Goal: Task Accomplishment & Management: Manage account settings

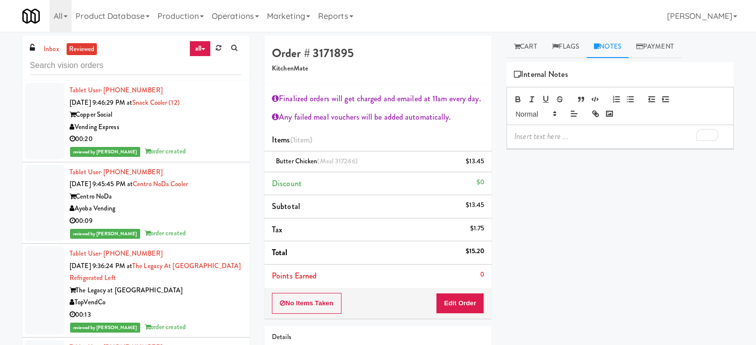
scroll to position [15215, 0]
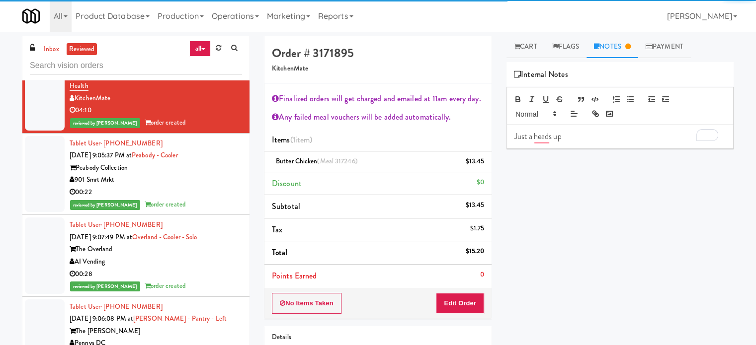
click at [571, 141] on p "Just a heads up" at bounding box center [619, 136] width 211 height 11
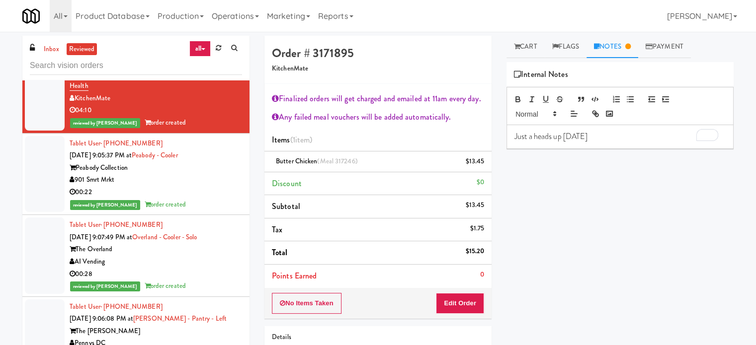
click at [598, 131] on p "Just a heads up today" at bounding box center [619, 136] width 211 height 11
click at [603, 140] on p "Just a heads up, today october 13" at bounding box center [619, 136] width 211 height 11
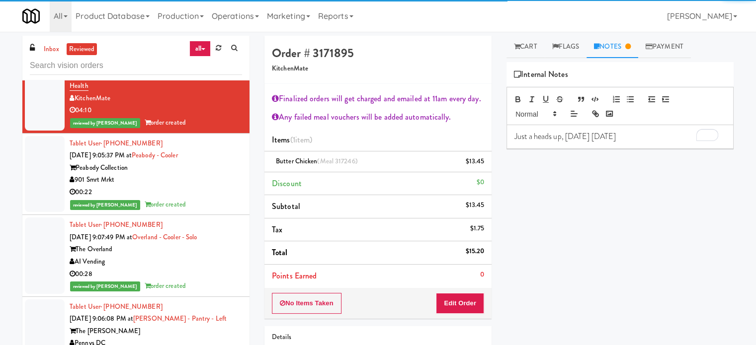
click at [622, 135] on p "Just a heads up, today October 13" at bounding box center [619, 136] width 211 height 11
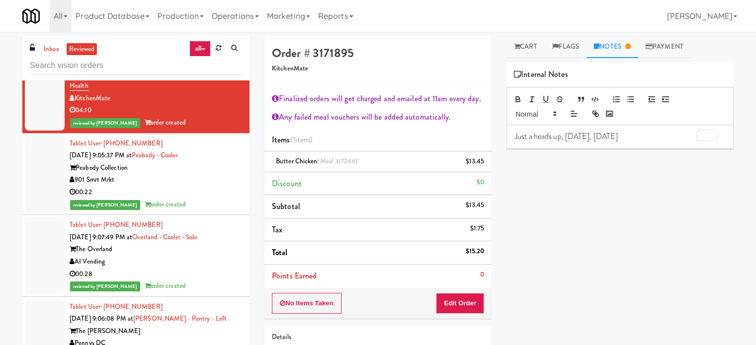
click at [626, 134] on p "Just a heads up, today, October 13" at bounding box center [619, 136] width 211 height 11
click at [554, 137] on p "FYI, we havea minimal queue" at bounding box center [619, 136] width 211 height 11
click at [616, 138] on p "FYI, we have a minimal queue" at bounding box center [619, 136] width 211 height 11
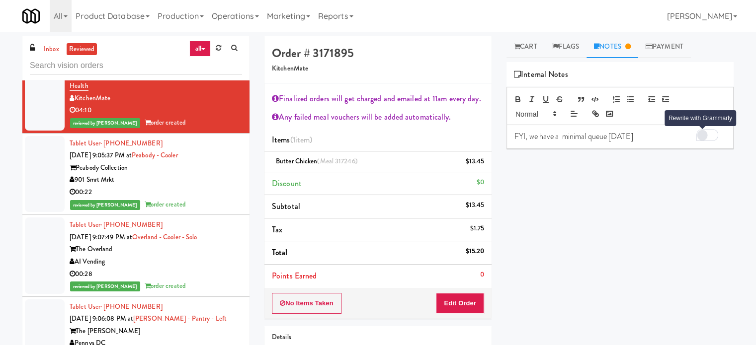
click at [703, 136] on div "Rewrite with Grammarly" at bounding box center [702, 134] width 9 height 9
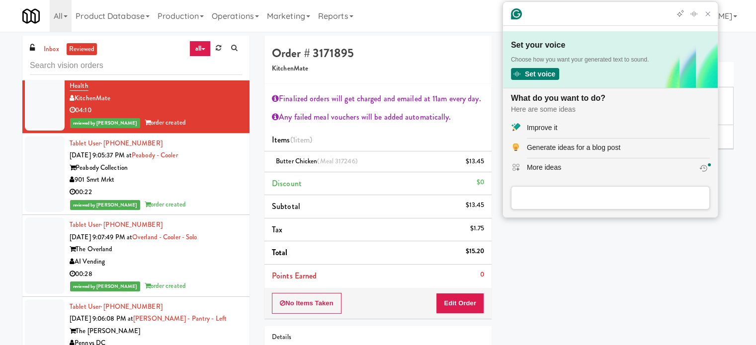
click at [541, 128] on div "Improve it" at bounding box center [542, 128] width 30 height 10
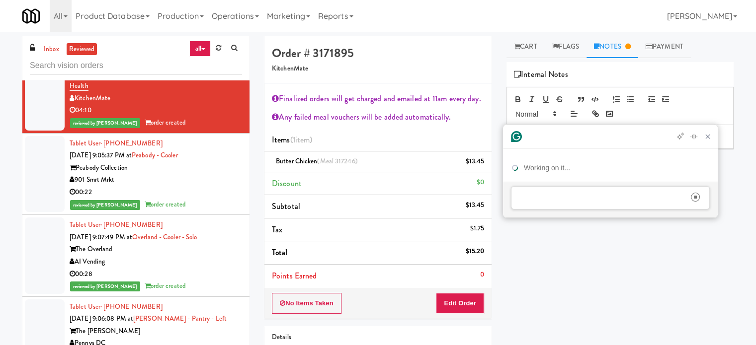
scroll to position [0, 0]
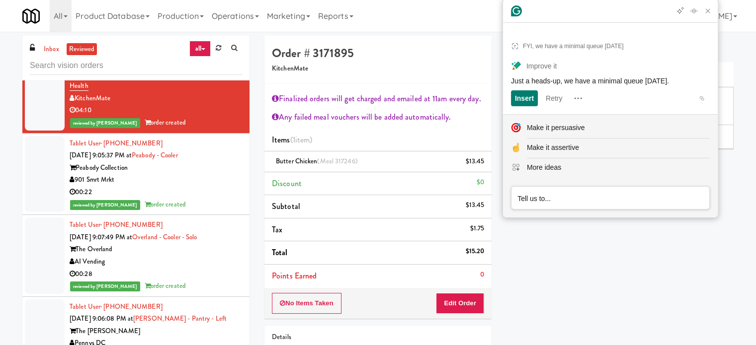
drag, startPoint x: 676, startPoint y: 79, endPoint x: 509, endPoint y: 81, distance: 166.5
click at [509, 81] on article "FYI, we have a minimal queue today Improve it Just a heads-up, we have a minima…" at bounding box center [610, 71] width 215 height 86
drag, startPoint x: 626, startPoint y: 263, endPoint x: 651, endPoint y: 153, distance: 113.6
click at [627, 261] on div "Play New Window Primary Flag Clear Flag if unable to determine what was taken o…" at bounding box center [620, 248] width 227 height 373
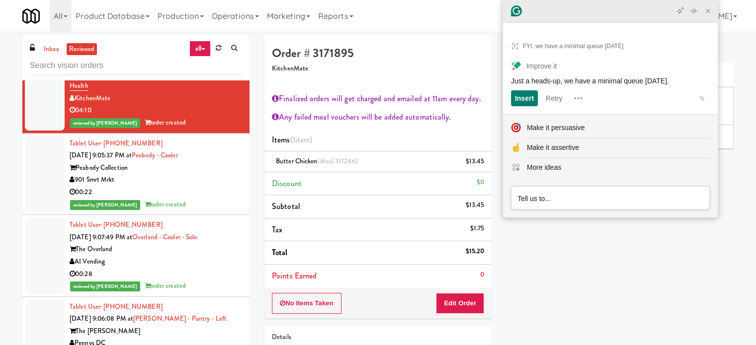
click at [710, 15] on icon "Close Grammarly Assistant" at bounding box center [708, 11] width 8 height 8
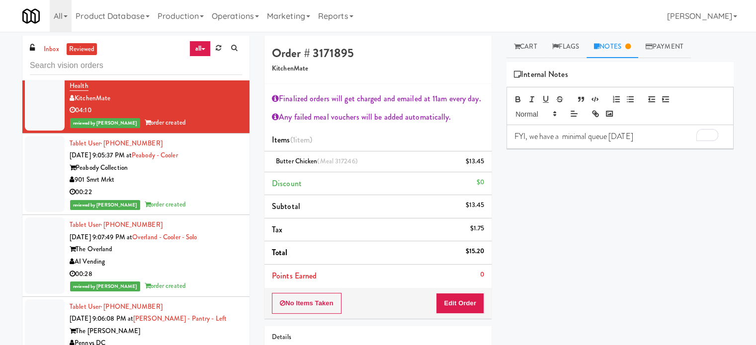
click at [591, 136] on p "FYI, we have a minimal queue today" at bounding box center [619, 136] width 211 height 11
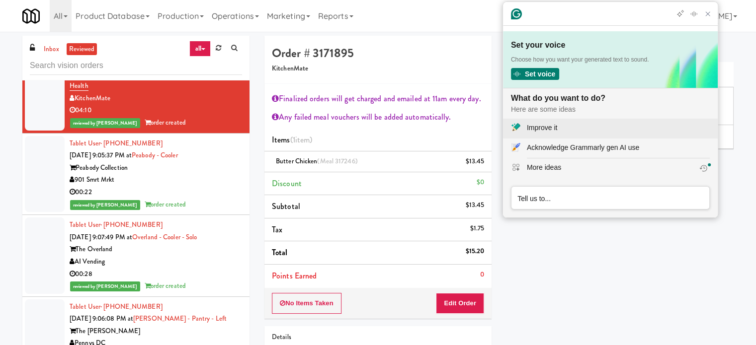
click at [543, 127] on div "Improve it" at bounding box center [542, 128] width 30 height 10
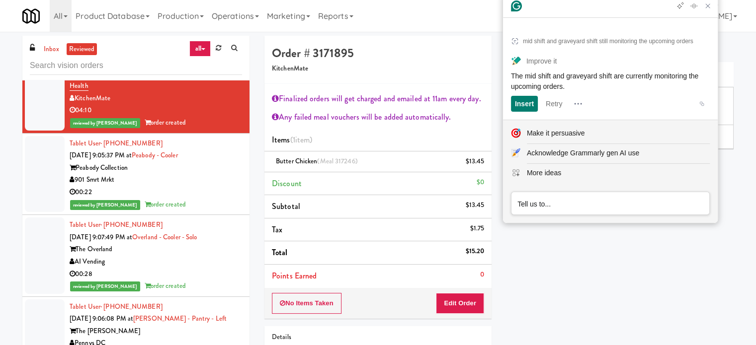
drag, startPoint x: 511, startPoint y: 75, endPoint x: 578, endPoint y: 88, distance: 68.8
click at [578, 88] on span "The mid shift and graveyard shift are currently monitoring the upcoming orders." at bounding box center [605, 81] width 189 height 18
click at [711, 12] on icon "Close Grammarly Assistant" at bounding box center [708, 6] width 12 height 12
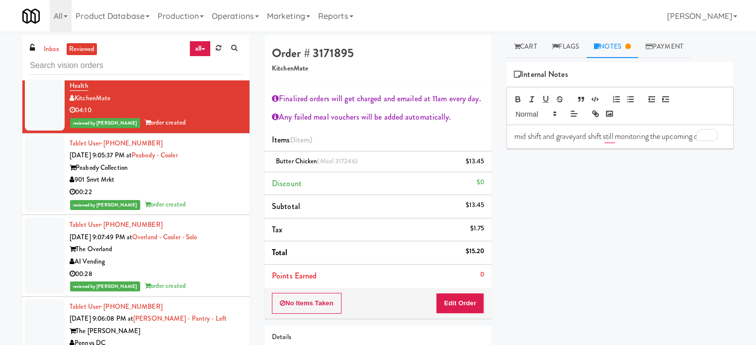
click at [567, 139] on p "mid shift and graveyard shift still monitoring the upcoming orders" at bounding box center [619, 136] width 211 height 11
drag, startPoint x: 525, startPoint y: 135, endPoint x: 508, endPoint y: 137, distance: 17.5
click at [508, 137] on div "The mid shift and graveyard shift are currently monitoring the upcoming orders" at bounding box center [620, 142] width 226 height 34
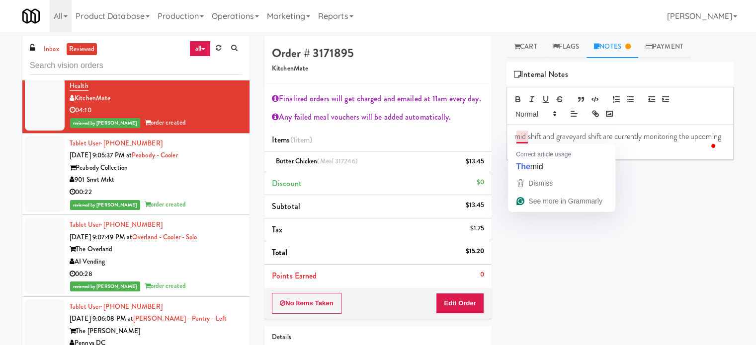
click at [523, 137] on span "mid shift and graveyard shift are currently monitoring the upcoming orders" at bounding box center [618, 142] width 208 height 22
click at [520, 137] on span "mid shift and graveyard shift are currently monitoring the upcoming orders" at bounding box center [618, 142] width 208 height 22
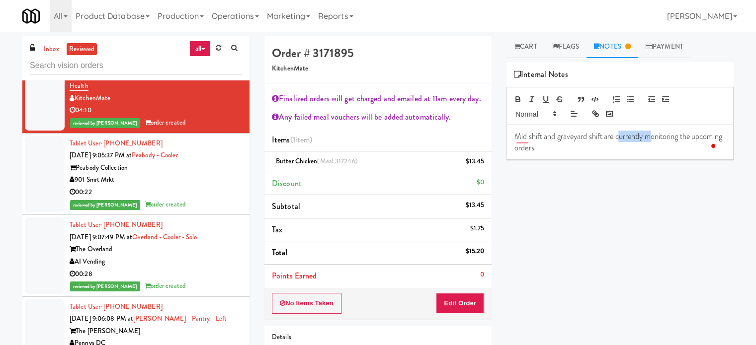
drag, startPoint x: 648, startPoint y: 136, endPoint x: 617, endPoint y: 135, distance: 30.9
click at [617, 135] on span "Mid shift and graveyard shift are currently monitoring the upcoming orders" at bounding box center [618, 142] width 209 height 22
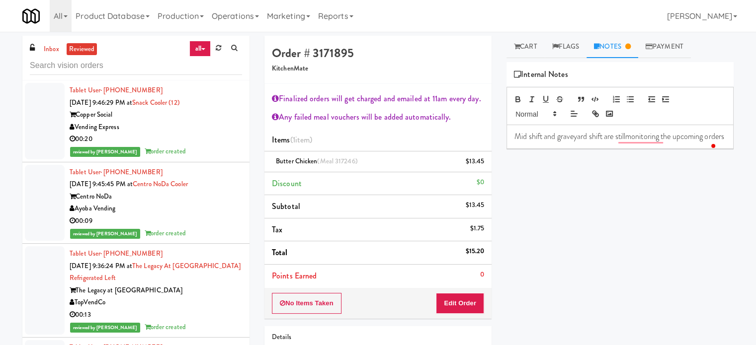
scroll to position [15215, 0]
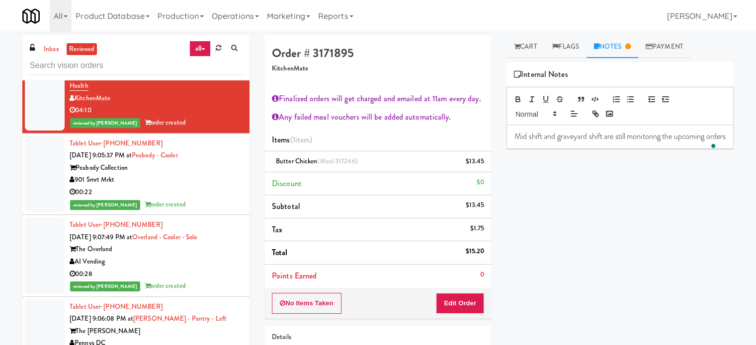
click at [677, 135] on span "Mid shift and graveyard shift are still monitoring the upcoming orders" at bounding box center [619, 136] width 211 height 11
click at [698, 146] on div "Rewrite with Grammarly" at bounding box center [698, 145] width 11 height 11
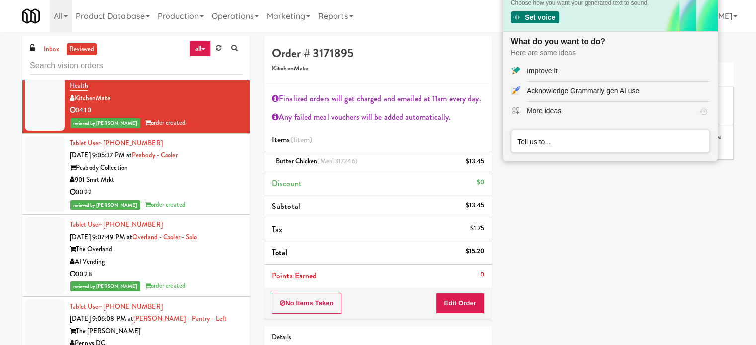
scroll to position [0, 0]
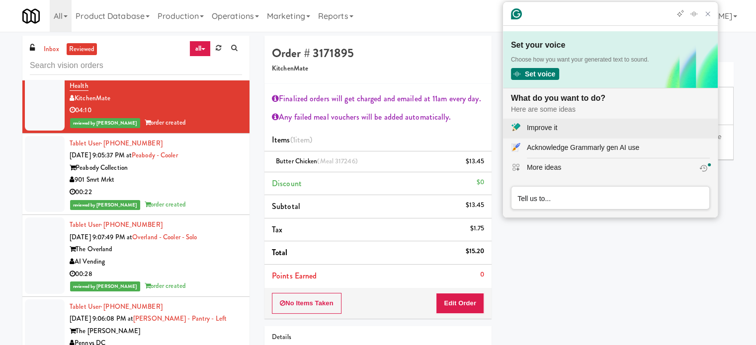
click at [553, 130] on div "Improve it" at bounding box center [542, 128] width 30 height 10
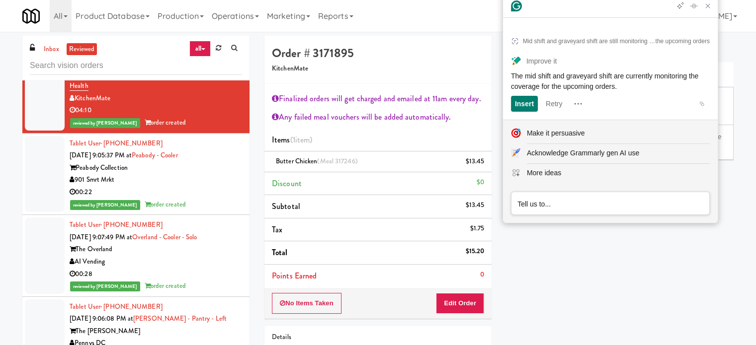
click at [721, 67] on div "Internal Notes" at bounding box center [620, 74] width 227 height 25
click at [710, 9] on icon "Close Grammarly Assistant" at bounding box center [708, 6] width 8 height 8
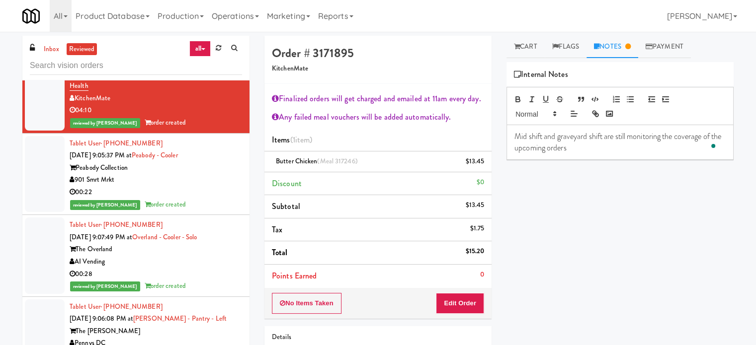
click at [628, 136] on span "Mid shift and graveyard shift are still monitoring the coverage of the upcoming…" at bounding box center [618, 142] width 208 height 22
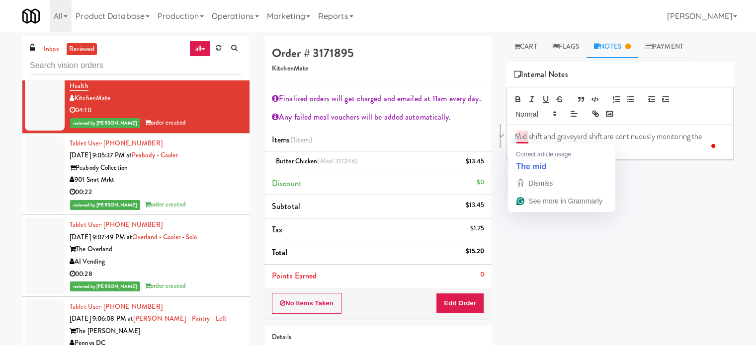
drag, startPoint x: 515, startPoint y: 135, endPoint x: 624, endPoint y: 155, distance: 111.2
click at [624, 155] on div "Mid shift and graveyard shift are continuously monitoring the coverage of the u…" at bounding box center [620, 142] width 226 height 34
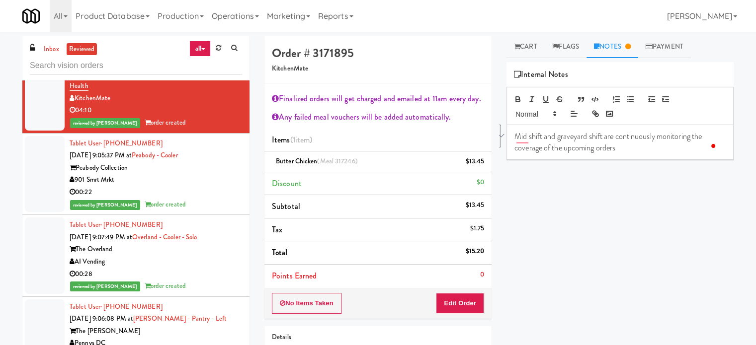
copy span "Mid shift and graveyard shift are continuously monitoring the coverage of the u…"
drag, startPoint x: 50, startPoint y: 49, endPoint x: 94, endPoint y: 59, distance: 45.8
click at [50, 49] on link "inbox" at bounding box center [51, 49] width 20 height 12
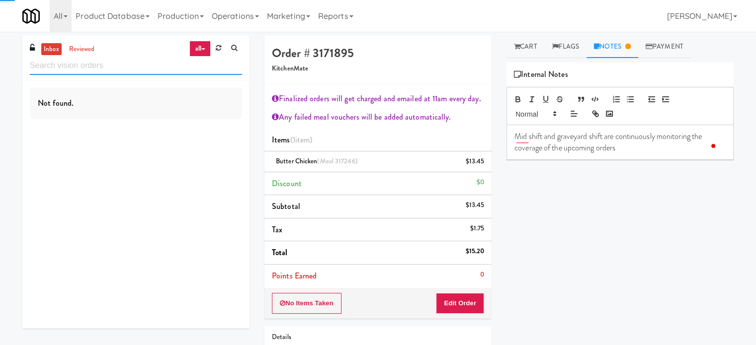
click at [102, 69] on input "text" at bounding box center [136, 66] width 212 height 18
paste input "OHS - Fridge A"
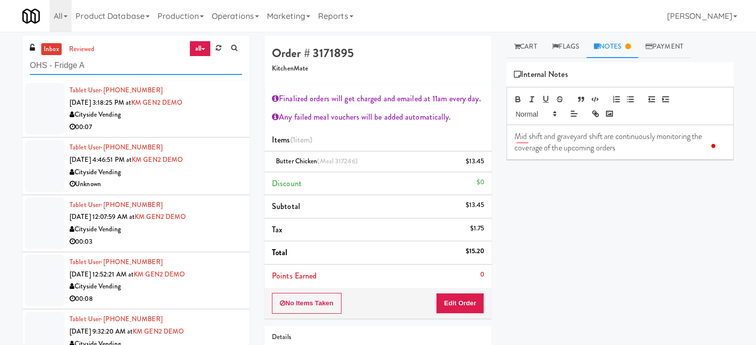
click at [126, 73] on input "OHS - Fridge A" at bounding box center [136, 66] width 212 height 18
type input "OHS - Fridge A"
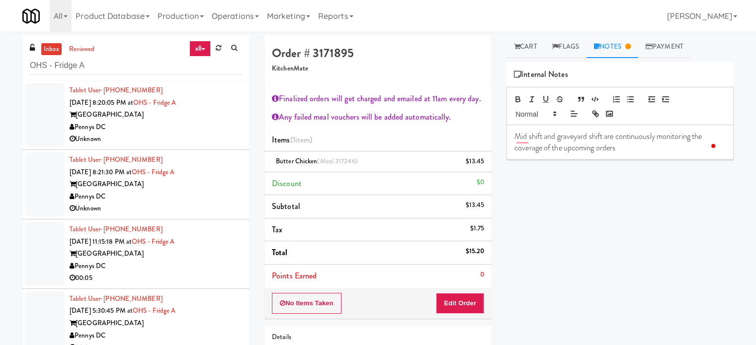
click at [167, 131] on div "Pennys DC" at bounding box center [156, 127] width 172 height 12
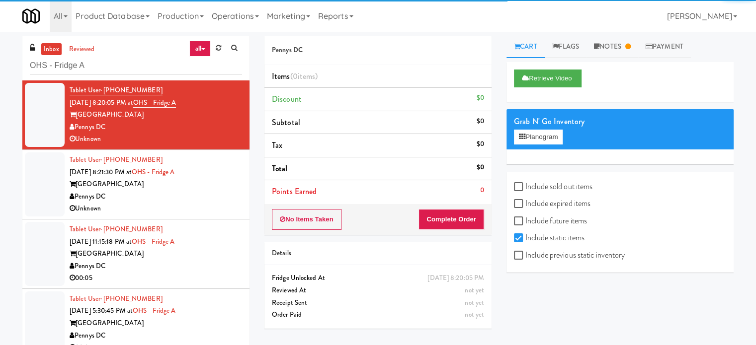
click at [216, 207] on div "Unknown" at bounding box center [156, 209] width 172 height 12
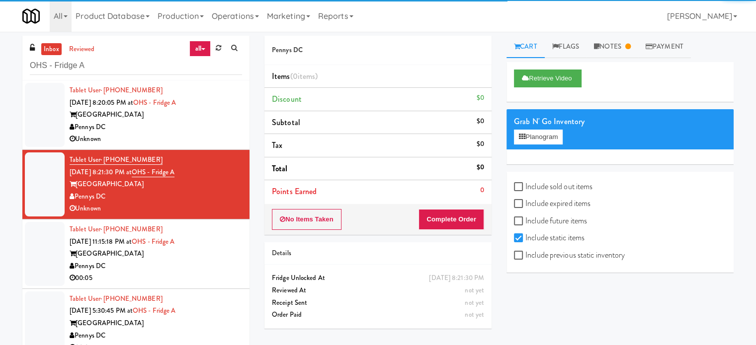
click at [204, 121] on div "Pennys DC" at bounding box center [156, 127] width 172 height 12
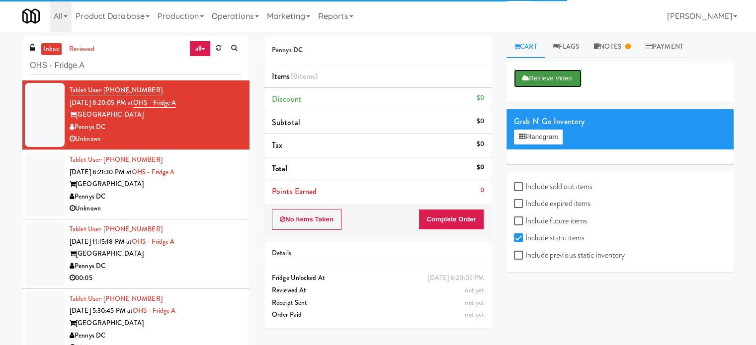
click at [540, 79] on button "Retrieve Video" at bounding box center [548, 79] width 68 height 18
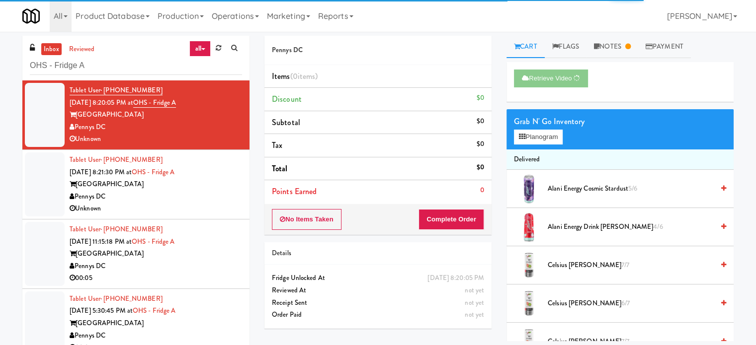
click at [221, 203] on div "Unknown" at bounding box center [156, 209] width 172 height 12
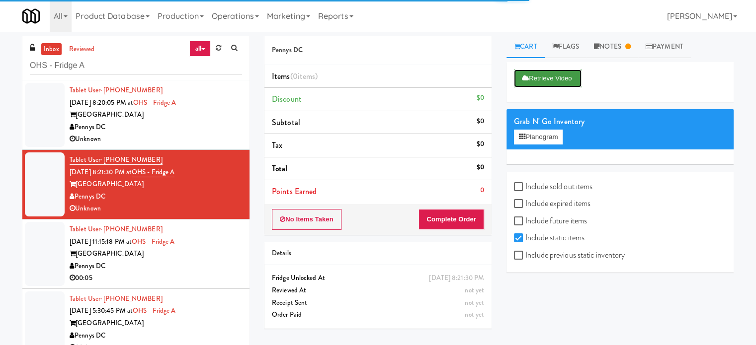
click at [545, 80] on button "Retrieve Video" at bounding box center [548, 79] width 68 height 18
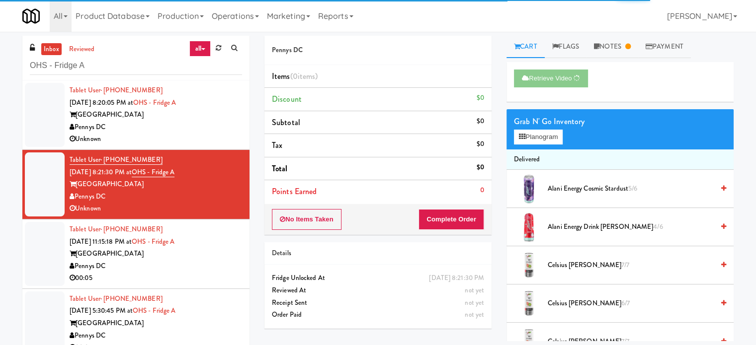
click at [234, 252] on div "[GEOGRAPHIC_DATA]" at bounding box center [156, 254] width 172 height 12
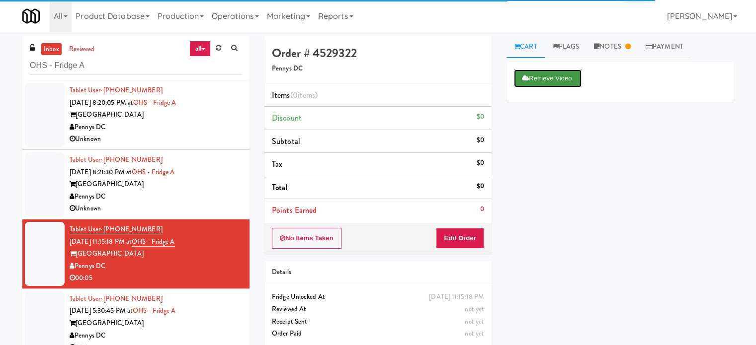
click at [547, 82] on button "Retrieve Video" at bounding box center [548, 79] width 68 height 18
click at [211, 302] on div "Tablet User · (415) 261-7250 Oct 9, 2025 5:30:45 PM at OHS - Fridge A One Hill …" at bounding box center [156, 323] width 172 height 61
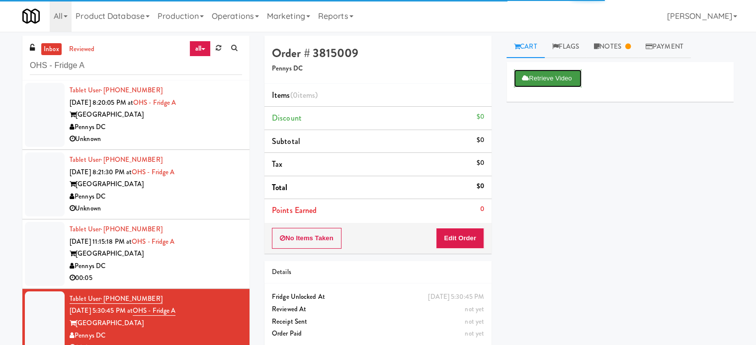
click at [556, 81] on button "Retrieve Video" at bounding box center [548, 79] width 68 height 18
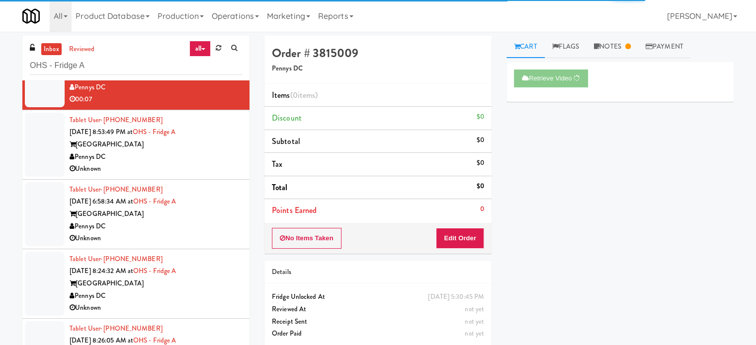
click at [213, 160] on div "Pennys DC" at bounding box center [156, 157] width 172 height 12
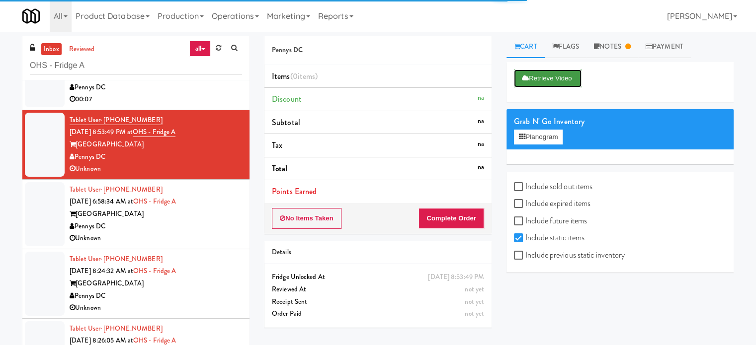
click at [574, 74] on button "Retrieve Video" at bounding box center [548, 79] width 68 height 18
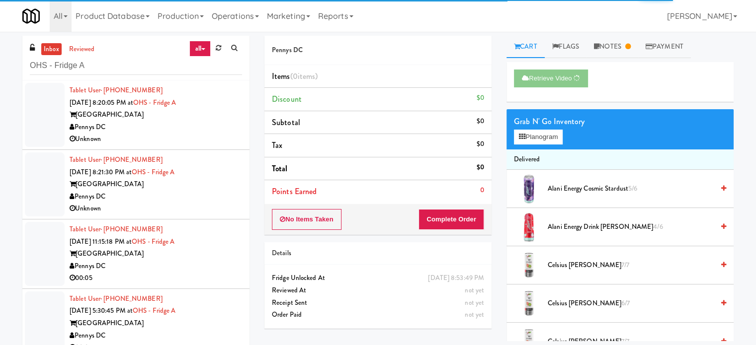
click at [210, 135] on div "Unknown" at bounding box center [156, 139] width 172 height 12
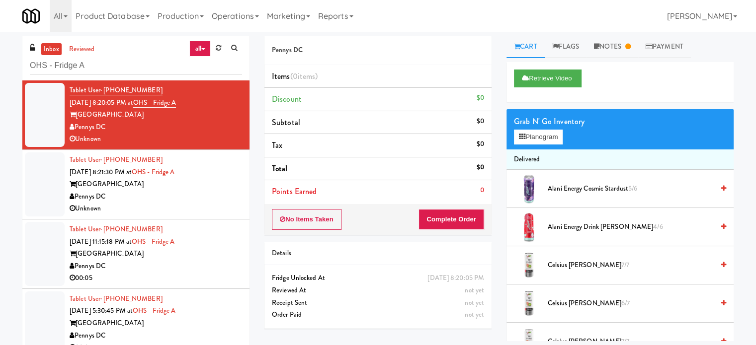
drag, startPoint x: 204, startPoint y: 208, endPoint x: 214, endPoint y: 200, distance: 12.7
click at [205, 208] on div "Unknown" at bounding box center [156, 209] width 172 height 12
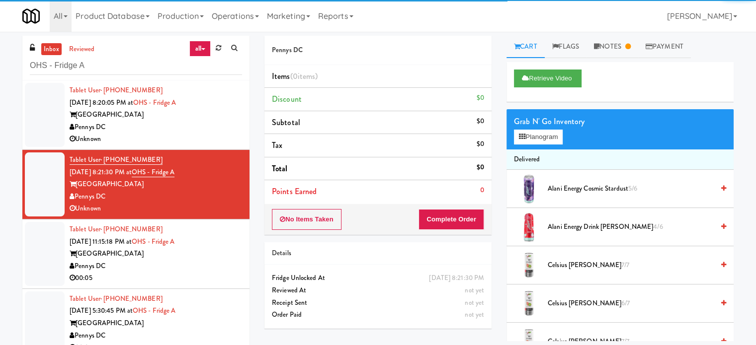
click at [220, 127] on div "Pennys DC" at bounding box center [156, 127] width 172 height 12
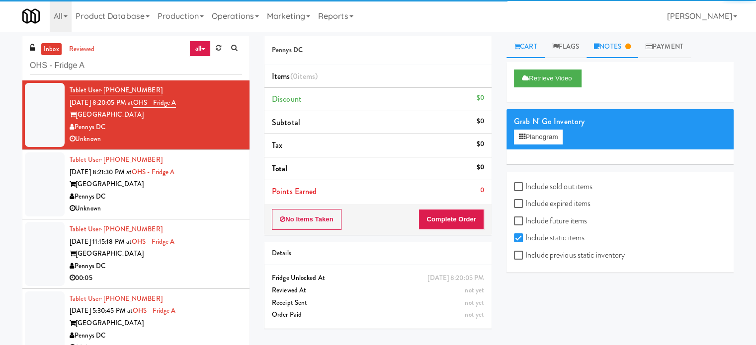
click at [619, 49] on link "Notes" at bounding box center [613, 47] width 52 height 22
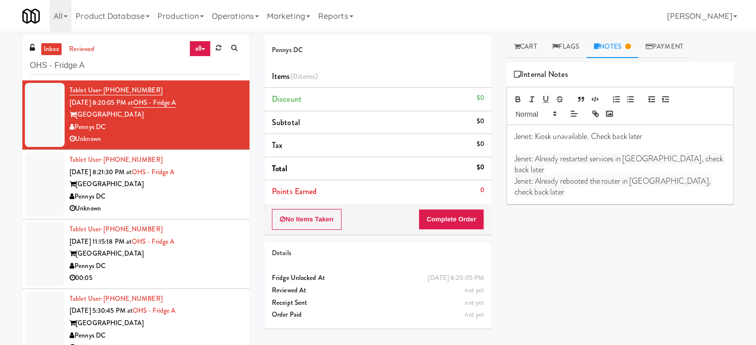
click at [205, 205] on div "Unknown" at bounding box center [156, 209] width 172 height 12
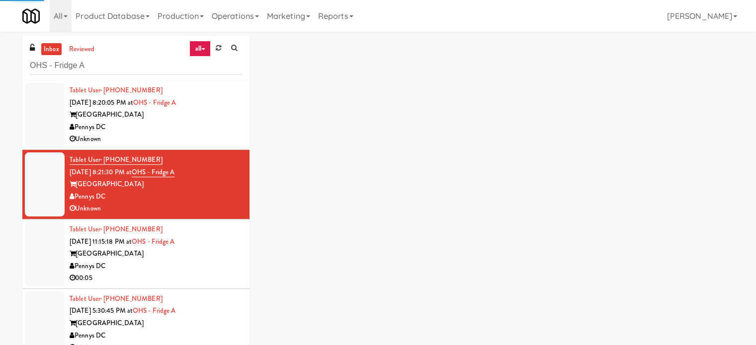
click at [215, 245] on div "Tablet User · (771) 241-5342 Oct 8, 2025 11:15:18 PM at OHS - Fridge A One Hill…" at bounding box center [156, 254] width 172 height 61
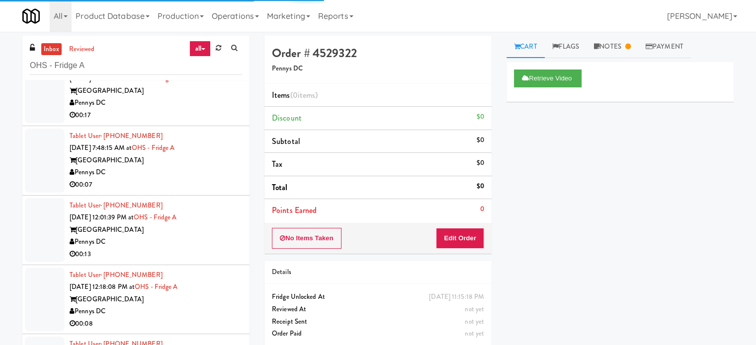
scroll to position [1243, 0]
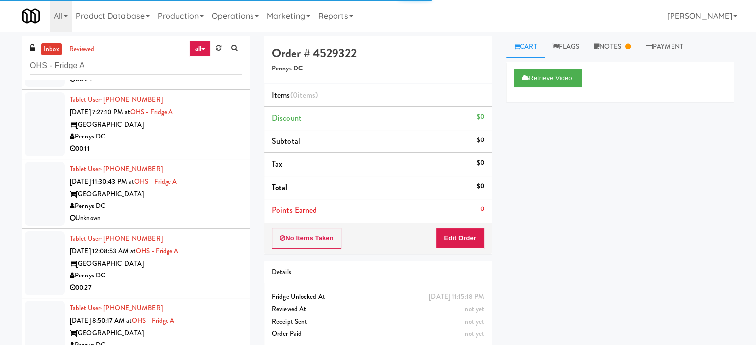
click at [215, 229] on li "Tablet User · (954) 483-9023 Oct 13, 2025 12:08:53 AM at OHS - Fridge A One Hil…" at bounding box center [135, 264] width 227 height 70
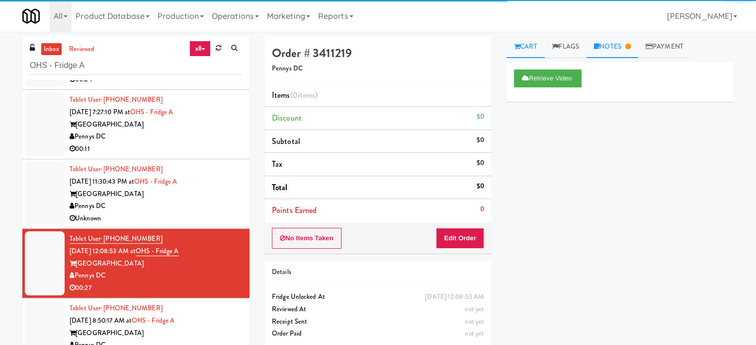
click at [619, 48] on link "Notes" at bounding box center [613, 47] width 52 height 22
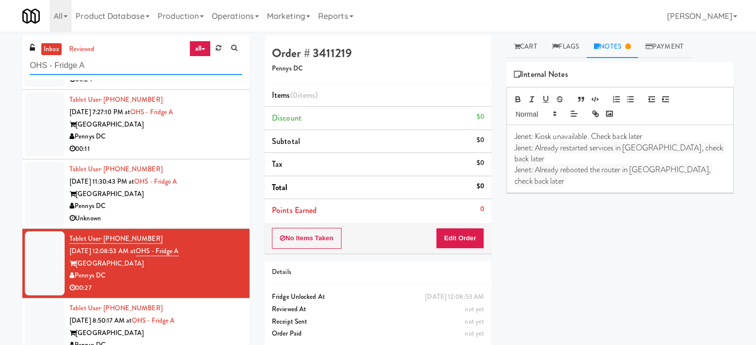
click at [98, 65] on input "OHS - Fridge A" at bounding box center [136, 66] width 212 height 18
click at [96, 60] on input "OHS - Fridge A" at bounding box center [136, 66] width 212 height 18
click at [96, 61] on input "OHS - Fridge A" at bounding box center [136, 66] width 212 height 18
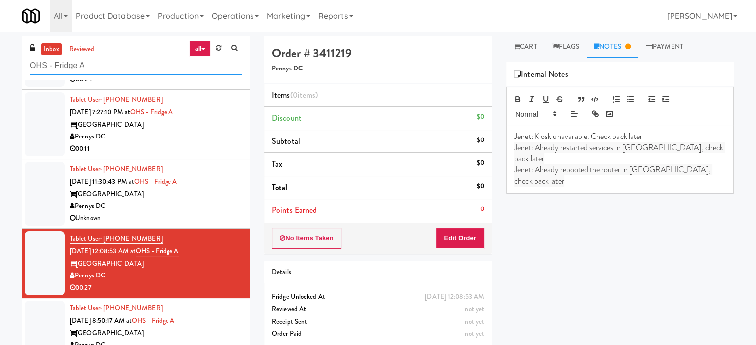
click at [97, 61] on input "OHS - Fridge A" at bounding box center [136, 66] width 212 height 18
click at [97, 60] on input "OHS - Fridge A" at bounding box center [136, 66] width 212 height 18
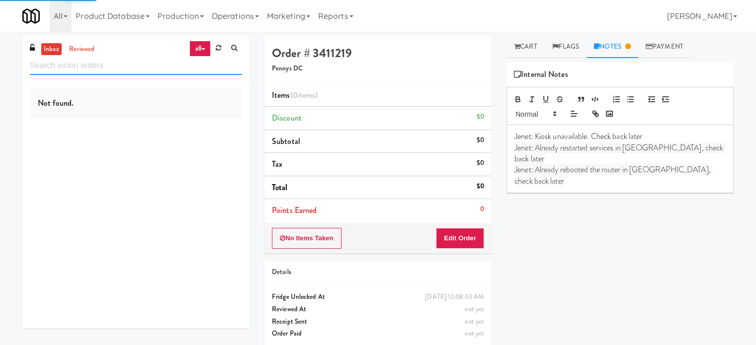
click at [96, 69] on input "text" at bounding box center [136, 66] width 212 height 18
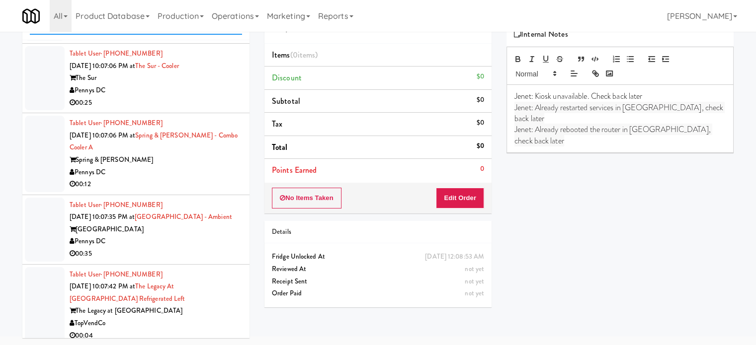
scroll to position [4969, 0]
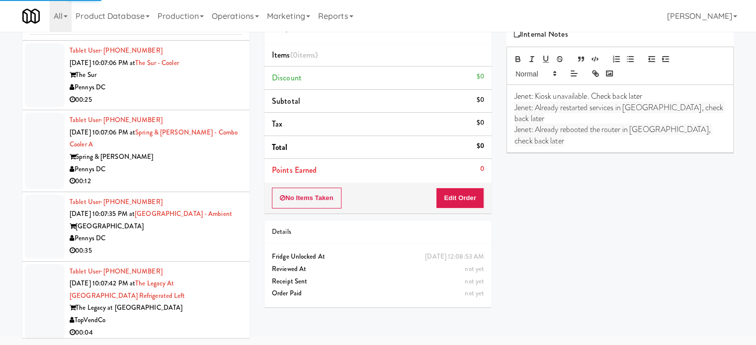
click at [205, 245] on div "00:35" at bounding box center [156, 251] width 172 height 12
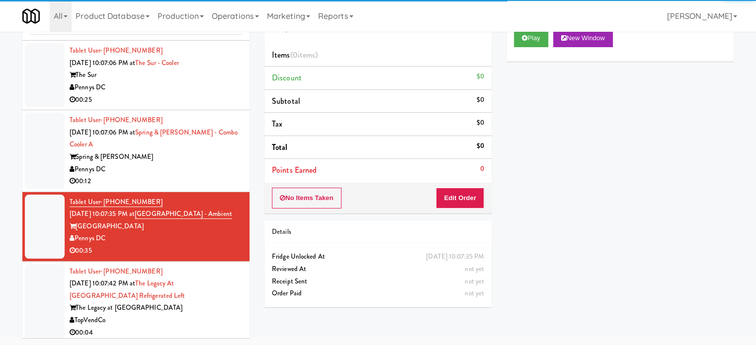
click at [193, 166] on div "Pennys DC" at bounding box center [156, 170] width 172 height 12
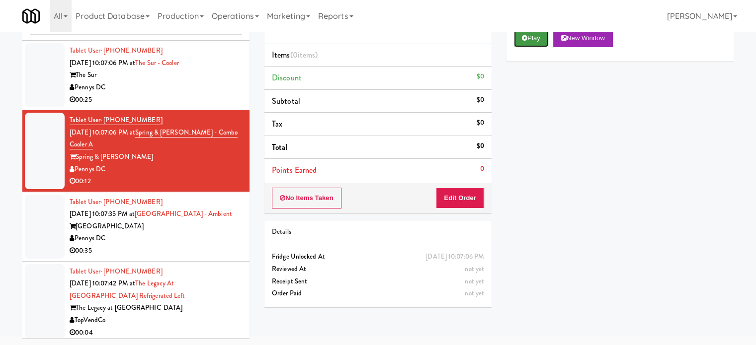
click at [527, 40] on button "Play" at bounding box center [531, 38] width 34 height 18
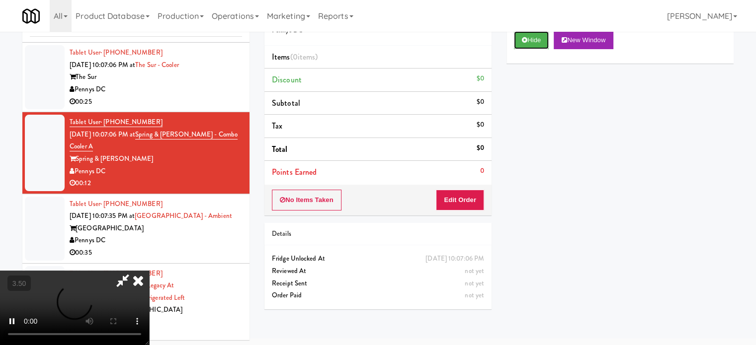
scroll to position [40, 0]
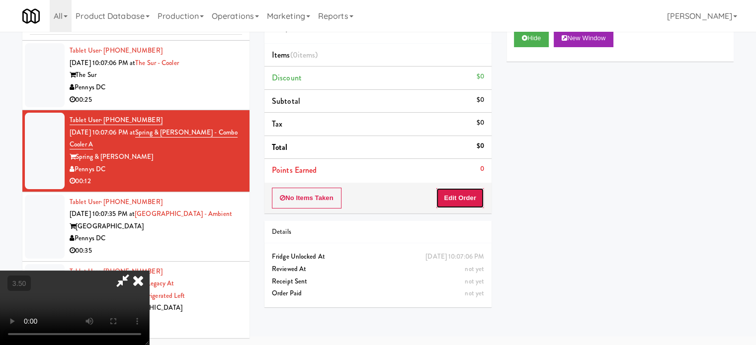
click at [472, 195] on button "Edit Order" at bounding box center [460, 198] width 48 height 21
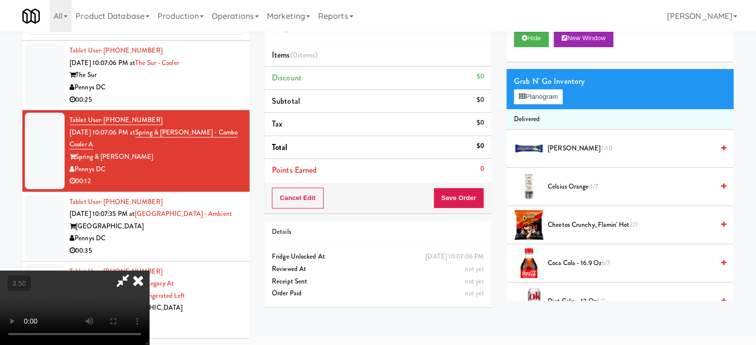
click at [149, 271] on video at bounding box center [74, 308] width 149 height 75
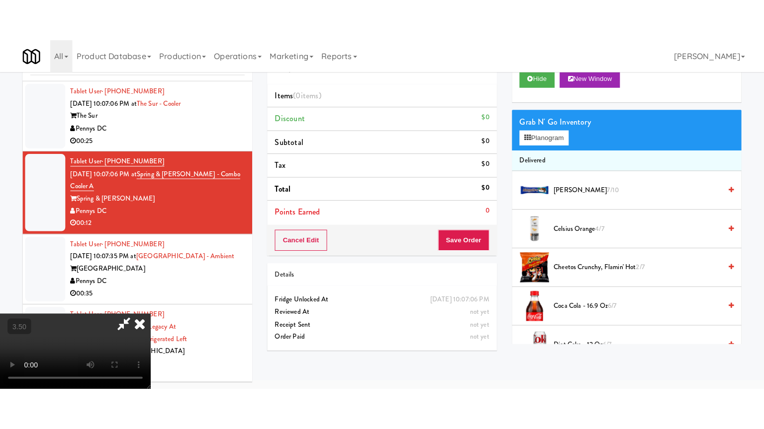
scroll to position [32, 0]
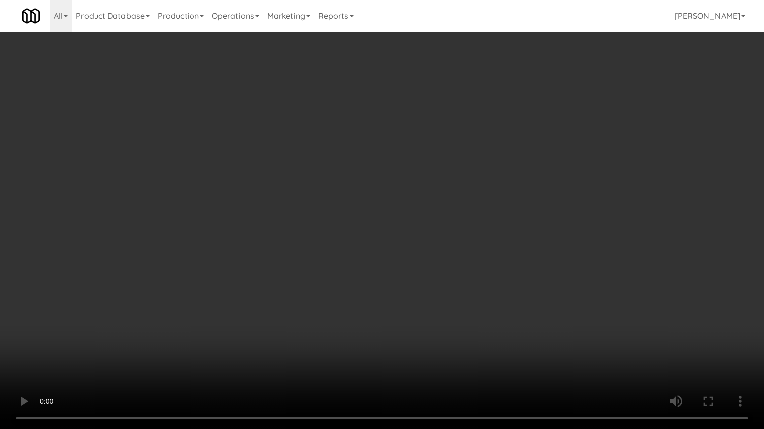
click at [310, 204] on video at bounding box center [382, 214] width 764 height 429
click at [314, 199] on video at bounding box center [382, 214] width 764 height 429
click at [337, 205] on video at bounding box center [382, 214] width 764 height 429
click at [340, 215] on video at bounding box center [382, 214] width 764 height 429
click at [362, 211] on video at bounding box center [382, 214] width 764 height 429
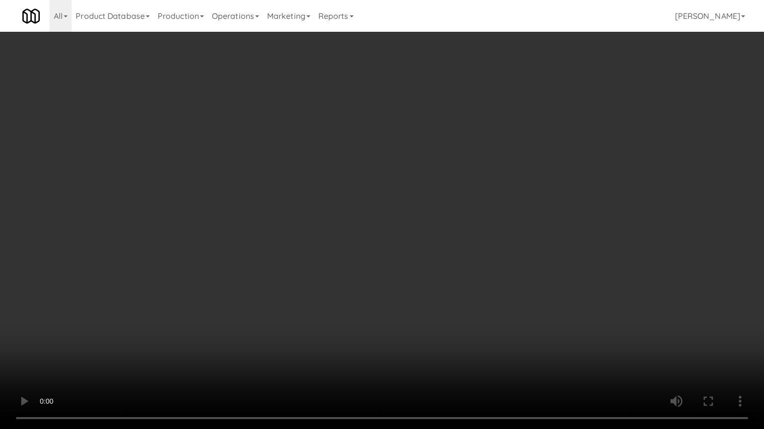
click at [336, 214] on video at bounding box center [382, 214] width 764 height 429
click at [356, 213] on video at bounding box center [382, 214] width 764 height 429
click at [351, 215] on video at bounding box center [382, 214] width 764 height 429
click at [384, 217] on video at bounding box center [382, 214] width 764 height 429
click at [366, 216] on video at bounding box center [382, 214] width 764 height 429
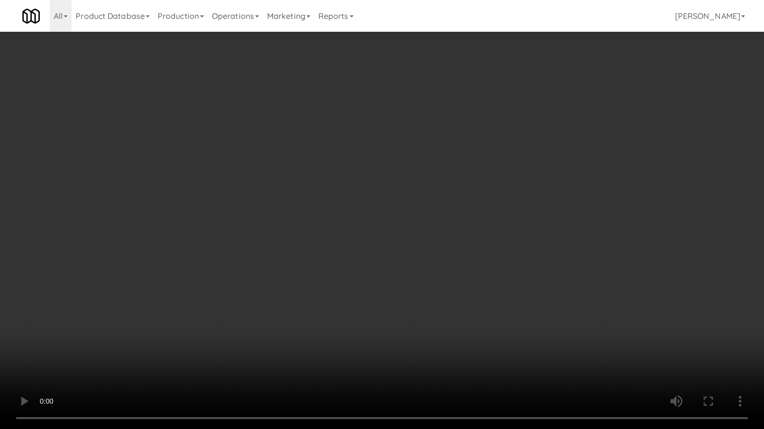
click at [368, 214] on video at bounding box center [382, 214] width 764 height 429
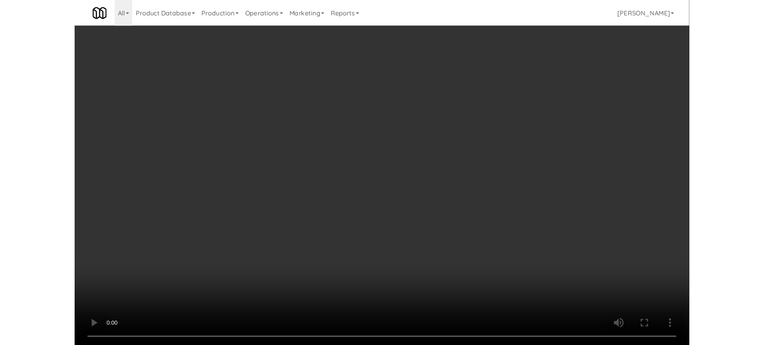
scroll to position [40, 0]
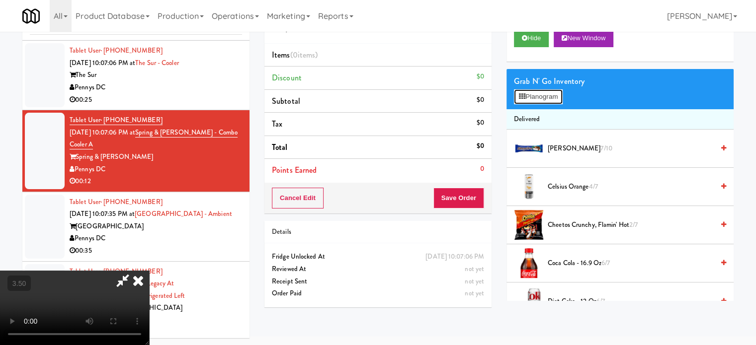
click at [544, 97] on button "Planogram" at bounding box center [538, 96] width 49 height 15
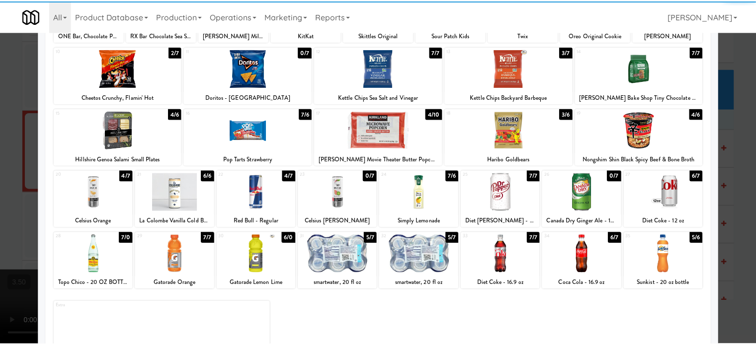
scroll to position [142, 0]
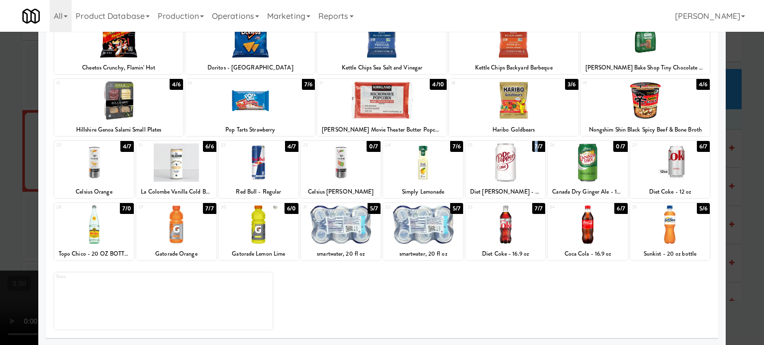
drag, startPoint x: 530, startPoint y: 145, endPoint x: 589, endPoint y: 152, distance: 58.5
click at [532, 145] on div "7/7" at bounding box center [538, 146] width 13 height 11
click at [746, 156] on div at bounding box center [382, 172] width 764 height 345
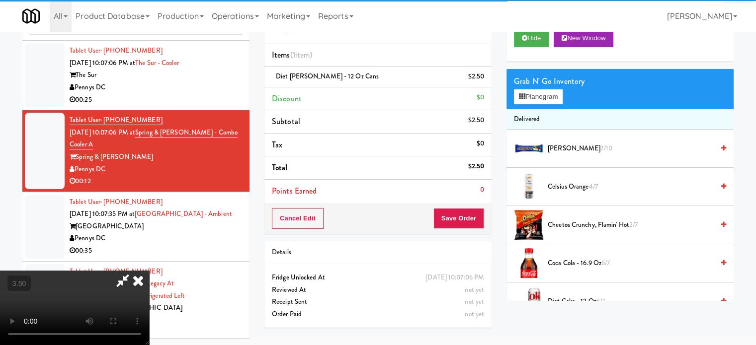
click at [149, 271] on video at bounding box center [74, 308] width 149 height 75
drag, startPoint x: 336, startPoint y: 191, endPoint x: 344, endPoint y: 233, distance: 42.5
click at [149, 271] on video at bounding box center [74, 308] width 149 height 75
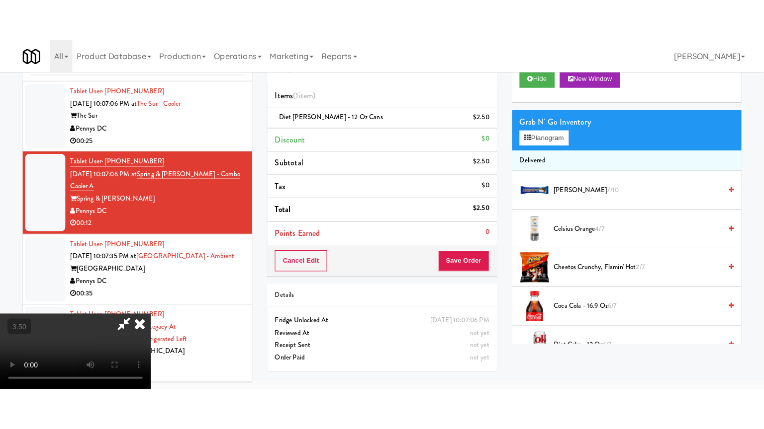
scroll to position [32, 0]
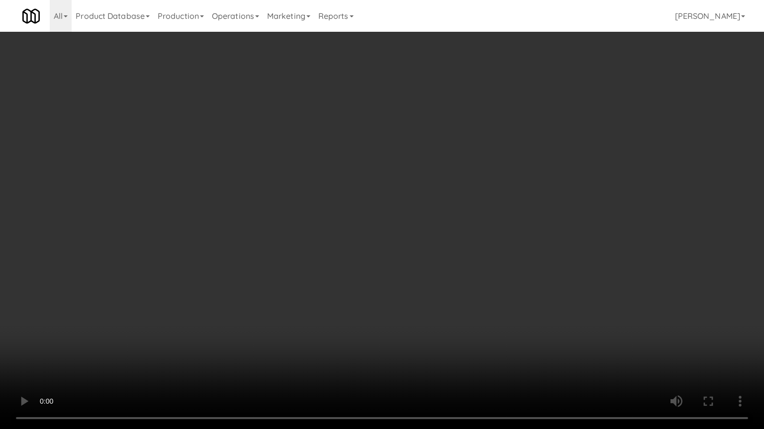
drag, startPoint x: 368, startPoint y: 237, endPoint x: 403, endPoint y: 217, distance: 40.3
click at [368, 237] on video at bounding box center [382, 214] width 764 height 429
click at [407, 214] on video at bounding box center [382, 214] width 764 height 429
drag, startPoint x: 413, startPoint y: 215, endPoint x: 418, endPoint y: 211, distance: 5.7
click at [413, 214] on video at bounding box center [382, 214] width 764 height 429
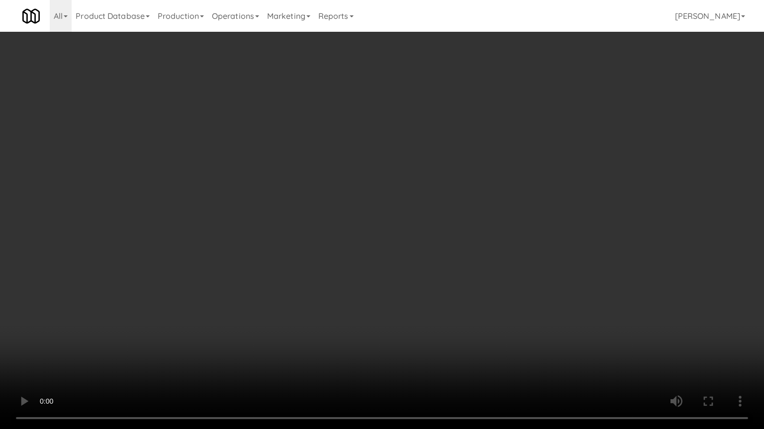
click at [427, 209] on video at bounding box center [382, 214] width 764 height 429
click at [430, 206] on video at bounding box center [382, 214] width 764 height 429
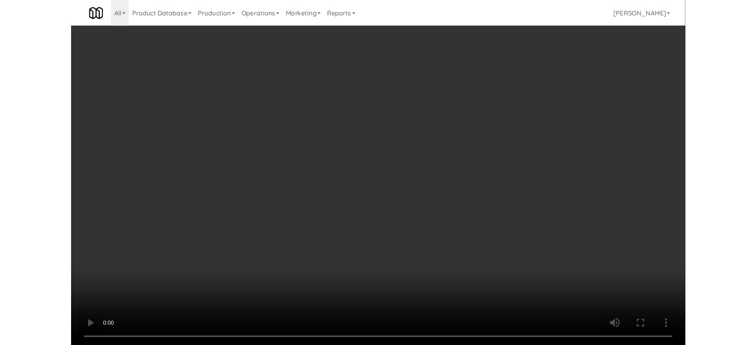
scroll to position [40, 0]
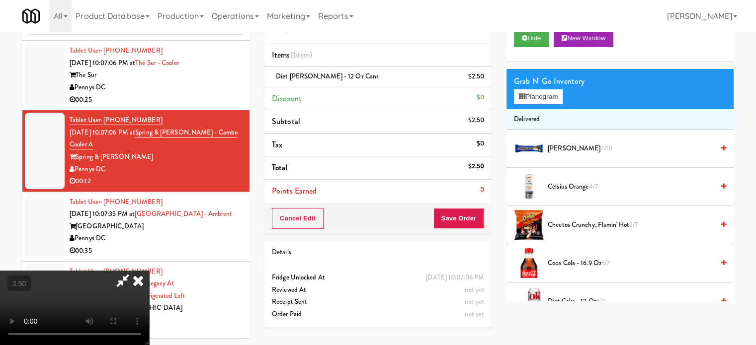
drag, startPoint x: 433, startPoint y: 39, endPoint x: 379, endPoint y: 131, distance: 106.3
click at [149, 271] on icon at bounding box center [138, 281] width 22 height 20
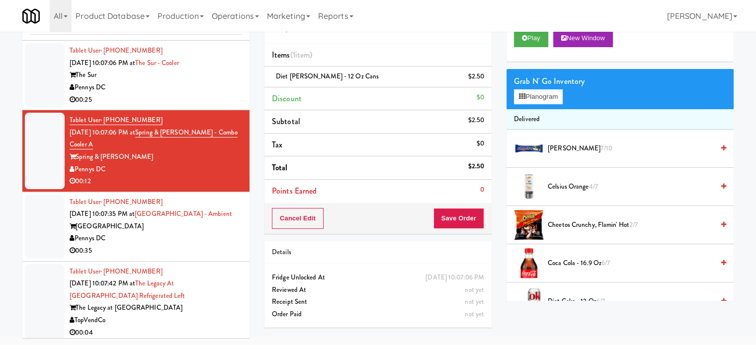
click at [454, 229] on div "Cancel Edit Save Order" at bounding box center [377, 218] width 227 height 31
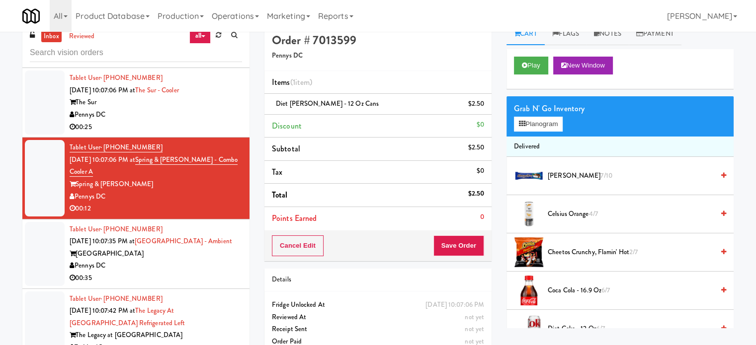
scroll to position [0, 0]
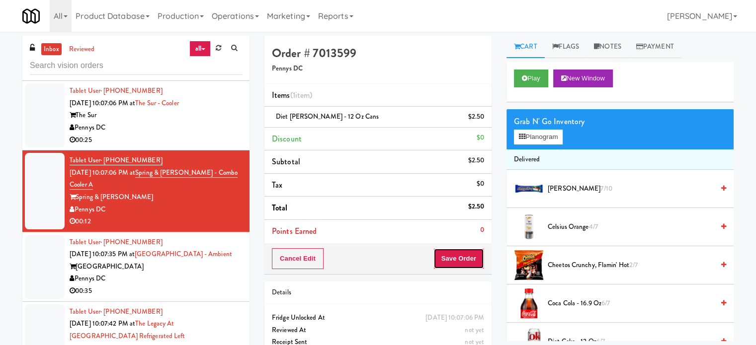
drag, startPoint x: 462, startPoint y: 258, endPoint x: 462, endPoint y: 251, distance: 7.0
click at [462, 257] on button "Save Order" at bounding box center [458, 259] width 51 height 21
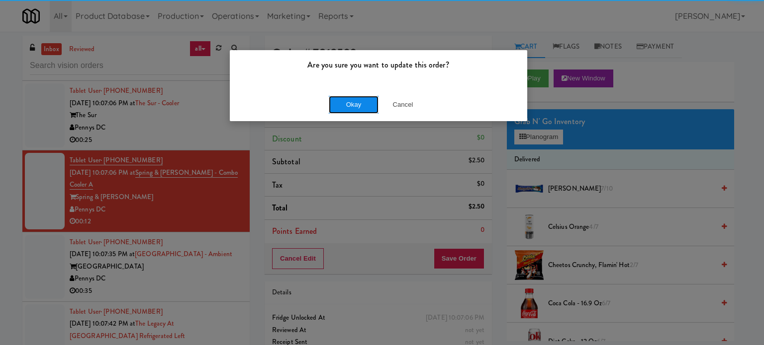
click at [356, 104] on button "Okay" at bounding box center [354, 105] width 50 height 18
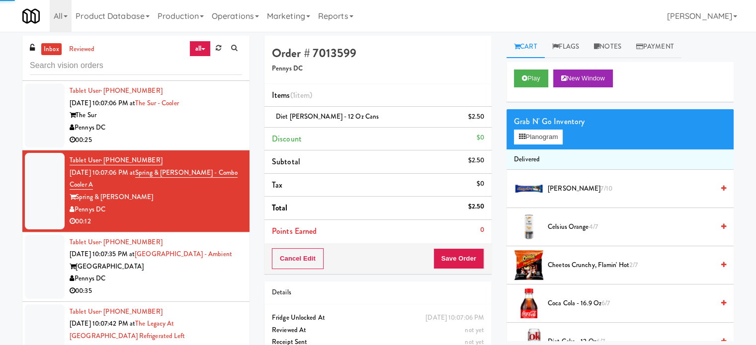
click at [214, 273] on div "Pennys DC" at bounding box center [156, 279] width 172 height 12
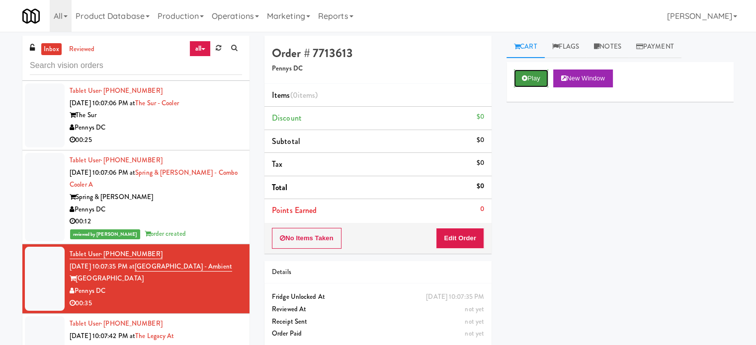
click at [539, 79] on button "Play" at bounding box center [531, 79] width 34 height 18
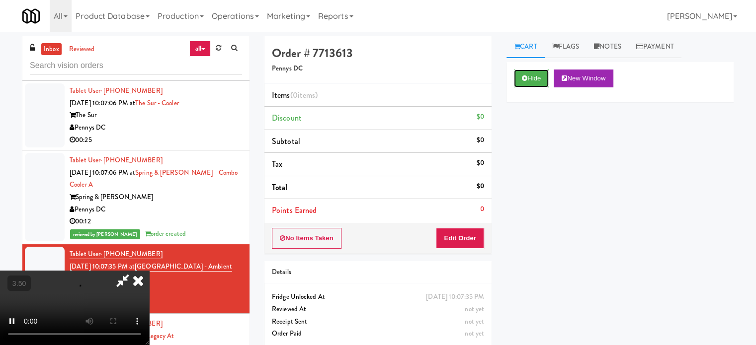
scroll to position [40, 0]
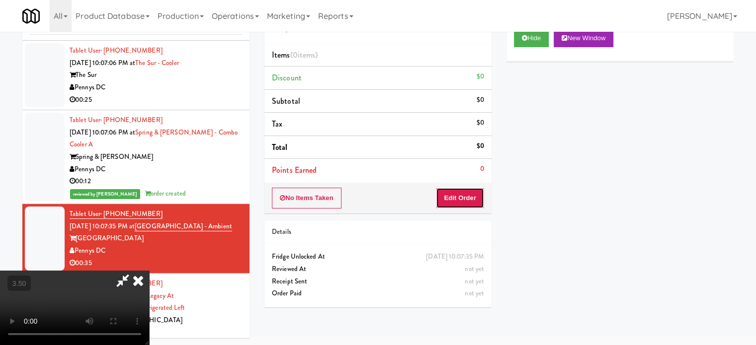
click at [461, 192] on button "Edit Order" at bounding box center [460, 198] width 48 height 21
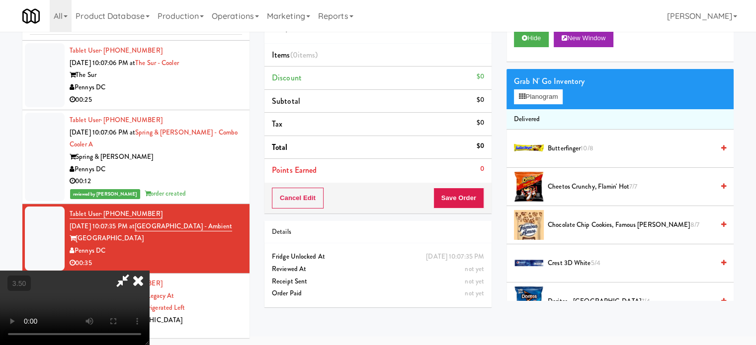
click at [149, 271] on video at bounding box center [74, 308] width 149 height 75
drag, startPoint x: 186, startPoint y: 250, endPoint x: 347, endPoint y: 171, distance: 179.9
click at [149, 271] on video at bounding box center [74, 308] width 149 height 75
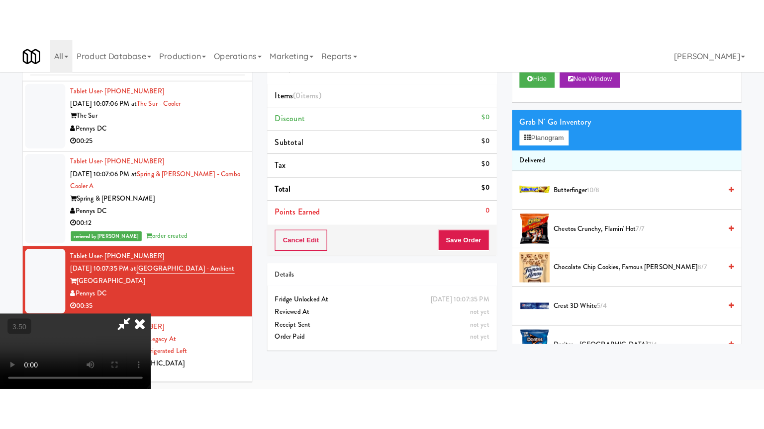
scroll to position [32, 0]
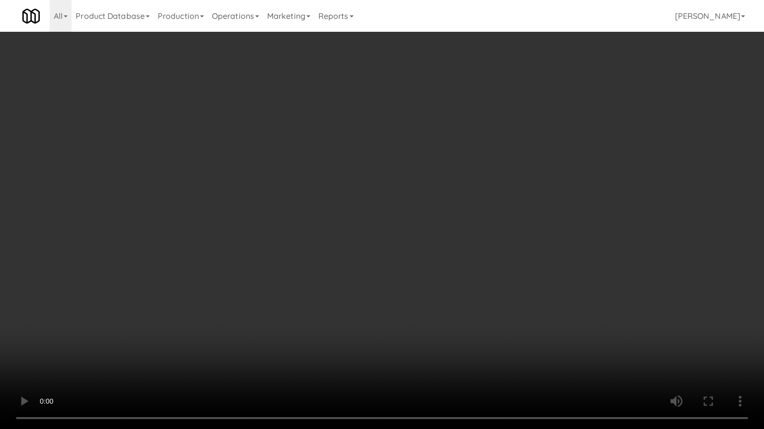
drag, startPoint x: 350, startPoint y: 191, endPoint x: 358, endPoint y: 186, distance: 9.4
click at [350, 191] on video at bounding box center [382, 214] width 764 height 429
click at [364, 185] on video at bounding box center [382, 214] width 764 height 429
click at [337, 192] on video at bounding box center [382, 214] width 764 height 429
click at [372, 189] on video at bounding box center [382, 214] width 764 height 429
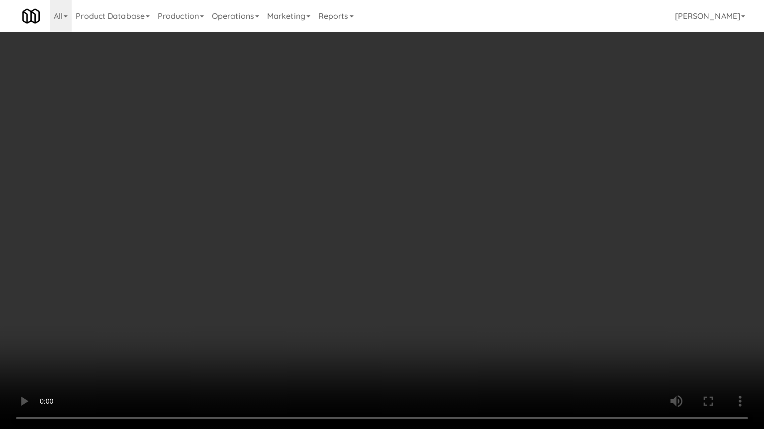
click at [373, 189] on video at bounding box center [382, 214] width 764 height 429
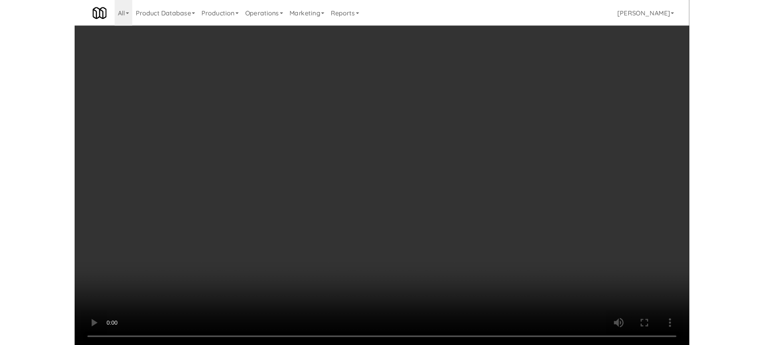
scroll to position [40, 0]
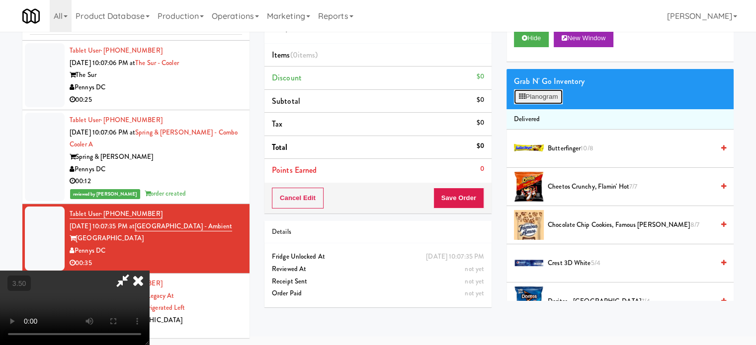
click at [548, 93] on button "Planogram" at bounding box center [538, 96] width 49 height 15
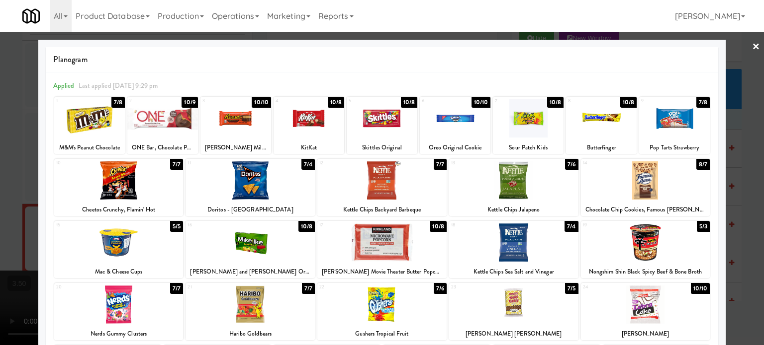
click at [568, 167] on div "7/6" at bounding box center [571, 164] width 13 height 11
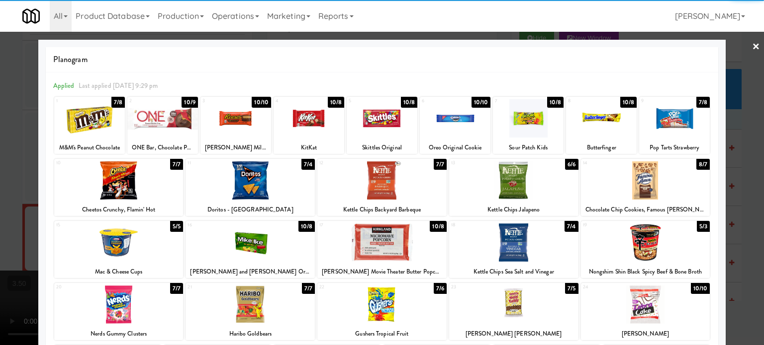
click at [749, 133] on div at bounding box center [382, 172] width 764 height 345
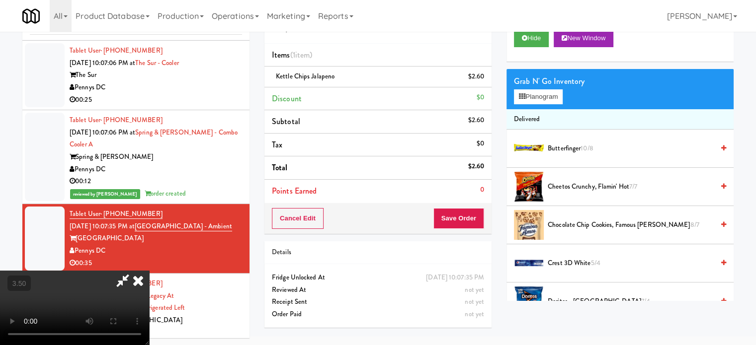
click at [149, 271] on video at bounding box center [74, 308] width 149 height 75
drag, startPoint x: 294, startPoint y: 190, endPoint x: 308, endPoint y: 171, distance: 23.8
click at [149, 271] on video at bounding box center [74, 308] width 149 height 75
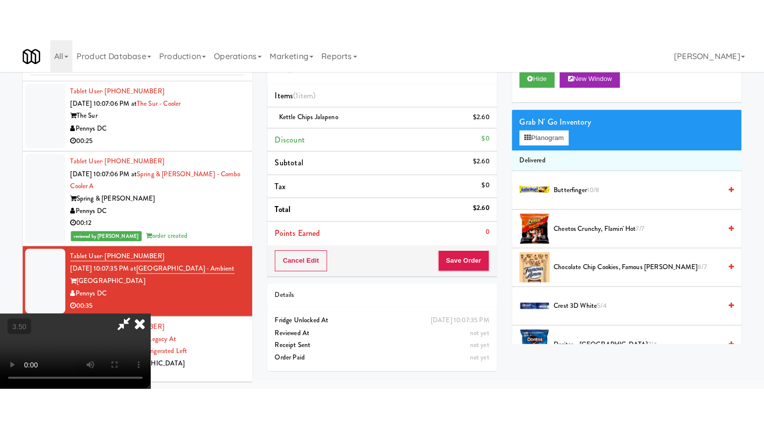
scroll to position [32, 0]
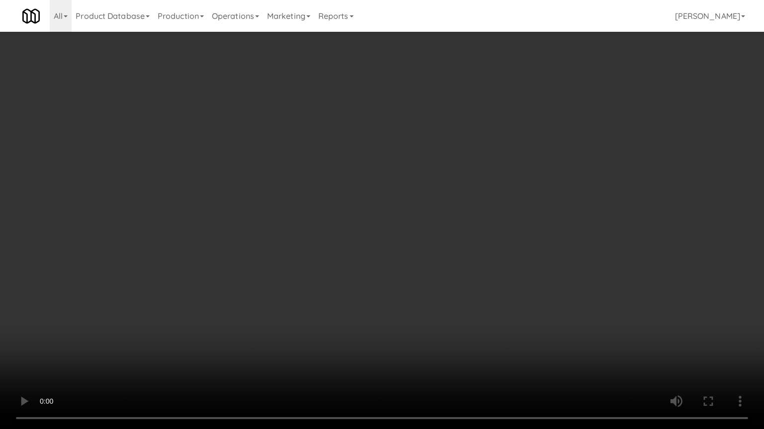
drag, startPoint x: 334, startPoint y: 210, endPoint x: 372, endPoint y: 185, distance: 45.5
click at [334, 210] on video at bounding box center [382, 214] width 764 height 429
click at [412, 193] on video at bounding box center [382, 214] width 764 height 429
click at [405, 193] on video at bounding box center [382, 214] width 764 height 429
drag, startPoint x: 409, startPoint y: 189, endPoint x: 420, endPoint y: 183, distance: 11.8
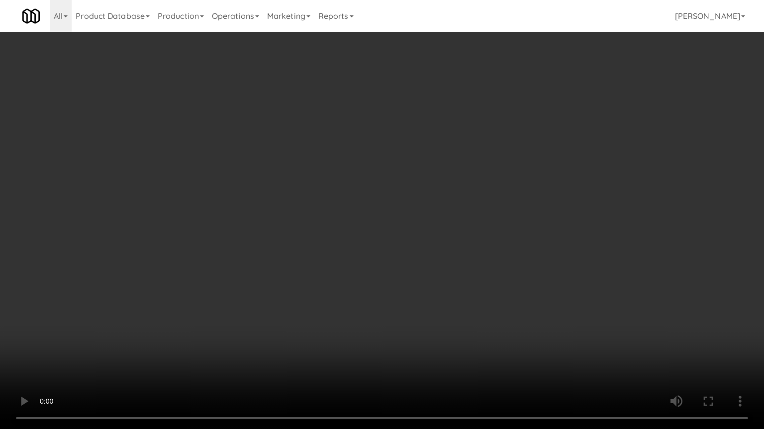
click at [410, 189] on video at bounding box center [382, 214] width 764 height 429
drag, startPoint x: 422, startPoint y: 185, endPoint x: 428, endPoint y: 185, distance: 6.5
click at [423, 185] on video at bounding box center [382, 214] width 764 height 429
drag, startPoint x: 428, startPoint y: 185, endPoint x: 507, endPoint y: 105, distance: 112.1
click at [431, 183] on video at bounding box center [382, 214] width 764 height 429
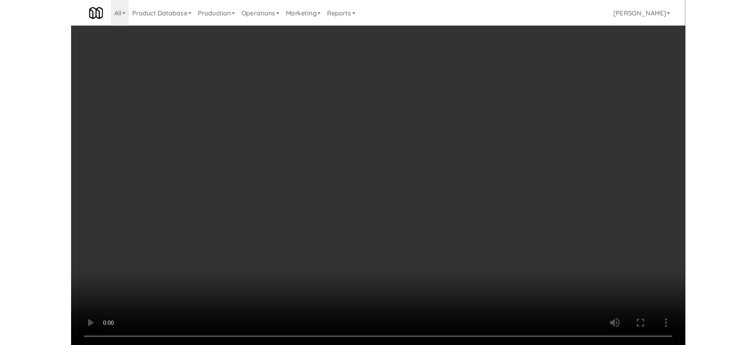
scroll to position [40, 0]
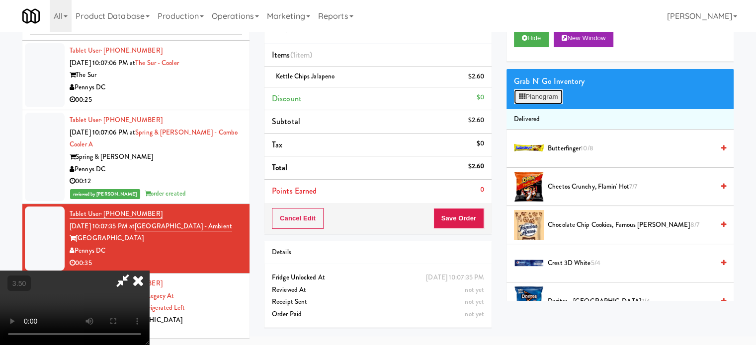
click at [538, 91] on button "Planogram" at bounding box center [538, 96] width 49 height 15
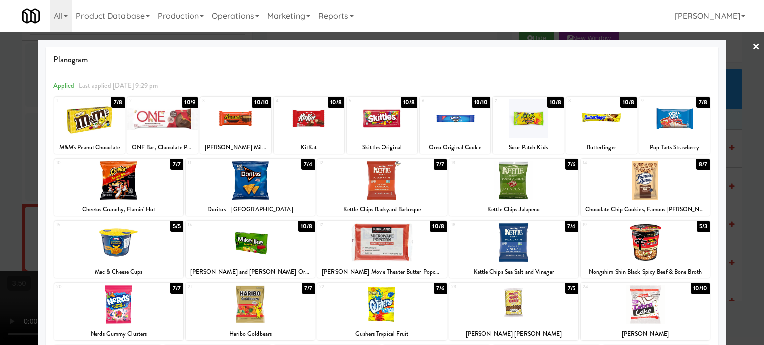
click at [565, 167] on div "7/6" at bounding box center [571, 164] width 13 height 11
drag, startPoint x: 744, startPoint y: 160, endPoint x: 724, endPoint y: 158, distance: 20.5
click at [744, 160] on div at bounding box center [382, 172] width 764 height 345
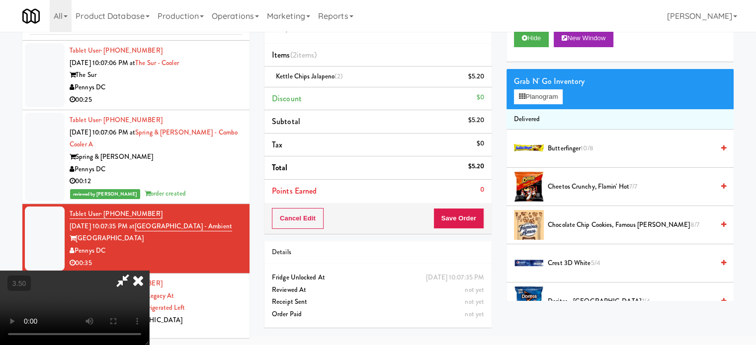
click at [149, 271] on video at bounding box center [74, 308] width 149 height 75
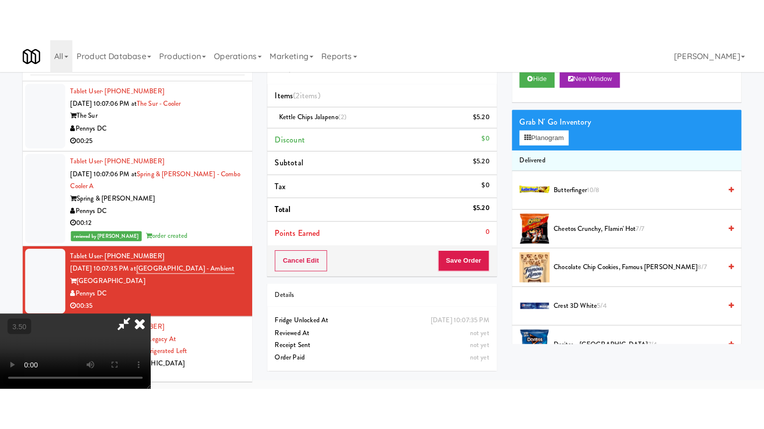
scroll to position [32, 0]
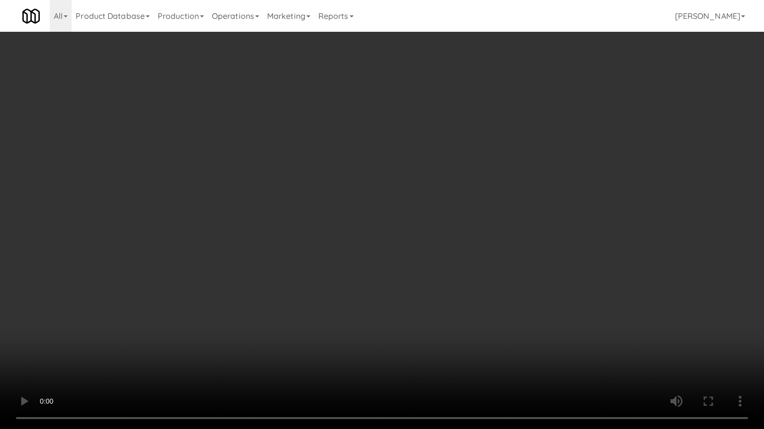
drag, startPoint x: 309, startPoint y: 172, endPoint x: 412, endPoint y: 144, distance: 107.2
click at [319, 176] on video at bounding box center [382, 214] width 764 height 429
drag, startPoint x: 424, startPoint y: 151, endPoint x: 439, endPoint y: 143, distance: 18.0
click at [425, 151] on video at bounding box center [382, 214] width 764 height 429
drag, startPoint x: 439, startPoint y: 143, endPoint x: 439, endPoint y: 43, distance: 99.4
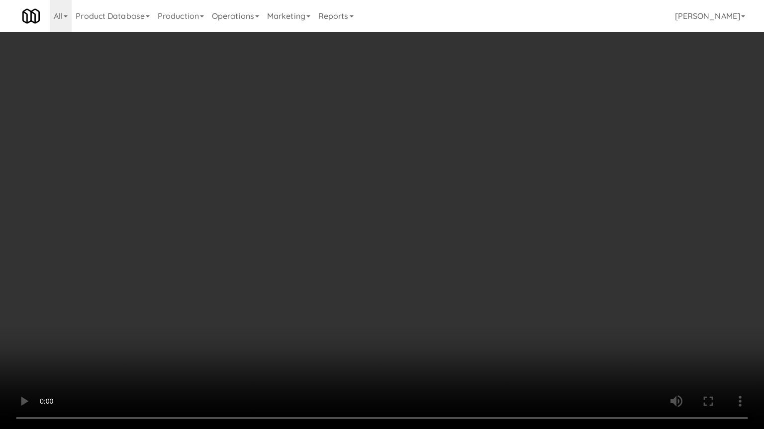
click at [439, 140] on video at bounding box center [382, 214] width 764 height 429
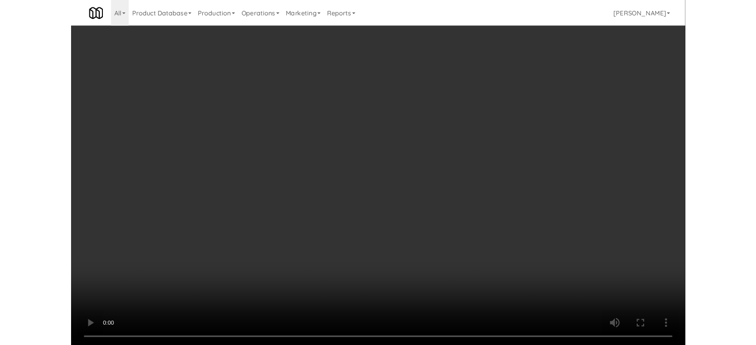
scroll to position [40, 0]
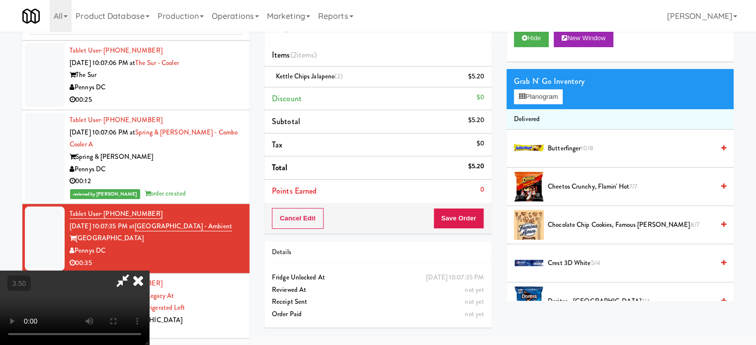
click at [149, 271] on icon at bounding box center [138, 281] width 22 height 20
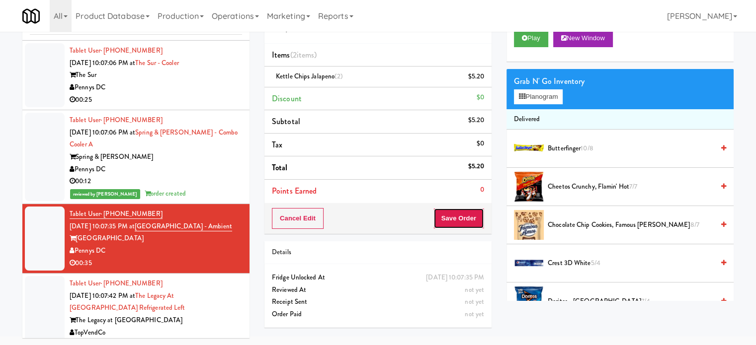
click at [461, 212] on button "Save Order" at bounding box center [458, 218] width 51 height 21
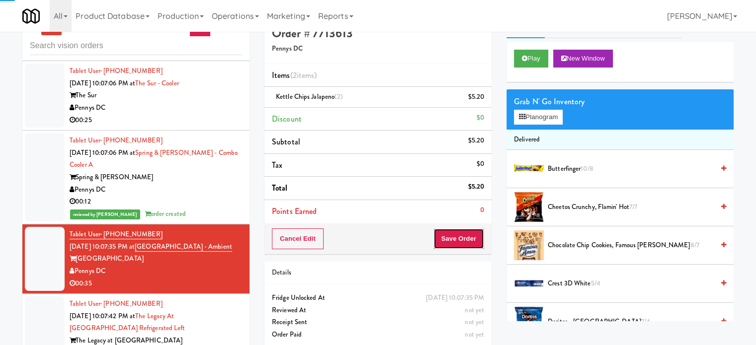
scroll to position [0, 0]
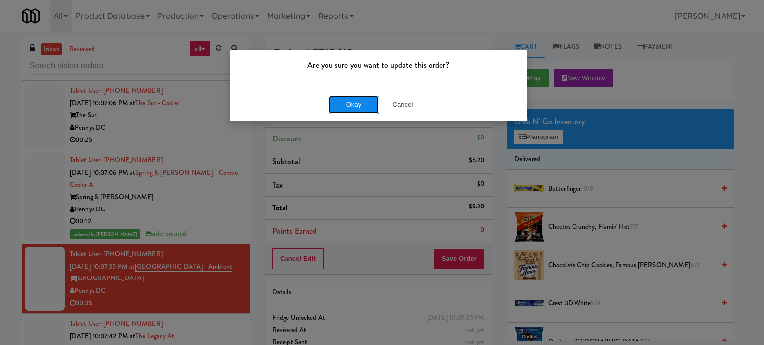
click at [360, 109] on button "Okay" at bounding box center [354, 105] width 50 height 18
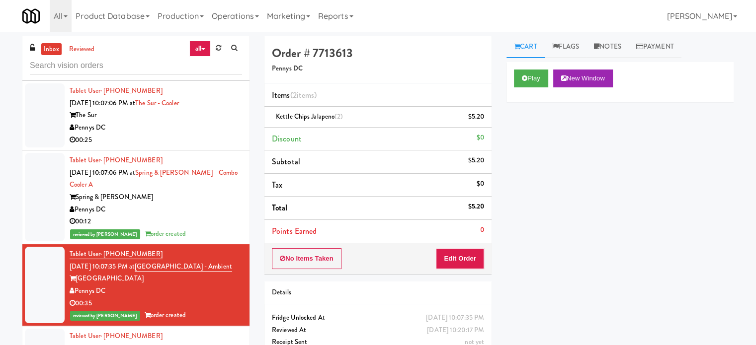
scroll to position [5218, 0]
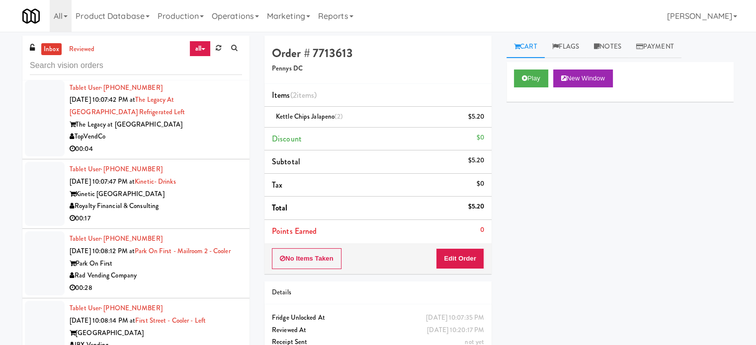
click at [207, 133] on div "TopVendCo" at bounding box center [156, 137] width 172 height 12
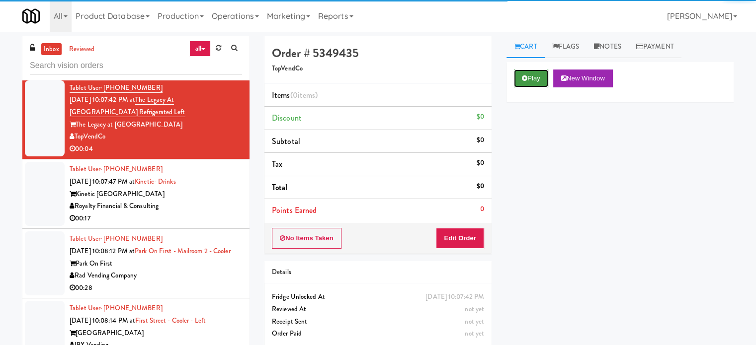
click at [524, 80] on icon at bounding box center [524, 78] width 5 height 6
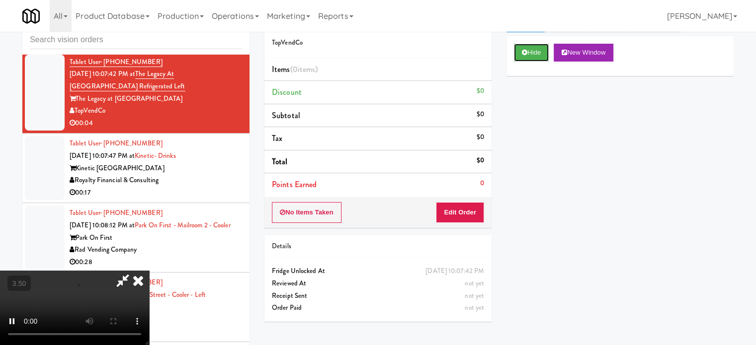
scroll to position [40, 0]
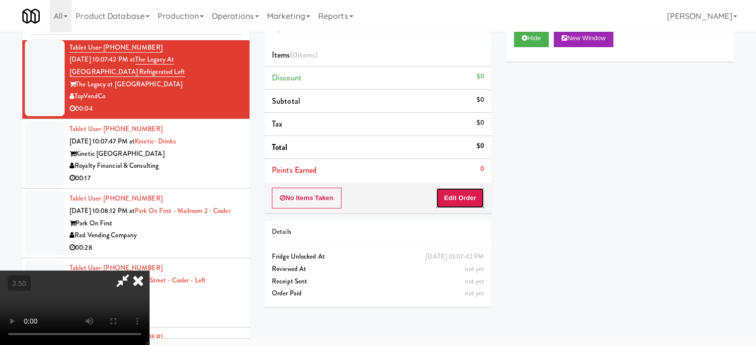
click at [461, 200] on button "Edit Order" at bounding box center [460, 198] width 48 height 21
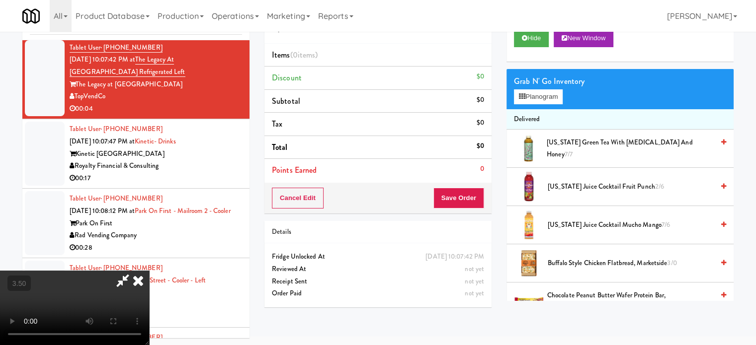
click at [149, 271] on video at bounding box center [74, 308] width 149 height 75
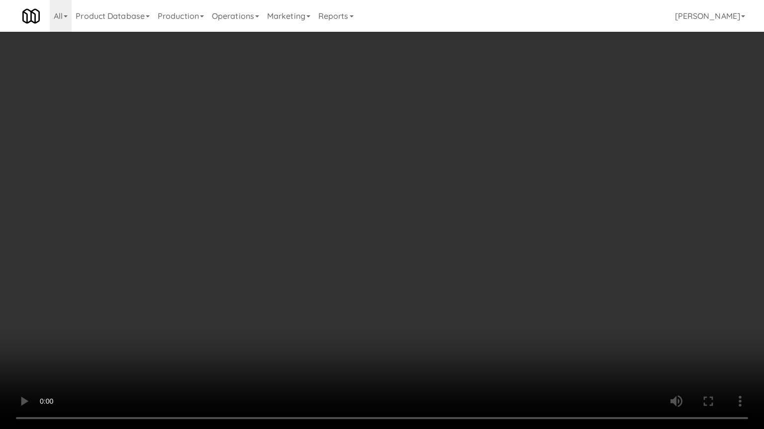
click at [244, 179] on video at bounding box center [382, 214] width 764 height 429
drag, startPoint x: 419, startPoint y: 296, endPoint x: 414, endPoint y: 263, distance: 32.7
click at [419, 293] on video at bounding box center [382, 214] width 764 height 429
click at [405, 251] on video at bounding box center [382, 214] width 764 height 429
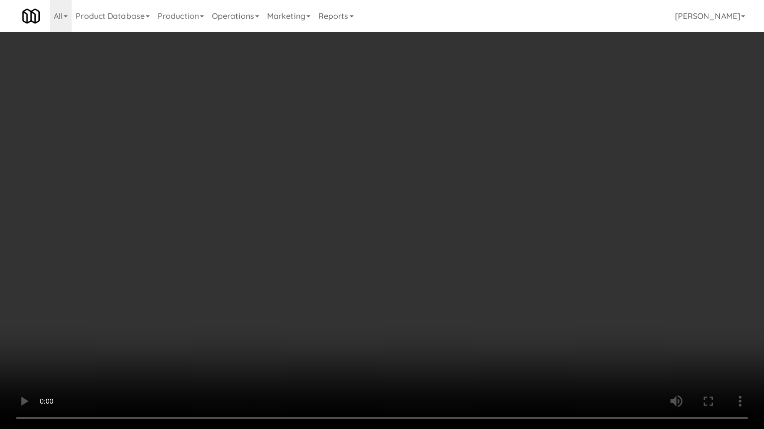
click at [442, 241] on video at bounding box center [382, 214] width 764 height 429
click at [444, 239] on video at bounding box center [382, 214] width 764 height 429
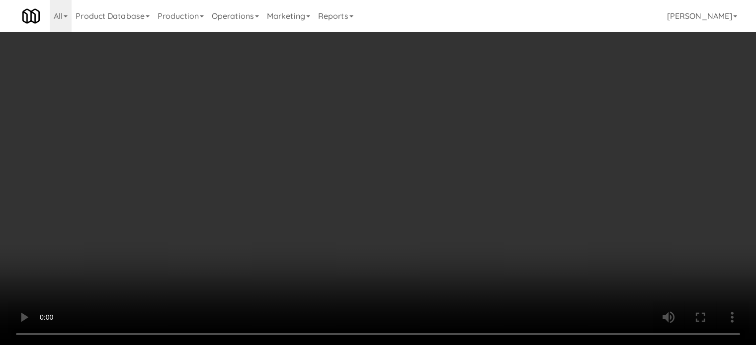
scroll to position [954, 0]
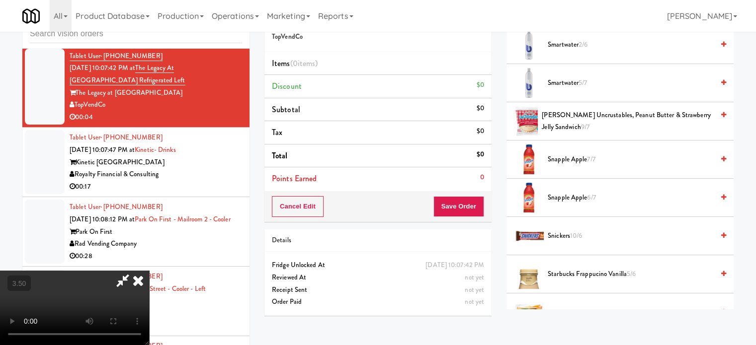
click at [575, 82] on span "Smartwater 5/7" at bounding box center [631, 83] width 166 height 12
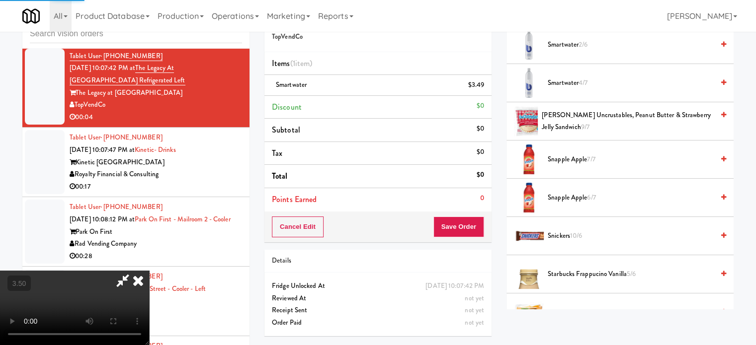
click at [149, 271] on icon at bounding box center [138, 281] width 22 height 20
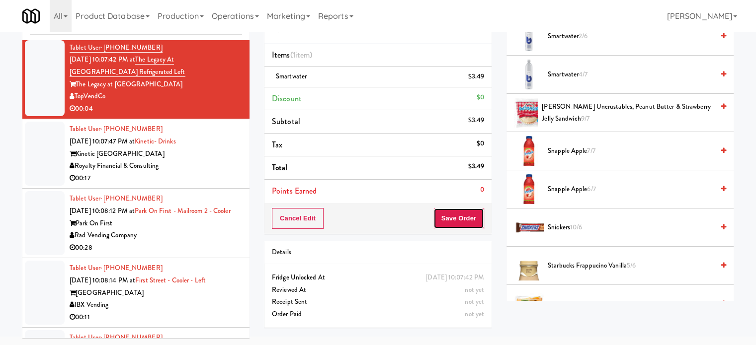
click at [457, 220] on button "Save Order" at bounding box center [458, 218] width 51 height 21
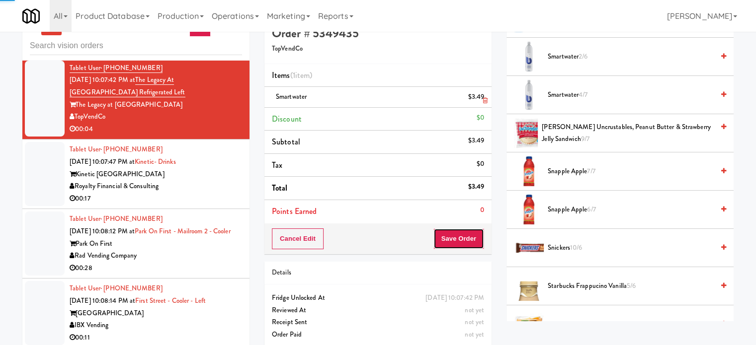
scroll to position [0, 0]
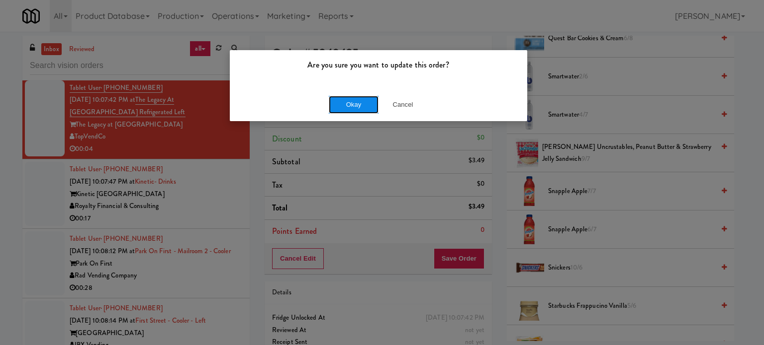
click at [356, 101] on button "Okay" at bounding box center [354, 105] width 50 height 18
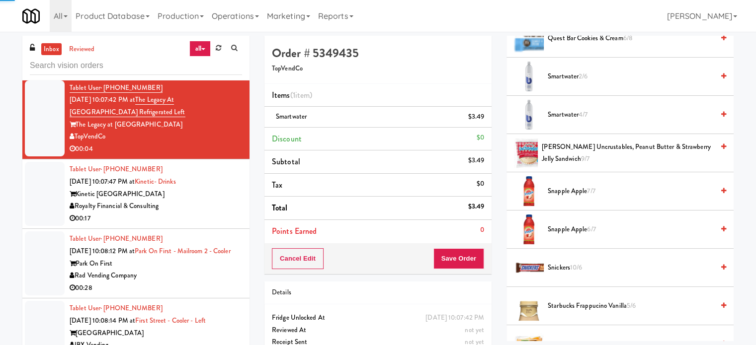
drag, startPoint x: 181, startPoint y: 211, endPoint x: 475, endPoint y: 141, distance: 302.0
click at [184, 213] on div "00:17" at bounding box center [156, 219] width 172 height 12
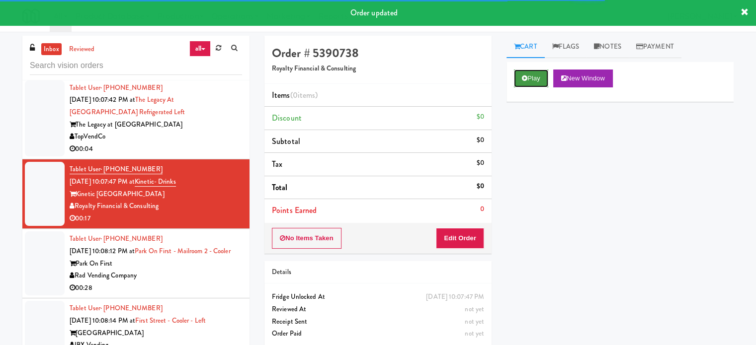
click at [534, 81] on button "Play" at bounding box center [531, 79] width 34 height 18
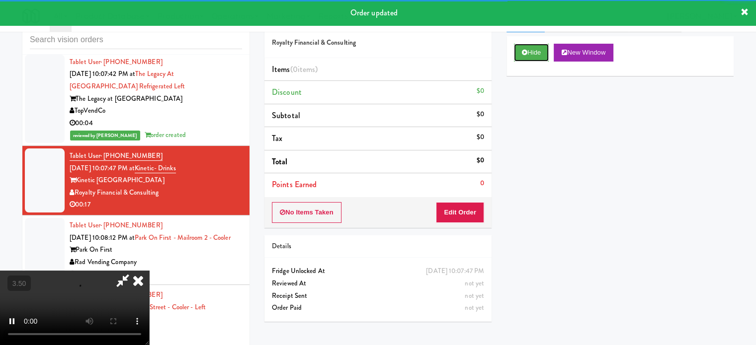
scroll to position [40, 0]
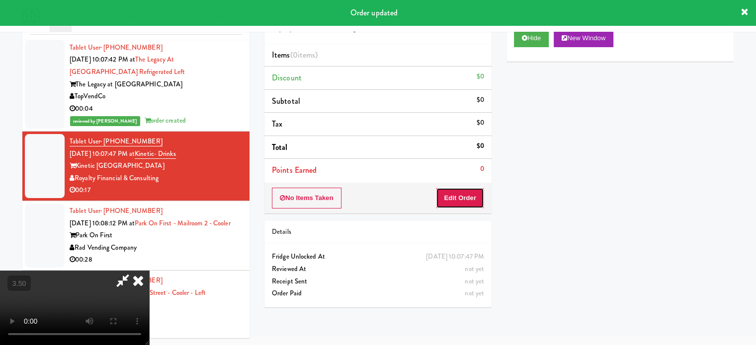
click at [472, 198] on button "Edit Order" at bounding box center [460, 198] width 48 height 21
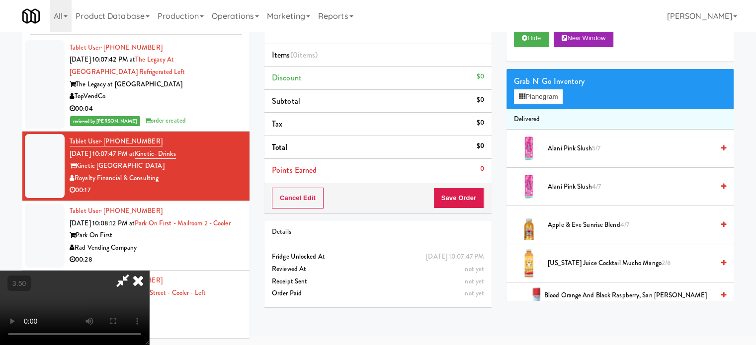
click at [149, 271] on video at bounding box center [74, 308] width 149 height 75
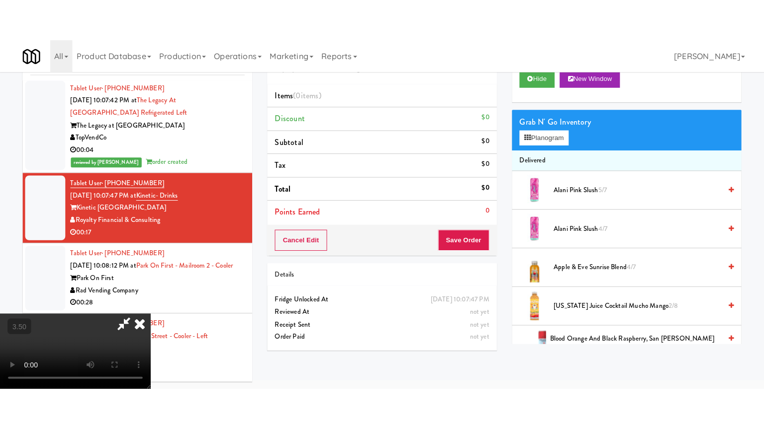
scroll to position [32, 0]
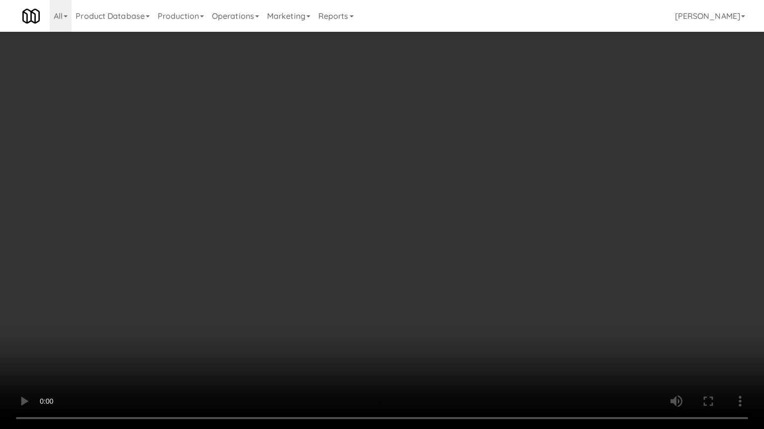
click at [355, 207] on video at bounding box center [382, 214] width 764 height 429
click at [359, 206] on video at bounding box center [382, 214] width 764 height 429
click at [374, 206] on video at bounding box center [382, 214] width 764 height 429
click at [429, 202] on video at bounding box center [382, 214] width 764 height 429
drag, startPoint x: 429, startPoint y: 202, endPoint x: 437, endPoint y: 193, distance: 12.0
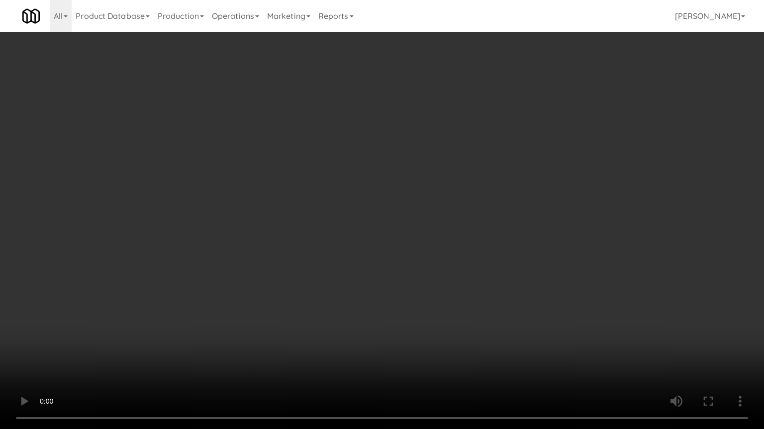
click at [429, 201] on video at bounding box center [382, 214] width 764 height 429
click at [437, 193] on video at bounding box center [382, 214] width 764 height 429
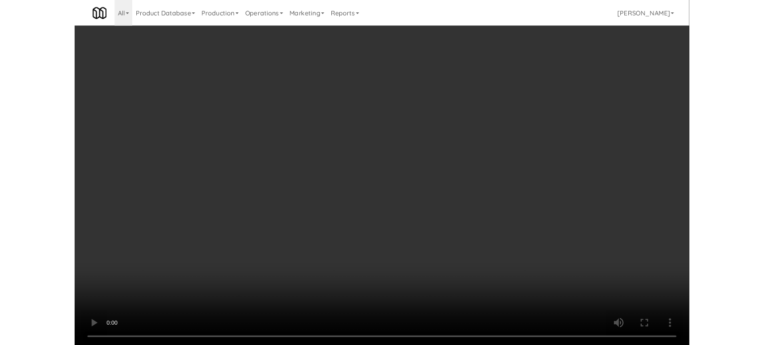
scroll to position [40, 0]
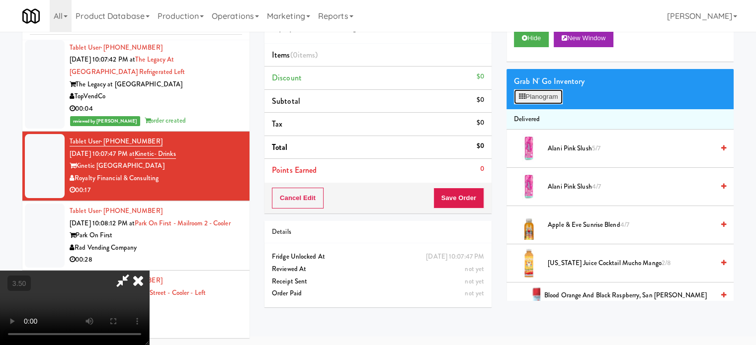
drag, startPoint x: 561, startPoint y: 95, endPoint x: 442, endPoint y: 131, distance: 124.1
click at [561, 96] on button "Planogram" at bounding box center [538, 96] width 49 height 15
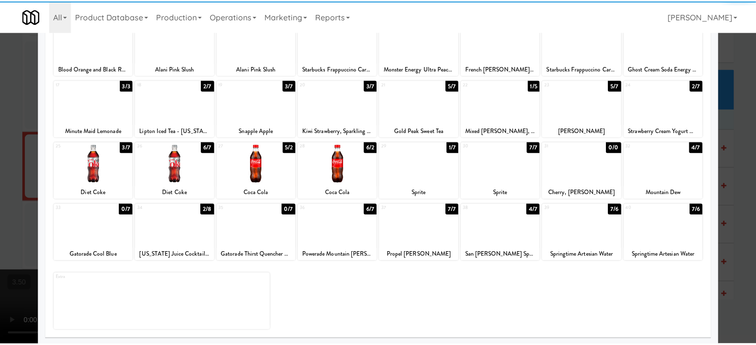
scroll to position [142, 0]
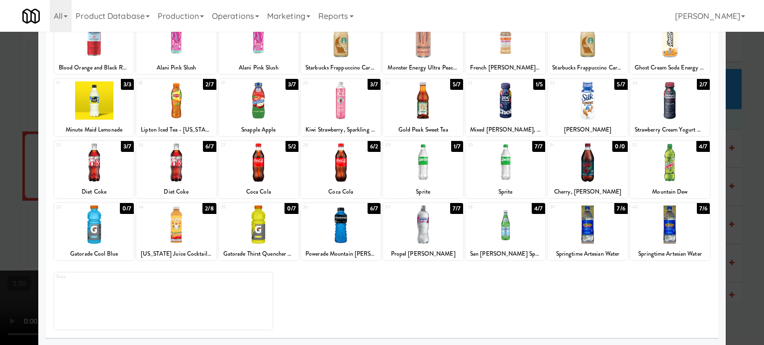
drag, startPoint x: 203, startPoint y: 209, endPoint x: 331, endPoint y: 195, distance: 128.1
click at [204, 209] on div "2/8" at bounding box center [208, 208] width 13 height 11
click at [744, 165] on div at bounding box center [382, 172] width 764 height 345
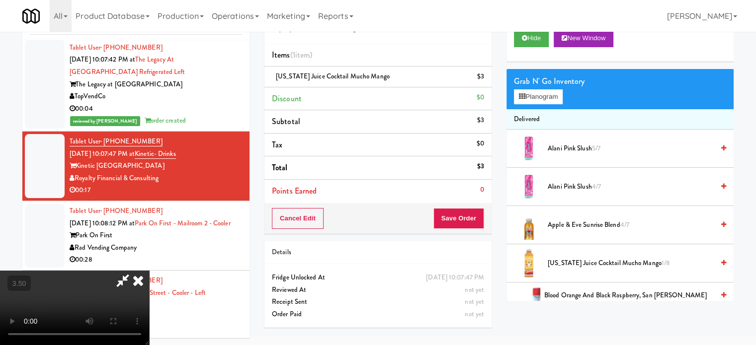
click at [149, 271] on video at bounding box center [74, 308] width 149 height 75
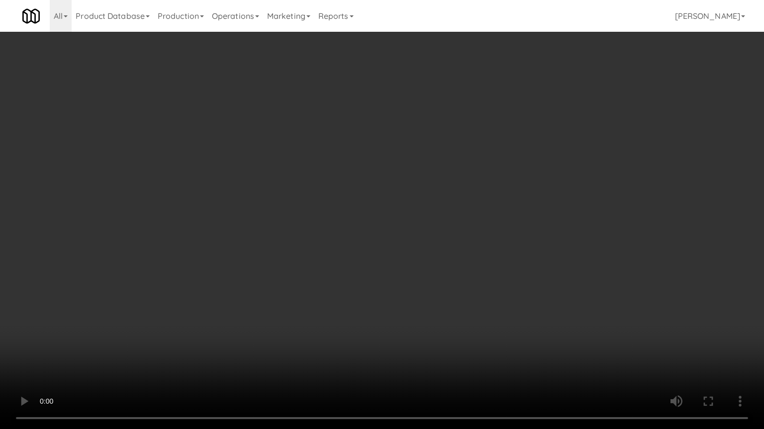
click at [391, 195] on video at bounding box center [382, 214] width 764 height 429
drag, startPoint x: 347, startPoint y: 216, endPoint x: 471, endPoint y: 158, distance: 136.8
click at [349, 216] on video at bounding box center [382, 214] width 764 height 429
click at [458, 169] on video at bounding box center [382, 214] width 764 height 429
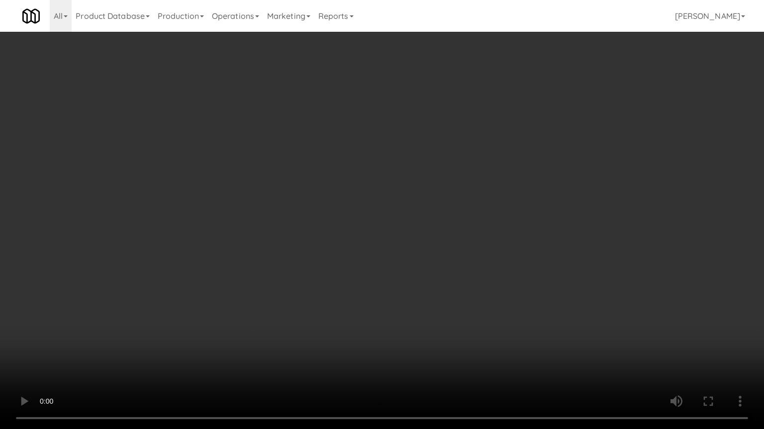
drag, startPoint x: 284, startPoint y: 297, endPoint x: 364, endPoint y: 220, distance: 110.7
click at [286, 293] on video at bounding box center [382, 214] width 764 height 429
click at [363, 212] on video at bounding box center [382, 214] width 764 height 429
click at [364, 212] on video at bounding box center [382, 214] width 764 height 429
click at [374, 209] on video at bounding box center [382, 214] width 764 height 429
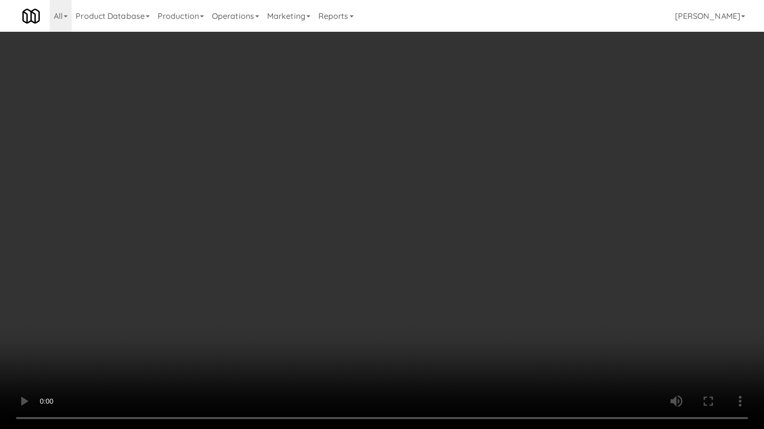
click at [388, 209] on video at bounding box center [382, 214] width 764 height 429
click at [427, 203] on video at bounding box center [382, 214] width 764 height 429
click at [430, 207] on video at bounding box center [382, 214] width 764 height 429
click at [427, 209] on video at bounding box center [382, 214] width 764 height 429
click at [430, 191] on video at bounding box center [382, 214] width 764 height 429
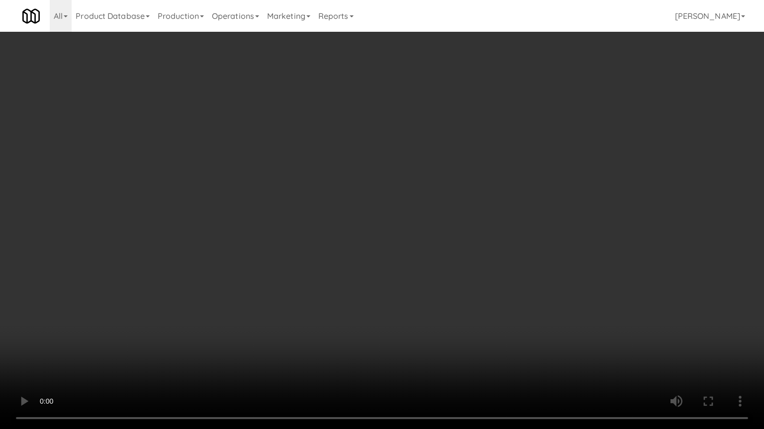
drag, startPoint x: 431, startPoint y: 189, endPoint x: 447, endPoint y: 108, distance: 83.2
click at [431, 189] on video at bounding box center [382, 214] width 764 height 429
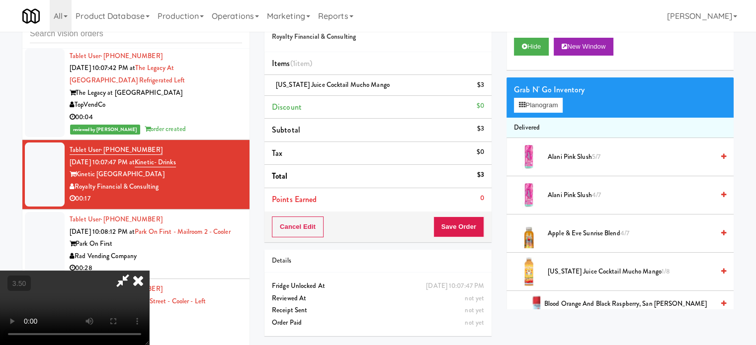
click at [149, 271] on icon at bounding box center [138, 281] width 22 height 20
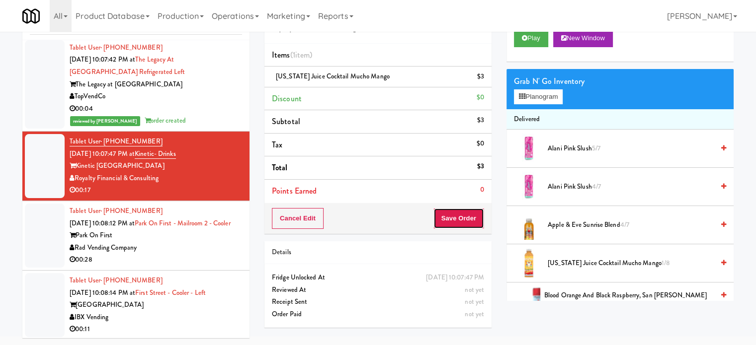
click at [451, 219] on button "Save Order" at bounding box center [458, 218] width 51 height 21
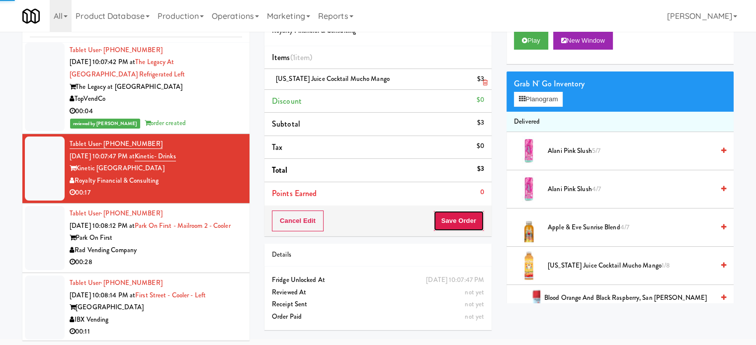
scroll to position [0, 0]
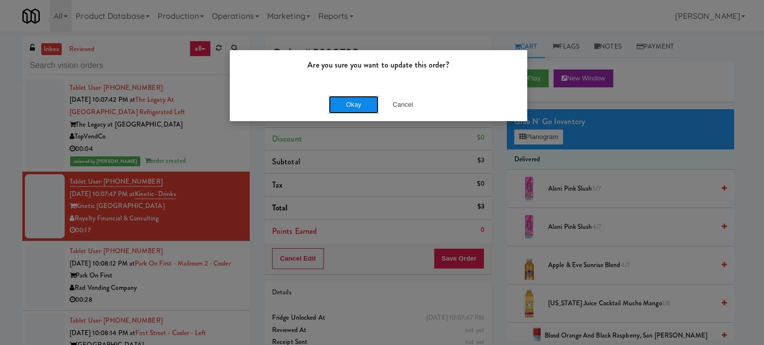
click at [351, 107] on button "Okay" at bounding box center [354, 105] width 50 height 18
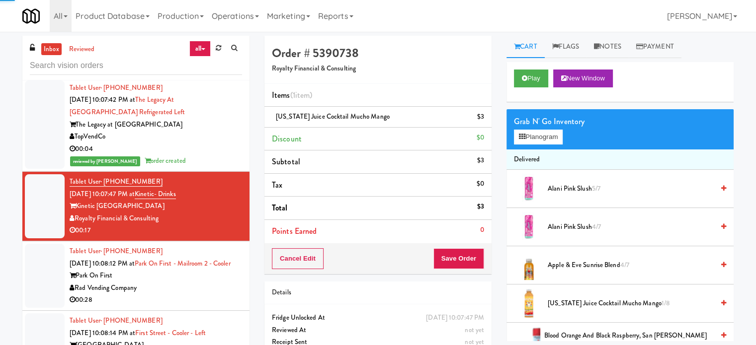
click at [210, 290] on div "Rad Vending Company" at bounding box center [156, 288] width 172 height 12
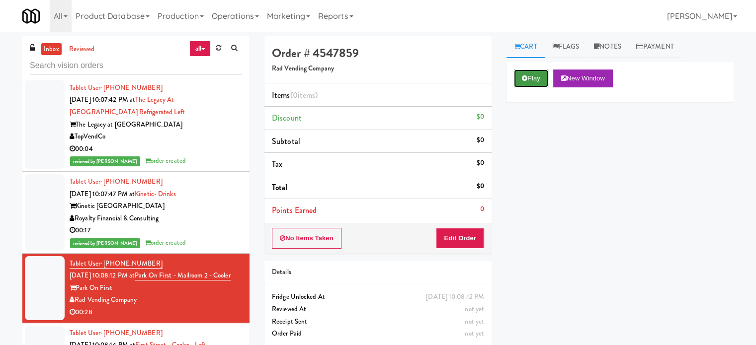
click at [538, 82] on button "Play" at bounding box center [531, 79] width 34 height 18
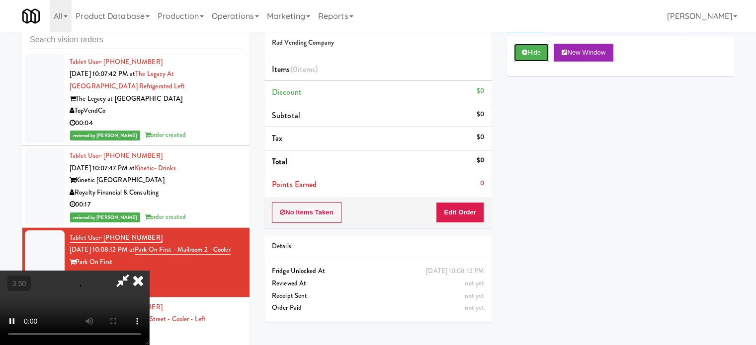
scroll to position [40, 0]
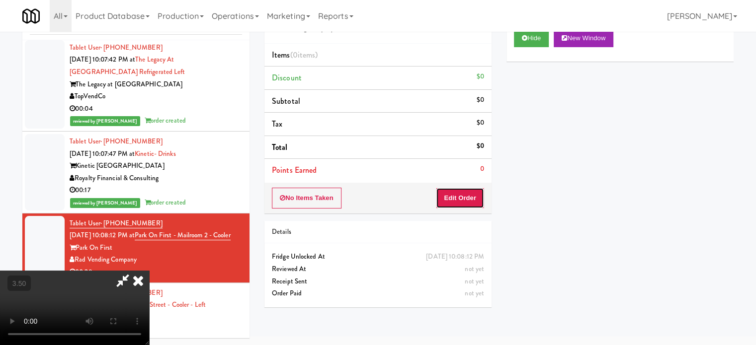
click at [464, 200] on button "Edit Order" at bounding box center [460, 198] width 48 height 21
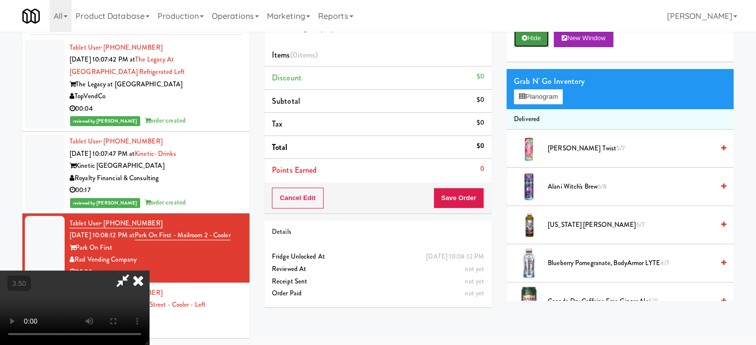
click at [537, 38] on button "Hide" at bounding box center [531, 38] width 35 height 18
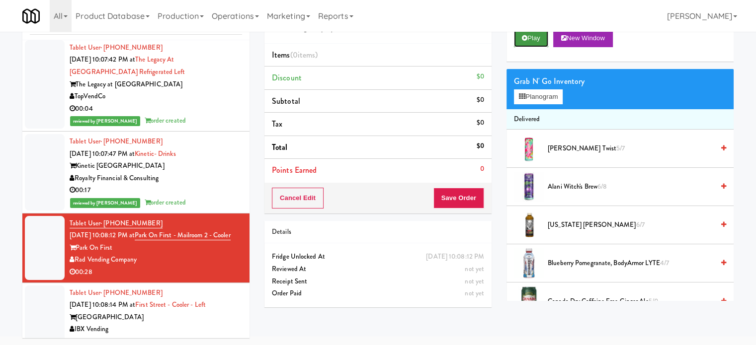
click at [536, 38] on button "Play" at bounding box center [531, 38] width 34 height 18
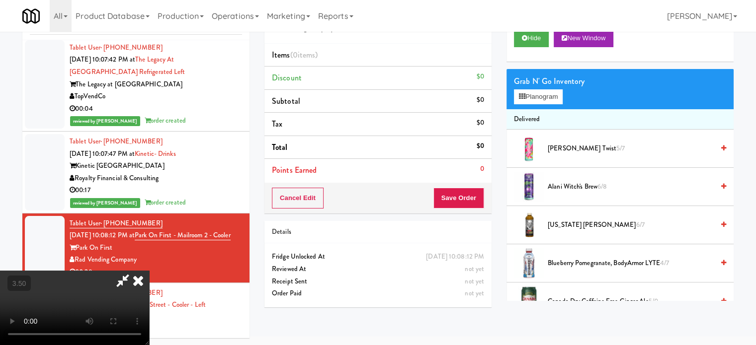
click at [149, 271] on video at bounding box center [74, 308] width 149 height 75
click at [149, 271] on icon at bounding box center [138, 281] width 22 height 20
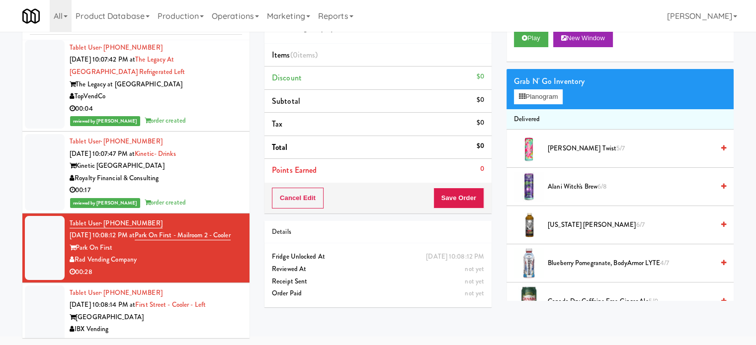
click at [206, 197] on div "reviewed by Jenet R order created" at bounding box center [156, 203] width 172 height 12
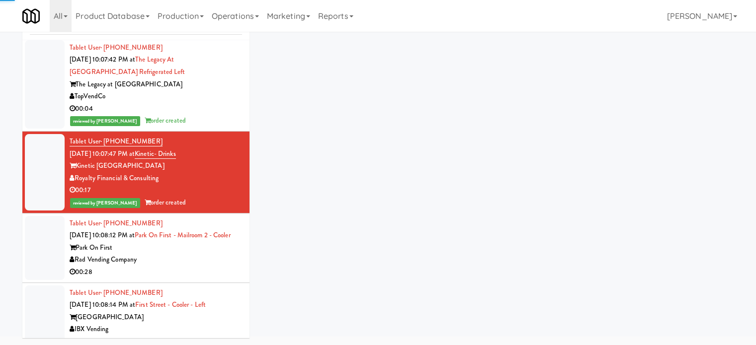
click at [206, 255] on div "Park On First" at bounding box center [156, 248] width 172 height 12
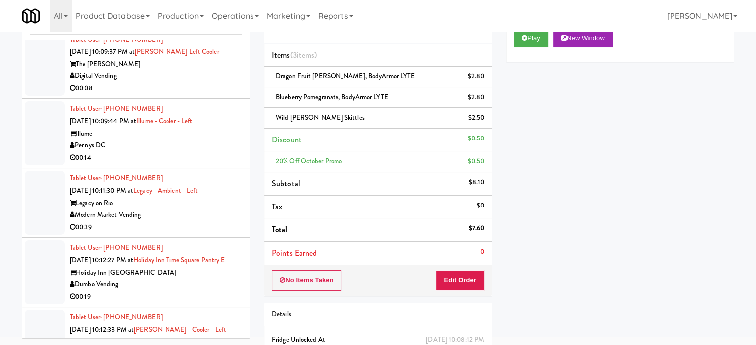
scroll to position [6212, 0]
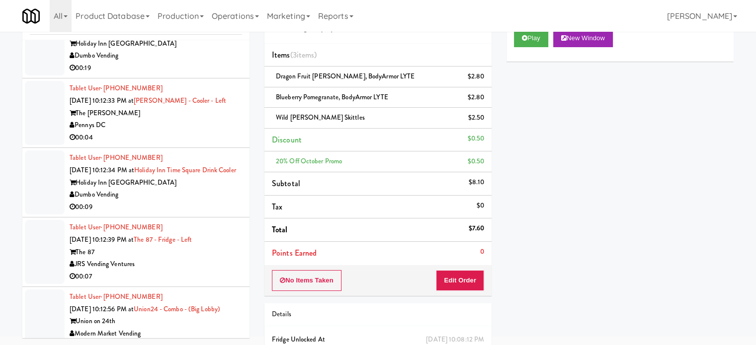
click at [212, 148] on li "Tablet User · (484) 639-8129 Oct 13, 2025 10:12:33 PM at Kelvin - Cooler - Left…" at bounding box center [135, 114] width 227 height 70
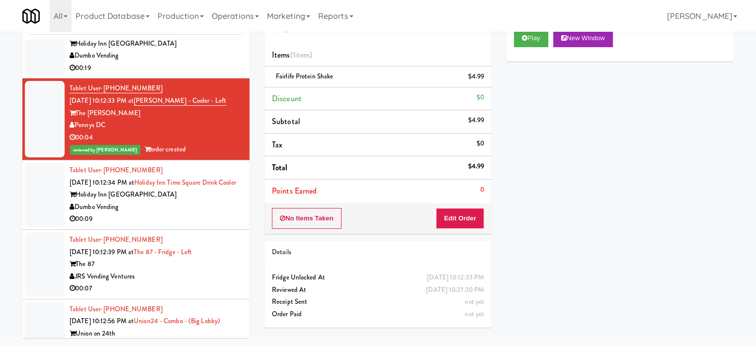
click at [191, 62] on div "Dumbo Vending" at bounding box center [156, 56] width 172 height 12
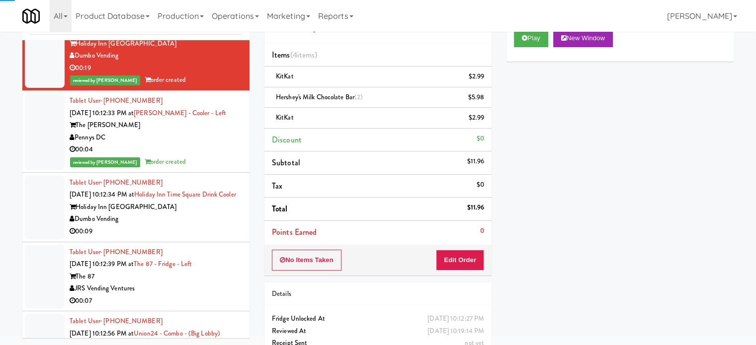
drag, startPoint x: 201, startPoint y: 219, endPoint x: 247, endPoint y: 220, distance: 45.8
click at [201, 220] on div "Tablet User · (+49) 160-8214607 Oct 13, 2025 10:12:34 PM at Holiday Inn Time Sq…" at bounding box center [156, 207] width 172 height 61
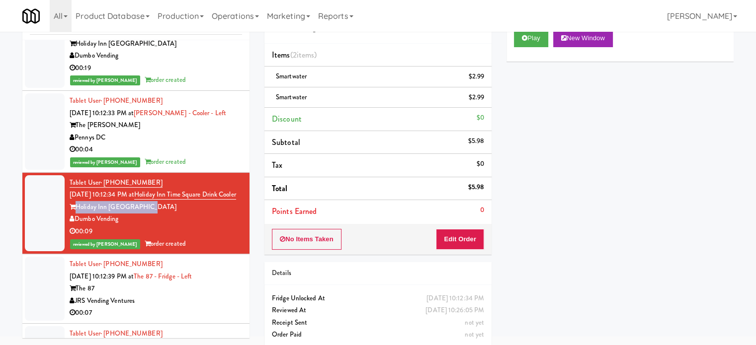
scroll to position [6709, 0]
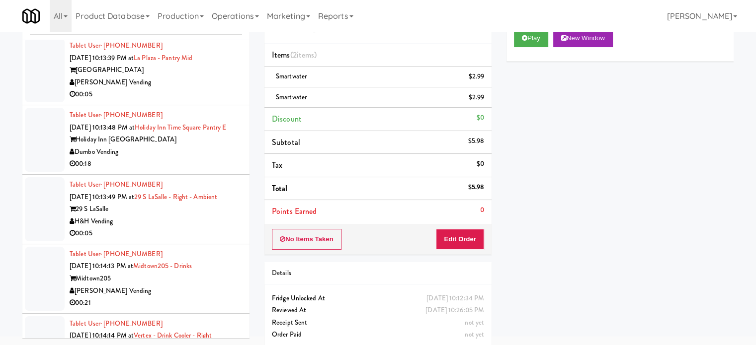
click at [214, 146] on div "Holiday Inn Time Square" at bounding box center [156, 140] width 172 height 12
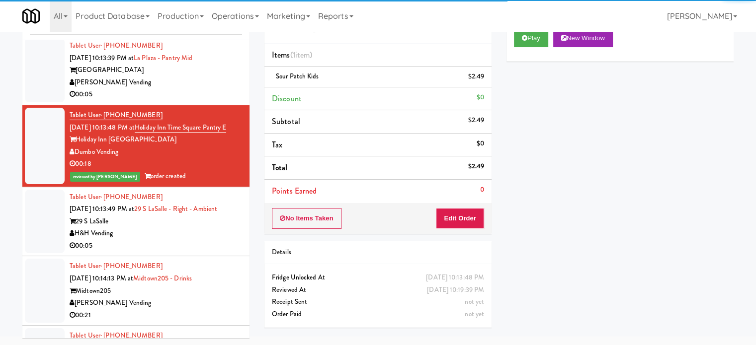
scroll to position [7703, 0]
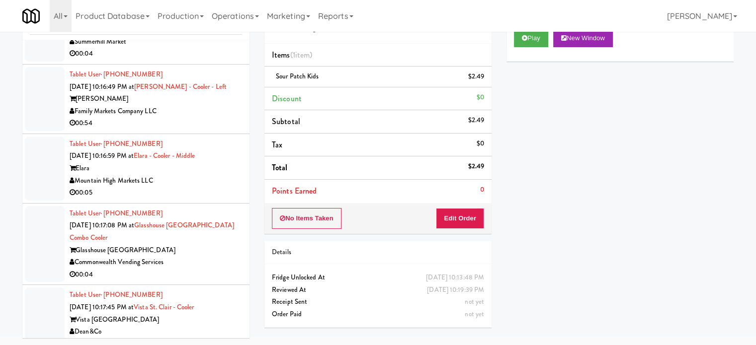
click at [204, 175] on div "Elara" at bounding box center [156, 169] width 172 height 12
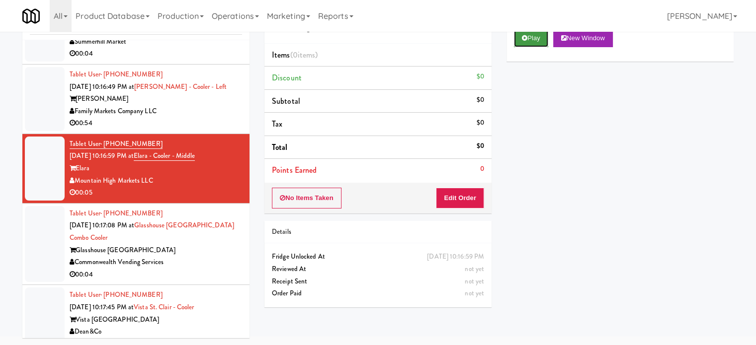
click at [535, 35] on button "Play" at bounding box center [531, 38] width 34 height 18
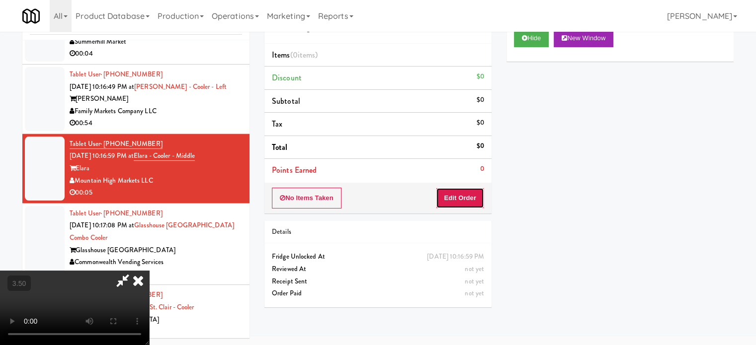
click at [461, 194] on button "Edit Order" at bounding box center [460, 198] width 48 height 21
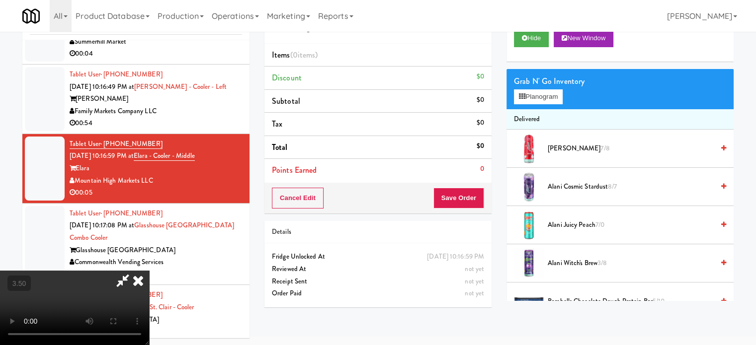
click at [149, 271] on video at bounding box center [74, 308] width 149 height 75
drag, startPoint x: 272, startPoint y: 216, endPoint x: 312, endPoint y: 205, distance: 41.4
click at [149, 271] on video at bounding box center [74, 308] width 149 height 75
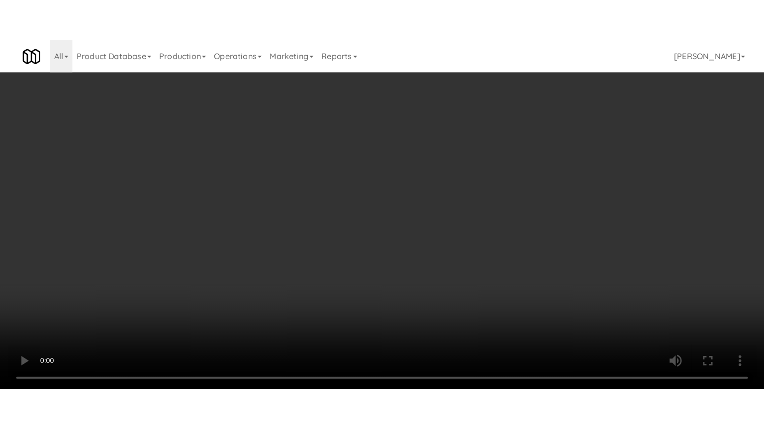
scroll to position [7679, 0]
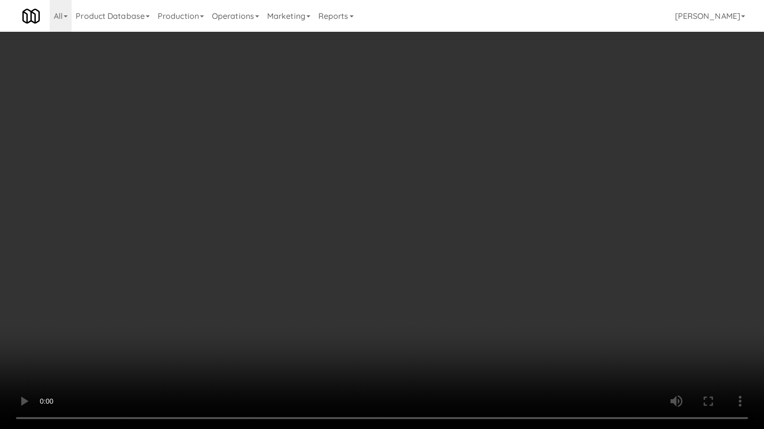
click at [336, 214] on video at bounding box center [382, 214] width 764 height 429
click at [337, 213] on video at bounding box center [382, 214] width 764 height 429
click at [337, 212] on video at bounding box center [382, 214] width 764 height 429
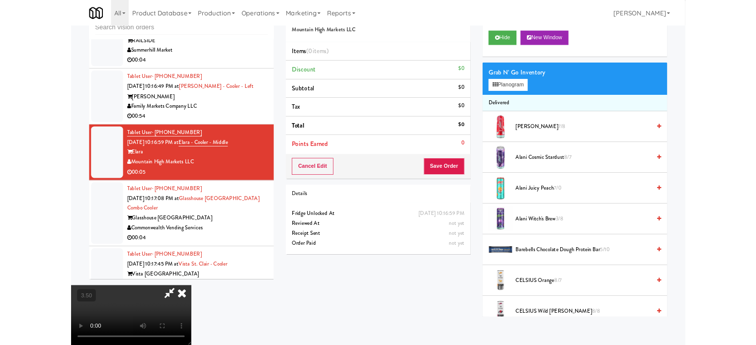
scroll to position [7703, 0]
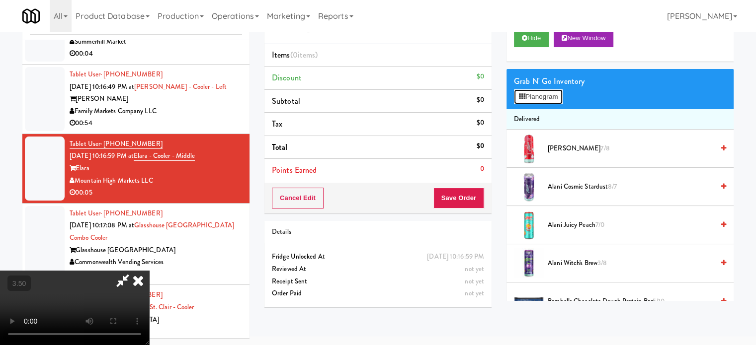
drag, startPoint x: 539, startPoint y: 96, endPoint x: 604, endPoint y: 95, distance: 65.1
click at [539, 96] on button "Planogram" at bounding box center [538, 96] width 49 height 15
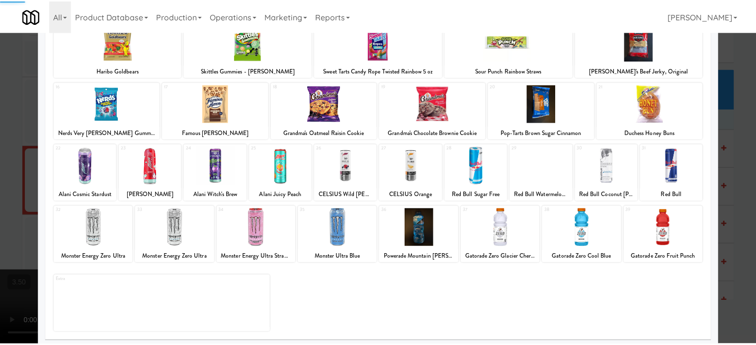
scroll to position [142, 0]
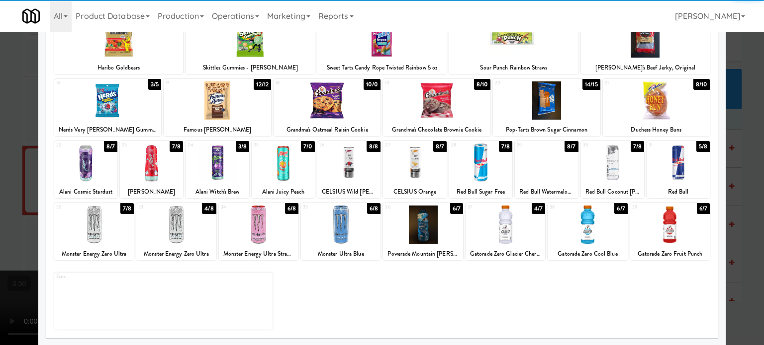
drag, startPoint x: 694, startPoint y: 208, endPoint x: 708, endPoint y: 208, distance: 13.9
click at [696, 208] on div "6/7" at bounding box center [702, 208] width 13 height 11
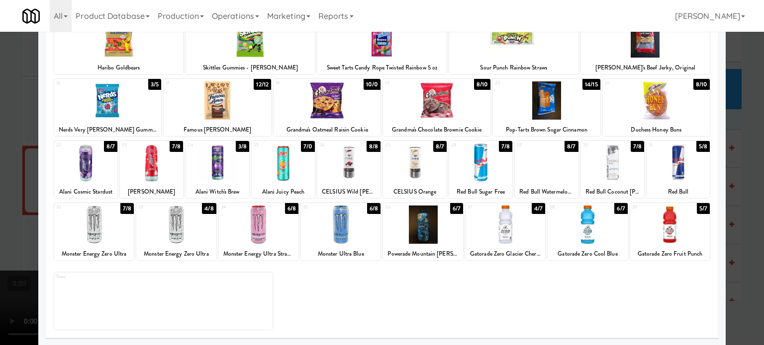
drag, startPoint x: 726, startPoint y: 200, endPoint x: 623, endPoint y: 163, distance: 109.1
click at [727, 200] on div at bounding box center [382, 172] width 764 height 345
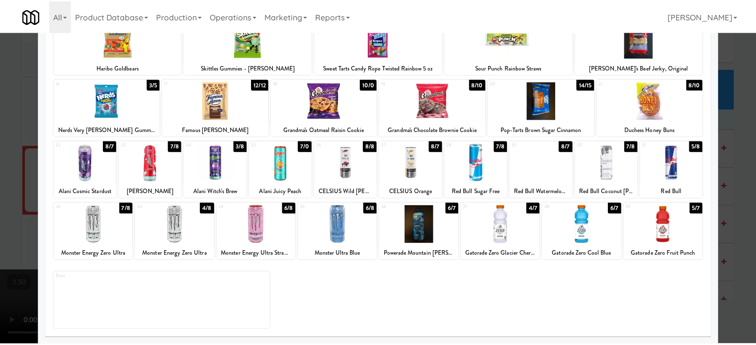
scroll to position [7703, 0]
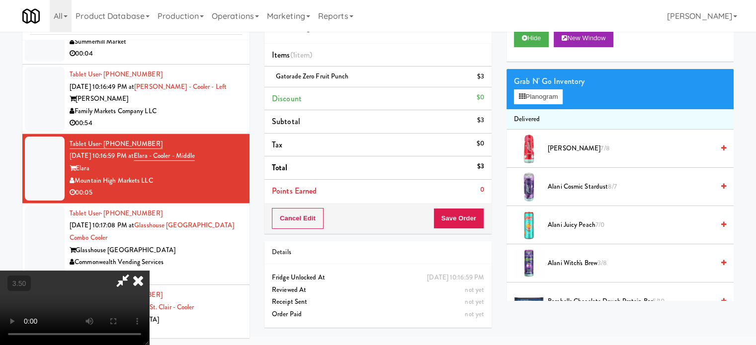
click at [149, 271] on video at bounding box center [74, 308] width 149 height 75
drag, startPoint x: 207, startPoint y: 171, endPoint x: 256, endPoint y: 205, distance: 59.8
click at [149, 271] on video at bounding box center [74, 308] width 149 height 75
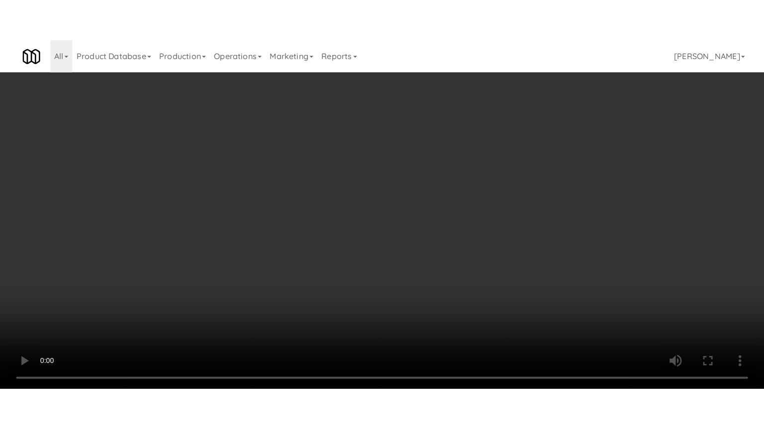
scroll to position [7679, 0]
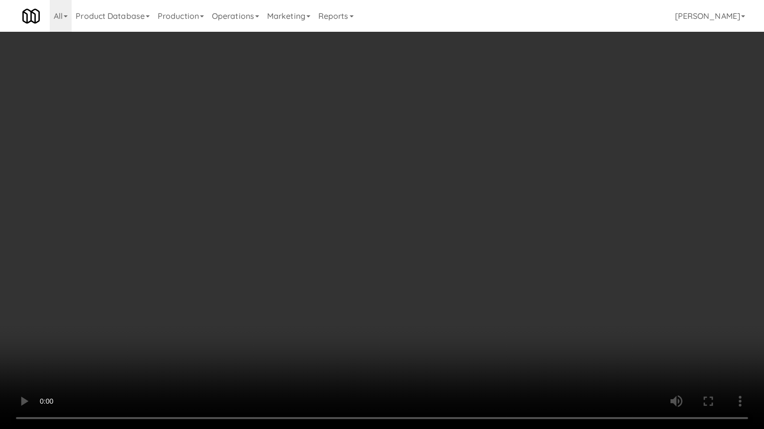
click at [444, 174] on video at bounding box center [382, 214] width 764 height 429
click at [446, 172] on video at bounding box center [382, 214] width 764 height 429
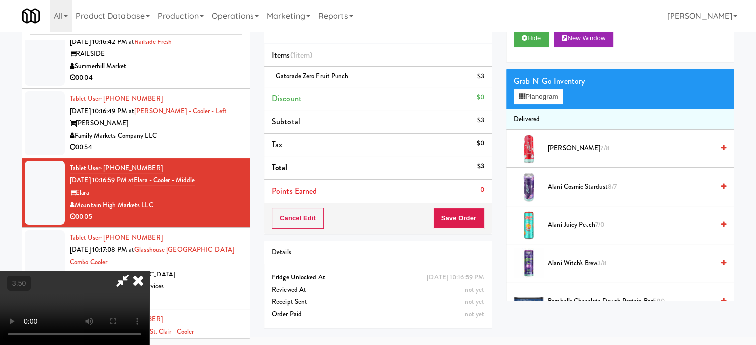
scroll to position [7703, 0]
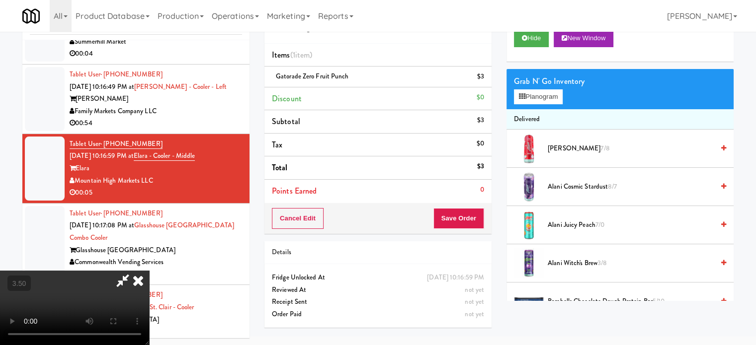
drag, startPoint x: 447, startPoint y: 101, endPoint x: 441, endPoint y: 141, distance: 40.2
click at [149, 271] on icon at bounding box center [138, 281] width 22 height 20
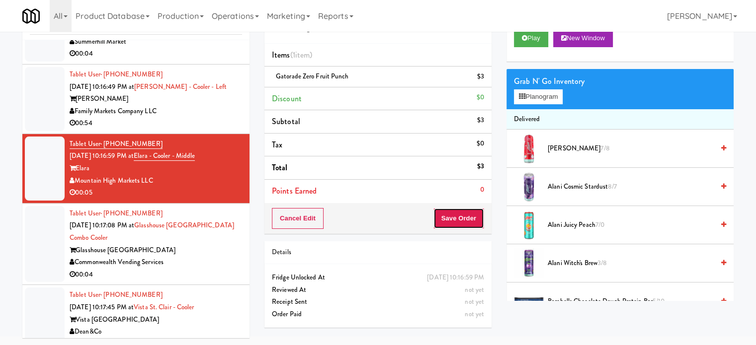
click at [471, 217] on button "Save Order" at bounding box center [458, 218] width 51 height 21
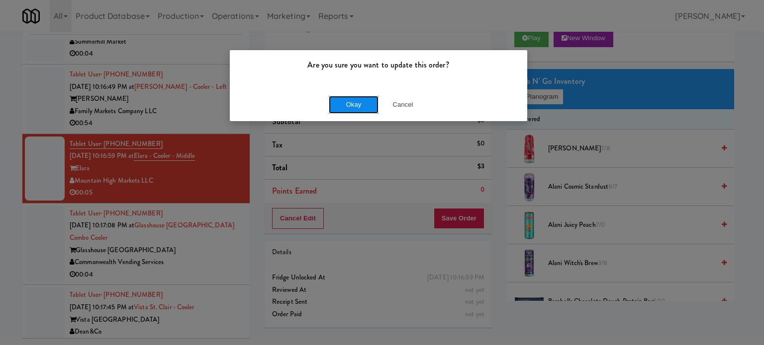
click at [352, 105] on button "Okay" at bounding box center [354, 105] width 50 height 18
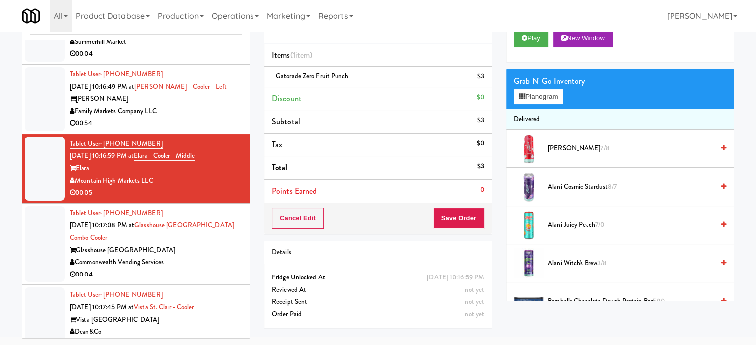
click at [206, 257] on div "Glasshouse Pittsburgh" at bounding box center [156, 251] width 172 height 12
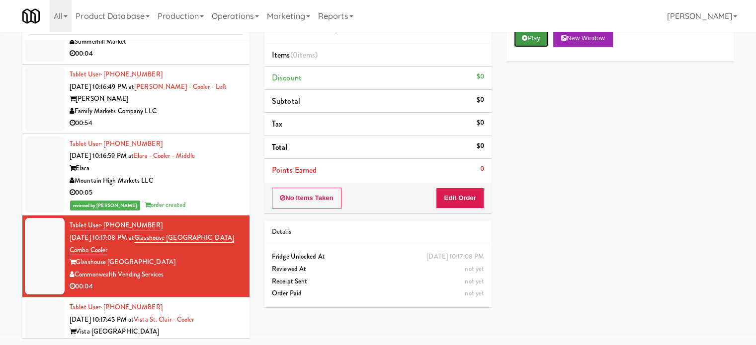
click at [541, 37] on button "Play" at bounding box center [531, 38] width 34 height 18
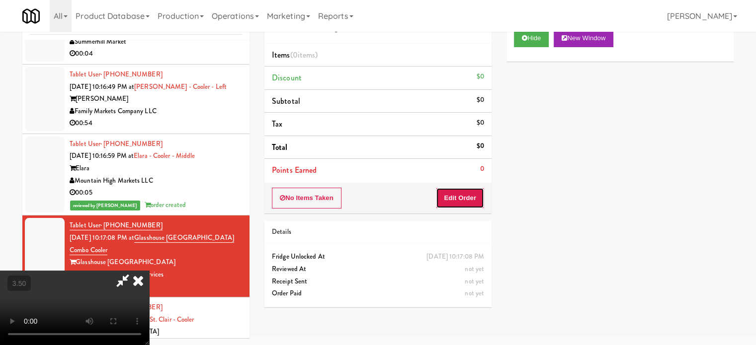
click at [461, 195] on button "Edit Order" at bounding box center [460, 198] width 48 height 21
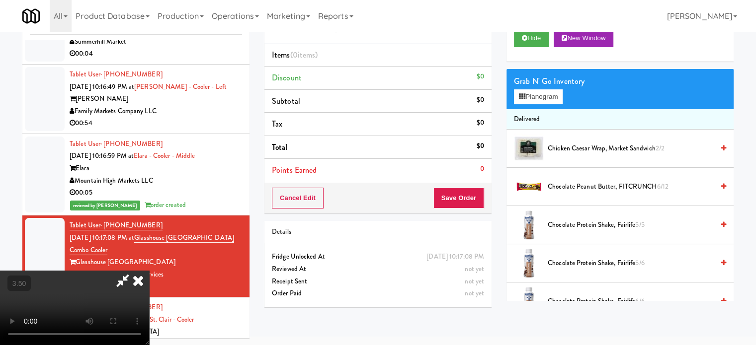
drag, startPoint x: 302, startPoint y: 219, endPoint x: 307, endPoint y: 210, distance: 9.8
click at [149, 271] on video at bounding box center [74, 308] width 149 height 75
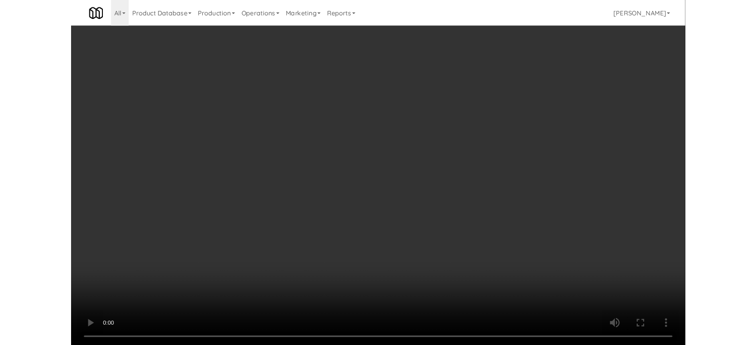
scroll to position [7679, 0]
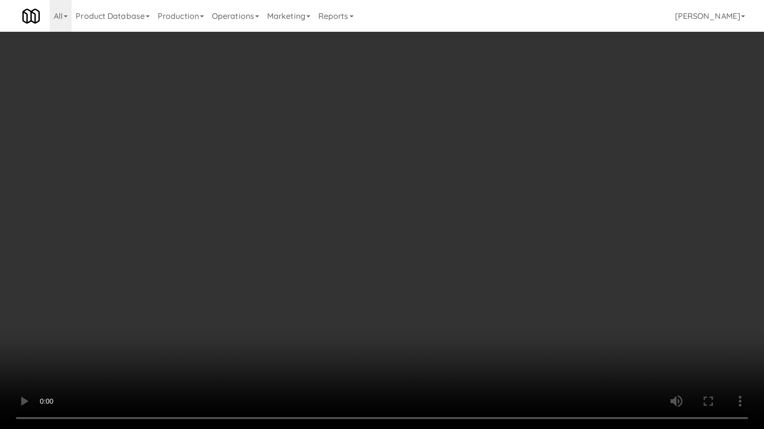
click at [354, 201] on video at bounding box center [382, 214] width 764 height 429
click at [249, 304] on video at bounding box center [382, 214] width 764 height 429
click at [260, 270] on video at bounding box center [382, 214] width 764 height 429
click at [263, 270] on video at bounding box center [382, 214] width 764 height 429
drag, startPoint x: 266, startPoint y: 269, endPoint x: 389, endPoint y: 176, distance: 154.1
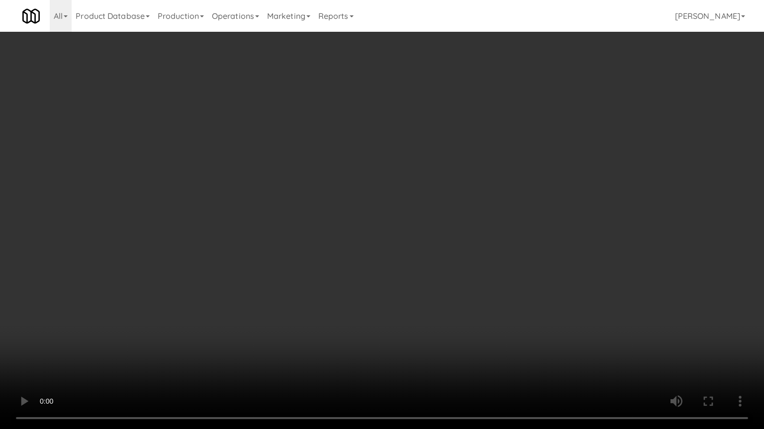
click at [269, 268] on video at bounding box center [382, 214] width 764 height 429
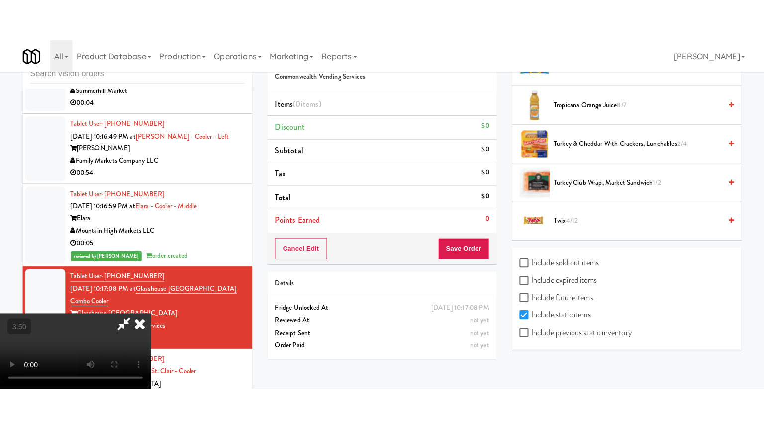
scroll to position [992, 0]
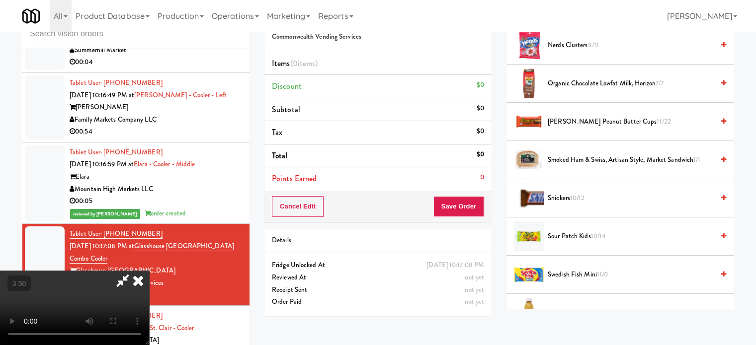
click at [567, 194] on span "Snickers 10/12" at bounding box center [631, 198] width 166 height 12
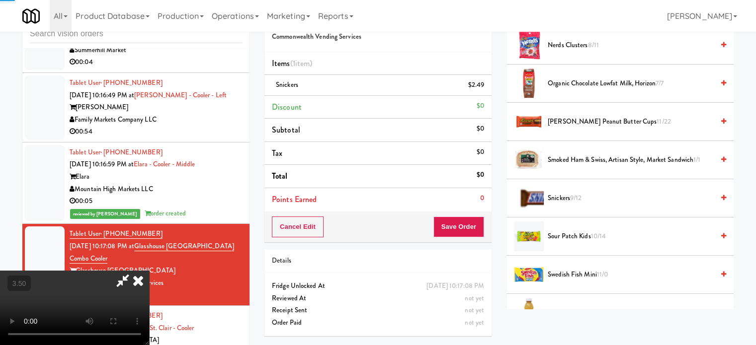
click at [149, 271] on video at bounding box center [74, 308] width 149 height 75
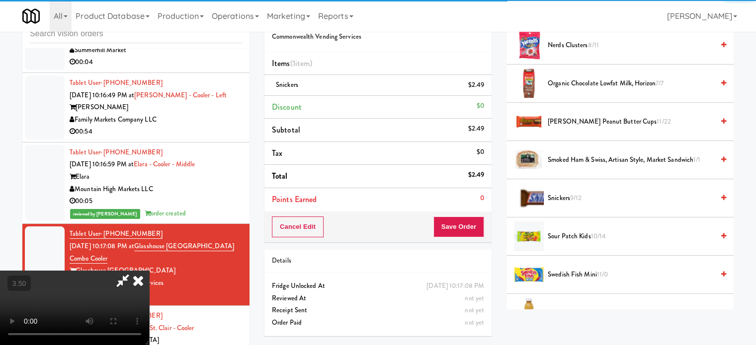
click at [149, 271] on video at bounding box center [74, 308] width 149 height 75
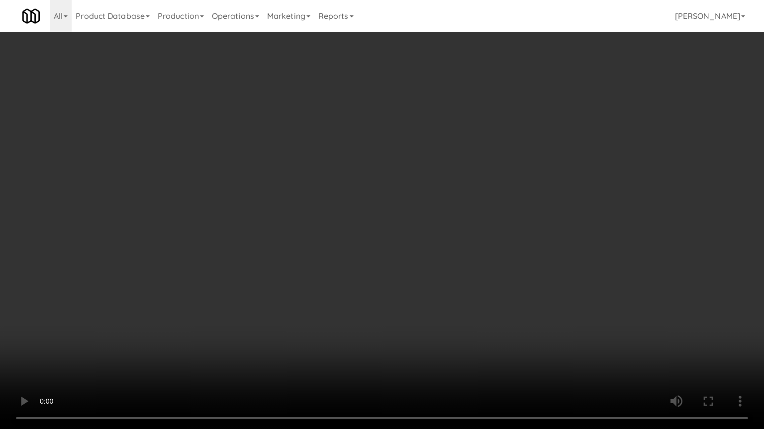
drag, startPoint x: 223, startPoint y: 280, endPoint x: 237, endPoint y: 263, distance: 22.2
click at [225, 276] on video at bounding box center [382, 214] width 764 height 429
click at [272, 224] on video at bounding box center [382, 214] width 764 height 429
click at [274, 223] on video at bounding box center [382, 214] width 764 height 429
click at [339, 206] on video at bounding box center [382, 214] width 764 height 429
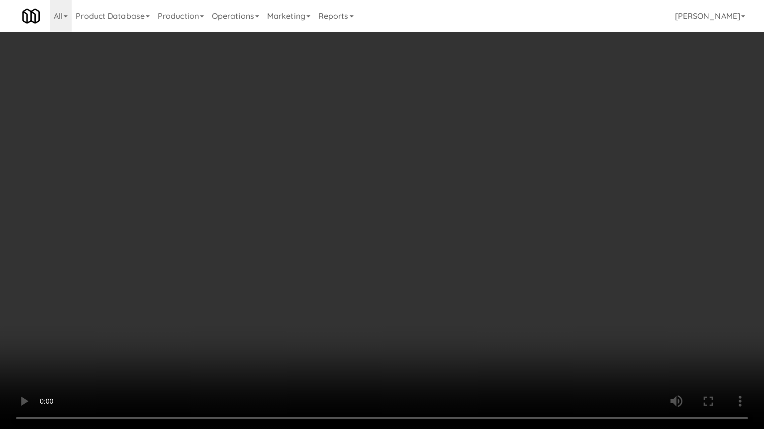
click at [344, 203] on video at bounding box center [382, 214] width 764 height 429
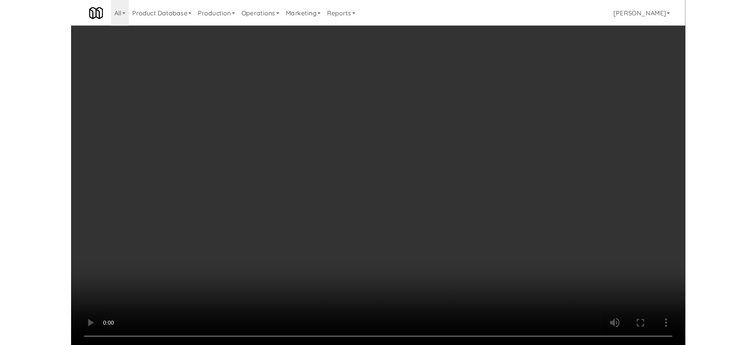
scroll to position [7703, 0]
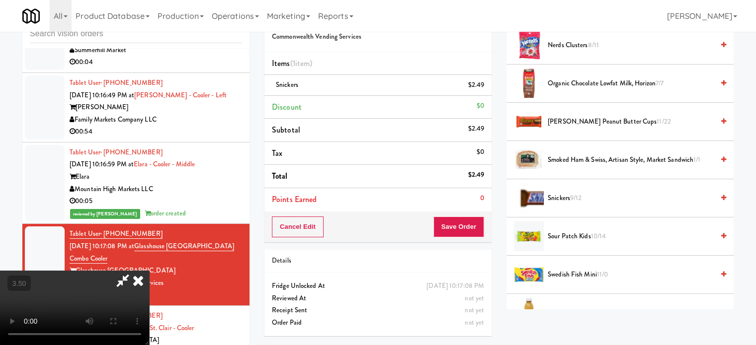
click at [149, 271] on icon at bounding box center [138, 281] width 22 height 20
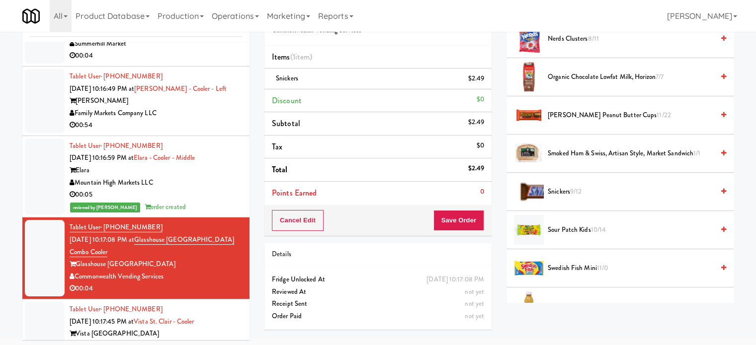
scroll to position [40, 0]
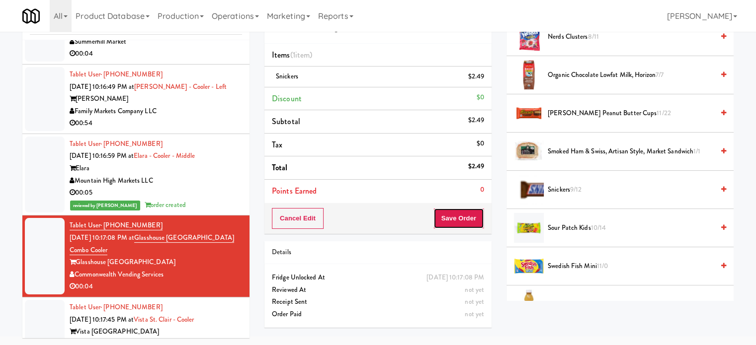
click at [455, 213] on button "Save Order" at bounding box center [458, 218] width 51 height 21
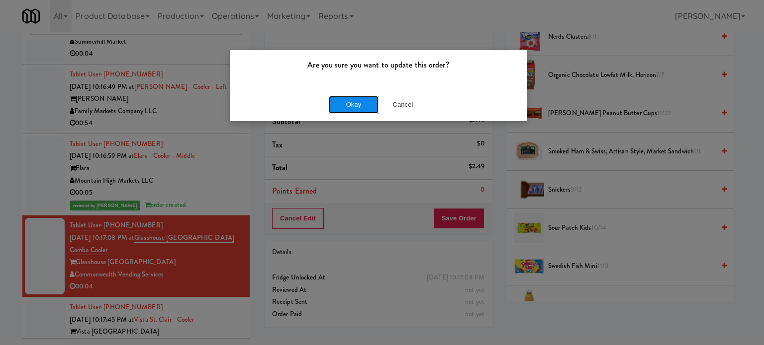
click at [370, 107] on button "Okay" at bounding box center [354, 105] width 50 height 18
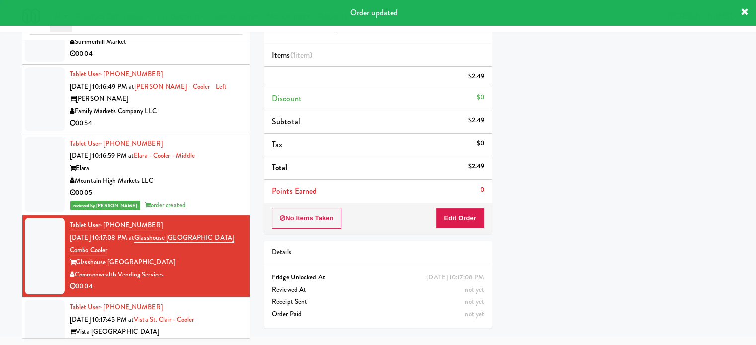
scroll to position [93, 0]
drag, startPoint x: 207, startPoint y: 170, endPoint x: 254, endPoint y: 157, distance: 48.0
click at [208, 118] on div "Family Markets Company LLC" at bounding box center [156, 111] width 172 height 12
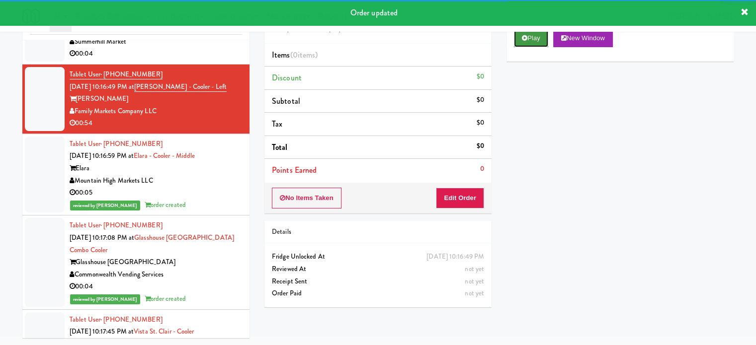
click at [531, 37] on button "Play" at bounding box center [531, 38] width 34 height 18
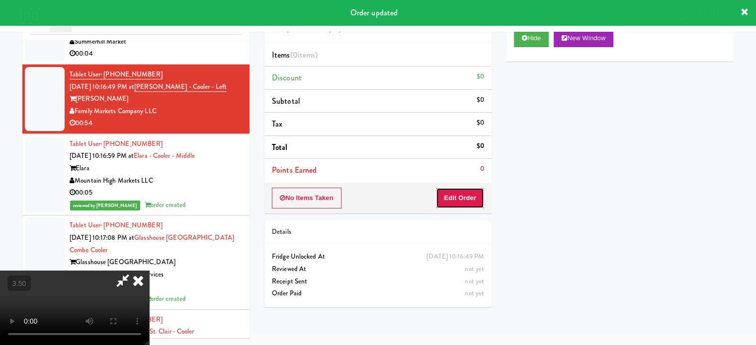
click at [457, 200] on button "Edit Order" at bounding box center [460, 198] width 48 height 21
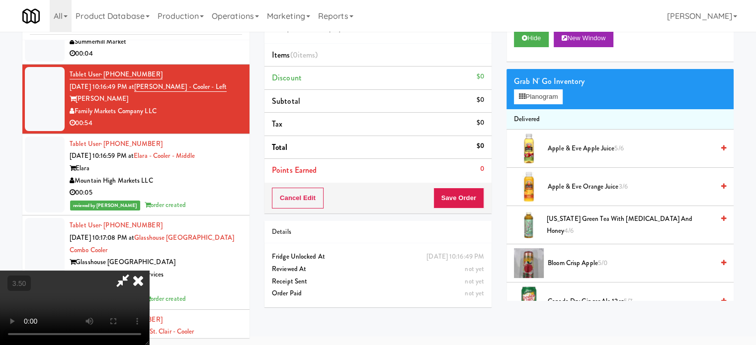
click at [149, 271] on video at bounding box center [74, 308] width 149 height 75
drag, startPoint x: 245, startPoint y: 249, endPoint x: 318, endPoint y: 189, distance: 94.3
click at [149, 271] on video at bounding box center [74, 308] width 149 height 75
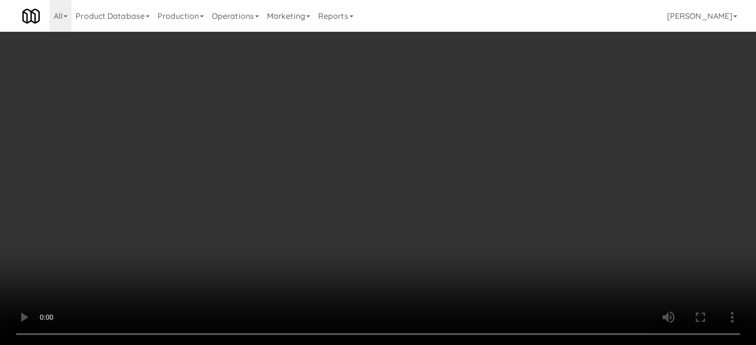
scroll to position [7679, 0]
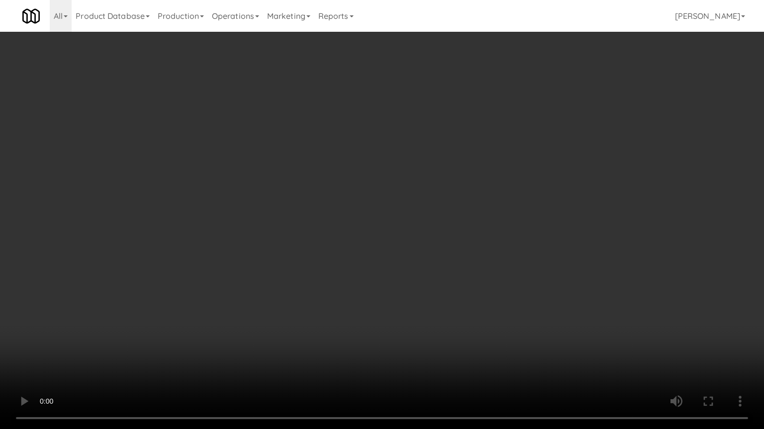
click at [348, 191] on video at bounding box center [382, 214] width 764 height 429
drag, startPoint x: 216, startPoint y: 309, endPoint x: 252, endPoint y: 276, distance: 48.9
click at [217, 308] on video at bounding box center [382, 214] width 764 height 429
click at [251, 277] on video at bounding box center [382, 214] width 764 height 429
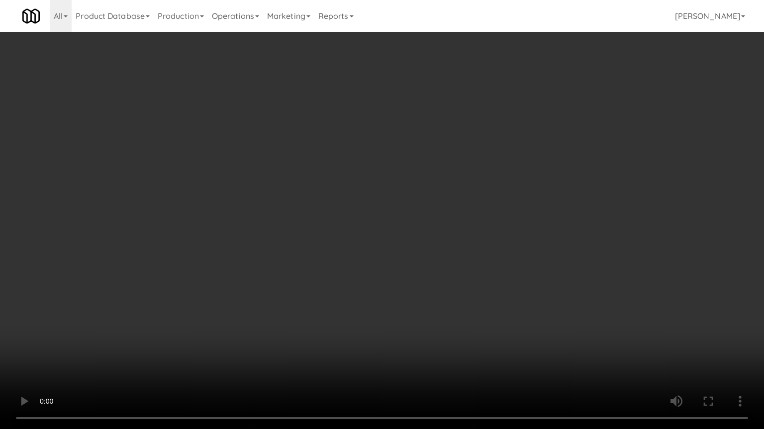
click at [288, 281] on video at bounding box center [382, 214] width 764 height 429
click at [306, 278] on video at bounding box center [382, 214] width 764 height 429
click at [308, 277] on video at bounding box center [382, 214] width 764 height 429
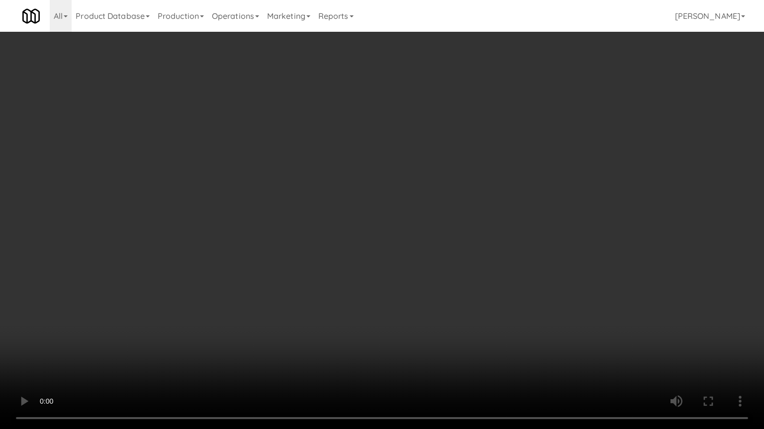
click at [308, 277] on video at bounding box center [382, 214] width 764 height 429
click at [308, 276] on video at bounding box center [382, 214] width 764 height 429
click at [131, 345] on video at bounding box center [382, 214] width 764 height 429
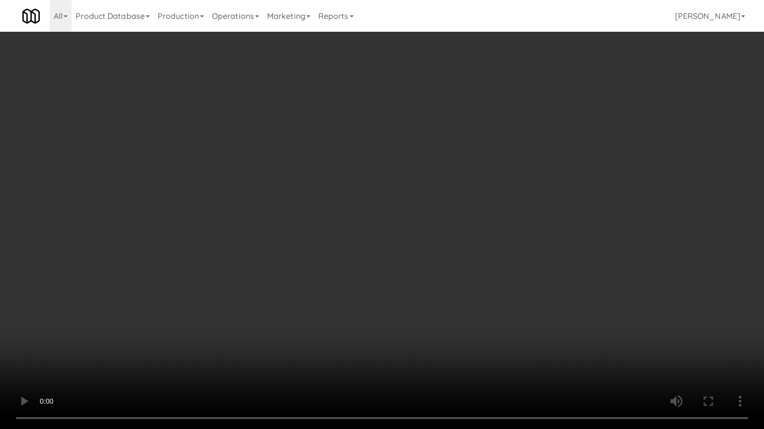
click at [289, 227] on video at bounding box center [382, 214] width 764 height 429
drag, startPoint x: 289, startPoint y: 227, endPoint x: 297, endPoint y: 223, distance: 8.7
click at [290, 227] on video at bounding box center [382, 214] width 764 height 429
drag, startPoint x: 297, startPoint y: 223, endPoint x: 400, endPoint y: 148, distance: 127.7
click at [299, 223] on video at bounding box center [382, 214] width 764 height 429
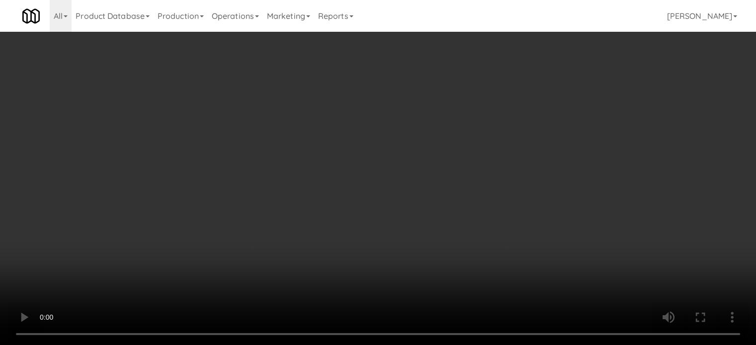
scroll to position [7703, 0]
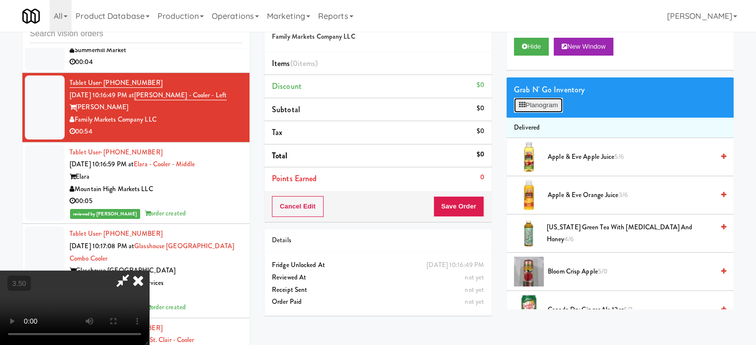
click at [531, 102] on button "Planogram" at bounding box center [538, 105] width 49 height 15
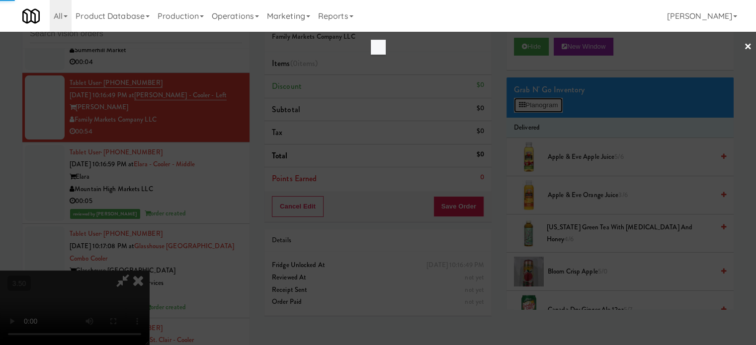
scroll to position [7679, 0]
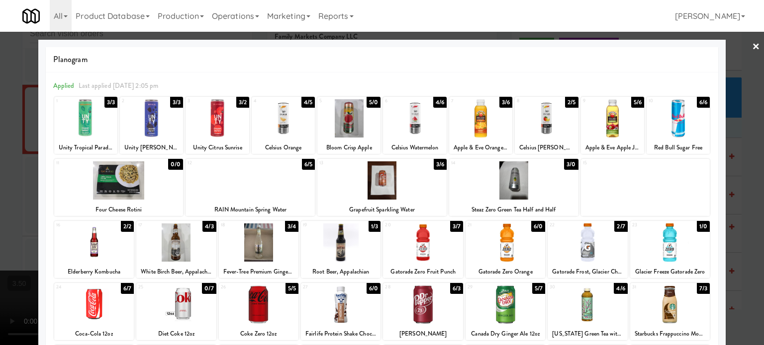
click at [504, 99] on div "3/6" at bounding box center [505, 102] width 13 height 11
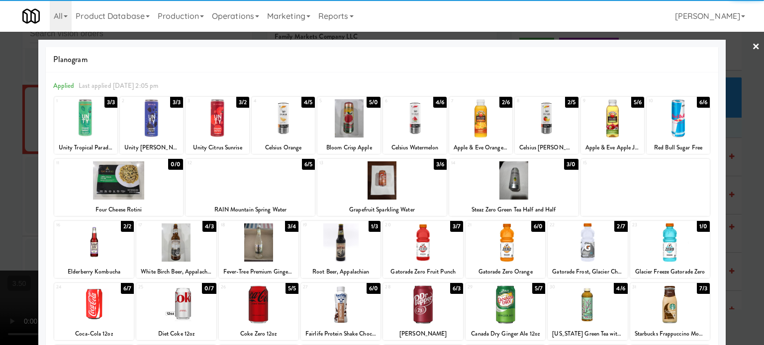
click at [739, 143] on div at bounding box center [382, 172] width 764 height 345
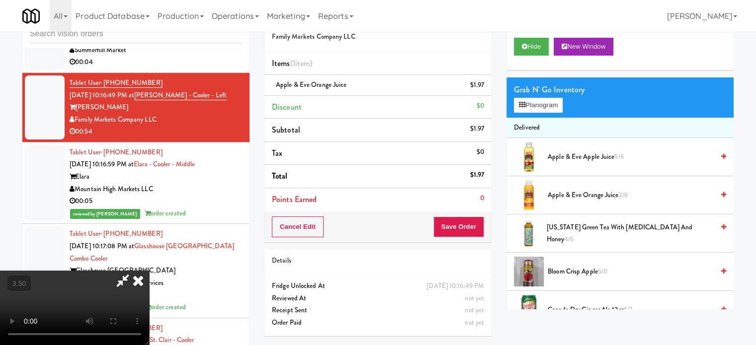
click at [149, 271] on video at bounding box center [74, 308] width 149 height 75
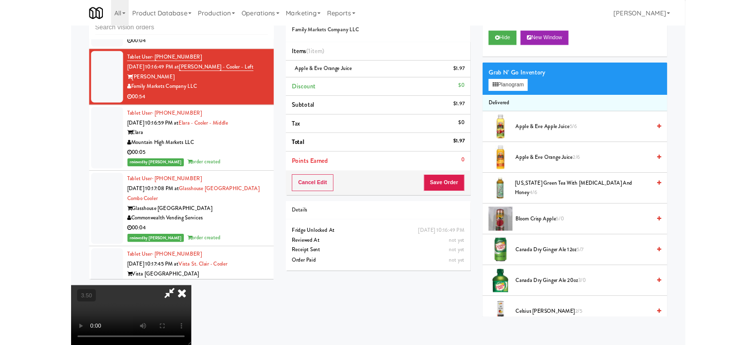
scroll to position [7679, 0]
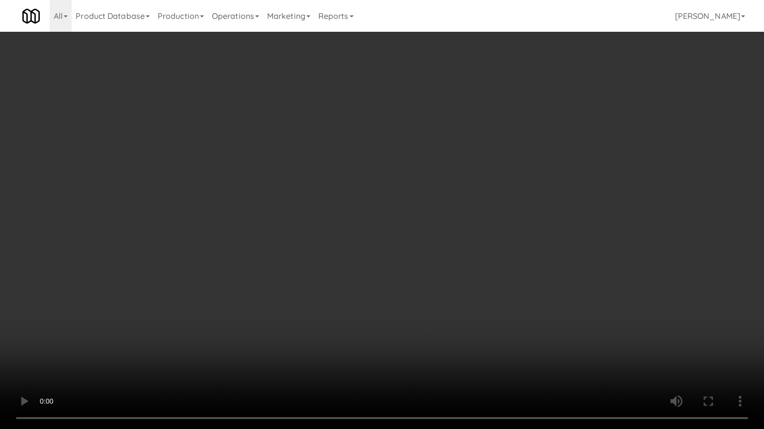
click at [362, 223] on video at bounding box center [382, 214] width 764 height 429
click at [374, 225] on video at bounding box center [382, 214] width 764 height 429
click at [378, 226] on video at bounding box center [382, 214] width 764 height 429
click at [287, 269] on video at bounding box center [382, 214] width 764 height 429
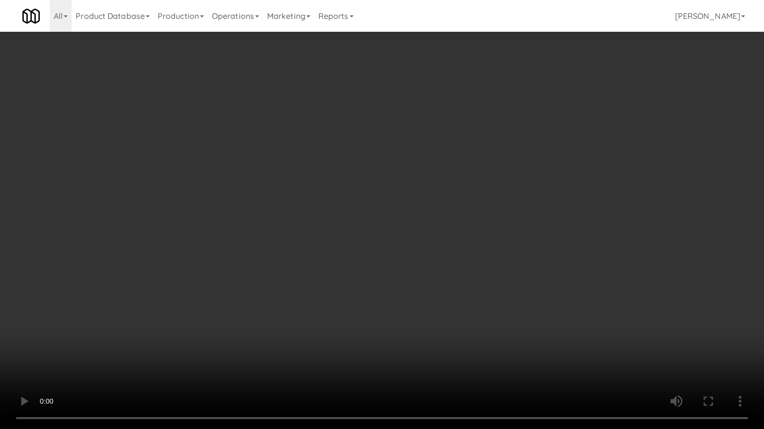
click at [312, 195] on video at bounding box center [382, 214] width 764 height 429
click at [316, 194] on video at bounding box center [382, 214] width 764 height 429
click at [343, 127] on video at bounding box center [382, 214] width 764 height 429
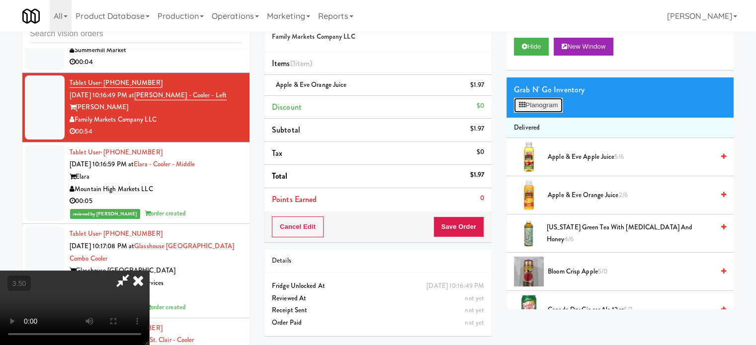
drag, startPoint x: 546, startPoint y: 103, endPoint x: 670, endPoint y: 98, distance: 124.4
click at [546, 103] on button "Planogram" at bounding box center [538, 105] width 49 height 15
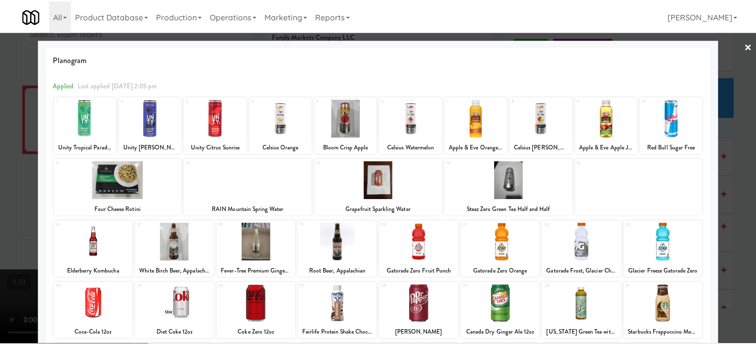
scroll to position [142, 0]
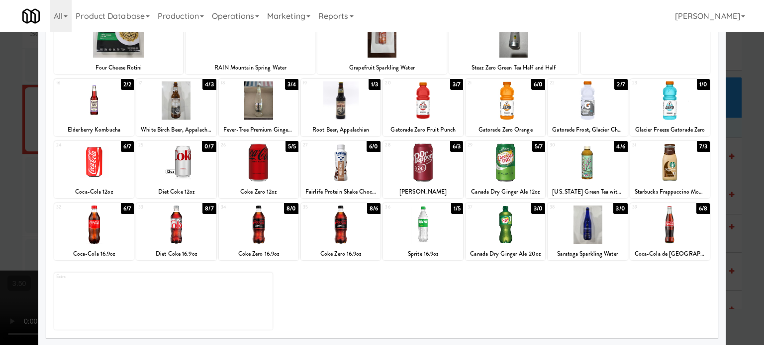
click at [616, 86] on div "2/7" at bounding box center [620, 84] width 13 height 11
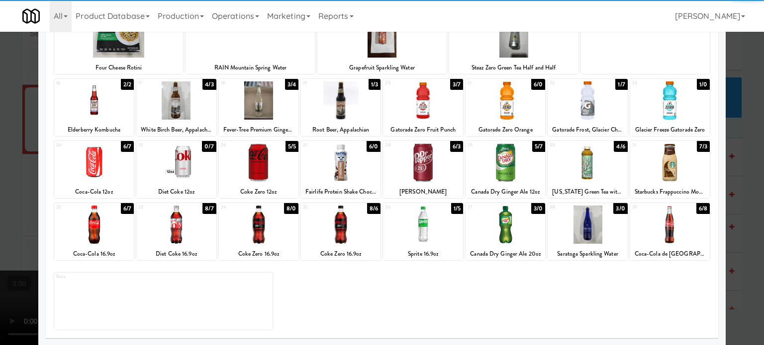
click at [738, 138] on div at bounding box center [382, 172] width 764 height 345
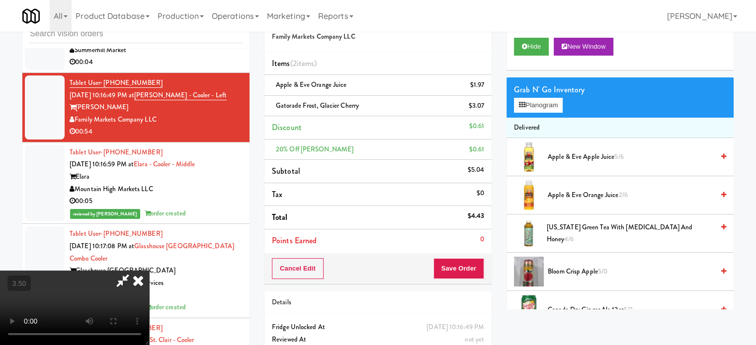
click at [149, 271] on video at bounding box center [74, 308] width 149 height 75
drag, startPoint x: 184, startPoint y: 153, endPoint x: 264, endPoint y: 188, distance: 87.9
click at [149, 271] on video at bounding box center [74, 308] width 149 height 75
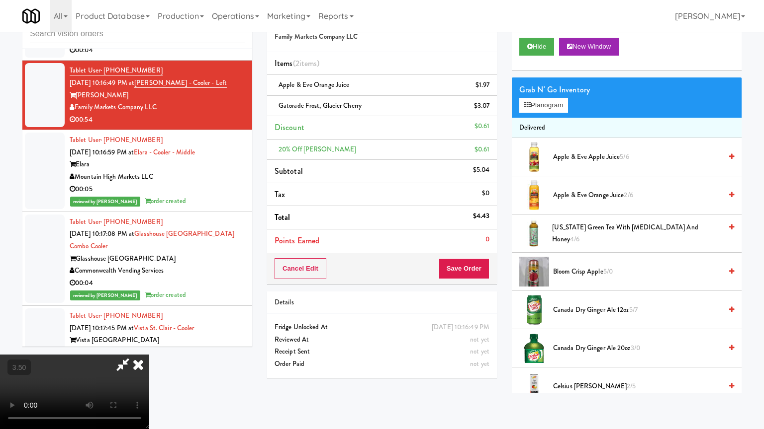
drag, startPoint x: 264, startPoint y: 188, endPoint x: 448, endPoint y: 135, distance: 191.3
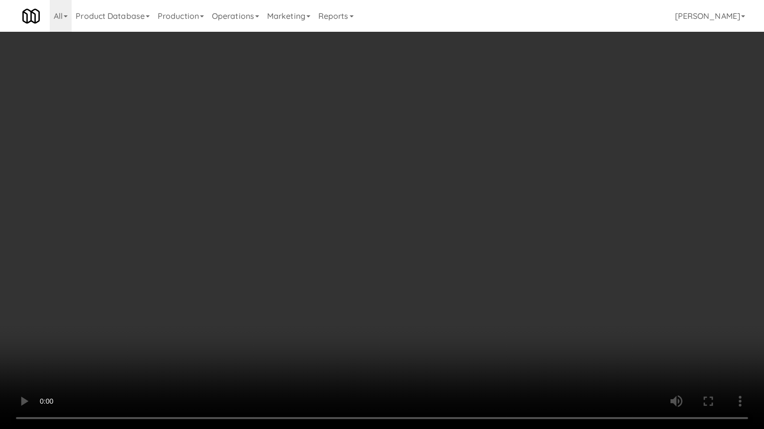
click at [313, 179] on video at bounding box center [382, 214] width 764 height 429
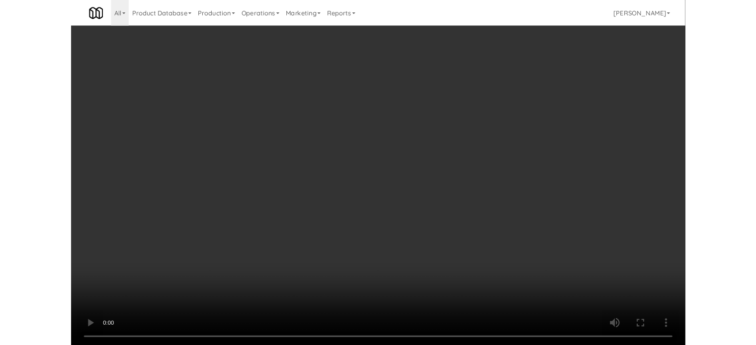
scroll to position [7679, 0]
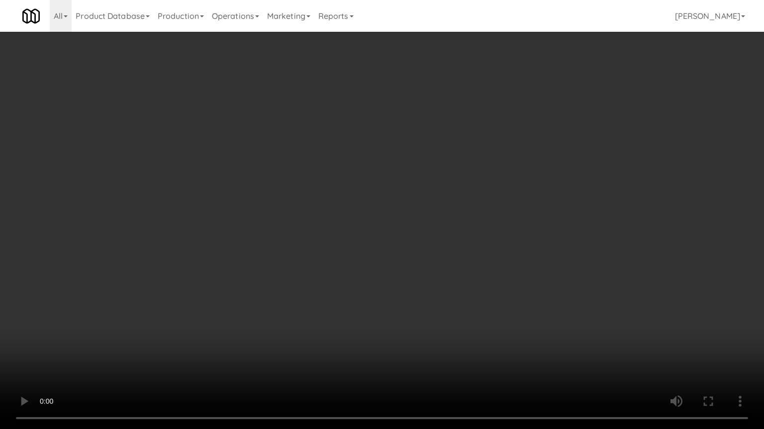
click at [457, 158] on video at bounding box center [382, 214] width 764 height 429
click at [279, 324] on video at bounding box center [382, 214] width 764 height 429
click at [262, 268] on video at bounding box center [382, 214] width 764 height 429
click at [311, 277] on video at bounding box center [382, 214] width 764 height 429
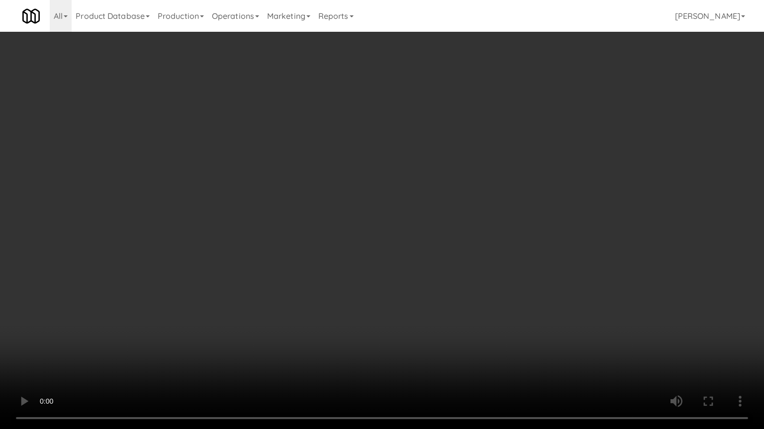
click at [307, 278] on video at bounding box center [382, 214] width 764 height 429
click at [357, 296] on video at bounding box center [382, 214] width 764 height 429
click at [316, 292] on video at bounding box center [382, 214] width 764 height 429
click at [348, 318] on video at bounding box center [382, 214] width 764 height 429
click at [341, 310] on video at bounding box center [382, 214] width 764 height 429
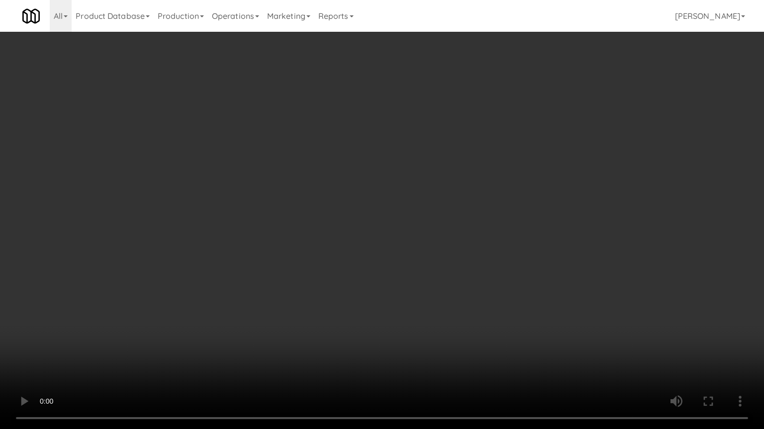
drag, startPoint x: 342, startPoint y: 309, endPoint x: 477, endPoint y: 156, distance: 203.9
click at [344, 306] on video at bounding box center [382, 214] width 764 height 429
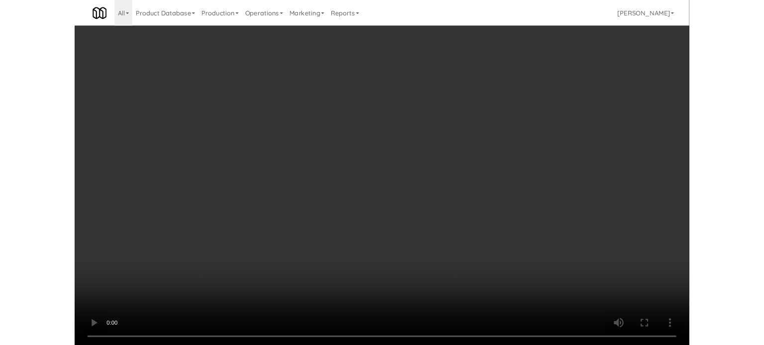
scroll to position [7703, 0]
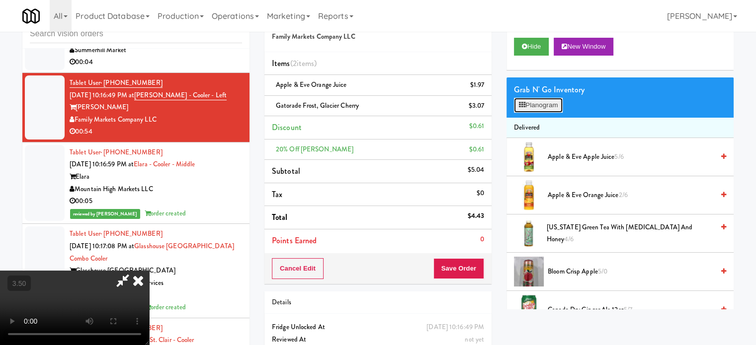
click at [540, 105] on button "Planogram" at bounding box center [538, 105] width 49 height 15
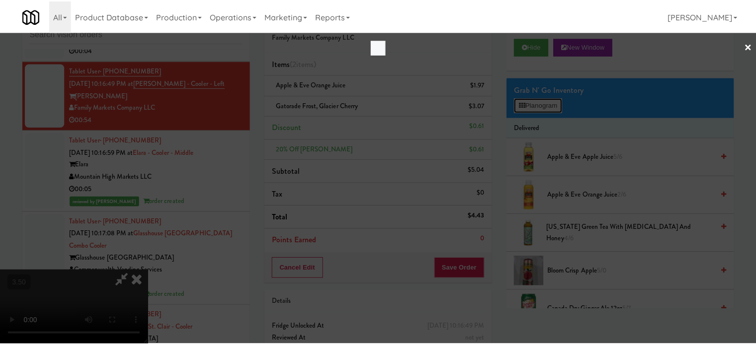
scroll to position [7679, 0]
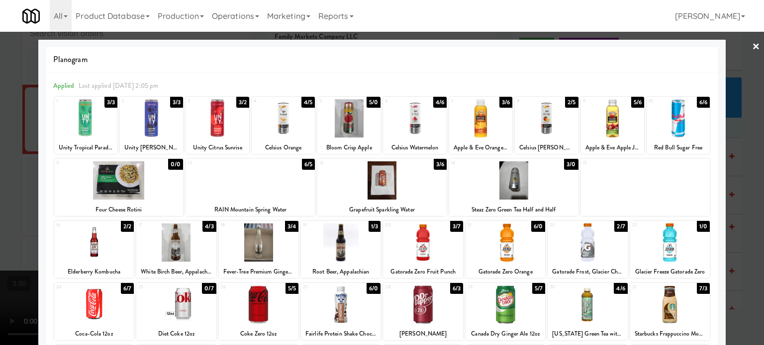
drag, startPoint x: 368, startPoint y: 226, endPoint x: 378, endPoint y: 225, distance: 9.5
click at [368, 227] on div "1/3" at bounding box center [374, 226] width 12 height 11
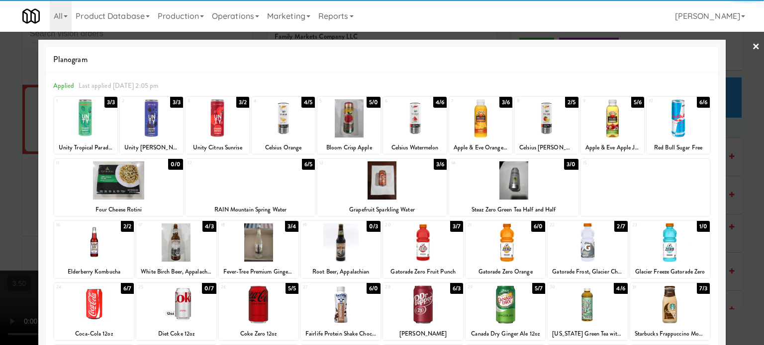
drag, startPoint x: 739, startPoint y: 184, endPoint x: 732, endPoint y: 180, distance: 7.9
click at [739, 185] on div at bounding box center [382, 172] width 764 height 345
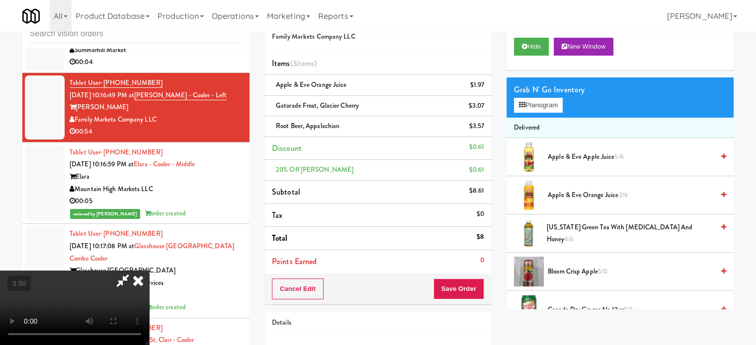
drag, startPoint x: 361, startPoint y: 222, endPoint x: 364, endPoint y: 216, distance: 7.1
click at [149, 271] on video at bounding box center [74, 308] width 149 height 75
drag, startPoint x: 364, startPoint y: 216, endPoint x: 363, endPoint y: 207, distance: 8.5
click at [149, 271] on video at bounding box center [74, 308] width 149 height 75
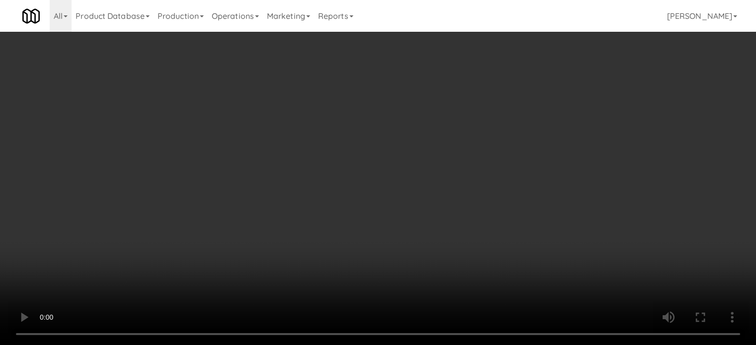
scroll to position [7679, 0]
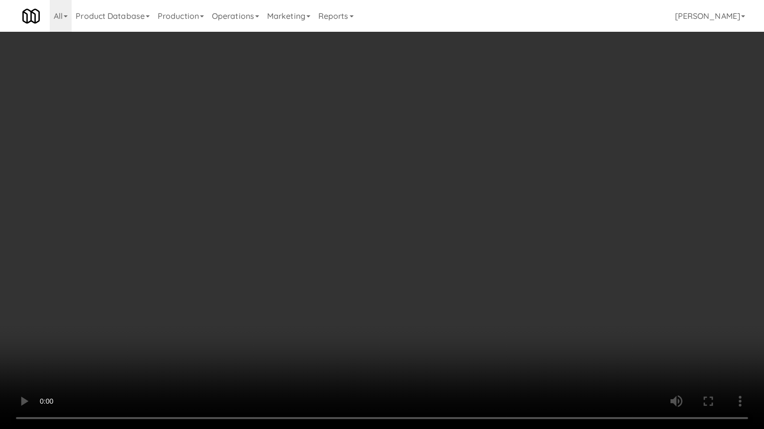
click at [412, 180] on video at bounding box center [382, 214] width 764 height 429
drag, startPoint x: 417, startPoint y: 183, endPoint x: 429, endPoint y: 185, distance: 12.6
click at [417, 183] on video at bounding box center [382, 214] width 764 height 429
click at [433, 188] on video at bounding box center [382, 214] width 764 height 429
click at [431, 190] on video at bounding box center [382, 214] width 764 height 429
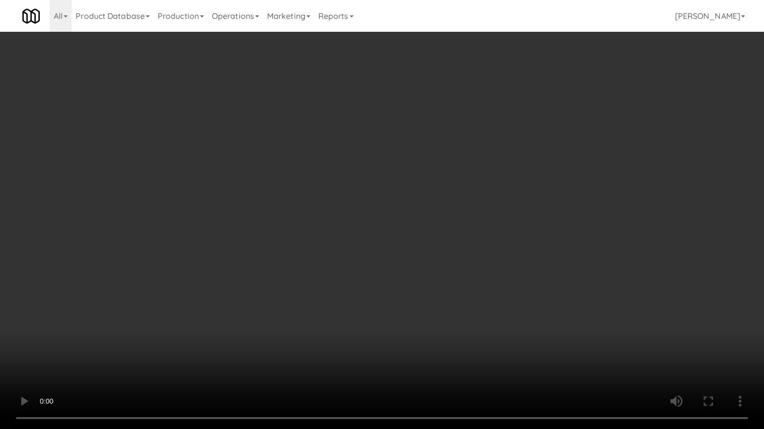
click at [431, 190] on video at bounding box center [382, 214] width 764 height 429
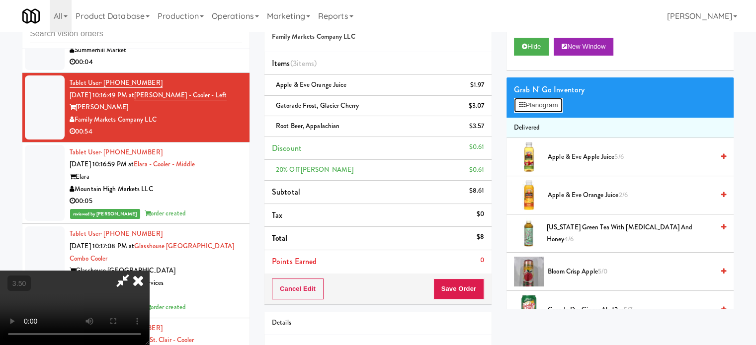
click at [543, 103] on button "Planogram" at bounding box center [538, 105] width 49 height 15
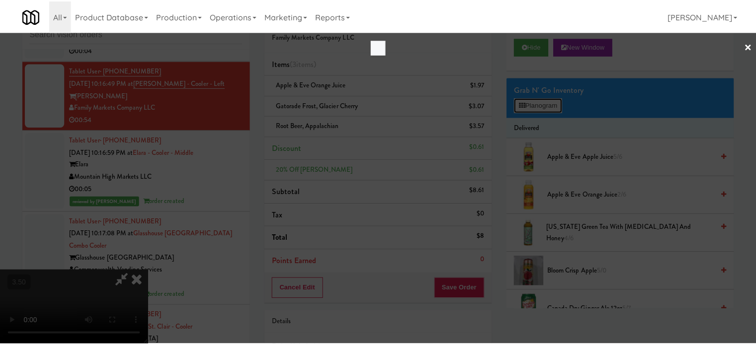
scroll to position [7679, 0]
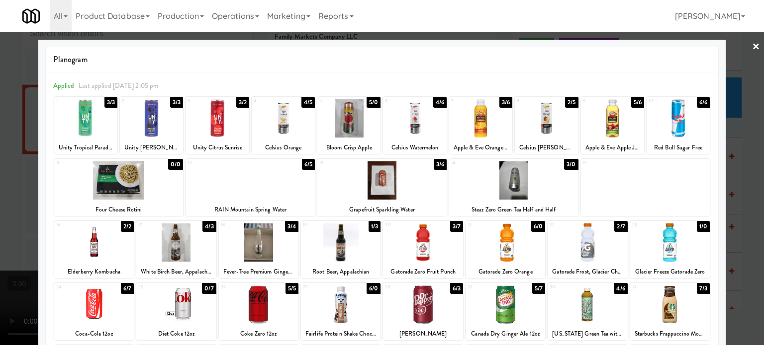
click at [565, 102] on div "2/5" at bounding box center [571, 102] width 13 height 11
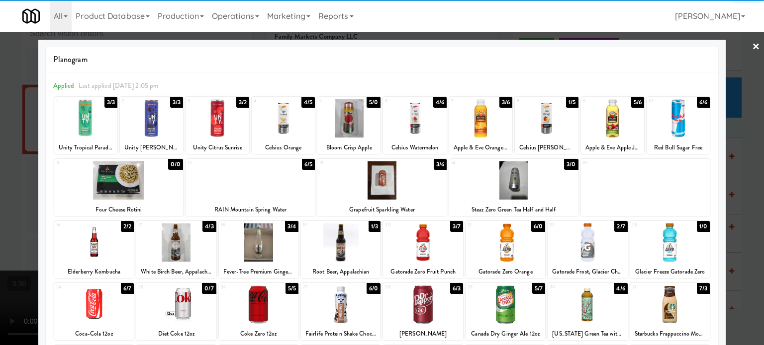
click at [739, 170] on div at bounding box center [382, 172] width 764 height 345
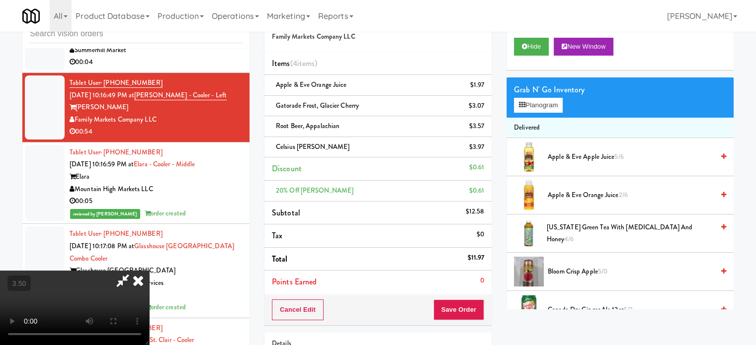
drag, startPoint x: 238, startPoint y: 232, endPoint x: 238, endPoint y: 225, distance: 6.5
click at [149, 271] on video at bounding box center [74, 308] width 149 height 75
drag, startPoint x: 238, startPoint y: 225, endPoint x: 357, endPoint y: 209, distance: 120.4
click at [149, 271] on video at bounding box center [74, 308] width 149 height 75
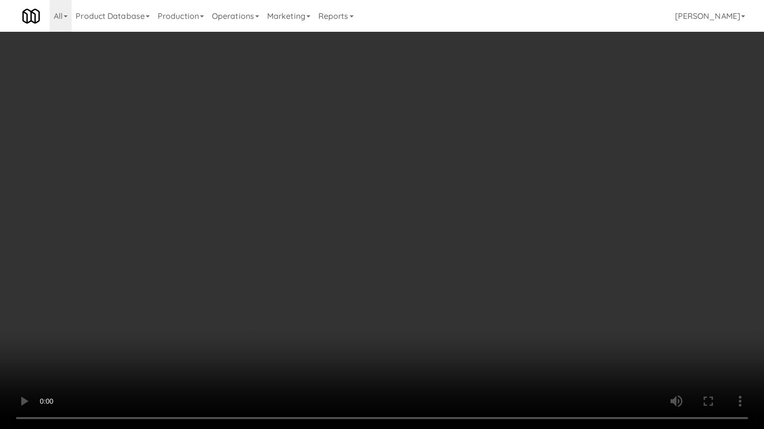
drag, startPoint x: 361, startPoint y: 208, endPoint x: 388, endPoint y: 207, distance: 26.9
click at [365, 208] on video at bounding box center [382, 214] width 764 height 429
click at [389, 227] on video at bounding box center [382, 214] width 764 height 429
click at [394, 227] on video at bounding box center [382, 214] width 764 height 429
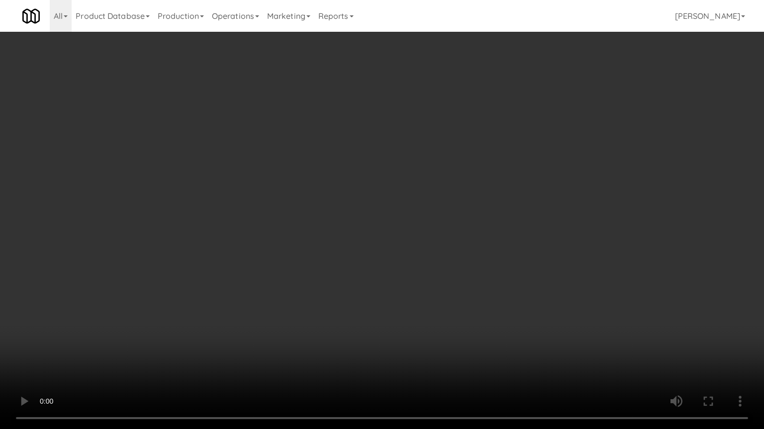
drag, startPoint x: 399, startPoint y: 226, endPoint x: 444, endPoint y: 154, distance: 85.3
click at [400, 226] on video at bounding box center [382, 214] width 764 height 429
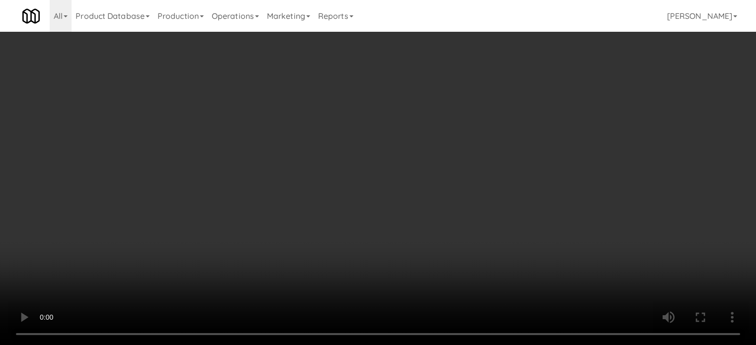
scroll to position [7703, 0]
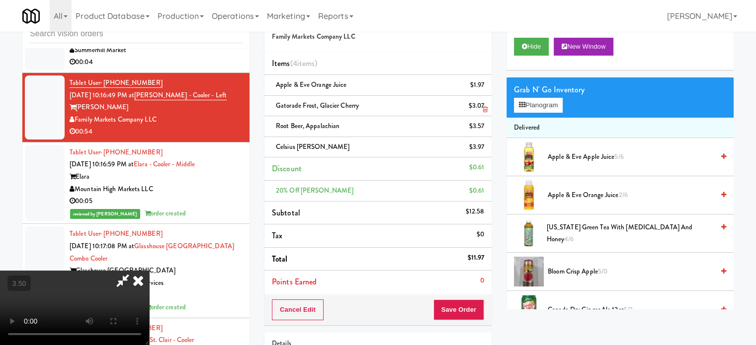
drag, startPoint x: 445, startPoint y: 97, endPoint x: 447, endPoint y: 106, distance: 9.6
click at [149, 271] on icon at bounding box center [138, 281] width 22 height 20
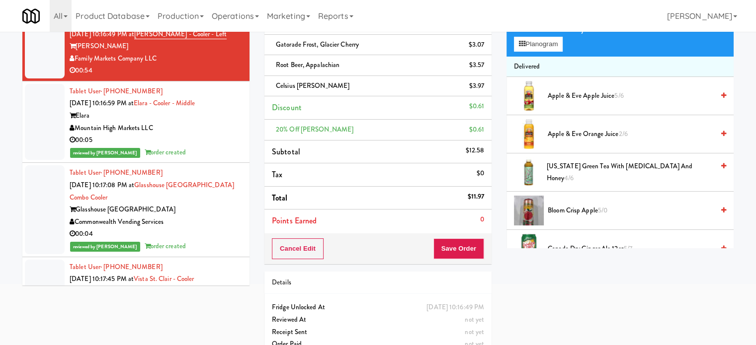
scroll to position [111, 0]
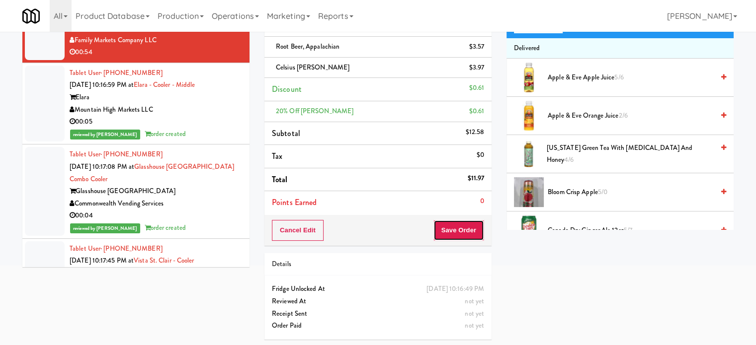
drag, startPoint x: 465, startPoint y: 234, endPoint x: 423, endPoint y: 223, distance: 43.8
click at [465, 234] on button "Save Order" at bounding box center [458, 230] width 51 height 21
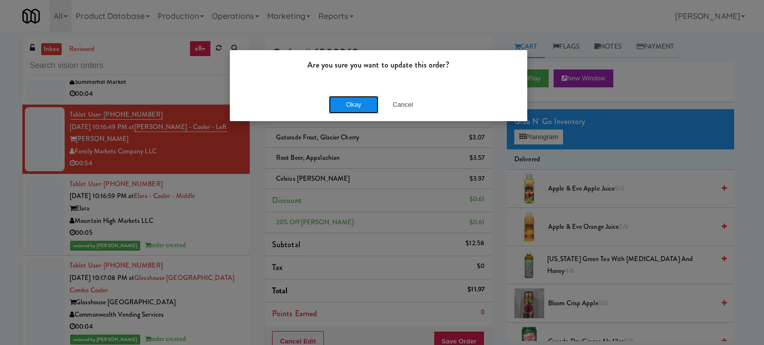
click at [358, 107] on button "Okay" at bounding box center [354, 105] width 50 height 18
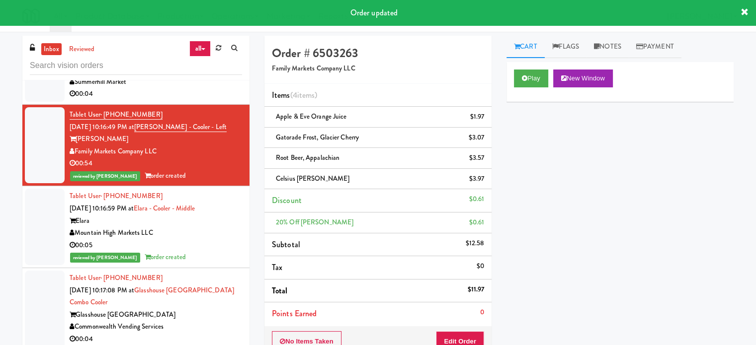
click at [210, 100] on div "00:04" at bounding box center [156, 94] width 172 height 12
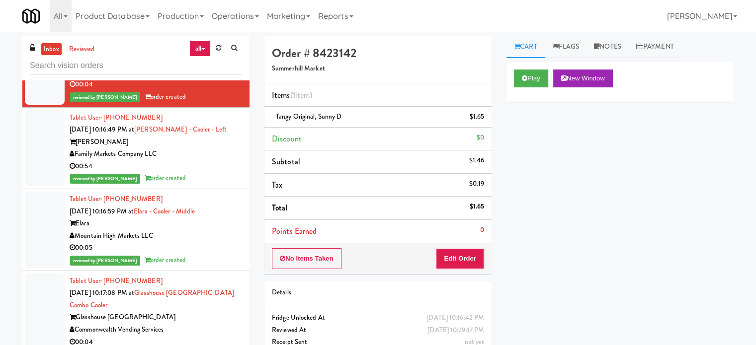
scroll to position [7703, 0]
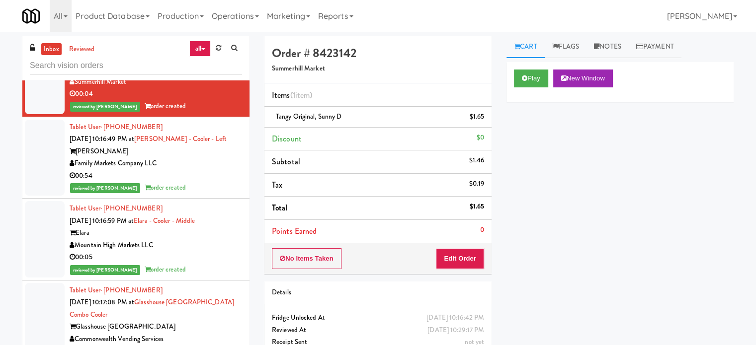
click at [217, 170] on div "Family Markets Company LLC" at bounding box center [156, 164] width 172 height 12
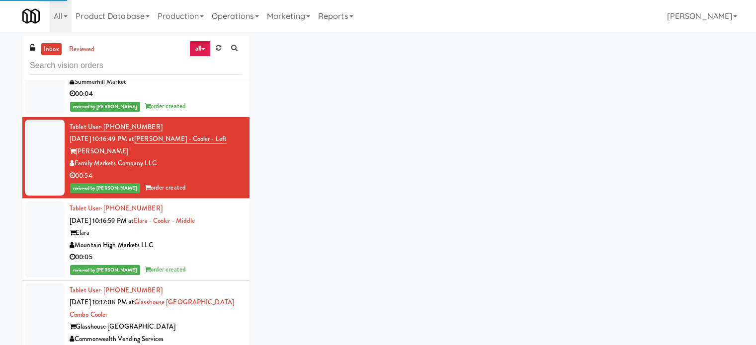
scroll to position [7455, 0]
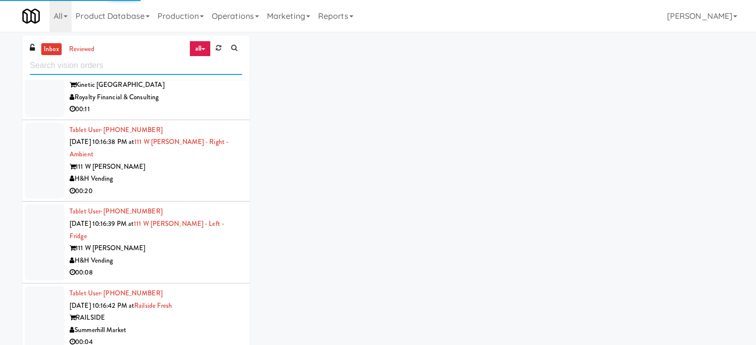
click at [163, 69] on input "text" at bounding box center [136, 66] width 212 height 18
click at [164, 68] on input "text" at bounding box center [136, 66] width 212 height 18
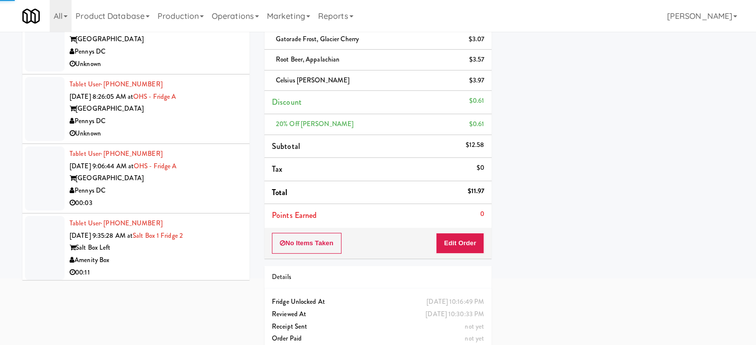
scroll to position [111, 0]
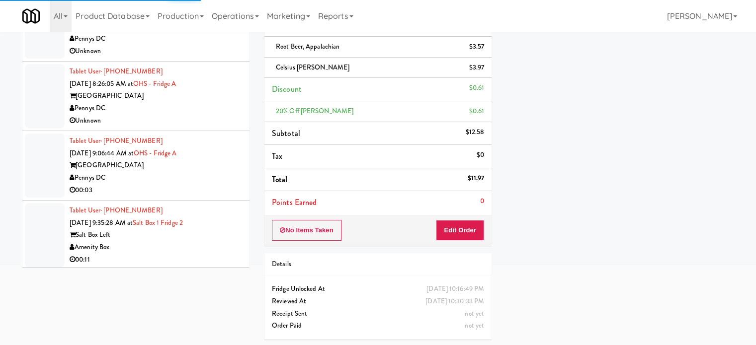
click at [222, 222] on div "Tablet User · (515) 314-5950 Oct 10, 2025 9:35:28 AM at Salt Box 1 Fridge 2 Sal…" at bounding box center [156, 235] width 172 height 61
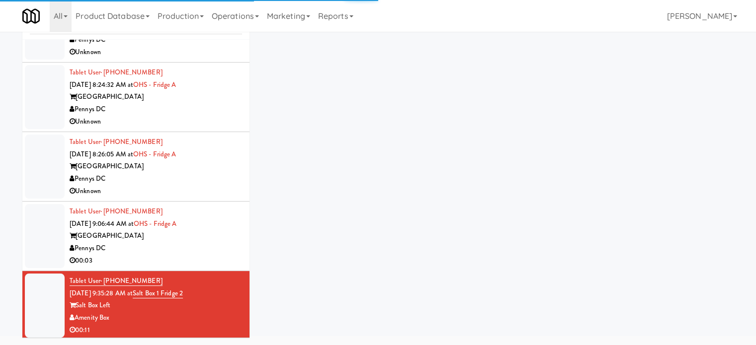
scroll to position [40, 0]
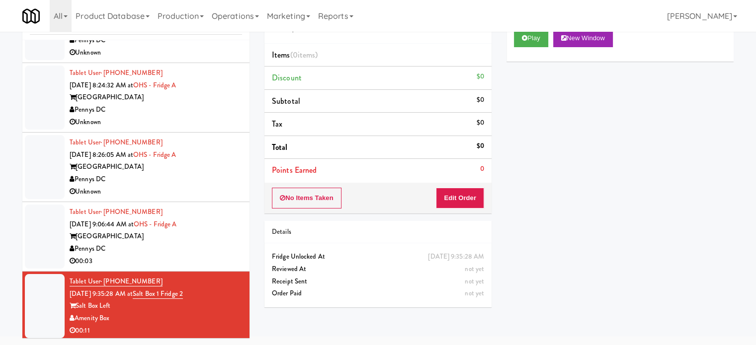
click at [206, 239] on div "One Hill South" at bounding box center [156, 237] width 172 height 12
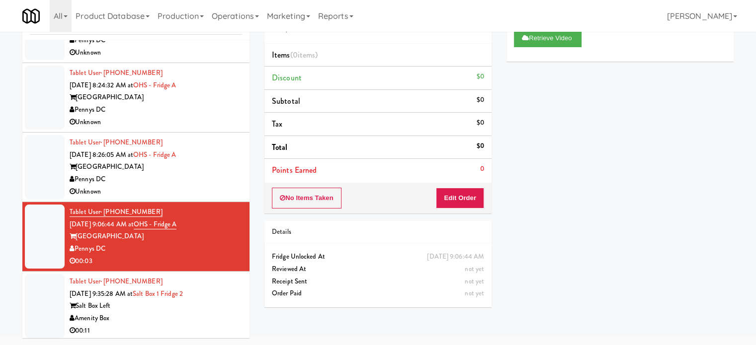
click at [205, 300] on div "Salt Box Left" at bounding box center [156, 306] width 172 height 12
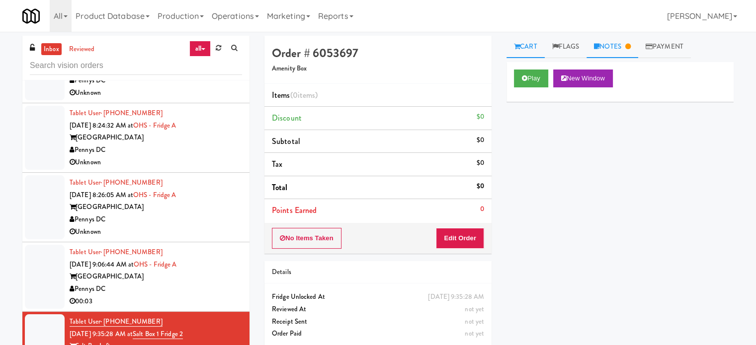
click at [598, 50] on link "Notes" at bounding box center [613, 47] width 52 height 22
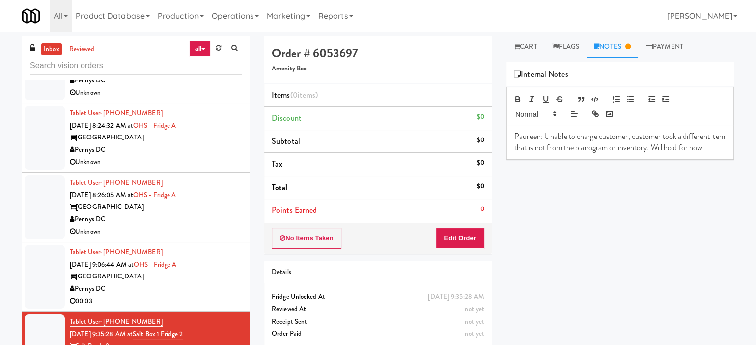
scroll to position [2388, 0]
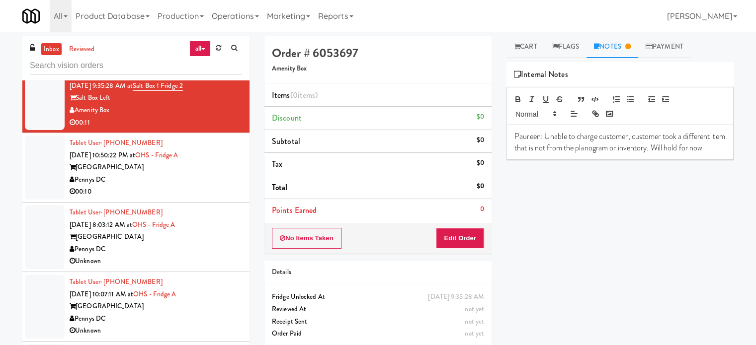
click at [196, 180] on div "Pennys DC" at bounding box center [156, 180] width 172 height 12
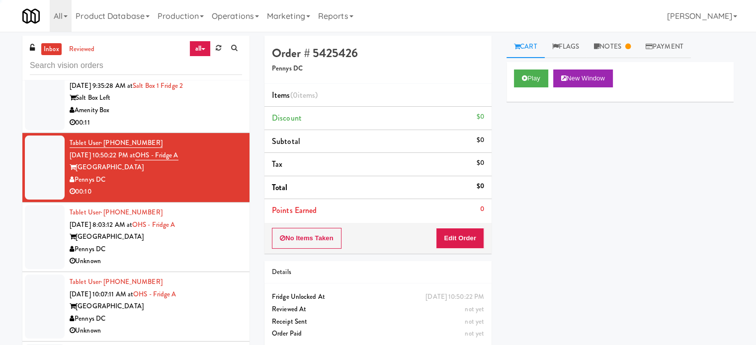
click at [201, 253] on div "Tablet User · (217) 853-7826 Oct 11, 2025 8:03:12 AM at OHS - Fridge A One Hill…" at bounding box center [156, 237] width 172 height 61
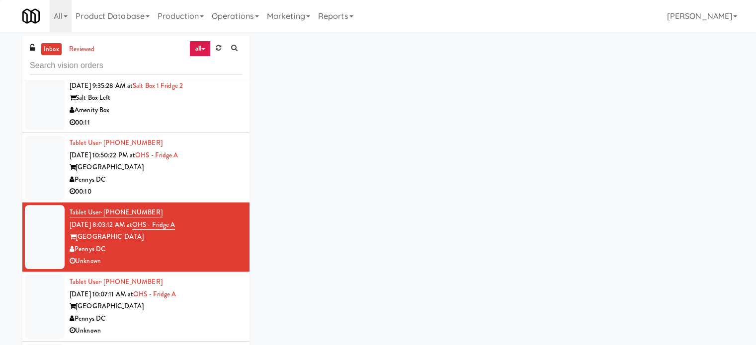
click at [212, 291] on div "Tablet User · (202) 802-8622 Oct 11, 2025 10:07:11 AM at OHS - Fridge A One Hil…" at bounding box center [156, 306] width 172 height 61
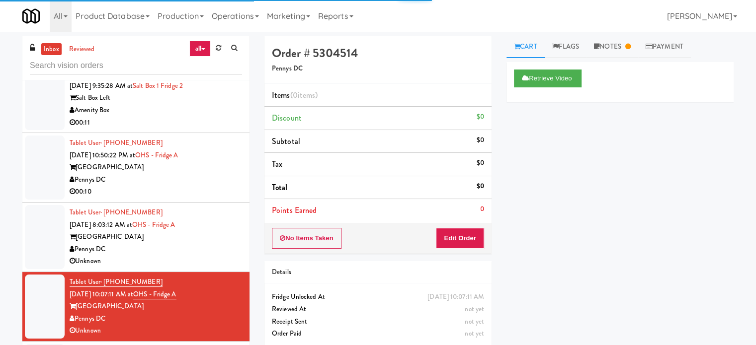
scroll to position [2637, 0]
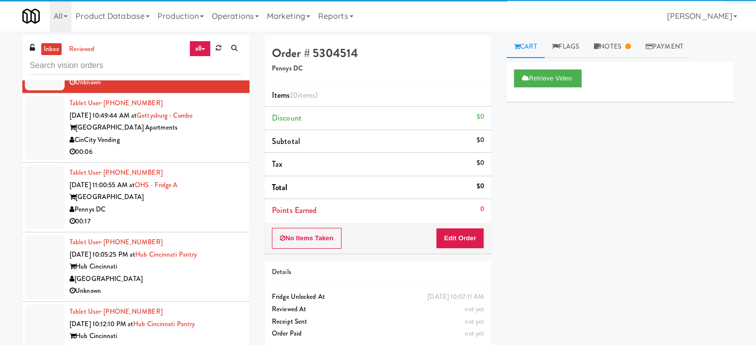
click at [215, 207] on div "Pennys DC" at bounding box center [156, 210] width 172 height 12
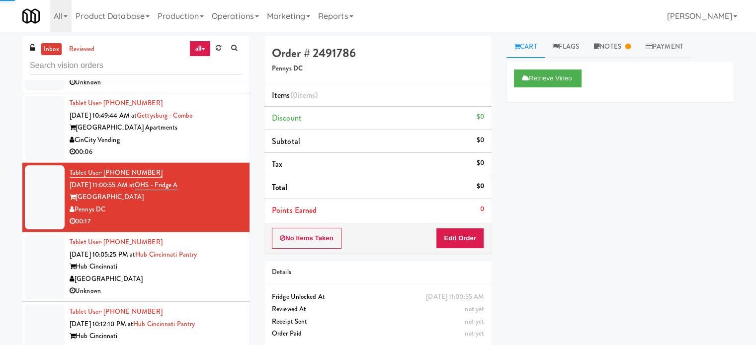
click at [223, 266] on div "Hub Cincinnati" at bounding box center [156, 267] width 172 height 12
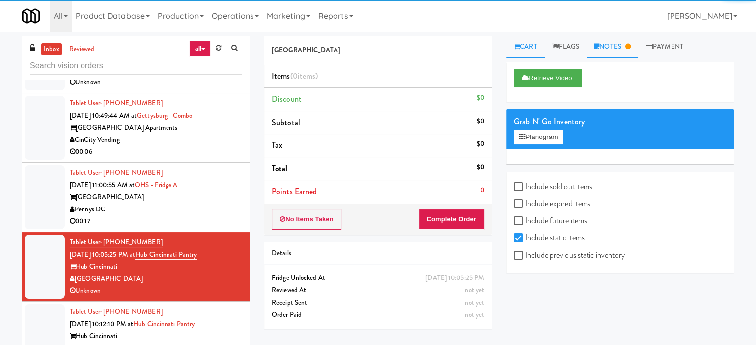
click at [630, 48] on icon at bounding box center [627, 46] width 5 height 6
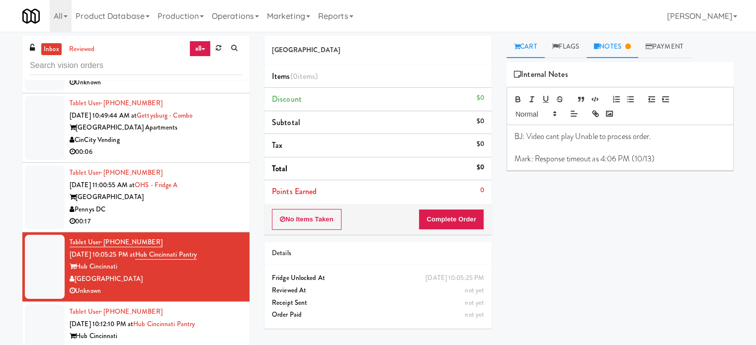
click at [533, 49] on link "Cart" at bounding box center [526, 47] width 38 height 22
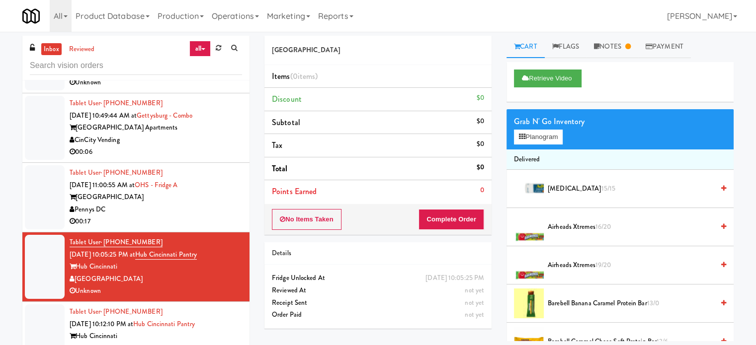
click at [236, 212] on li "Tablet User · (760) 424-9221 Oct 11, 2025 11:00:55 AM at OHS - Fridge A One Hil…" at bounding box center [135, 198] width 227 height 70
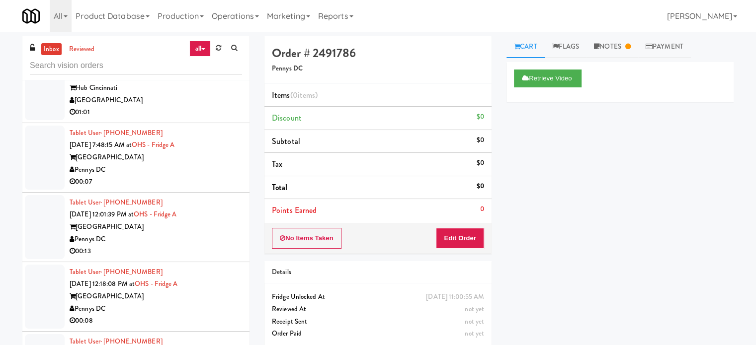
scroll to position [3134, 0]
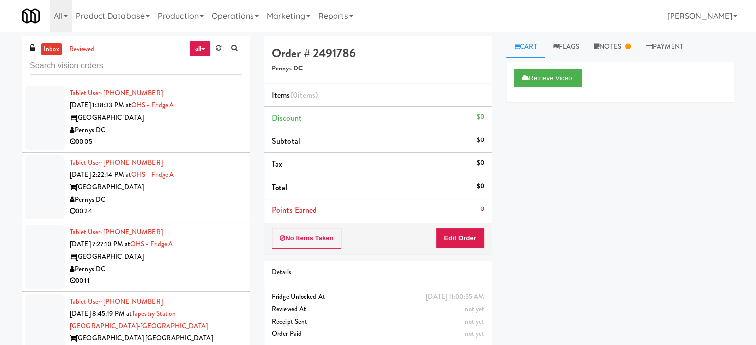
drag, startPoint x: 219, startPoint y: 333, endPoint x: 252, endPoint y: 268, distance: 72.9
click at [219, 329] on div "Tablet User · (630) 338-6921 Oct 12, 2025 8:45:19 PM at Tapestry Station Evanst…" at bounding box center [156, 333] width 172 height 74
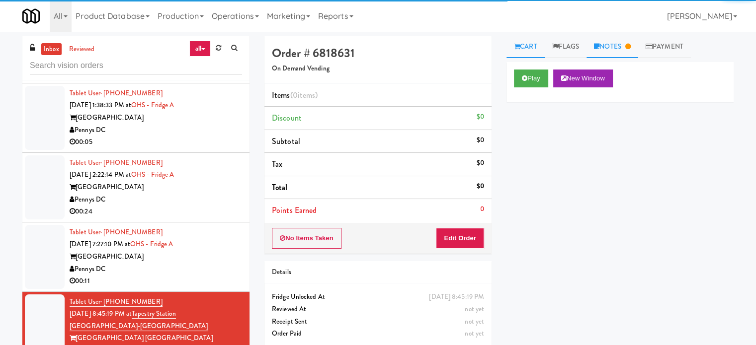
click at [624, 48] on link "Notes" at bounding box center [613, 47] width 52 height 22
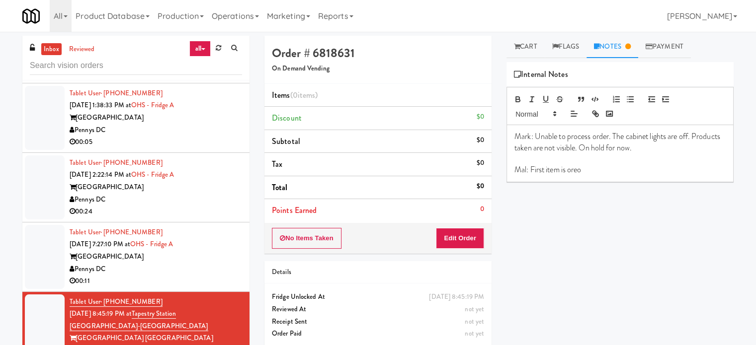
scroll to position [3382, 0]
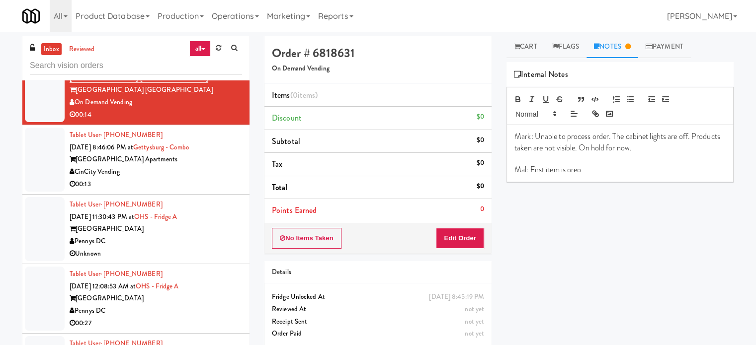
click at [220, 167] on div "CinCity Vending" at bounding box center [156, 172] width 172 height 12
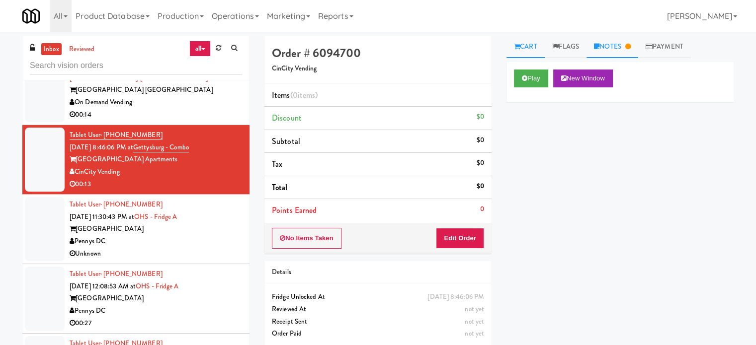
click at [624, 43] on link "Notes" at bounding box center [613, 47] width 52 height 22
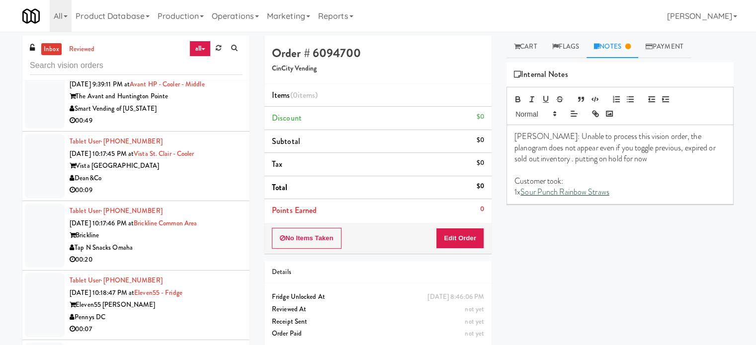
scroll to position [3879, 0]
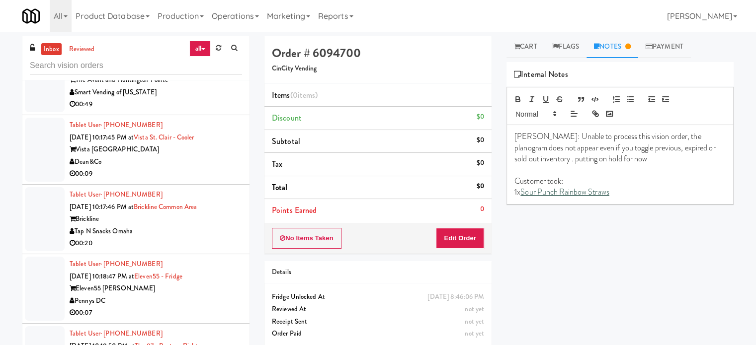
drag, startPoint x: 212, startPoint y: 166, endPoint x: 218, endPoint y: 167, distance: 6.5
click at [212, 168] on div "00:09" at bounding box center [156, 174] width 172 height 12
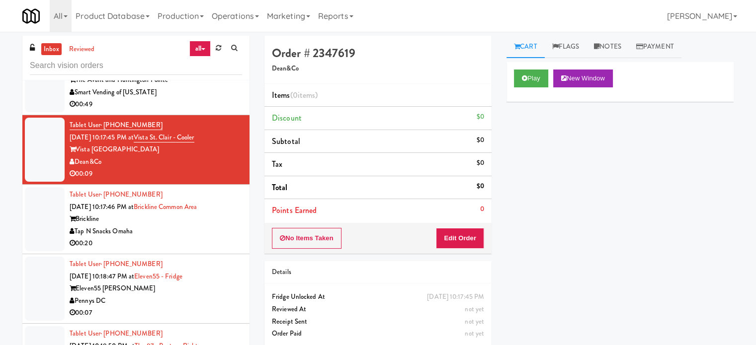
click at [185, 100] on div "00:49" at bounding box center [156, 104] width 172 height 12
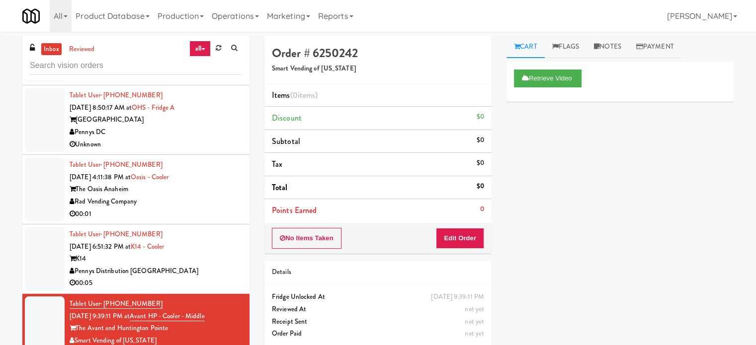
scroll to position [3879, 0]
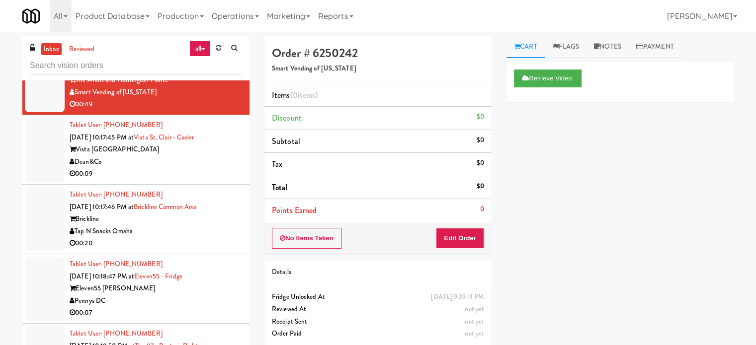
click at [216, 156] on div "Dean&Co" at bounding box center [156, 162] width 172 height 12
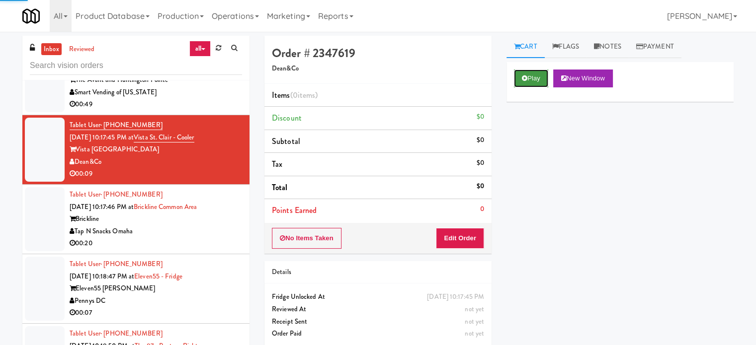
click at [536, 75] on button "Play" at bounding box center [531, 79] width 34 height 18
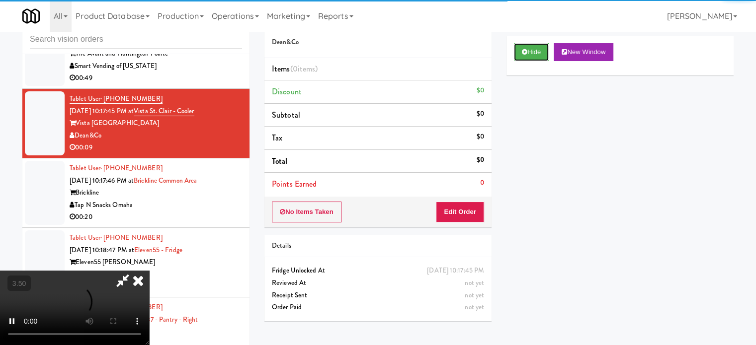
scroll to position [40, 0]
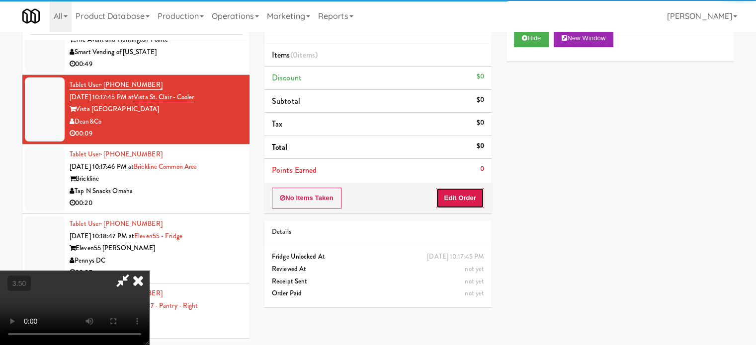
click at [462, 198] on button "Edit Order" at bounding box center [460, 198] width 48 height 21
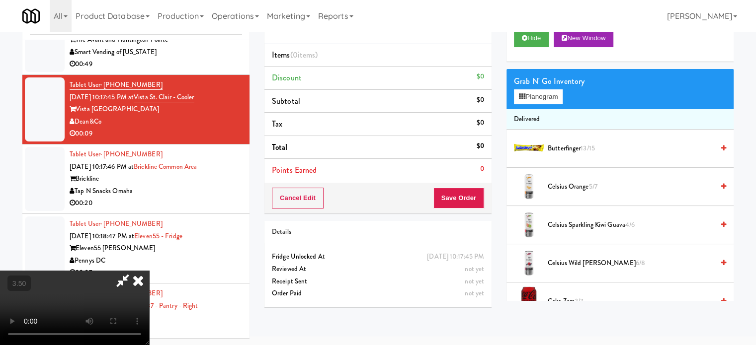
drag, startPoint x: 268, startPoint y: 258, endPoint x: 272, endPoint y: 253, distance: 6.4
click at [149, 271] on video at bounding box center [74, 308] width 149 height 75
drag, startPoint x: 272, startPoint y: 253, endPoint x: 273, endPoint y: 233, distance: 19.9
click at [149, 271] on video at bounding box center [74, 308] width 149 height 75
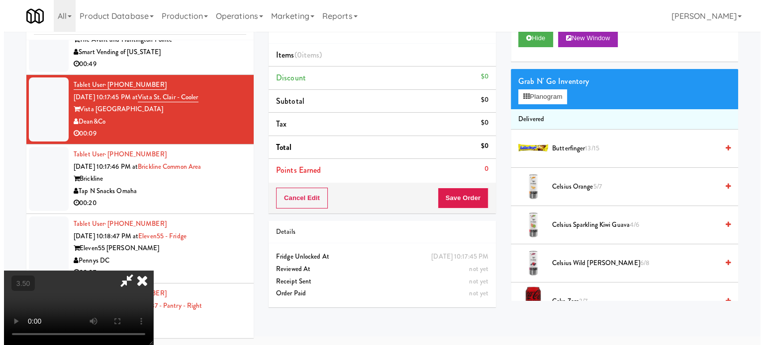
scroll to position [32, 0]
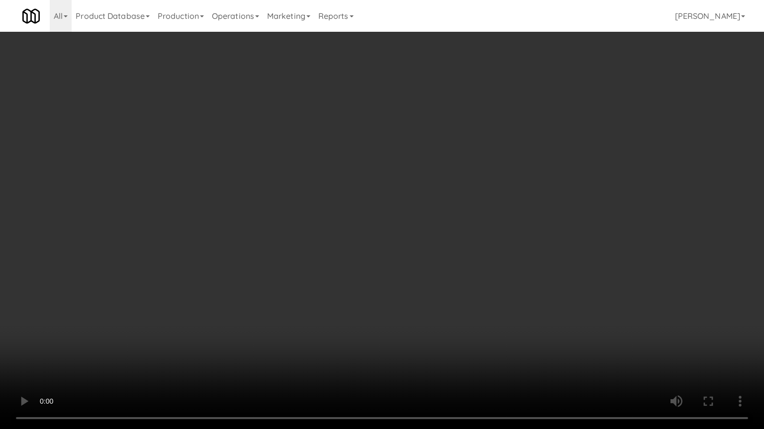
click at [291, 207] on video at bounding box center [382, 214] width 764 height 429
click at [294, 192] on video at bounding box center [382, 214] width 764 height 429
click at [297, 193] on video at bounding box center [382, 214] width 764 height 429
click at [301, 195] on video at bounding box center [382, 214] width 764 height 429
click at [337, 205] on video at bounding box center [382, 214] width 764 height 429
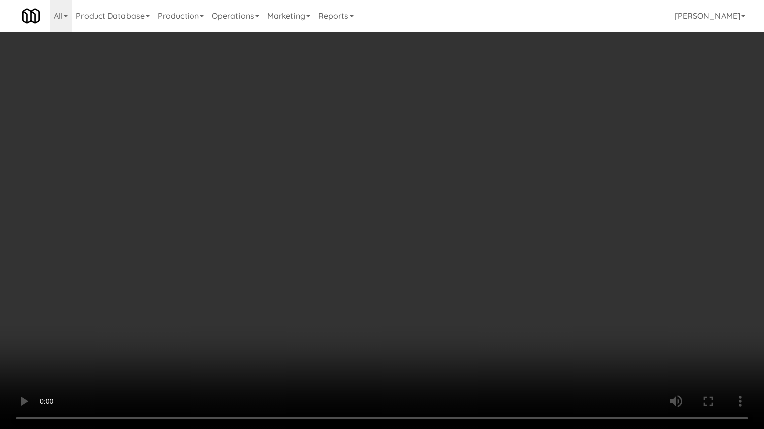
click at [324, 203] on video at bounding box center [382, 214] width 764 height 429
click at [343, 203] on video at bounding box center [382, 214] width 764 height 429
click at [318, 202] on video at bounding box center [382, 214] width 764 height 429
click at [358, 205] on video at bounding box center [382, 214] width 764 height 429
click at [341, 203] on video at bounding box center [382, 214] width 764 height 429
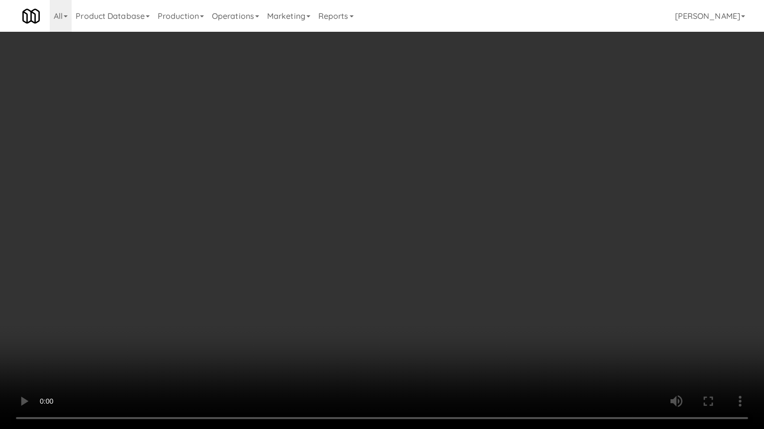
click at [356, 205] on video at bounding box center [382, 214] width 764 height 429
click at [347, 203] on video at bounding box center [382, 214] width 764 height 429
click at [343, 207] on video at bounding box center [382, 214] width 764 height 429
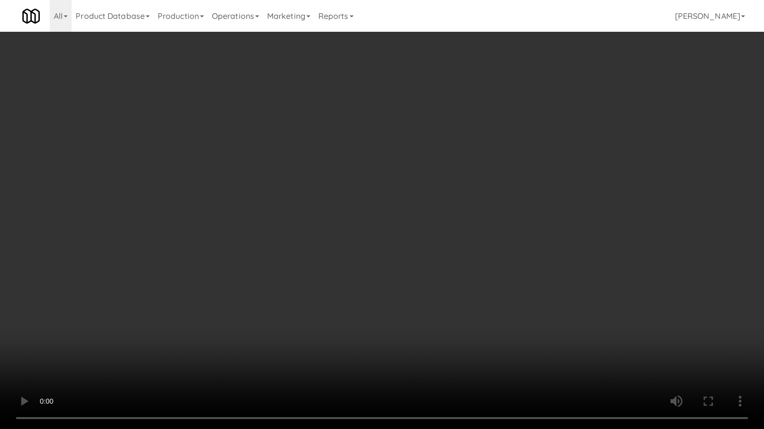
click at [157, 308] on video at bounding box center [382, 214] width 764 height 429
click at [281, 225] on video at bounding box center [382, 214] width 764 height 429
click at [291, 224] on video at bounding box center [382, 214] width 764 height 429
click at [303, 223] on video at bounding box center [382, 214] width 764 height 429
click at [302, 223] on video at bounding box center [382, 214] width 764 height 429
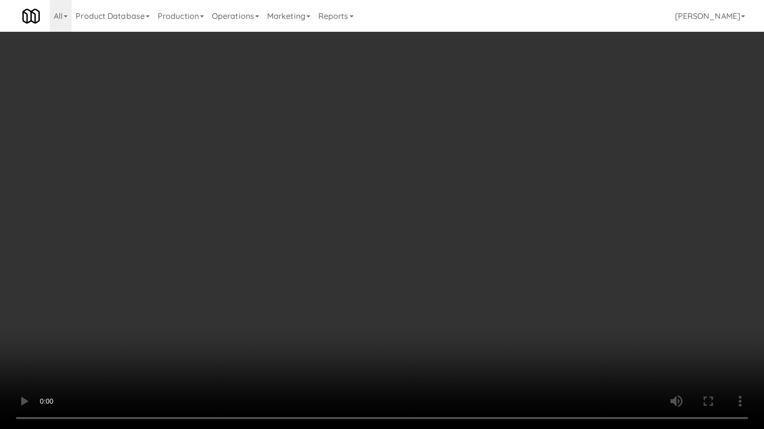
click at [344, 224] on video at bounding box center [382, 214] width 764 height 429
click at [317, 223] on video at bounding box center [382, 214] width 764 height 429
click at [344, 228] on video at bounding box center [382, 214] width 764 height 429
click at [322, 225] on video at bounding box center [382, 214] width 764 height 429
click at [381, 223] on video at bounding box center [382, 214] width 764 height 429
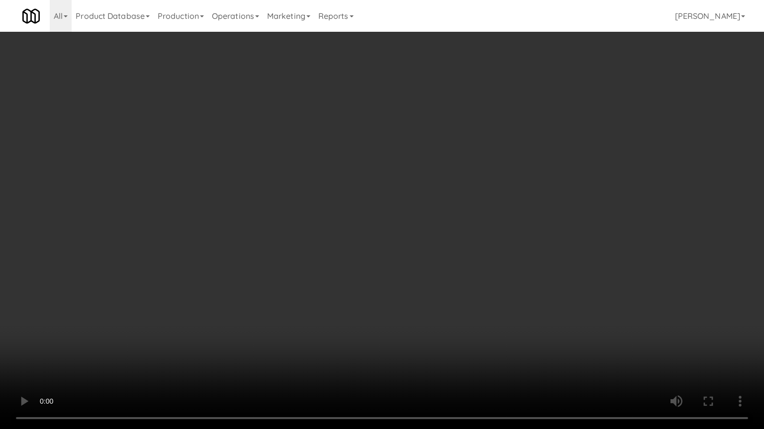
click at [347, 213] on video at bounding box center [382, 214] width 764 height 429
drag, startPoint x: 349, startPoint y: 211, endPoint x: 432, endPoint y: 114, distance: 127.2
click at [351, 209] on video at bounding box center [382, 214] width 764 height 429
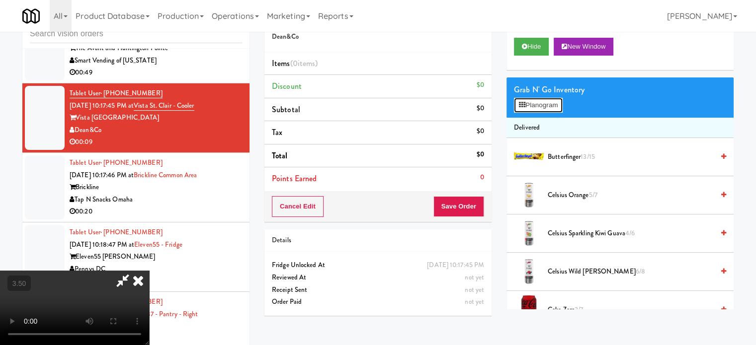
click at [543, 107] on button "Planogram" at bounding box center [538, 105] width 49 height 15
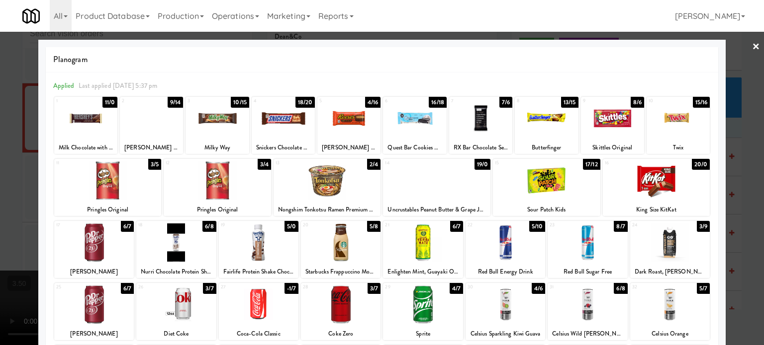
click at [126, 228] on div "6/7" at bounding box center [127, 226] width 13 height 11
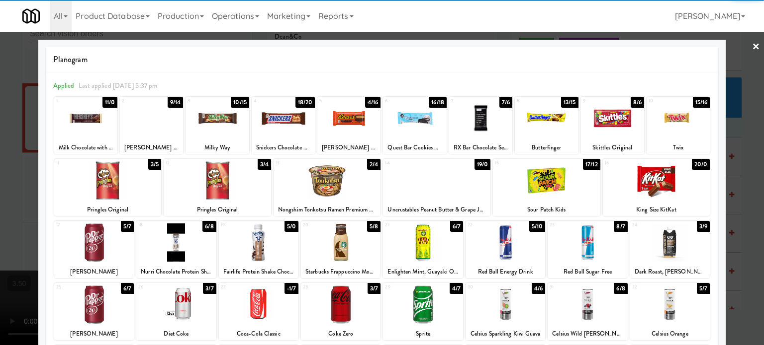
click at [9, 234] on div at bounding box center [382, 172] width 764 height 345
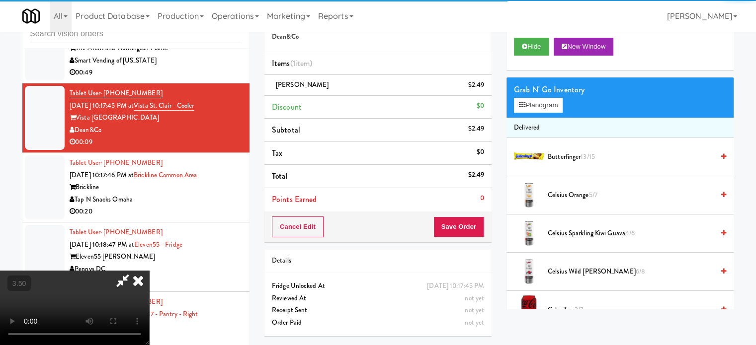
click at [149, 271] on video at bounding box center [74, 308] width 149 height 75
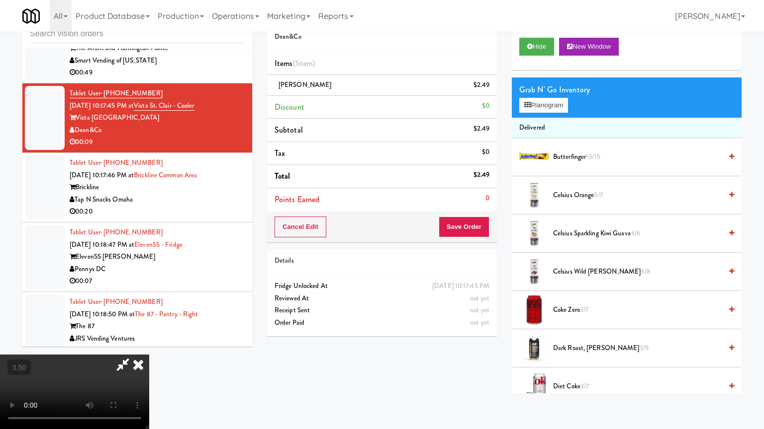
click at [149, 345] on video at bounding box center [74, 392] width 149 height 75
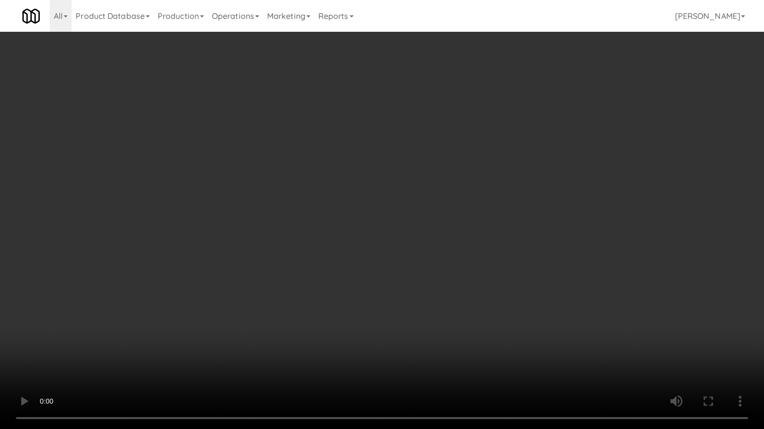
click at [262, 209] on video at bounding box center [382, 214] width 764 height 429
click at [315, 244] on video at bounding box center [382, 214] width 764 height 429
drag, startPoint x: 322, startPoint y: 234, endPoint x: 461, endPoint y: 121, distance: 178.9
click at [324, 230] on video at bounding box center [382, 214] width 764 height 429
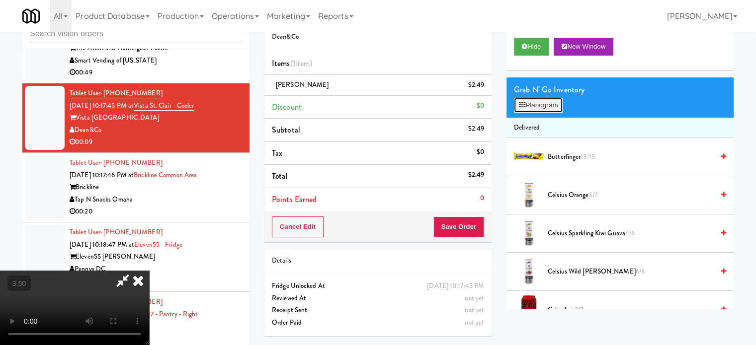
click at [537, 109] on button "Planogram" at bounding box center [538, 105] width 49 height 15
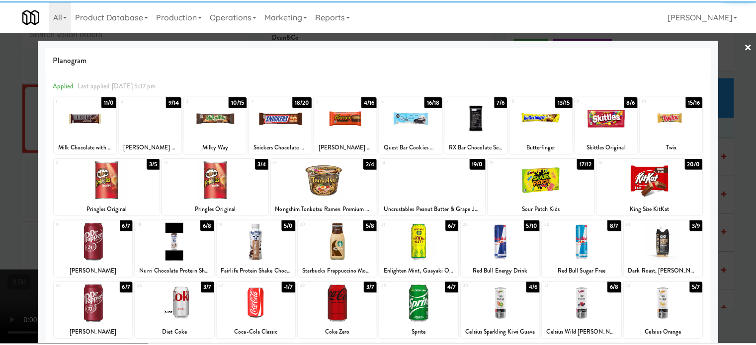
scroll to position [142, 0]
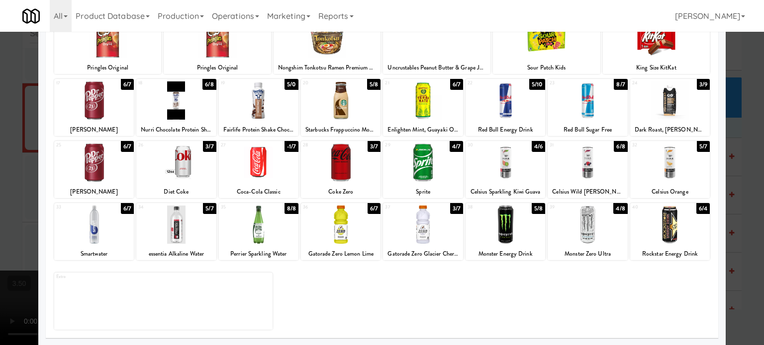
click at [370, 209] on div "6/7" at bounding box center [373, 208] width 13 height 11
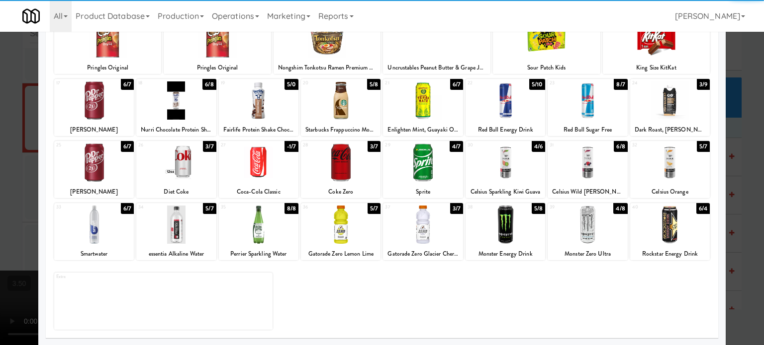
drag, startPoint x: 742, startPoint y: 173, endPoint x: 530, endPoint y: 164, distance: 211.5
click at [742, 173] on div at bounding box center [382, 172] width 764 height 345
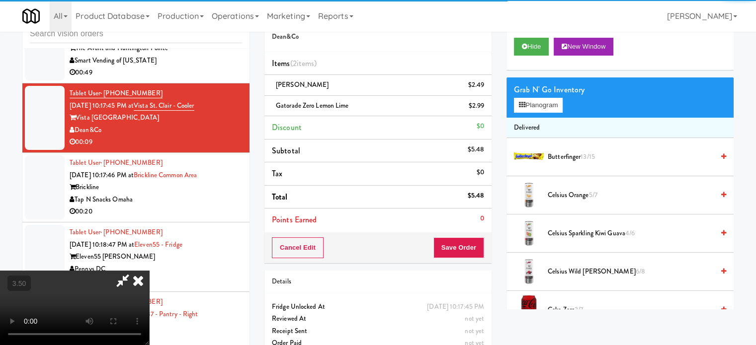
drag, startPoint x: 250, startPoint y: 171, endPoint x: 256, endPoint y: 162, distance: 10.3
click at [149, 271] on video at bounding box center [74, 308] width 149 height 75
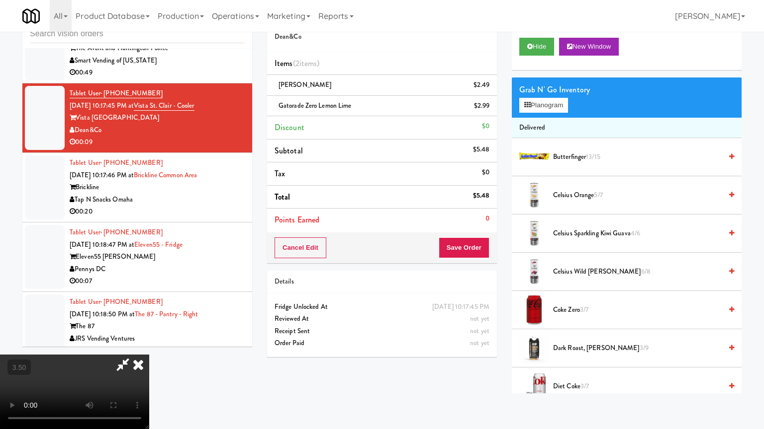
drag, startPoint x: 268, startPoint y: 208, endPoint x: 417, endPoint y: 136, distance: 165.2
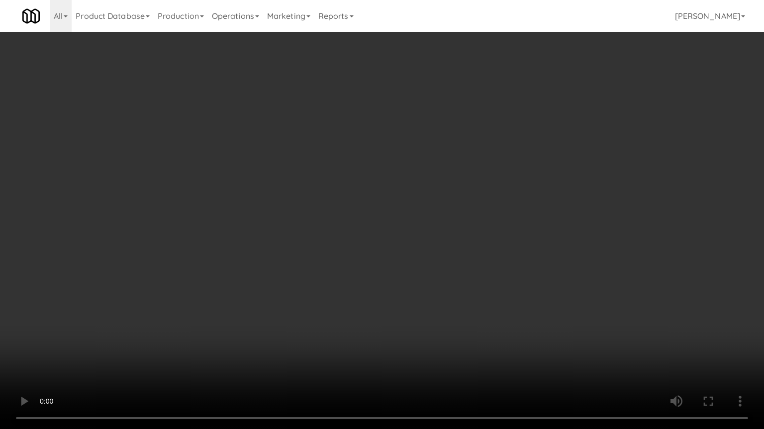
click at [280, 199] on video at bounding box center [382, 214] width 764 height 429
click at [395, 167] on video at bounding box center [382, 214] width 764 height 429
click at [396, 165] on video at bounding box center [382, 214] width 764 height 429
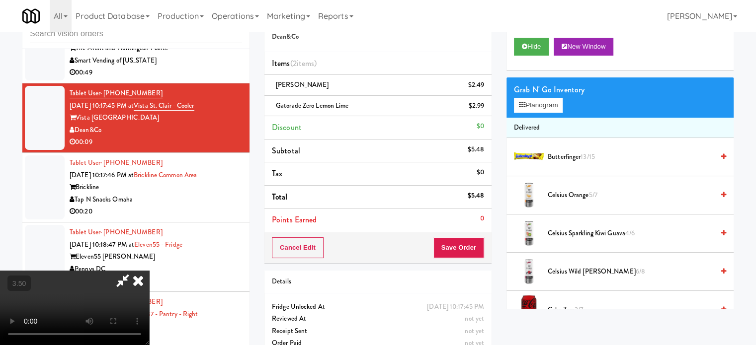
drag, startPoint x: 442, startPoint y: 102, endPoint x: 442, endPoint y: 142, distance: 39.8
click at [149, 271] on icon at bounding box center [138, 281] width 22 height 20
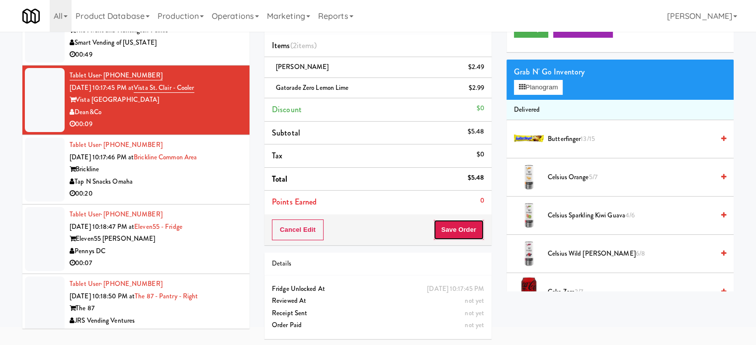
drag, startPoint x: 462, startPoint y: 232, endPoint x: 458, endPoint y: 223, distance: 9.8
click at [460, 226] on button "Save Order" at bounding box center [458, 230] width 51 height 21
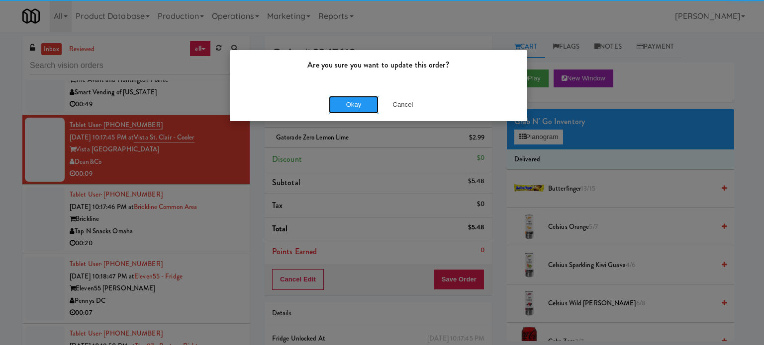
drag, startPoint x: 342, startPoint y: 106, endPoint x: 347, endPoint y: 109, distance: 6.2
click at [343, 107] on button "Okay" at bounding box center [354, 105] width 50 height 18
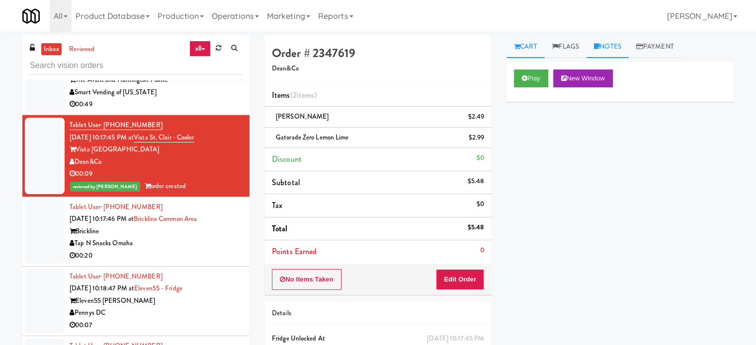
drag, startPoint x: 615, startPoint y: 45, endPoint x: 606, endPoint y: 62, distance: 19.6
click at [615, 45] on link "Notes" at bounding box center [608, 47] width 42 height 22
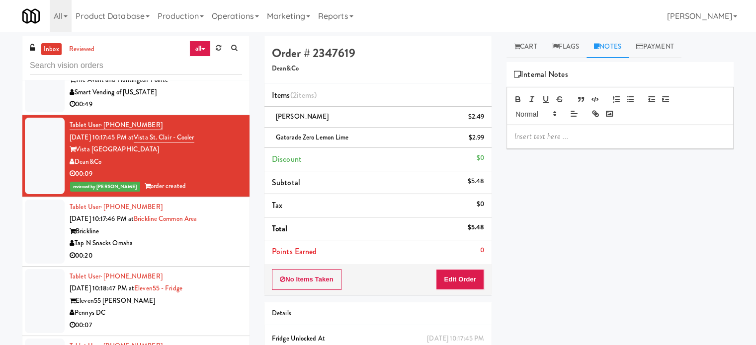
click at [575, 132] on p at bounding box center [619, 136] width 211 height 11
drag, startPoint x: 628, startPoint y: 137, endPoint x: 641, endPoint y: 126, distance: 16.9
click at [628, 136] on p "Jenet: #DisabledCamera#TopRight" at bounding box center [619, 136] width 211 height 11
drag, startPoint x: 205, startPoint y: 248, endPoint x: 398, endPoint y: 195, distance: 199.8
click at [206, 248] on div "Tablet User · (732) 221-2726 Oct 13, 2025 10:17:46 PM at Brickline common area …" at bounding box center [156, 231] width 172 height 61
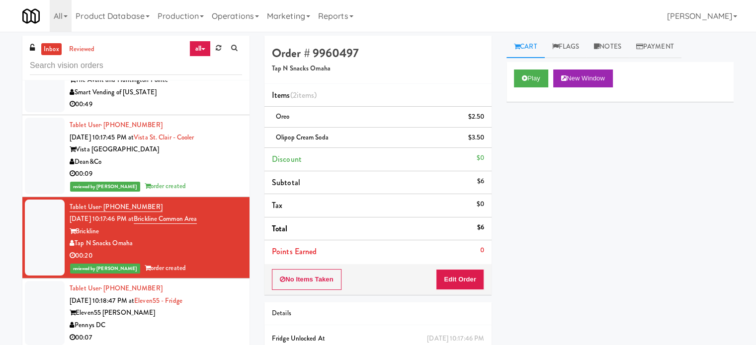
scroll to position [4128, 0]
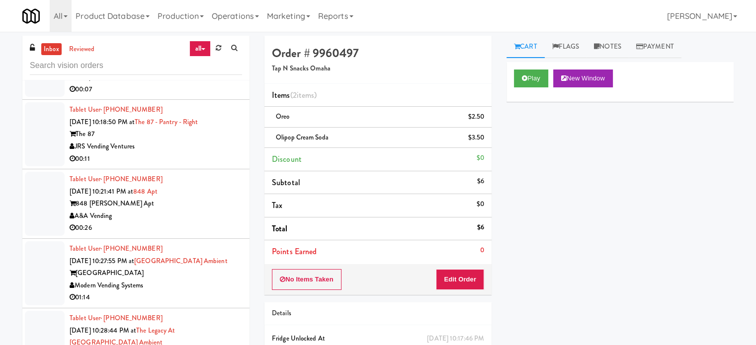
drag, startPoint x: 210, startPoint y: 151, endPoint x: 218, endPoint y: 149, distance: 7.7
click at [211, 153] on div "00:11" at bounding box center [156, 159] width 172 height 12
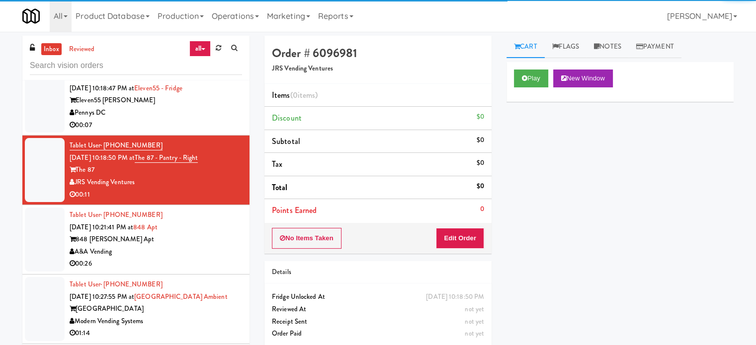
scroll to position [4047, 0]
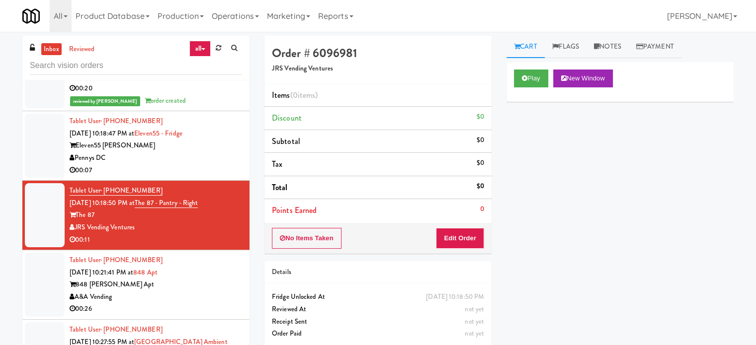
click at [216, 160] on div "Tablet User · (240) 319-0087 Oct 13, 2025 10:18:47 PM at Eleven55 - Fridge Elev…" at bounding box center [156, 145] width 172 height 61
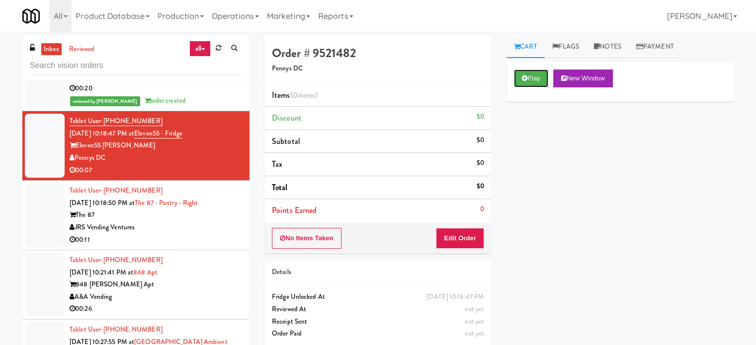
drag, startPoint x: 539, startPoint y: 78, endPoint x: 513, endPoint y: 105, distance: 37.6
click at [538, 78] on button "Play" at bounding box center [531, 79] width 34 height 18
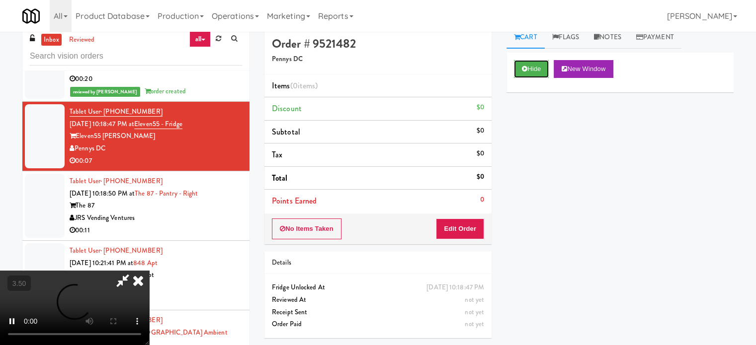
scroll to position [40, 0]
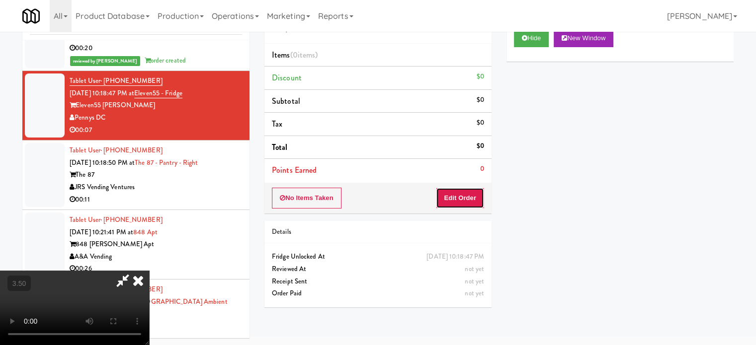
click at [453, 189] on button "Edit Order" at bounding box center [460, 198] width 48 height 21
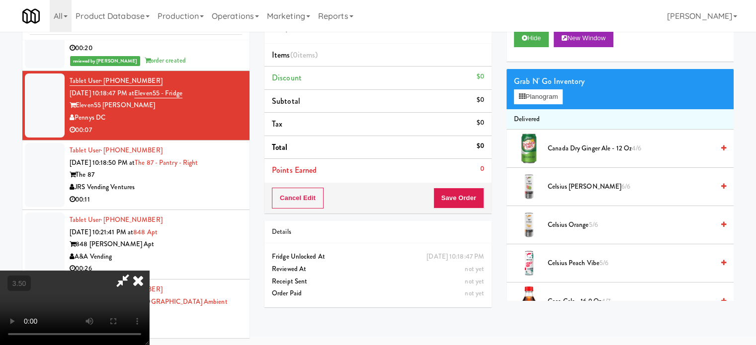
click at [149, 271] on video at bounding box center [74, 308] width 149 height 75
drag, startPoint x: 320, startPoint y: 194, endPoint x: 326, endPoint y: 186, distance: 9.7
click at [149, 271] on video at bounding box center [74, 308] width 149 height 75
drag, startPoint x: 326, startPoint y: 186, endPoint x: 329, endPoint y: 177, distance: 9.4
click at [149, 271] on video at bounding box center [74, 308] width 149 height 75
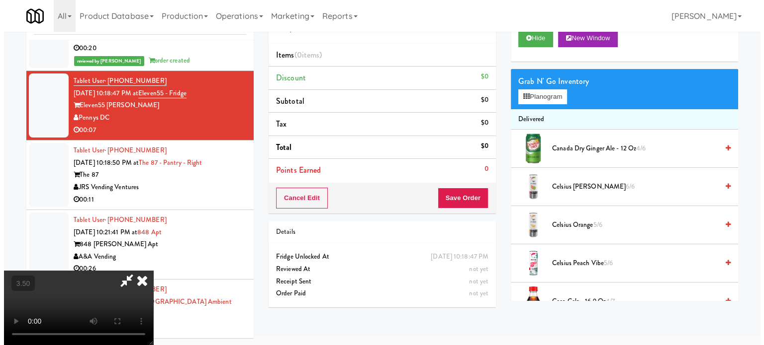
scroll to position [32, 0]
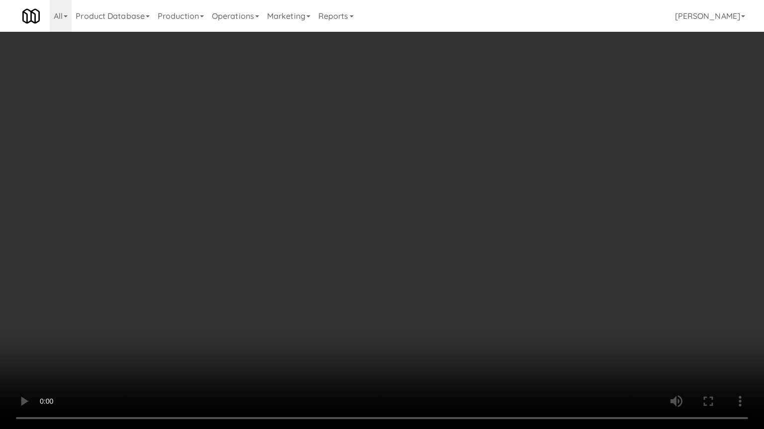
click at [378, 165] on video at bounding box center [382, 214] width 764 height 429
click at [376, 184] on video at bounding box center [382, 214] width 764 height 429
click at [378, 186] on video at bounding box center [382, 214] width 764 height 429
click at [432, 195] on video at bounding box center [382, 214] width 764 height 429
click at [424, 198] on video at bounding box center [382, 214] width 764 height 429
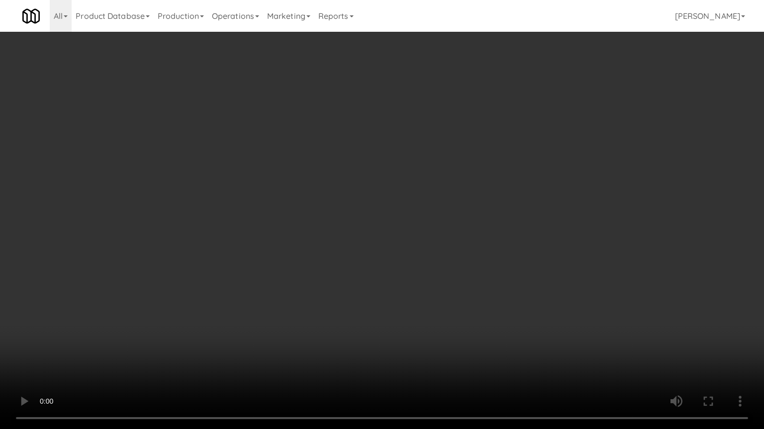
click at [445, 203] on video at bounding box center [382, 214] width 764 height 429
click at [424, 206] on video at bounding box center [382, 214] width 764 height 429
click at [426, 204] on video at bounding box center [382, 214] width 764 height 429
click at [300, 261] on video at bounding box center [382, 214] width 764 height 429
click at [407, 222] on video at bounding box center [382, 214] width 764 height 429
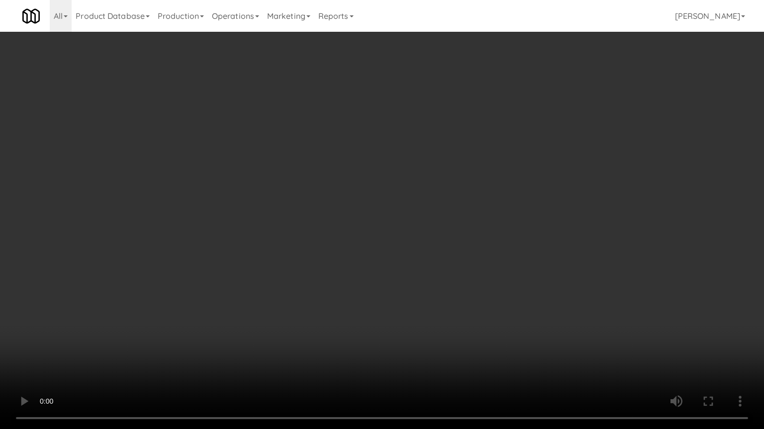
click at [428, 225] on video at bounding box center [382, 214] width 764 height 429
click at [468, 229] on video at bounding box center [382, 214] width 764 height 429
click at [464, 230] on video at bounding box center [382, 214] width 764 height 429
click at [503, 234] on video at bounding box center [382, 214] width 764 height 429
drag, startPoint x: 406, startPoint y: 237, endPoint x: 415, endPoint y: 222, distance: 17.7
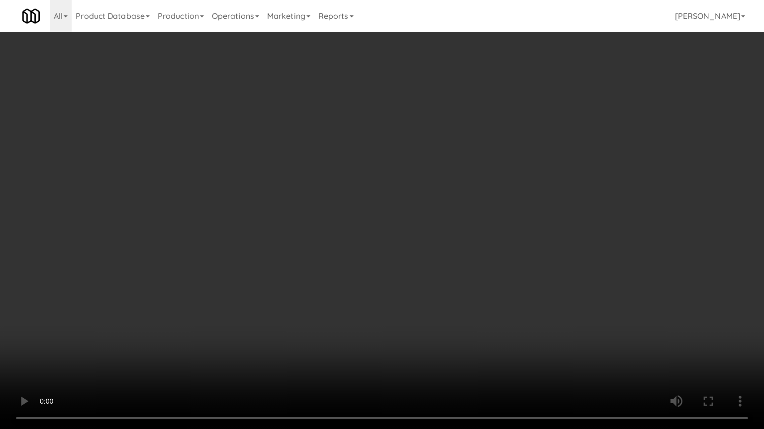
click at [406, 237] on video at bounding box center [382, 214] width 764 height 429
click at [416, 221] on video at bounding box center [382, 214] width 764 height 429
click at [419, 223] on video at bounding box center [382, 214] width 764 height 429
click at [425, 221] on video at bounding box center [382, 214] width 764 height 429
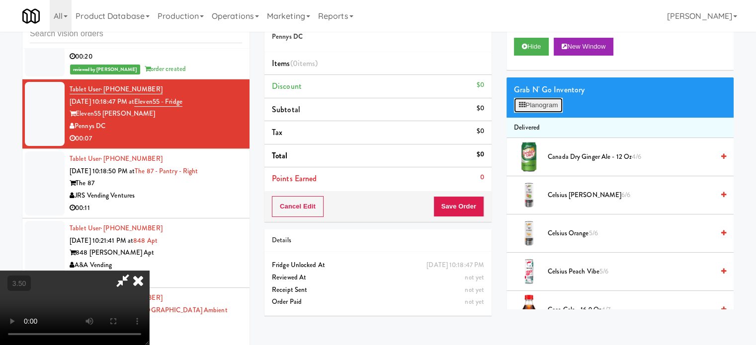
click at [557, 107] on button "Planogram" at bounding box center [538, 105] width 49 height 15
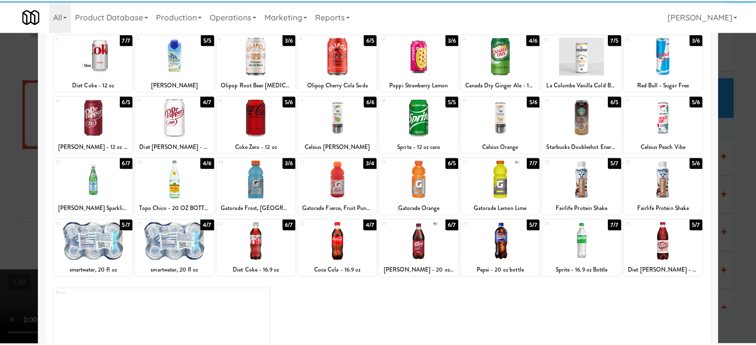
scroll to position [142, 0]
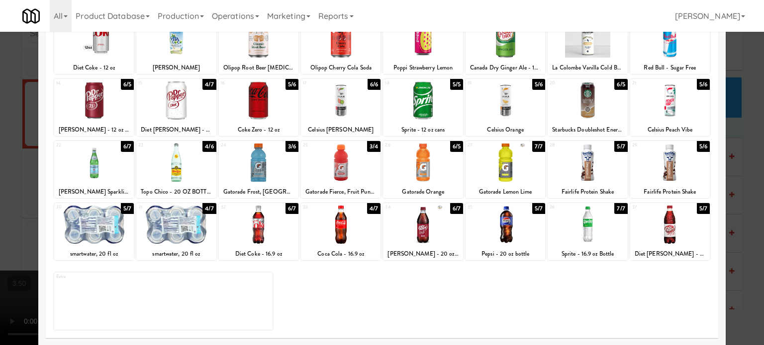
click at [205, 147] on div "4/6" at bounding box center [208, 146] width 13 height 11
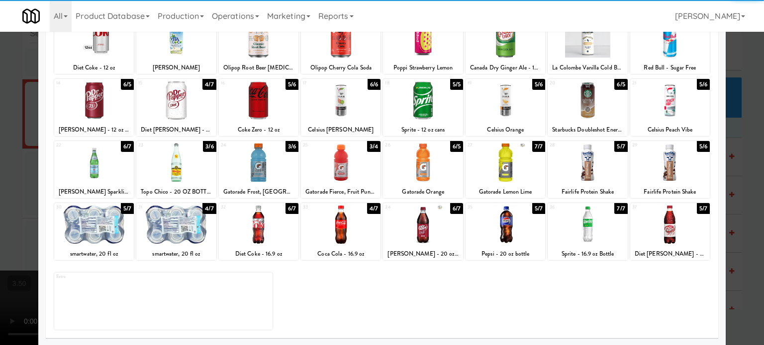
click at [743, 147] on div at bounding box center [382, 172] width 764 height 345
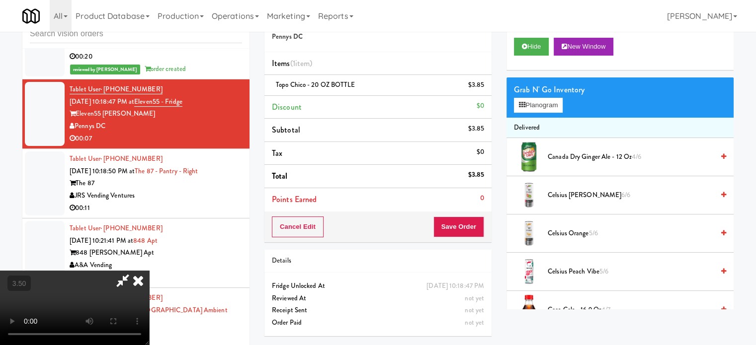
drag, startPoint x: 227, startPoint y: 215, endPoint x: 233, endPoint y: 209, distance: 8.1
click at [149, 271] on video at bounding box center [74, 308] width 149 height 75
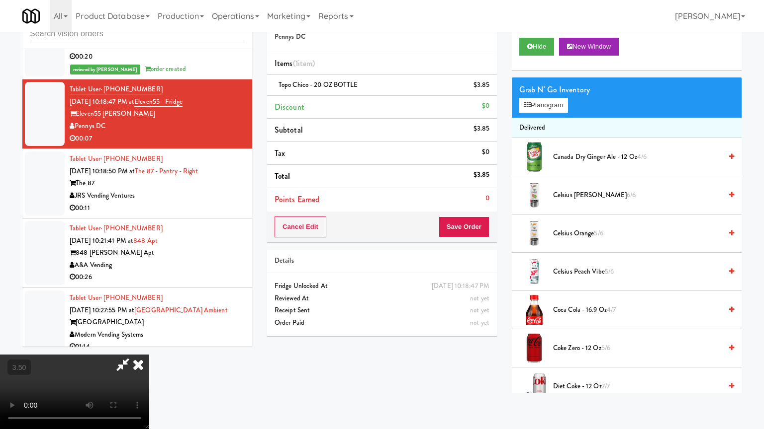
drag, startPoint x: 316, startPoint y: 212, endPoint x: 368, endPoint y: 207, distance: 52.5
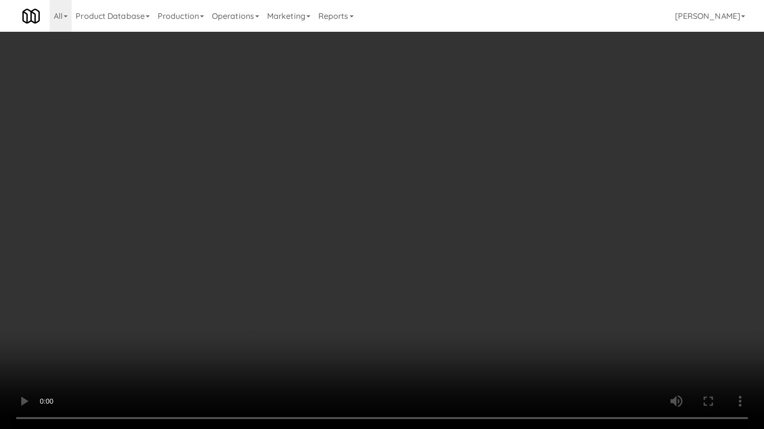
click at [318, 212] on video at bounding box center [382, 214] width 764 height 429
click at [352, 221] on video at bounding box center [382, 214] width 764 height 429
click at [354, 219] on video at bounding box center [382, 214] width 764 height 429
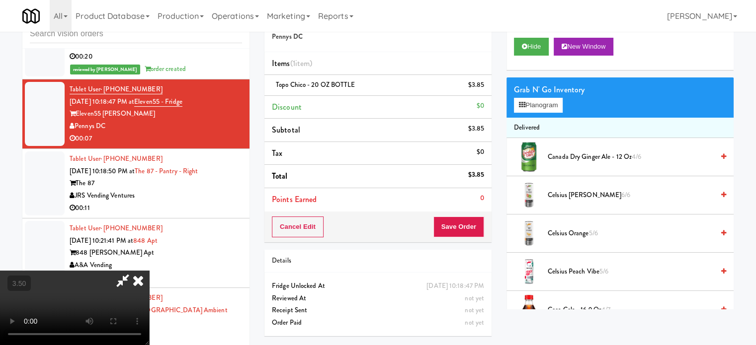
click at [149, 271] on icon at bounding box center [138, 281] width 22 height 20
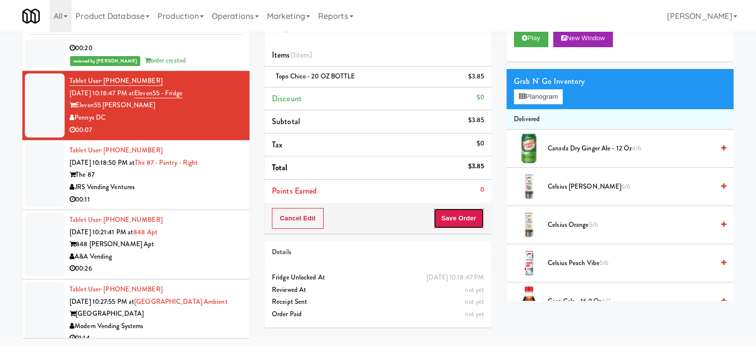
click at [470, 223] on button "Save Order" at bounding box center [458, 218] width 51 height 21
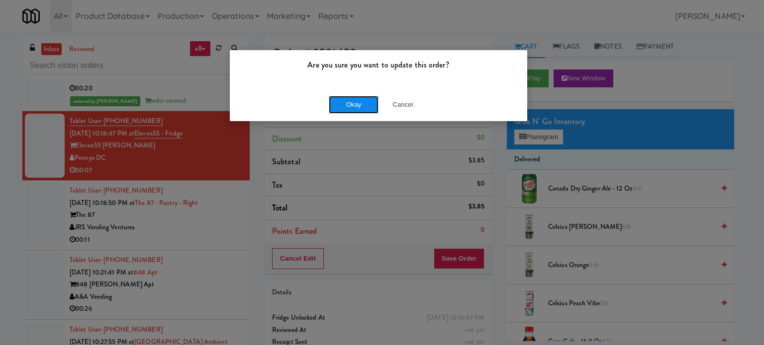
click at [341, 102] on button "Okay" at bounding box center [354, 105] width 50 height 18
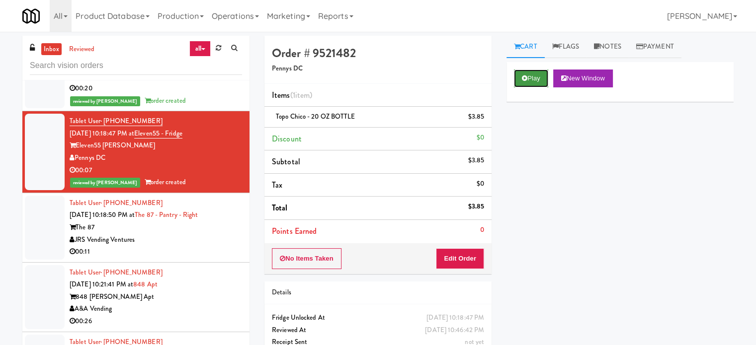
click at [535, 78] on button "Play" at bounding box center [531, 79] width 34 height 18
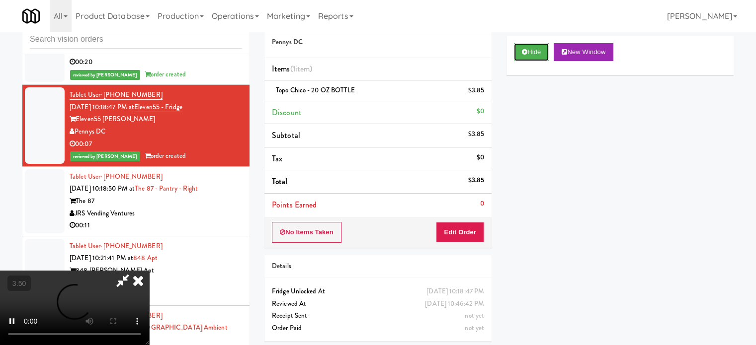
scroll to position [40, 0]
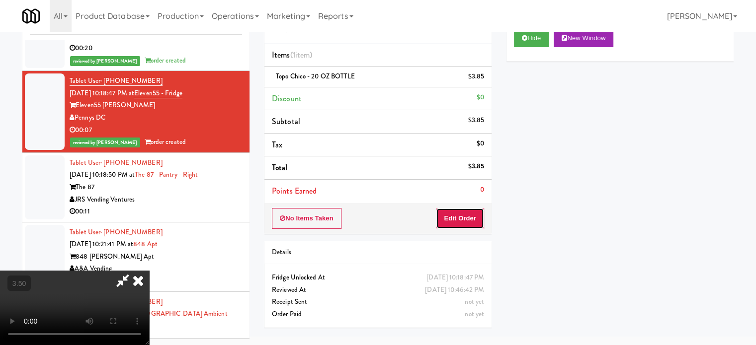
click at [456, 212] on button "Edit Order" at bounding box center [460, 218] width 48 height 21
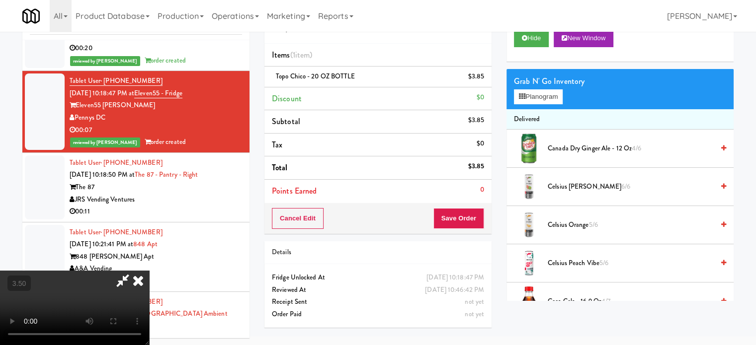
click at [149, 271] on video at bounding box center [74, 308] width 149 height 75
drag, startPoint x: 313, startPoint y: 216, endPoint x: 369, endPoint y: 175, distance: 69.4
click at [149, 271] on video at bounding box center [74, 308] width 149 height 75
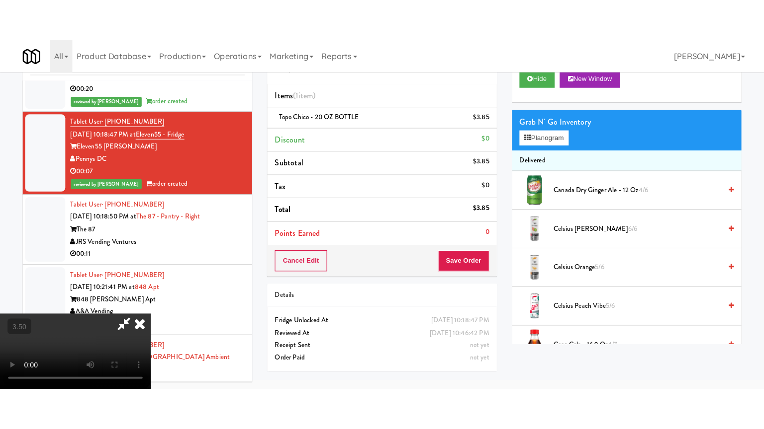
scroll to position [32, 0]
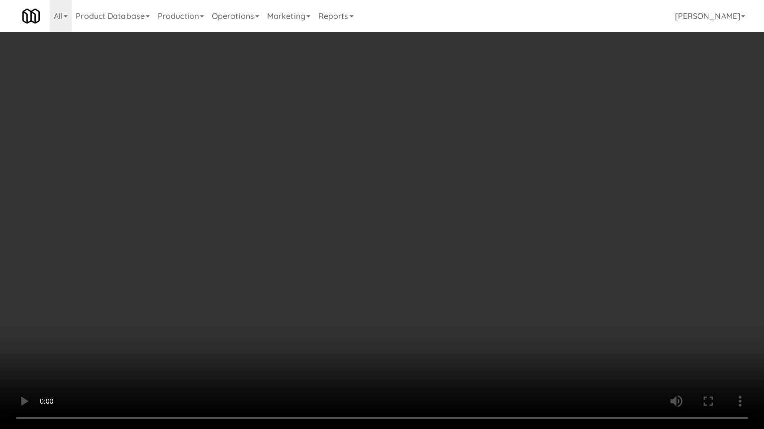
click at [361, 191] on video at bounding box center [382, 214] width 764 height 429
click at [360, 191] on video at bounding box center [382, 214] width 764 height 429
click at [364, 191] on video at bounding box center [382, 214] width 764 height 429
click at [369, 189] on video at bounding box center [382, 214] width 764 height 429
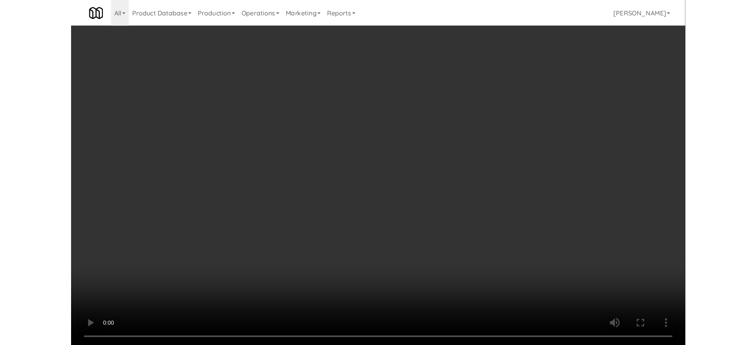
scroll to position [40, 0]
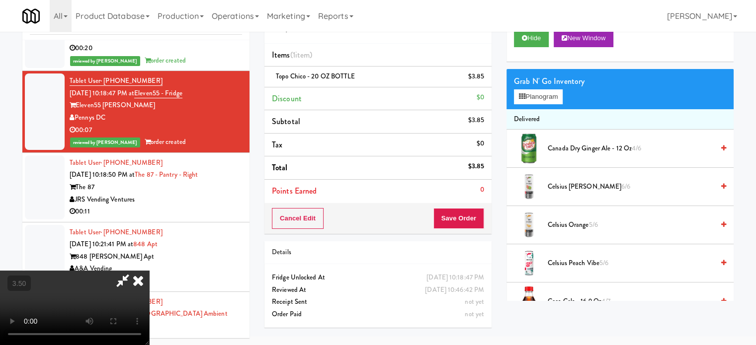
click at [149, 271] on icon at bounding box center [138, 281] width 22 height 20
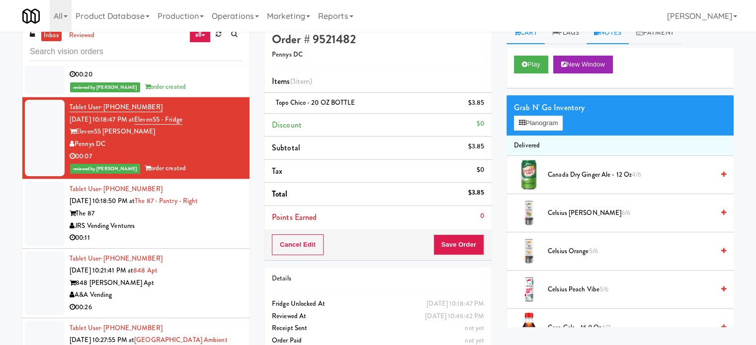
scroll to position [0, 0]
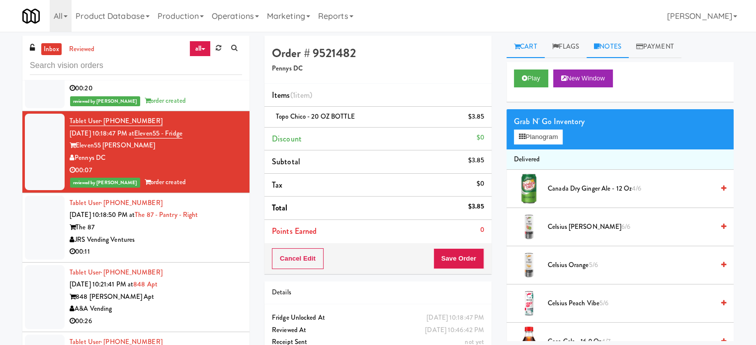
click at [615, 47] on link "Notes" at bounding box center [608, 47] width 42 height 22
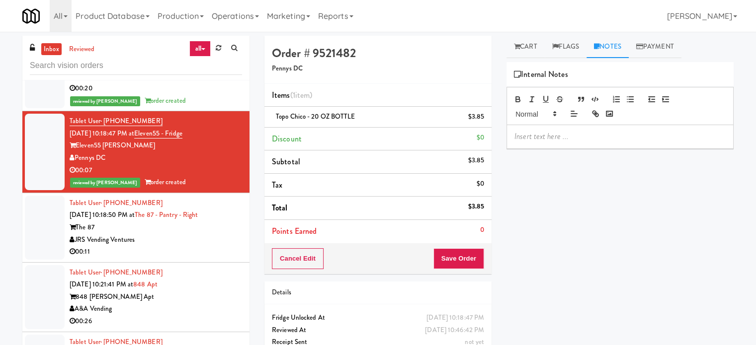
click at [576, 139] on p at bounding box center [619, 136] width 211 height 11
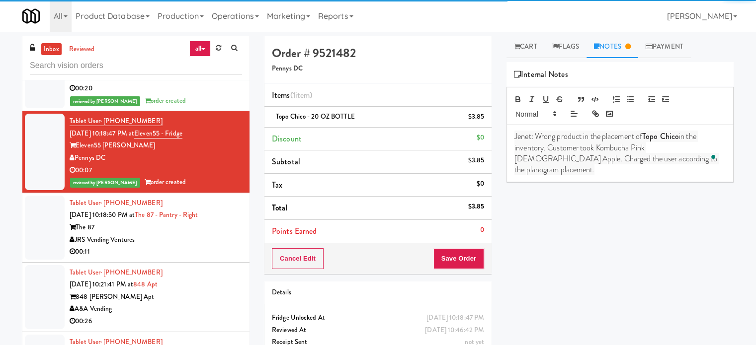
drag, startPoint x: 211, startPoint y: 244, endPoint x: 375, endPoint y: 151, distance: 188.7
click at [211, 246] on div "00:11" at bounding box center [156, 252] width 172 height 12
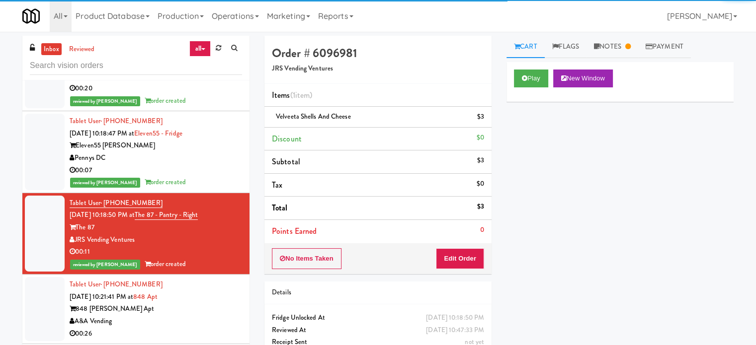
scroll to position [4295, 0]
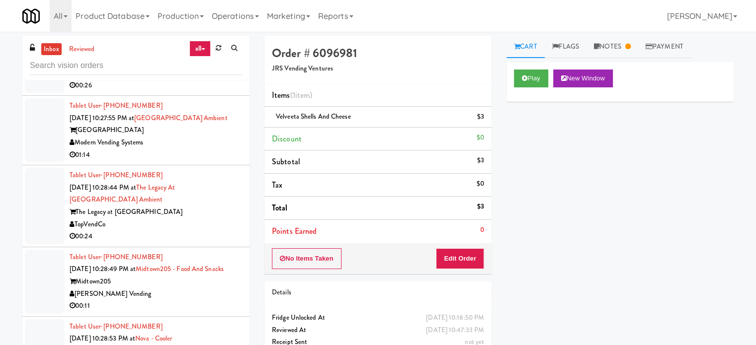
drag, startPoint x: 205, startPoint y: 153, endPoint x: 214, endPoint y: 155, distance: 8.7
click at [206, 153] on div "01:14" at bounding box center [156, 155] width 172 height 12
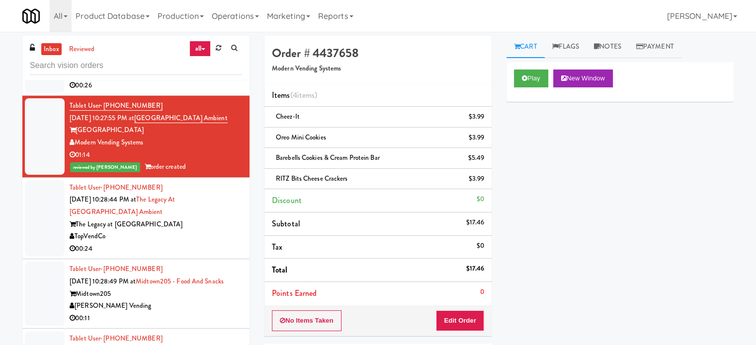
drag, startPoint x: 206, startPoint y: 241, endPoint x: 219, endPoint y: 226, distance: 20.1
click at [206, 237] on div "Tablet User · (803) 383-0234 Oct 13, 2025 10:28:44 PM at The Legacy at Centenni…" at bounding box center [156, 219] width 172 height 74
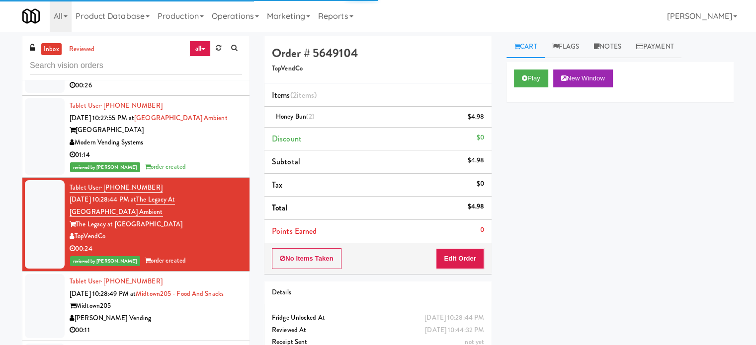
click at [211, 308] on div "Tablet User · (917) 909-9114 Oct 13, 2025 10:28:49 PM at Midtown205 - Food and …" at bounding box center [156, 306] width 172 height 61
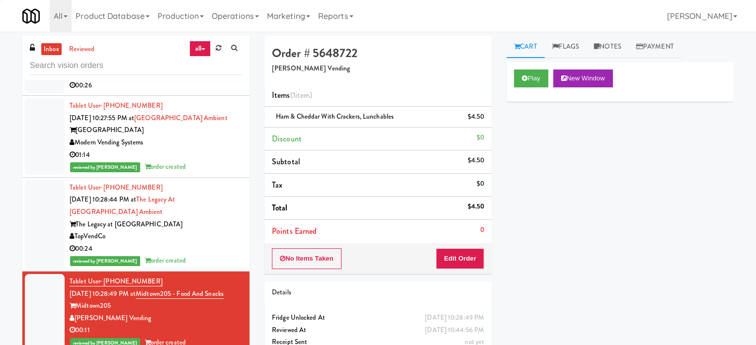
scroll to position [5042, 0]
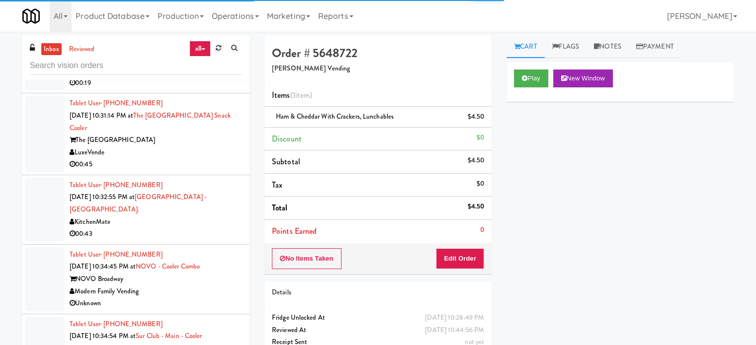
click at [222, 171] on div "00:45" at bounding box center [156, 165] width 172 height 12
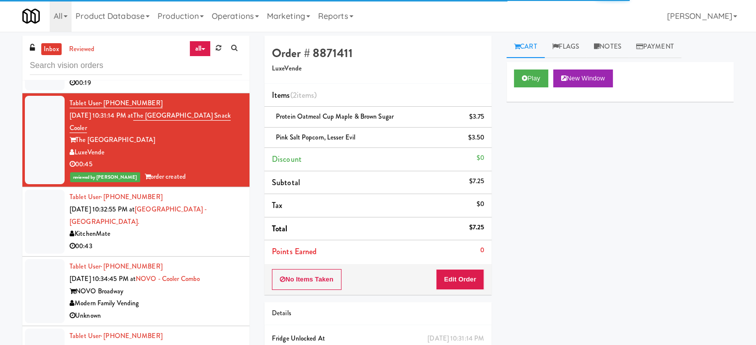
click at [216, 241] on div "00:43" at bounding box center [156, 247] width 172 height 12
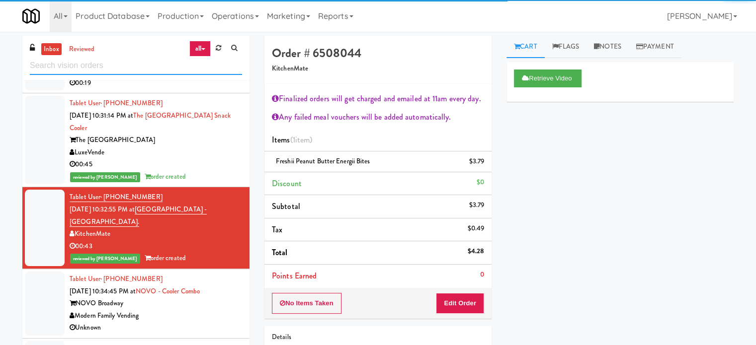
click at [152, 60] on input "text" at bounding box center [136, 66] width 212 height 18
click at [150, 65] on input "text" at bounding box center [136, 66] width 212 height 18
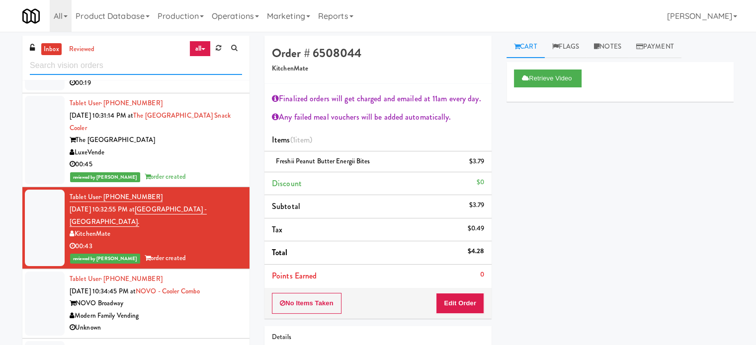
click at [150, 65] on input "text" at bounding box center [136, 66] width 212 height 18
click at [151, 64] on input "text" at bounding box center [136, 66] width 212 height 18
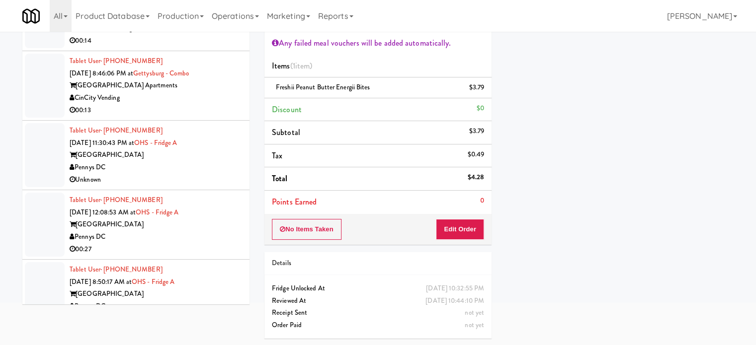
scroll to position [4376, 0]
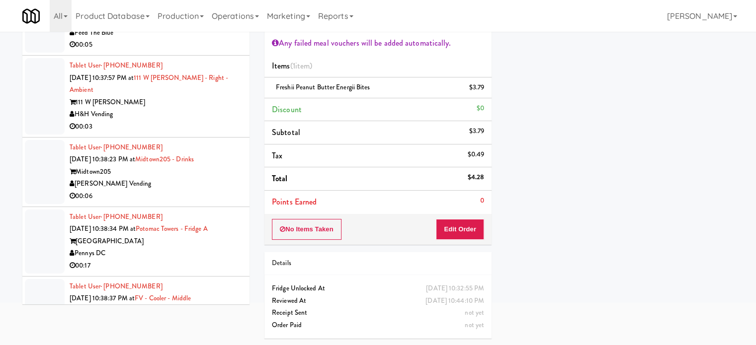
click at [205, 178] on div "[PERSON_NAME] Vending" at bounding box center [156, 184] width 172 height 12
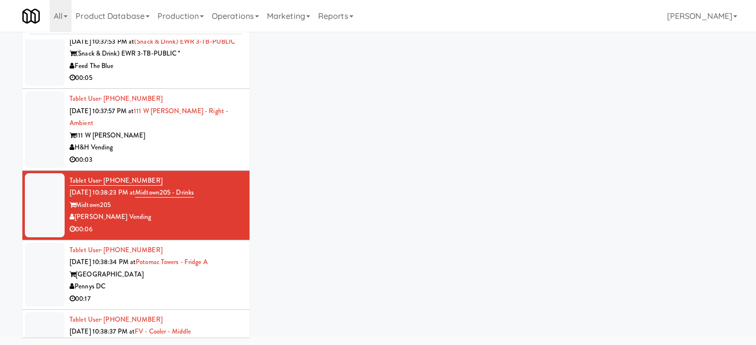
scroll to position [40, 0]
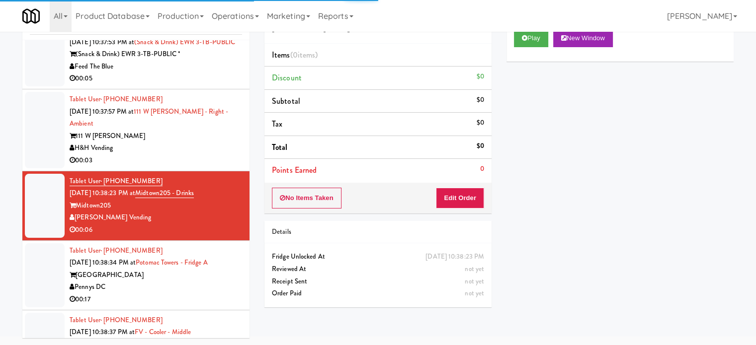
click at [201, 142] on div "H&H Vending" at bounding box center [156, 148] width 172 height 12
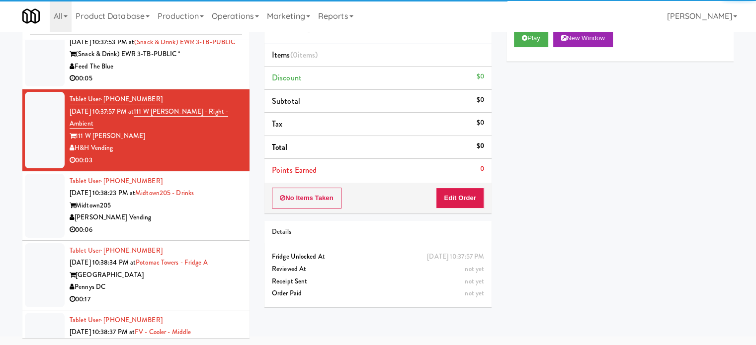
scroll to position [4128, 0]
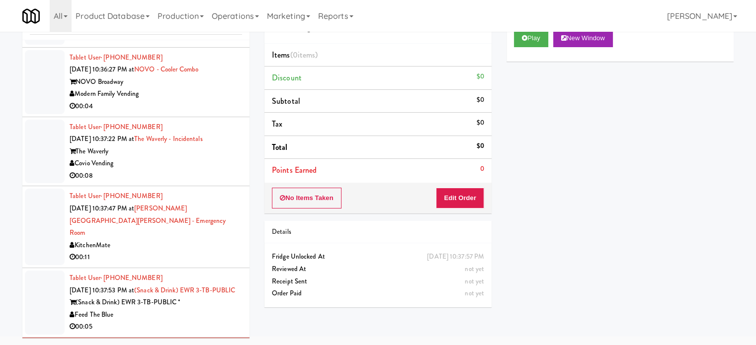
drag, startPoint x: 209, startPoint y: 287, endPoint x: 214, endPoint y: 259, distance: 28.4
click at [209, 297] on div "(Snack & Drink) EWR 3-TB-PUBLIC *" at bounding box center [156, 303] width 172 height 12
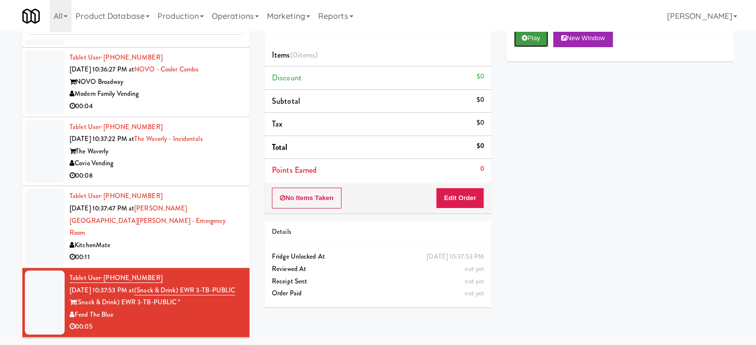
click at [533, 46] on button "Play" at bounding box center [531, 38] width 34 height 18
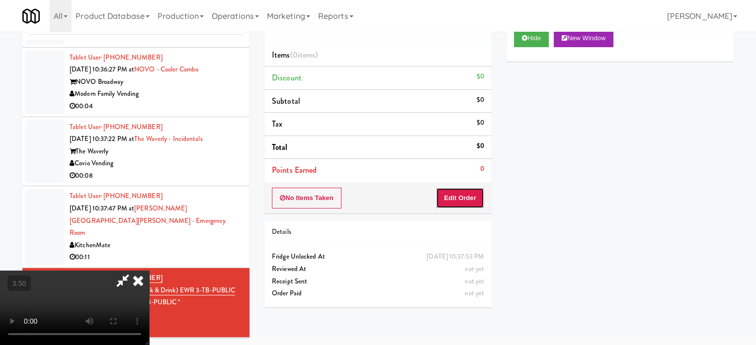
click at [474, 194] on button "Edit Order" at bounding box center [460, 198] width 48 height 21
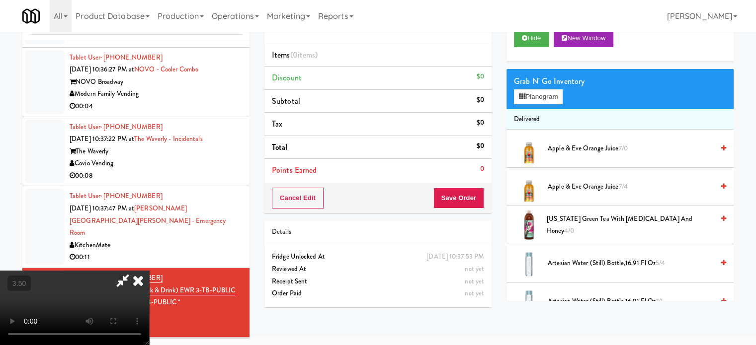
click at [149, 271] on video at bounding box center [74, 308] width 149 height 75
drag, startPoint x: 333, startPoint y: 209, endPoint x: 332, endPoint y: 199, distance: 9.5
click at [149, 271] on video at bounding box center [74, 308] width 149 height 75
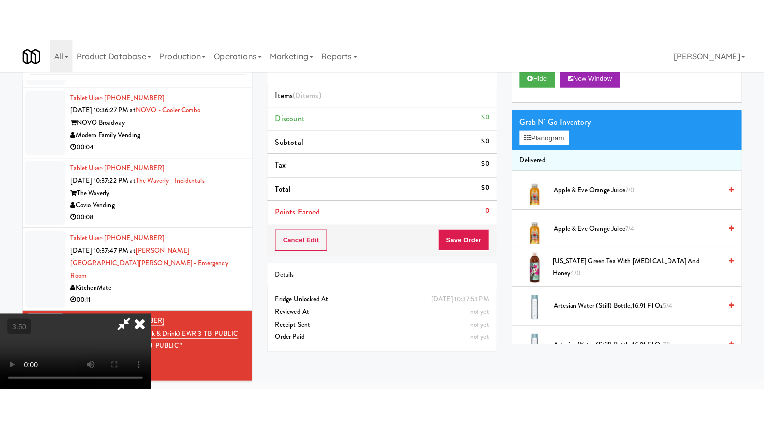
scroll to position [32, 0]
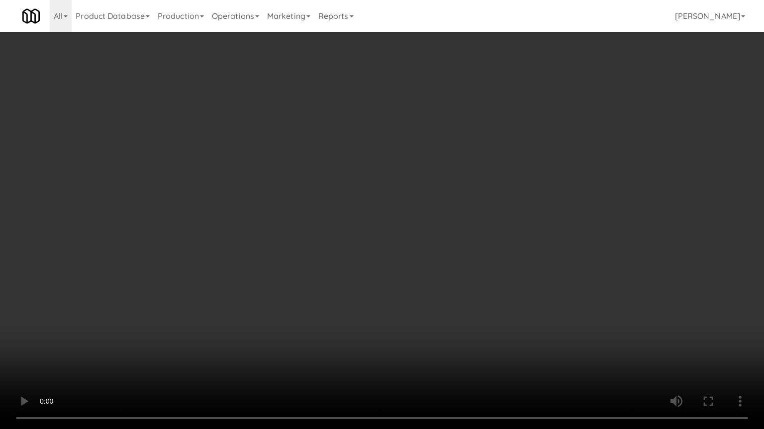
click at [324, 231] on video at bounding box center [382, 214] width 764 height 429
click at [324, 235] on video at bounding box center [382, 214] width 764 height 429
click at [332, 234] on video at bounding box center [382, 214] width 764 height 429
drag, startPoint x: 345, startPoint y: 233, endPoint x: 368, endPoint y: 229, distance: 23.8
click at [348, 233] on video at bounding box center [382, 214] width 764 height 429
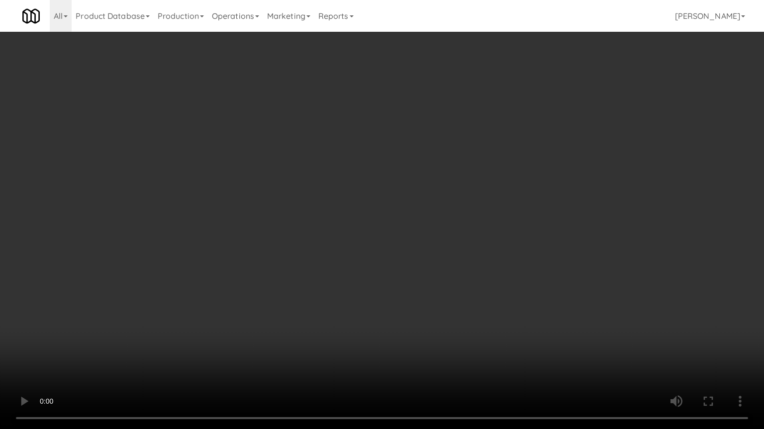
drag, startPoint x: 368, startPoint y: 229, endPoint x: 553, endPoint y: 142, distance: 203.9
click at [379, 225] on video at bounding box center [382, 214] width 764 height 429
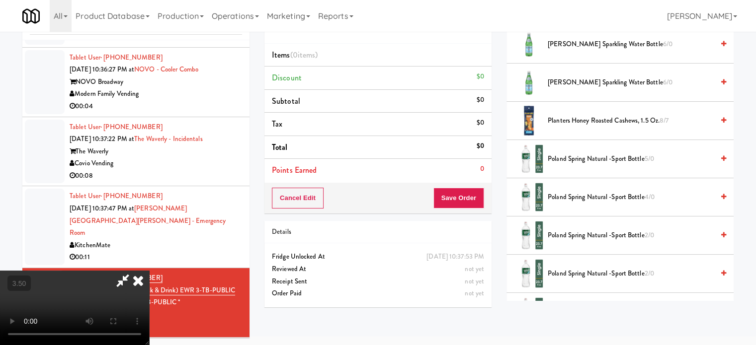
scroll to position [994, 0]
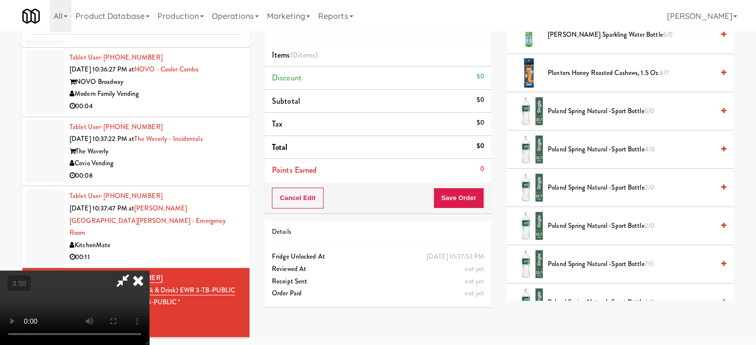
click at [574, 105] on span "Poland Spring Natural -Sport Bottle 5/0" at bounding box center [631, 111] width 166 height 12
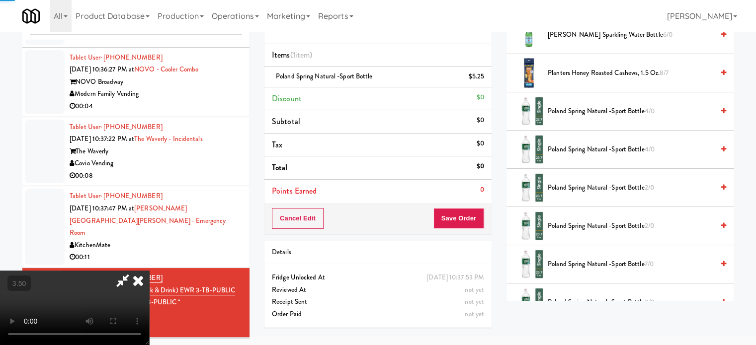
drag, startPoint x: 249, startPoint y: 185, endPoint x: 251, endPoint y: 180, distance: 5.8
click at [149, 271] on video at bounding box center [74, 308] width 149 height 75
drag, startPoint x: 251, startPoint y: 180, endPoint x: 259, endPoint y: 201, distance: 23.2
click at [149, 271] on video at bounding box center [74, 308] width 149 height 75
drag, startPoint x: 259, startPoint y: 201, endPoint x: 274, endPoint y: 192, distance: 17.0
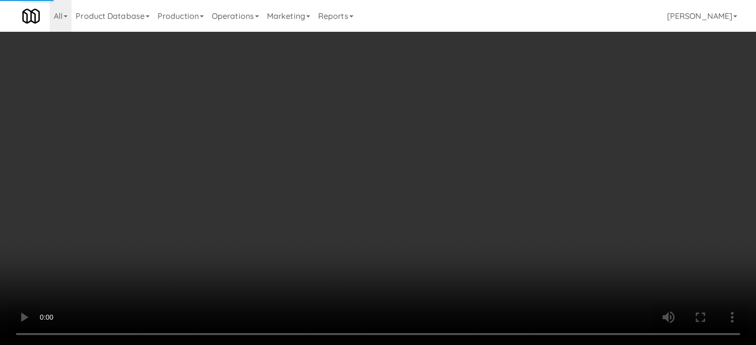
click at [262, 200] on video at bounding box center [378, 172] width 756 height 345
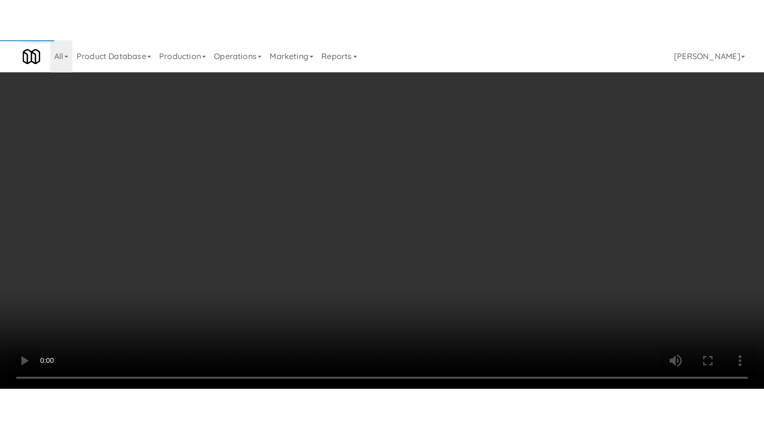
scroll to position [32, 0]
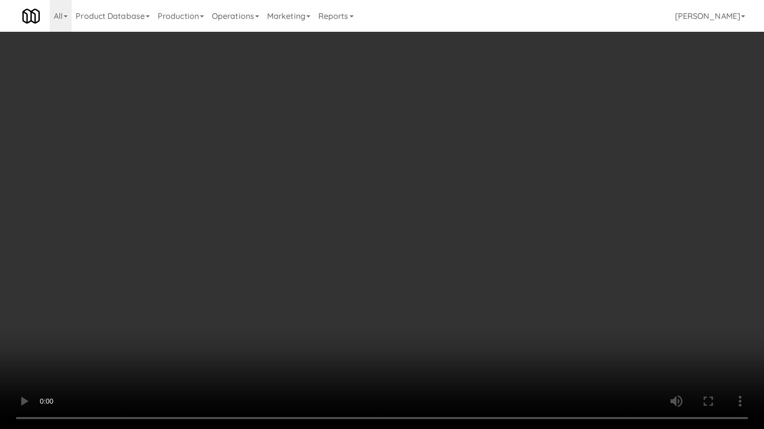
drag, startPoint x: 325, startPoint y: 218, endPoint x: 366, endPoint y: 212, distance: 41.3
click at [333, 217] on video at bounding box center [382, 214] width 764 height 429
click at [380, 207] on video at bounding box center [382, 214] width 764 height 429
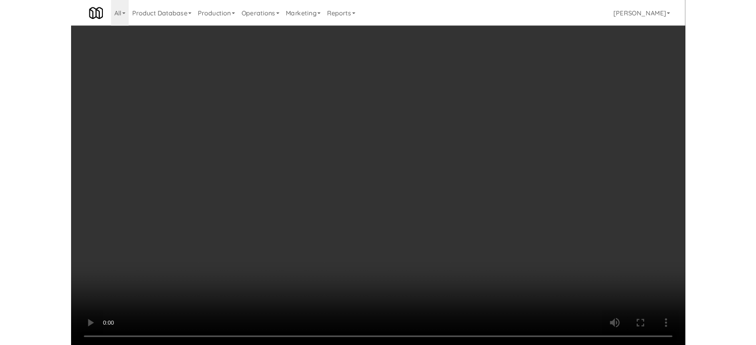
scroll to position [40, 0]
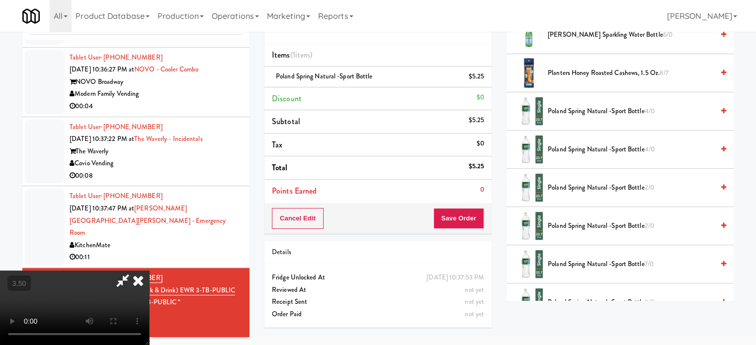
click at [149, 271] on icon at bounding box center [138, 281] width 22 height 20
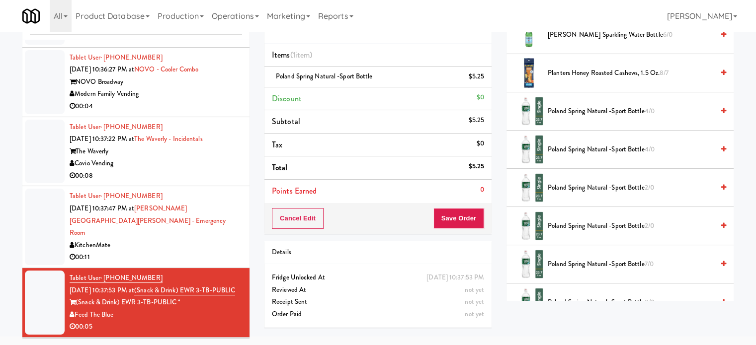
click at [471, 231] on div "Cancel Edit Save Order" at bounding box center [377, 218] width 227 height 31
drag, startPoint x: 465, startPoint y: 213, endPoint x: 444, endPoint y: 183, distance: 36.1
click at [465, 213] on button "Save Order" at bounding box center [458, 218] width 51 height 21
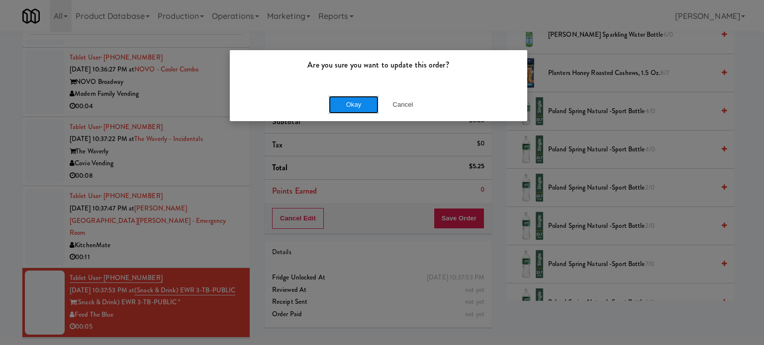
click at [360, 103] on button "Okay" at bounding box center [354, 105] width 50 height 18
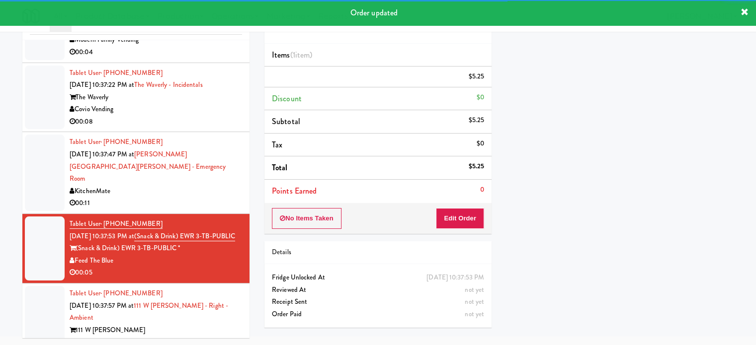
scroll to position [4212, 0]
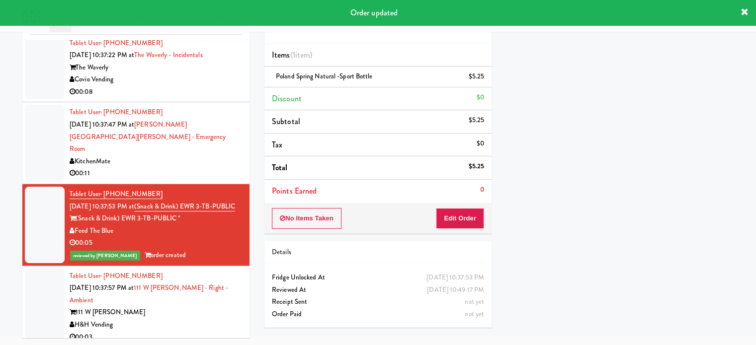
click at [200, 307] on div "111 W Wacker" at bounding box center [156, 313] width 172 height 12
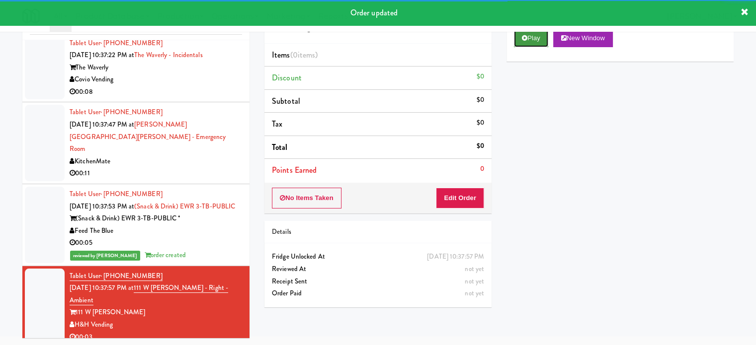
click at [536, 35] on button "Play" at bounding box center [531, 38] width 34 height 18
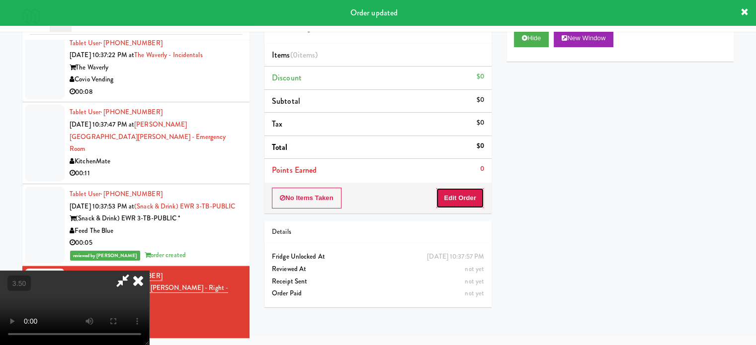
click at [460, 203] on button "Edit Order" at bounding box center [460, 198] width 48 height 21
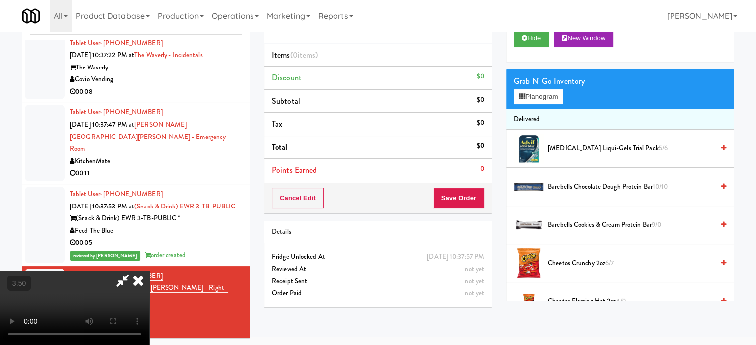
click at [149, 271] on video at bounding box center [74, 308] width 149 height 75
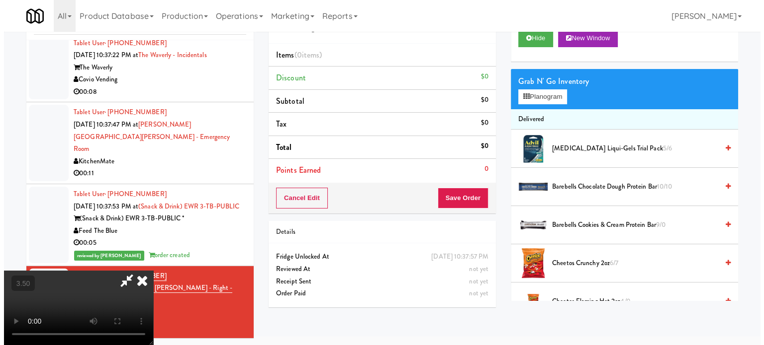
scroll to position [32, 0]
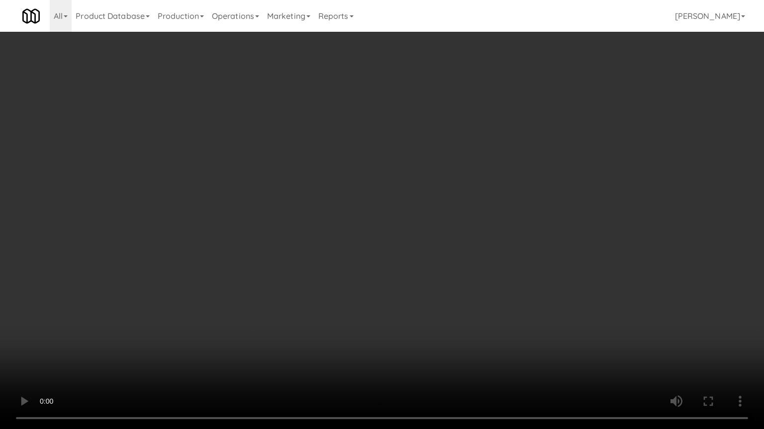
click at [352, 190] on video at bounding box center [382, 214] width 764 height 429
click at [338, 216] on video at bounding box center [382, 214] width 764 height 429
drag, startPoint x: 173, startPoint y: 322, endPoint x: 178, endPoint y: 291, distance: 31.2
click at [174, 317] on video at bounding box center [382, 214] width 764 height 429
click at [240, 275] on video at bounding box center [382, 214] width 764 height 429
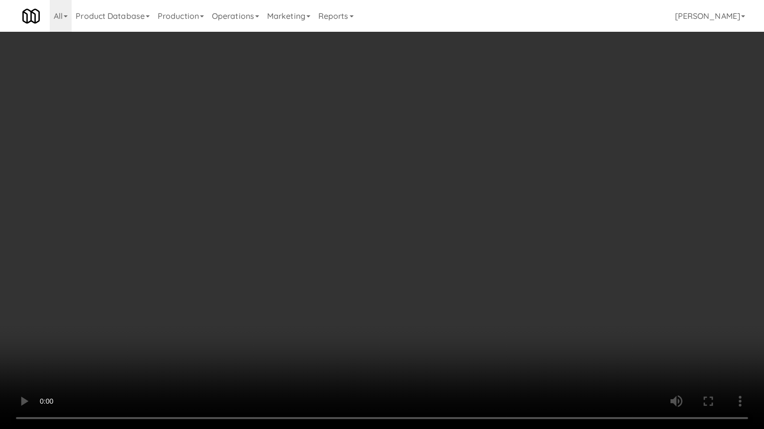
click at [240, 275] on video at bounding box center [382, 214] width 764 height 429
click at [259, 276] on video at bounding box center [382, 214] width 764 height 429
click at [260, 277] on video at bounding box center [382, 214] width 764 height 429
click at [297, 285] on video at bounding box center [382, 214] width 764 height 429
click at [296, 286] on video at bounding box center [382, 214] width 764 height 429
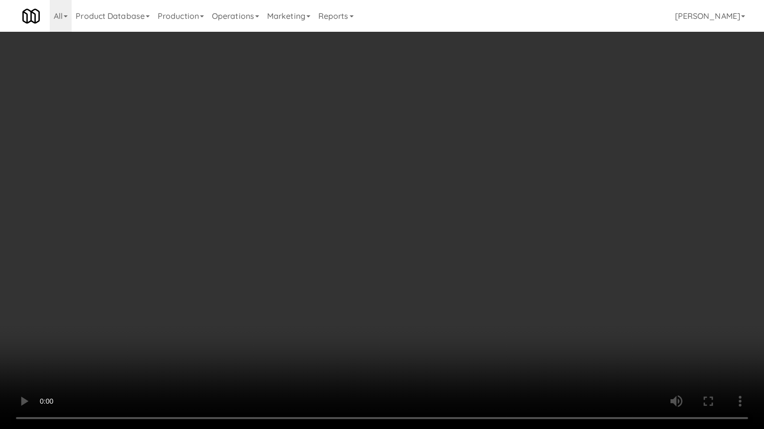
click at [322, 286] on video at bounding box center [382, 214] width 764 height 429
click at [313, 286] on video at bounding box center [382, 214] width 764 height 429
click at [314, 286] on video at bounding box center [382, 214] width 764 height 429
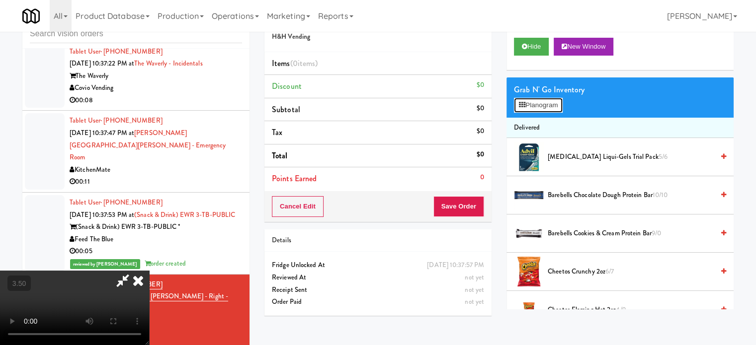
drag, startPoint x: 542, startPoint y: 109, endPoint x: 575, endPoint y: 117, distance: 33.8
click at [542, 109] on button "Planogram" at bounding box center [538, 105] width 49 height 15
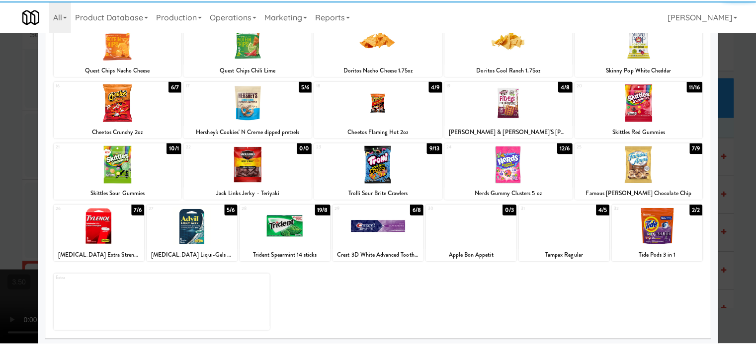
scroll to position [142, 0]
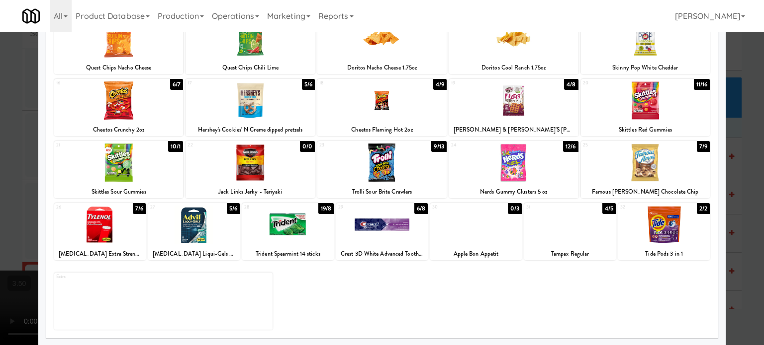
click at [696, 146] on div "7/9" at bounding box center [702, 146] width 13 height 11
click at [741, 182] on div at bounding box center [382, 172] width 764 height 345
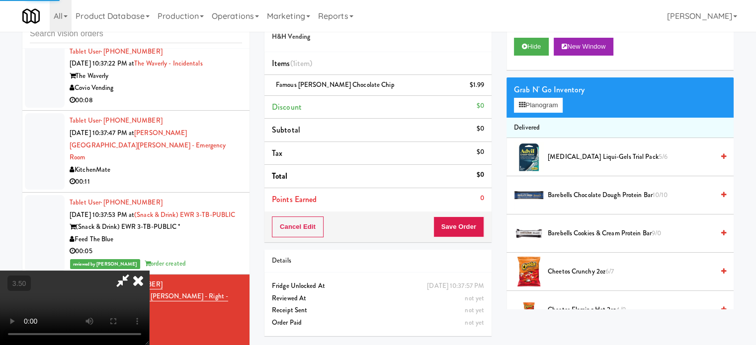
drag, startPoint x: 315, startPoint y: 200, endPoint x: 314, endPoint y: 193, distance: 7.0
click at [149, 271] on video at bounding box center [74, 308] width 149 height 75
drag, startPoint x: 314, startPoint y: 193, endPoint x: 316, endPoint y: 245, distance: 51.7
click at [149, 271] on video at bounding box center [74, 308] width 149 height 75
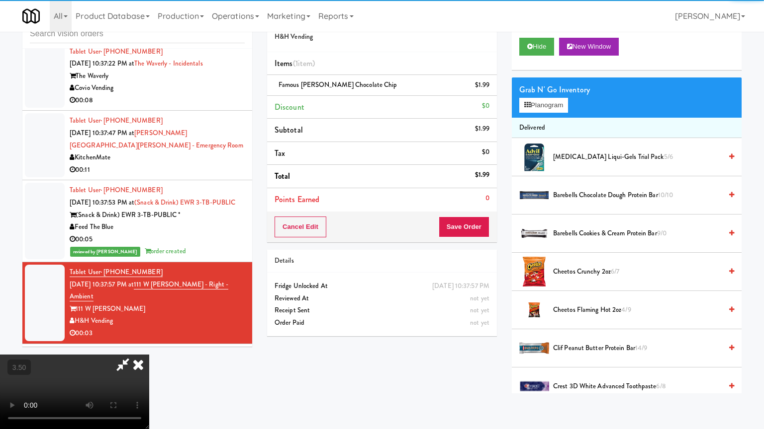
click at [149, 345] on video at bounding box center [74, 392] width 149 height 75
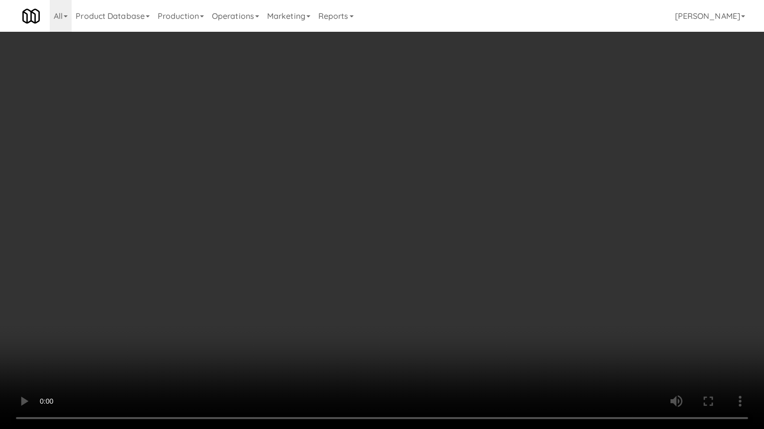
drag, startPoint x: 358, startPoint y: 229, endPoint x: 364, endPoint y: 227, distance: 6.3
click at [360, 229] on video at bounding box center [382, 214] width 764 height 429
click at [366, 225] on video at bounding box center [382, 214] width 764 height 429
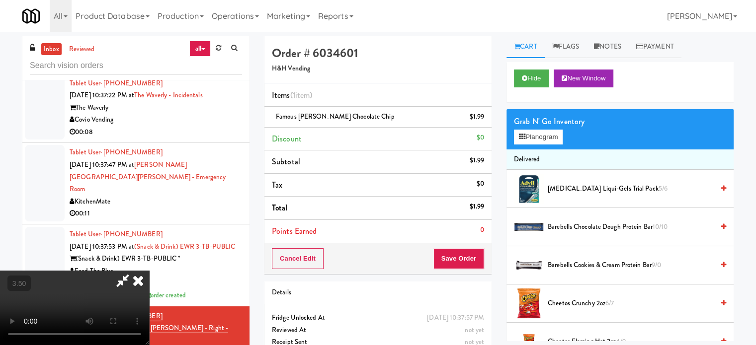
click at [149, 271] on icon at bounding box center [138, 281] width 22 height 20
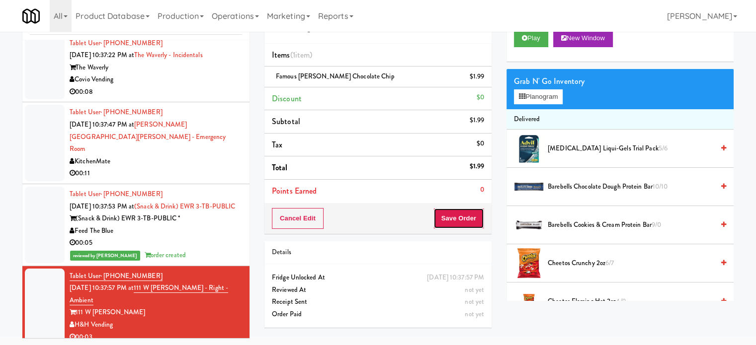
click at [463, 223] on button "Save Order" at bounding box center [458, 218] width 51 height 21
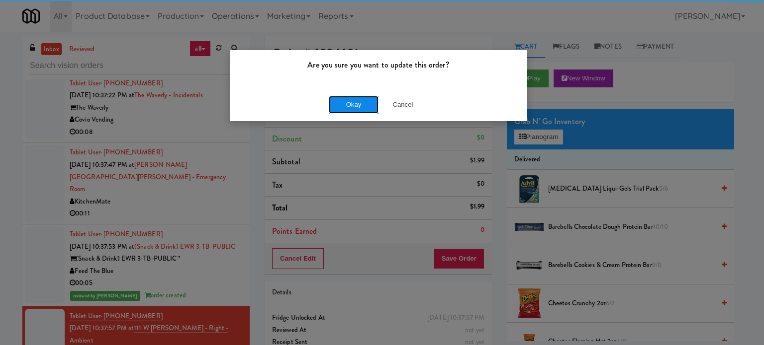
click at [352, 108] on button "Okay" at bounding box center [354, 105] width 50 height 18
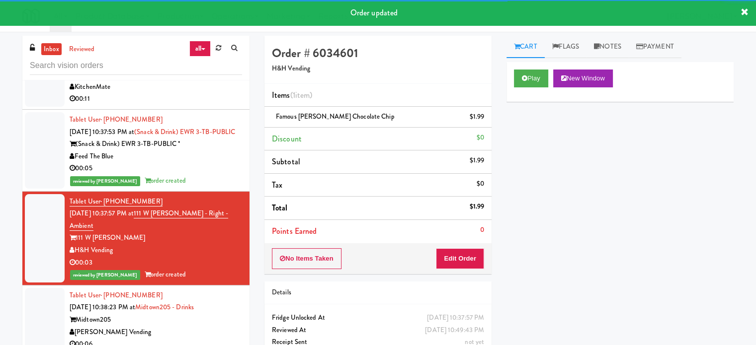
scroll to position [4387, 0]
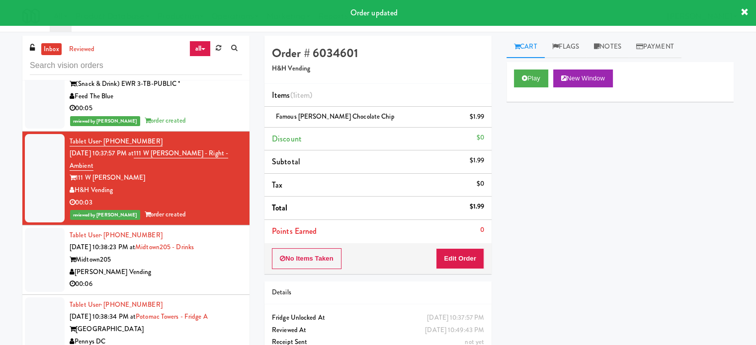
drag, startPoint x: 204, startPoint y: 264, endPoint x: 533, endPoint y: 135, distance: 353.4
click at [204, 278] on div "00:06" at bounding box center [156, 284] width 172 height 12
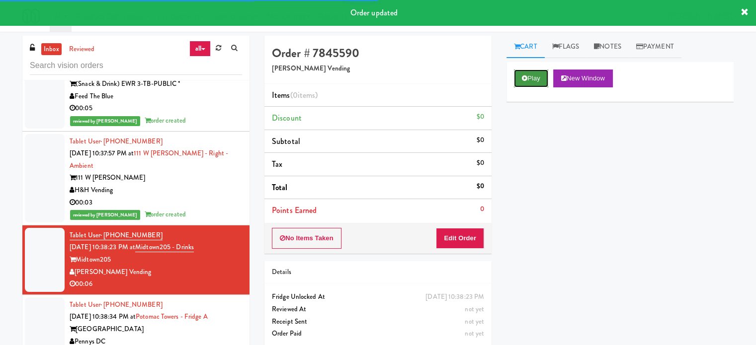
click at [540, 82] on button "Play" at bounding box center [531, 79] width 34 height 18
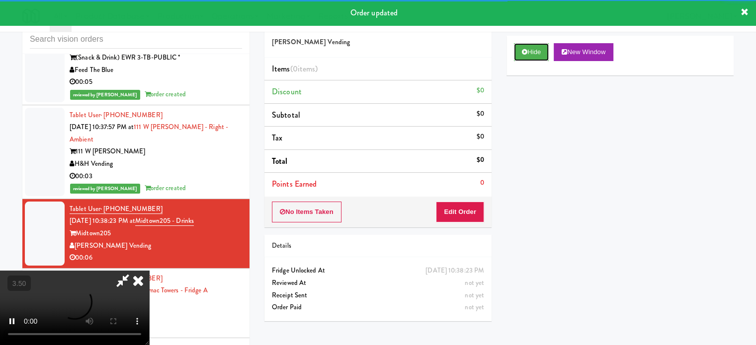
scroll to position [40, 0]
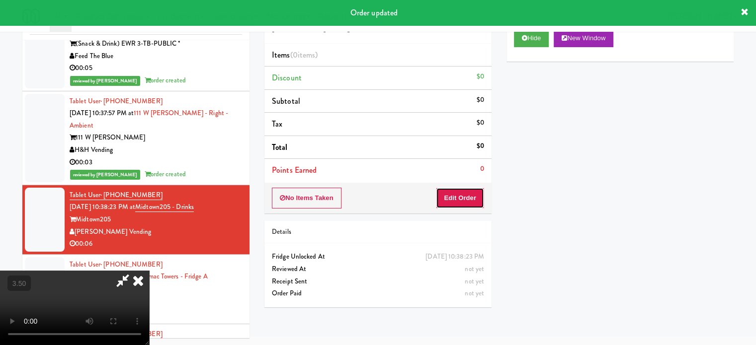
click at [479, 200] on button "Edit Order" at bounding box center [460, 198] width 48 height 21
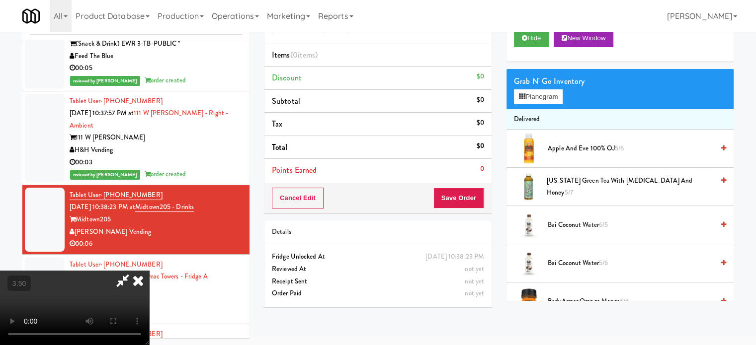
drag, startPoint x: 338, startPoint y: 209, endPoint x: 344, endPoint y: 212, distance: 7.1
click at [149, 271] on video at bounding box center [74, 308] width 149 height 75
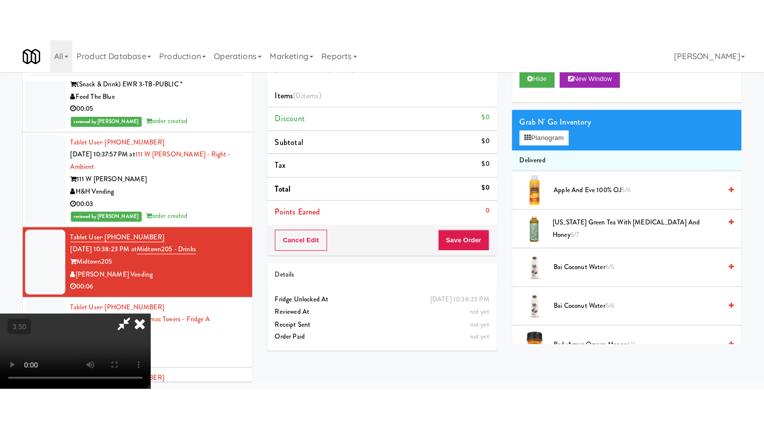
scroll to position [32, 0]
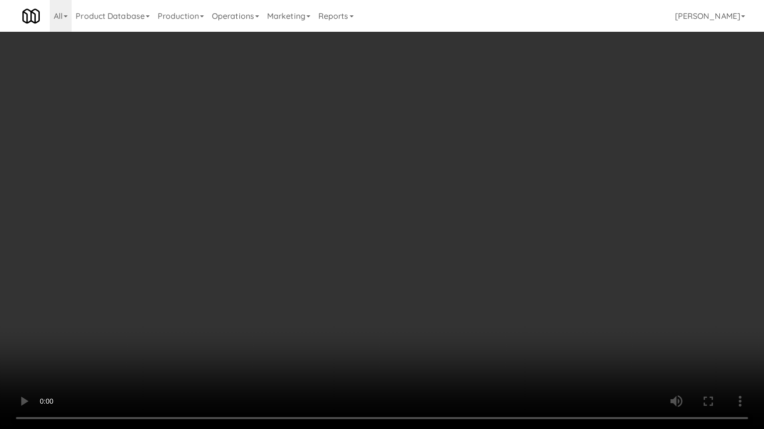
click at [341, 232] on video at bounding box center [382, 214] width 764 height 429
click at [341, 231] on video at bounding box center [382, 214] width 764 height 429
drag, startPoint x: 359, startPoint y: 233, endPoint x: 349, endPoint y: 231, distance: 10.6
click at [359, 233] on video at bounding box center [382, 214] width 764 height 429
click at [349, 231] on video at bounding box center [382, 214] width 764 height 429
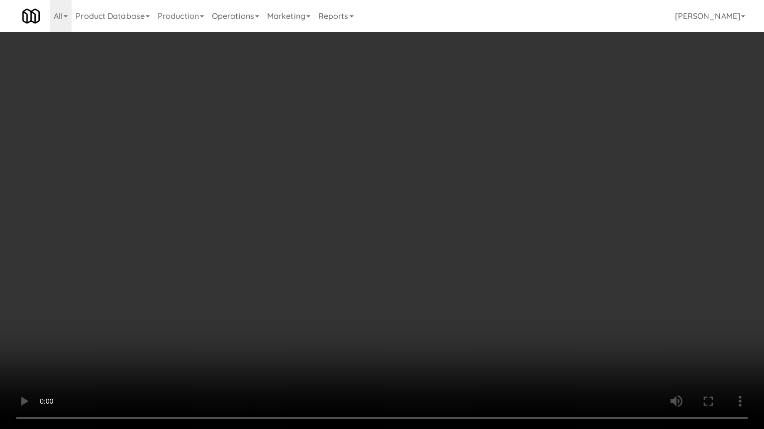
drag, startPoint x: 350, startPoint y: 169, endPoint x: 469, endPoint y: 111, distance: 131.8
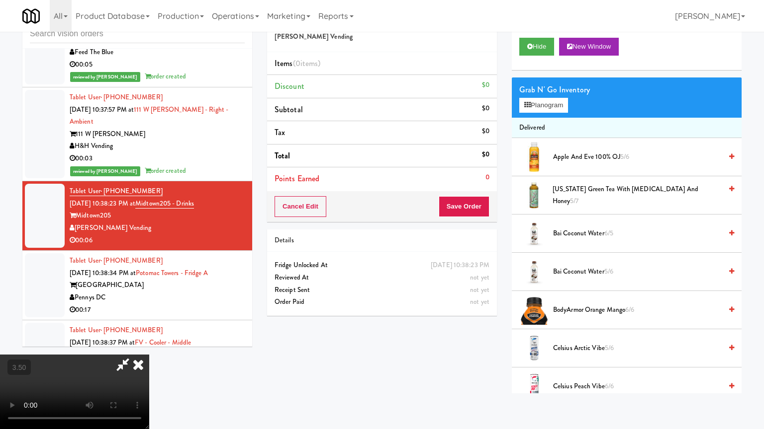
click at [149, 345] on video at bounding box center [74, 392] width 149 height 75
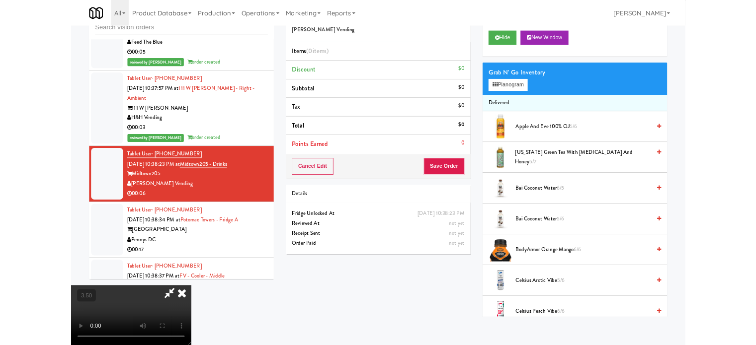
scroll to position [40, 0]
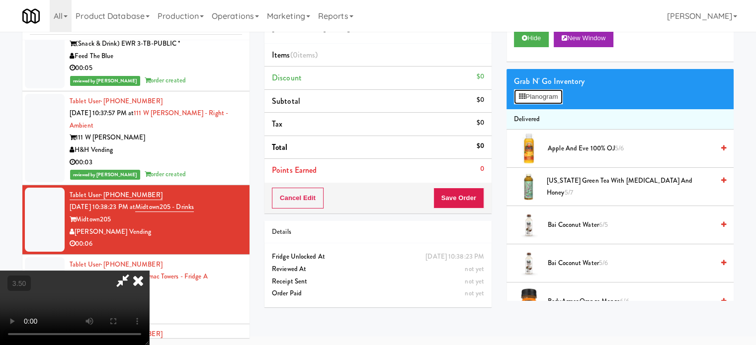
click at [535, 95] on button "Planogram" at bounding box center [538, 96] width 49 height 15
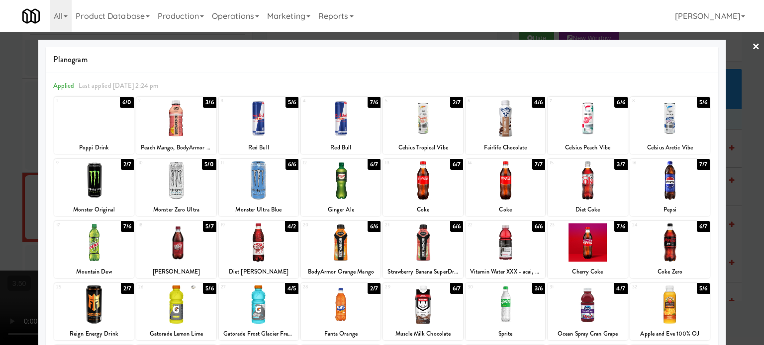
drag, startPoint x: 525, startPoint y: 165, endPoint x: 666, endPoint y: 164, distance: 140.7
click at [527, 165] on div "14 7/7 Coke" at bounding box center [505, 187] width 80 height 57
click at [740, 190] on div at bounding box center [382, 172] width 764 height 345
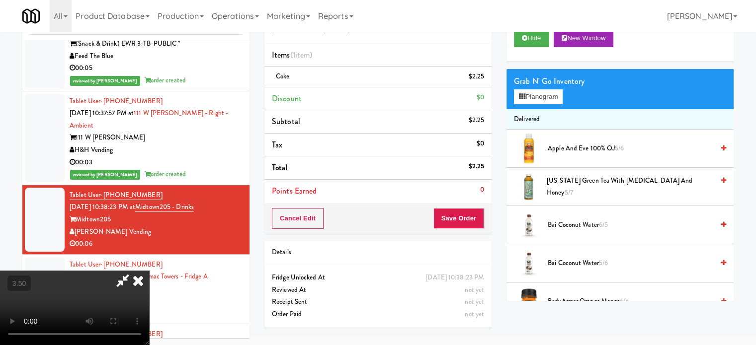
click at [149, 271] on video at bounding box center [74, 308] width 149 height 75
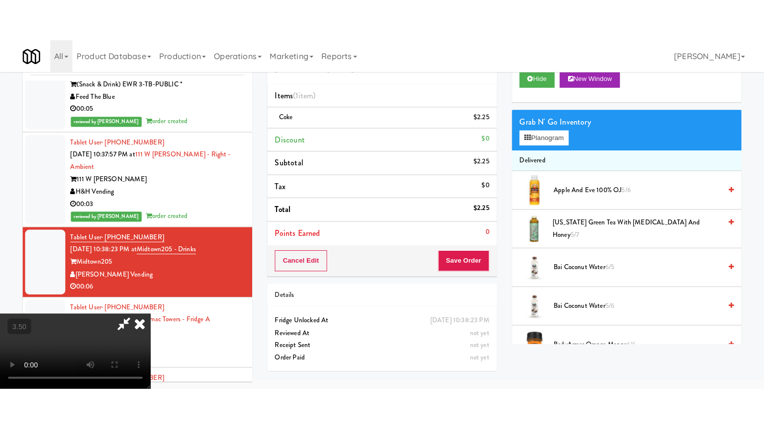
scroll to position [32, 0]
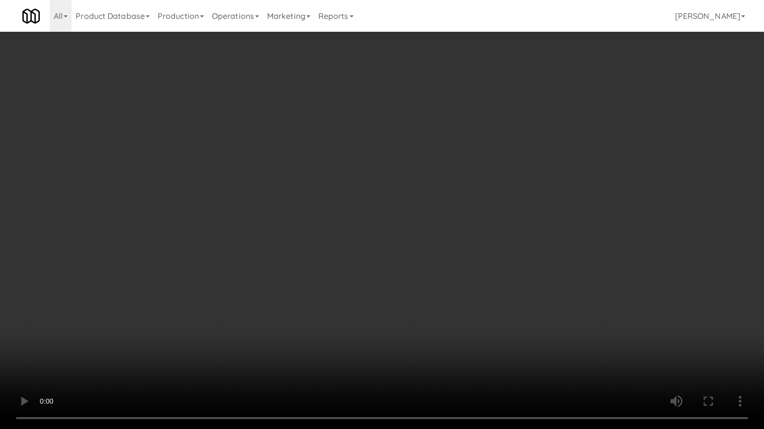
click at [324, 195] on video at bounding box center [382, 214] width 764 height 429
click at [330, 184] on video at bounding box center [382, 214] width 764 height 429
drag, startPoint x: 331, startPoint y: 183, endPoint x: 368, endPoint y: 90, distance: 100.0
click at [336, 180] on video at bounding box center [382, 214] width 764 height 429
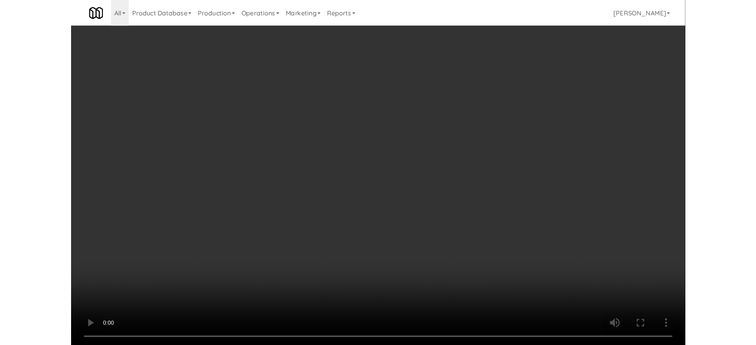
scroll to position [40, 0]
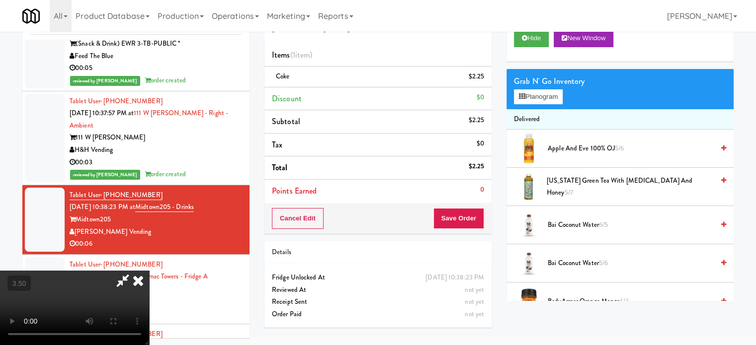
click at [149, 271] on icon at bounding box center [138, 281] width 22 height 20
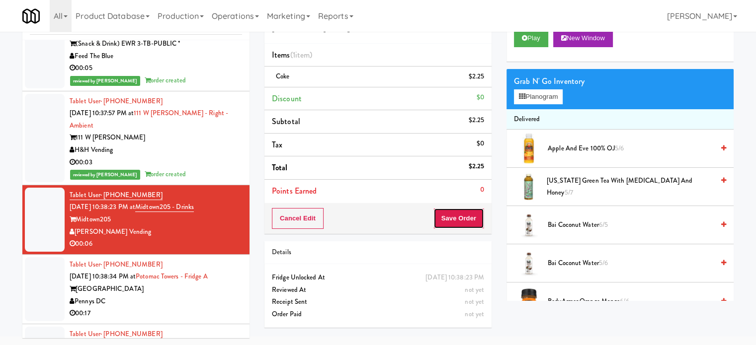
drag, startPoint x: 459, startPoint y: 218, endPoint x: 410, endPoint y: 178, distance: 62.9
click at [459, 216] on button "Save Order" at bounding box center [458, 218] width 51 height 21
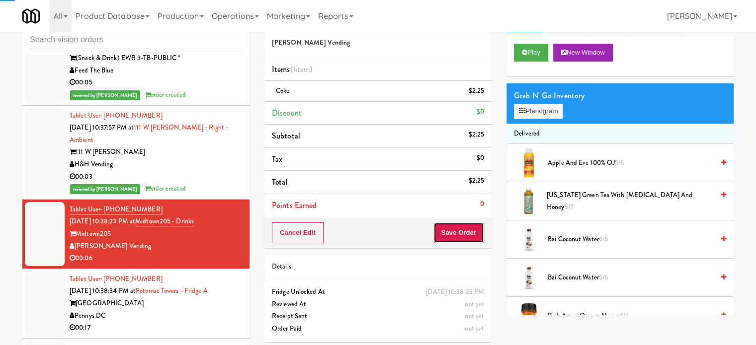
scroll to position [0, 0]
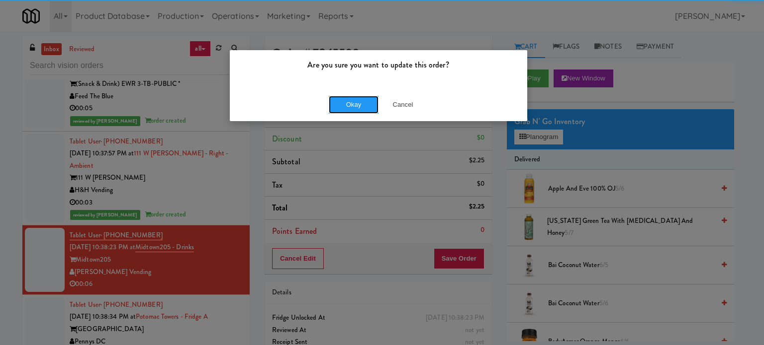
click at [354, 99] on button "Okay" at bounding box center [354, 105] width 50 height 18
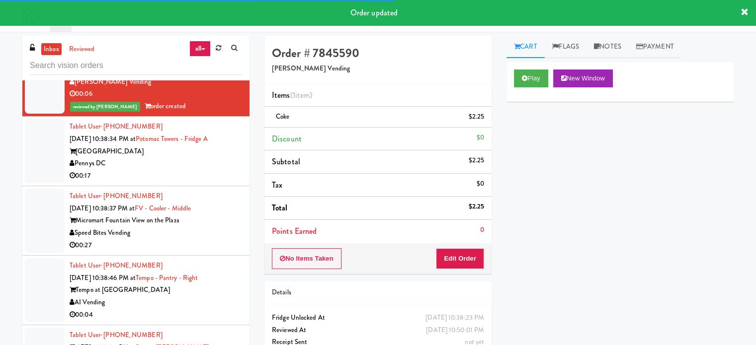
scroll to position [4607, 0]
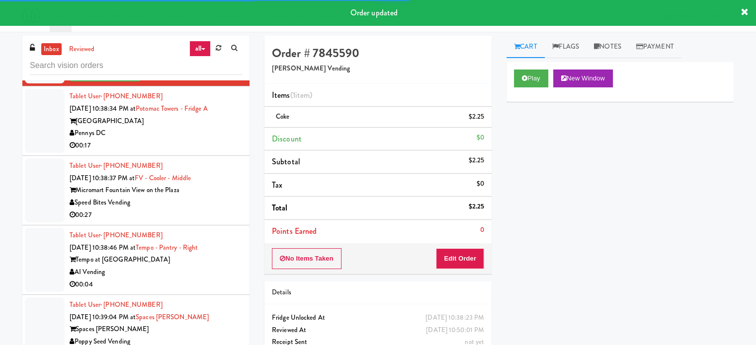
click at [208, 127] on div "Pennys DC" at bounding box center [156, 133] width 172 height 12
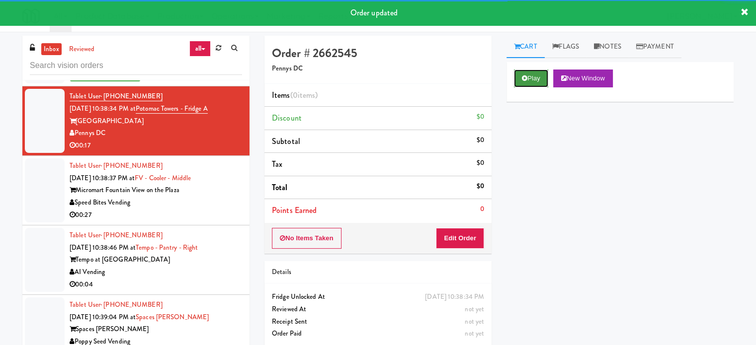
click at [544, 80] on button "Play" at bounding box center [531, 79] width 34 height 18
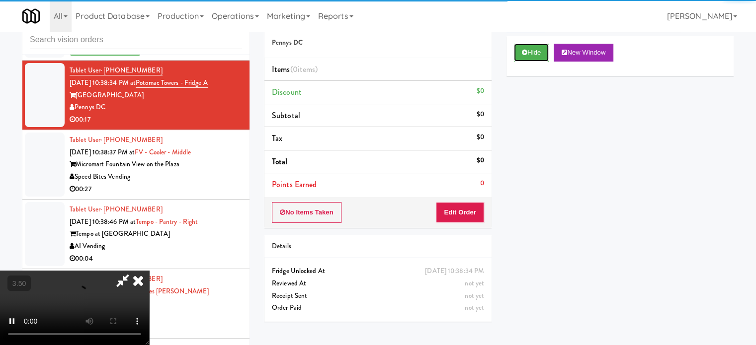
scroll to position [40, 0]
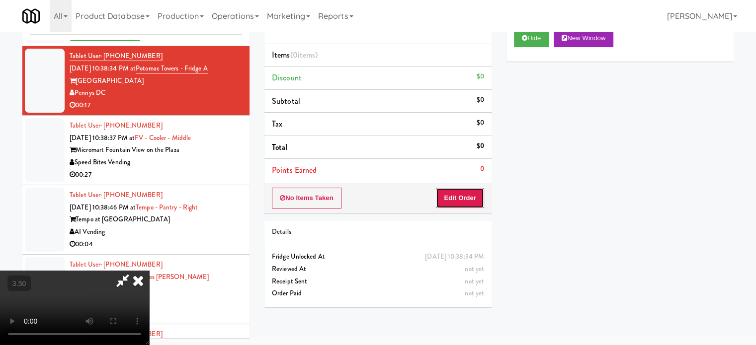
click at [463, 197] on button "Edit Order" at bounding box center [460, 198] width 48 height 21
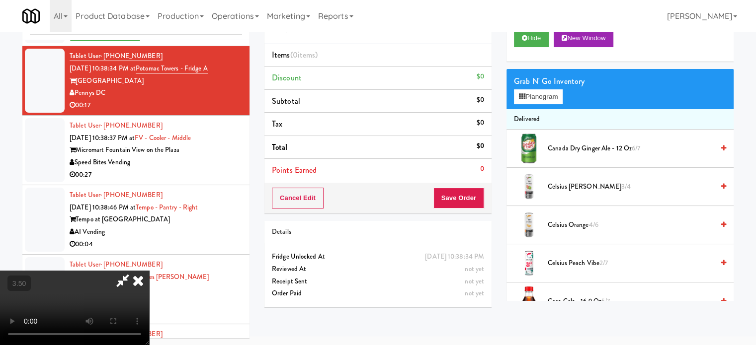
click at [149, 271] on video at bounding box center [74, 308] width 149 height 75
drag, startPoint x: 362, startPoint y: 139, endPoint x: 372, endPoint y: 198, distance: 60.6
click at [149, 271] on video at bounding box center [74, 308] width 149 height 75
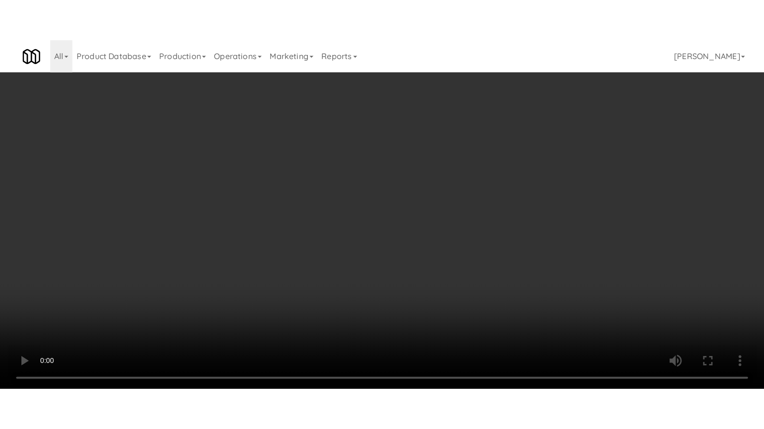
scroll to position [4595, 0]
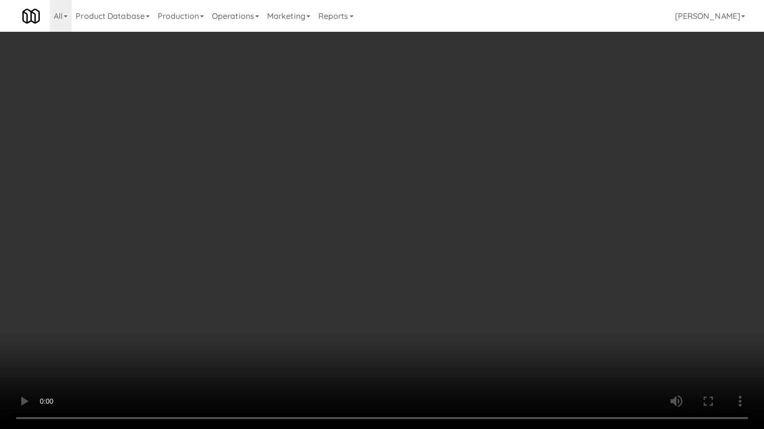
click at [422, 174] on video at bounding box center [382, 214] width 764 height 429
drag, startPoint x: 422, startPoint y: 173, endPoint x: 434, endPoint y: 91, distance: 83.4
click at [424, 171] on video at bounding box center [382, 214] width 764 height 429
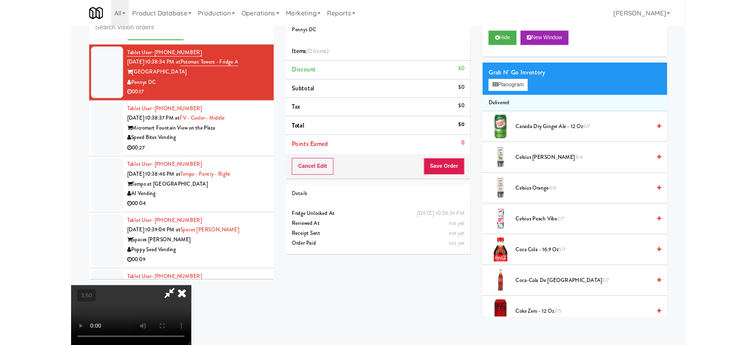
scroll to position [4607, 0]
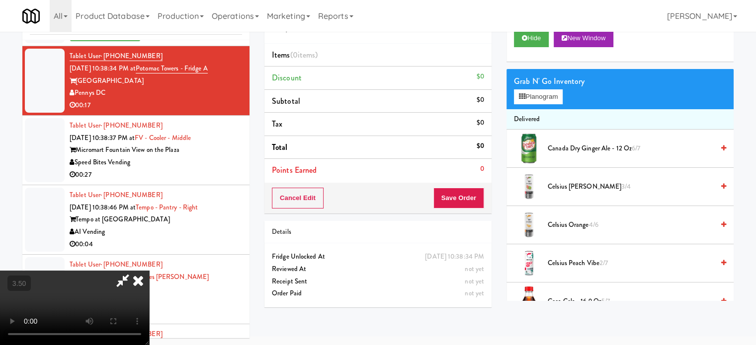
click at [149, 271] on video at bounding box center [74, 308] width 149 height 75
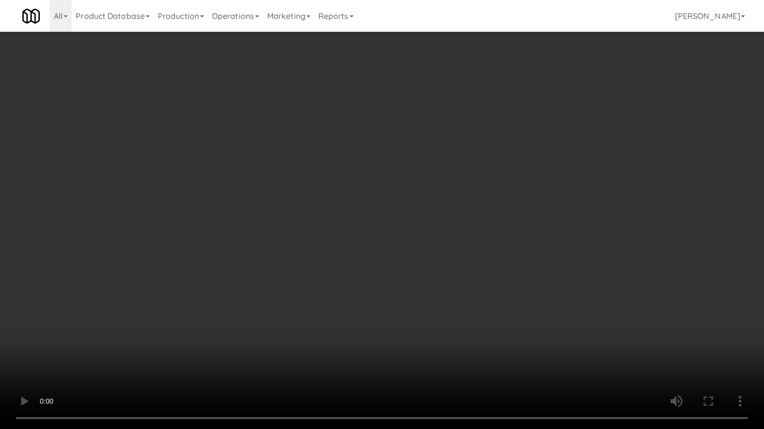
scroll to position [4595, 0]
click at [472, 127] on video at bounding box center [382, 214] width 764 height 429
click at [429, 157] on video at bounding box center [382, 214] width 764 height 429
drag, startPoint x: 429, startPoint y: 157, endPoint x: 481, endPoint y: 65, distance: 105.5
click at [429, 156] on video at bounding box center [382, 214] width 764 height 429
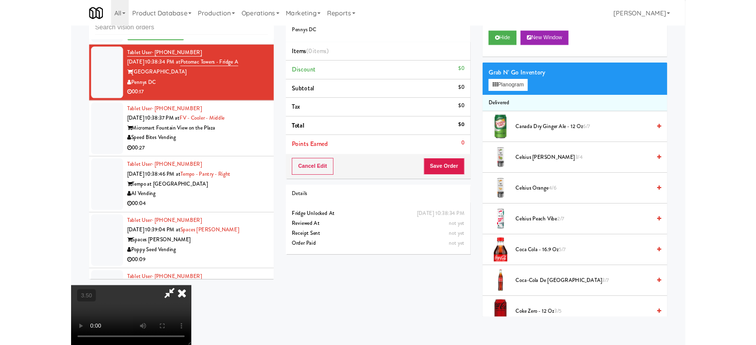
scroll to position [4607, 0]
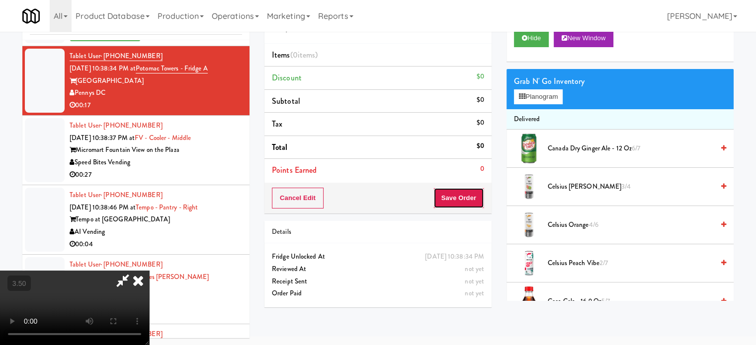
click at [481, 191] on button "Save Order" at bounding box center [458, 198] width 51 height 21
click at [486, 171] on li "Points Earned 0" at bounding box center [377, 170] width 227 height 23
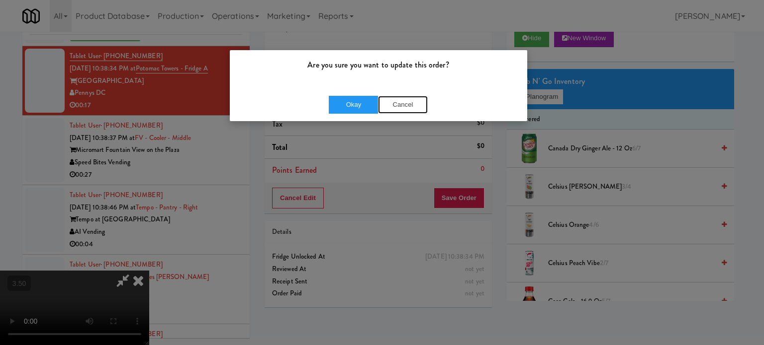
drag, startPoint x: 401, startPoint y: 105, endPoint x: 535, endPoint y: 59, distance: 141.8
click at [400, 105] on button "Cancel" at bounding box center [403, 105] width 50 height 18
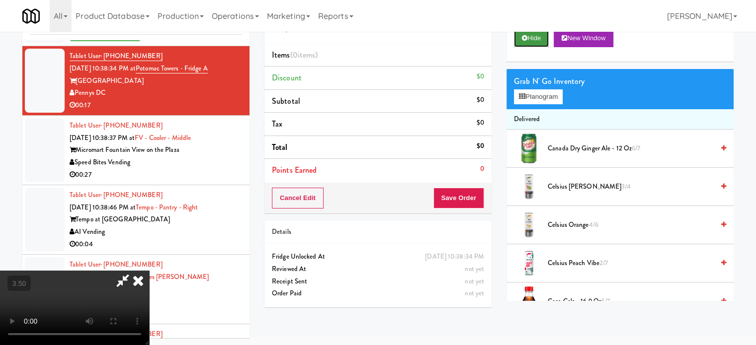
click at [544, 43] on button "Hide" at bounding box center [531, 38] width 35 height 18
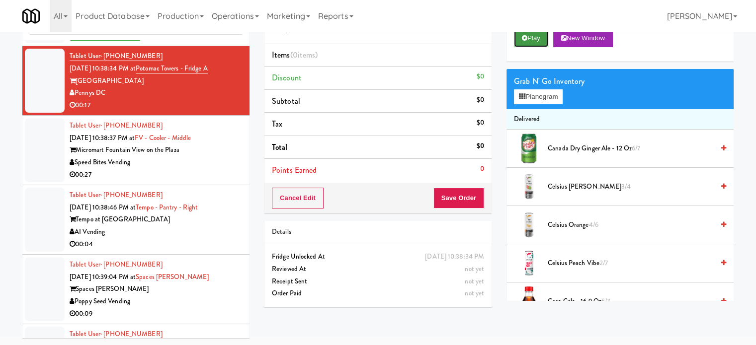
click at [533, 42] on button "Play" at bounding box center [531, 38] width 34 height 18
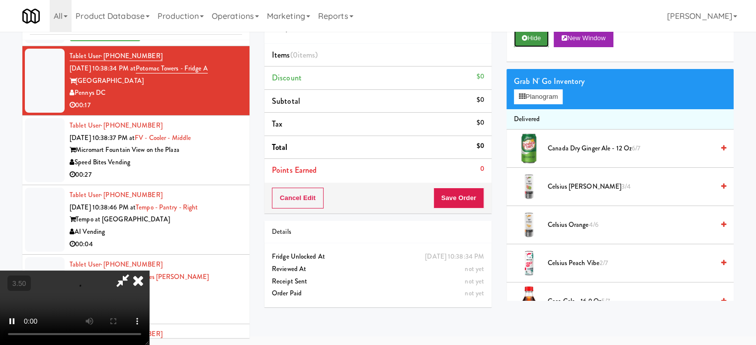
click at [533, 43] on button "Hide" at bounding box center [531, 38] width 35 height 18
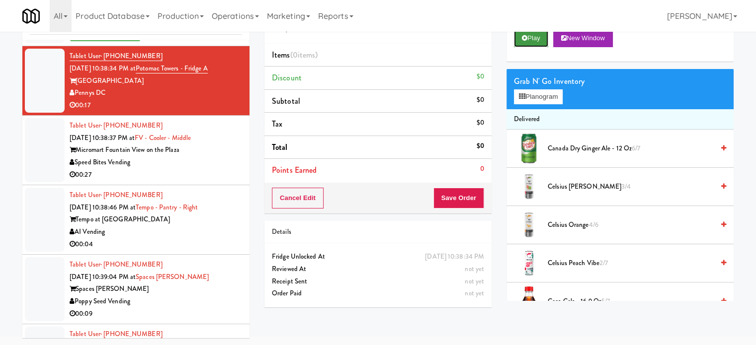
click at [535, 41] on button "Play" at bounding box center [531, 38] width 34 height 18
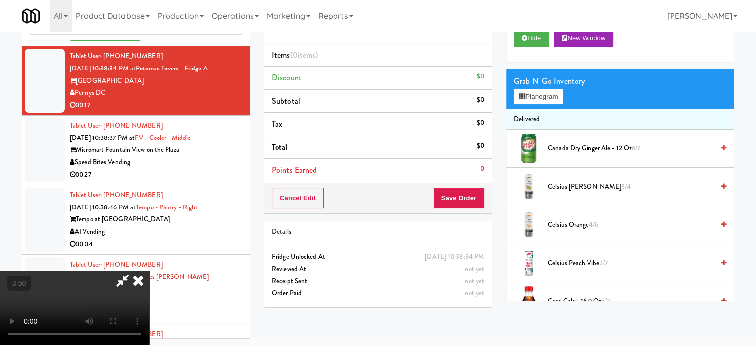
drag, startPoint x: 324, startPoint y: 194, endPoint x: 328, endPoint y: 190, distance: 5.6
click at [149, 271] on video at bounding box center [74, 308] width 149 height 75
drag, startPoint x: 328, startPoint y: 190, endPoint x: 348, endPoint y: 186, distance: 20.3
click at [149, 271] on video at bounding box center [74, 308] width 149 height 75
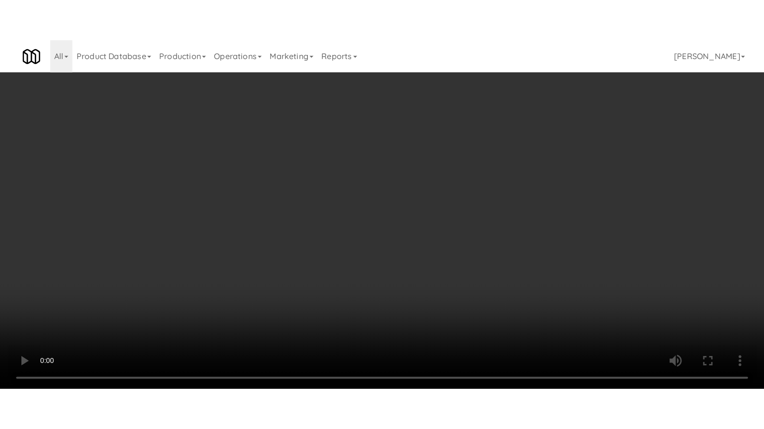
scroll to position [4595, 0]
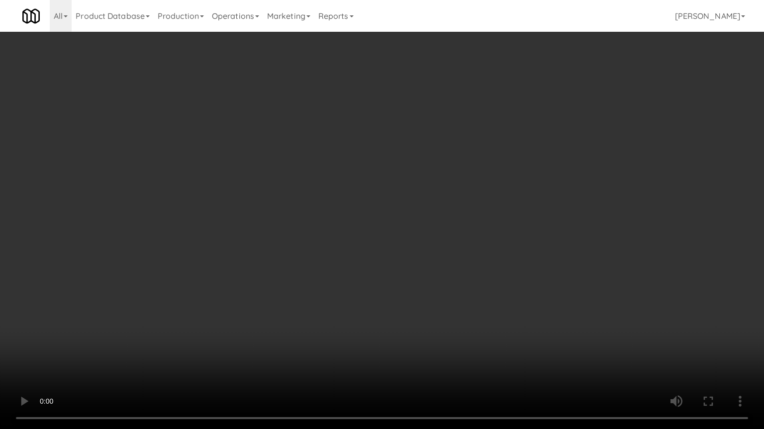
click at [331, 211] on video at bounding box center [382, 214] width 764 height 429
click at [333, 210] on video at bounding box center [382, 214] width 764 height 429
click at [346, 212] on video at bounding box center [382, 214] width 764 height 429
click at [350, 217] on video at bounding box center [382, 214] width 764 height 429
click at [400, 219] on video at bounding box center [382, 214] width 764 height 429
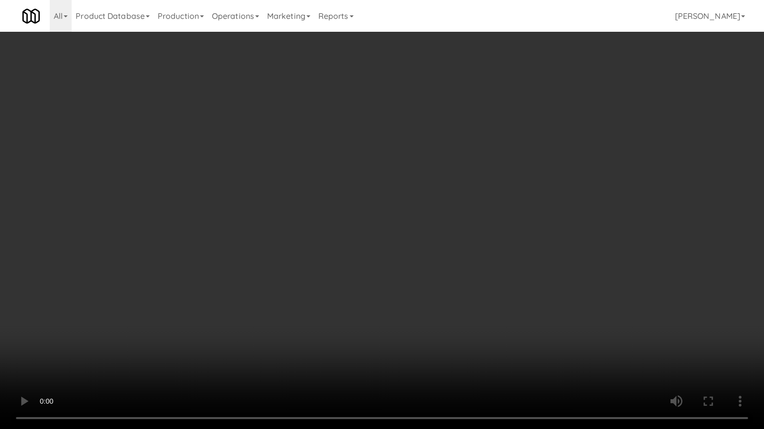
click at [392, 219] on video at bounding box center [382, 214] width 764 height 429
click at [451, 226] on video at bounding box center [382, 214] width 764 height 429
click at [390, 220] on video at bounding box center [382, 214] width 764 height 429
drag, startPoint x: 391, startPoint y: 219, endPoint x: 400, endPoint y: 216, distance: 9.3
click at [400, 216] on video at bounding box center [382, 214] width 764 height 429
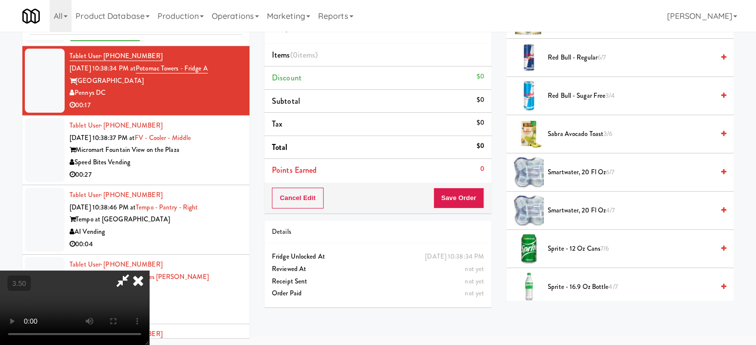
scroll to position [1203, 0]
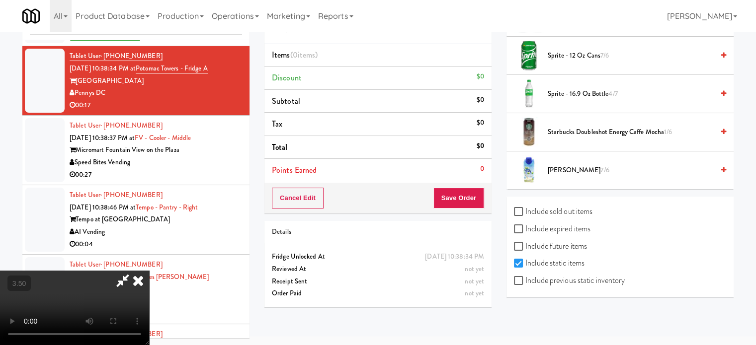
click at [587, 55] on span "Sprite - 12 oz cans 7/6" at bounding box center [631, 56] width 166 height 12
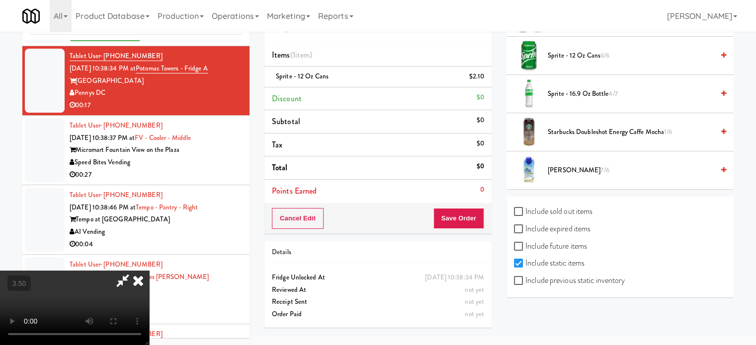
click at [149, 271] on video at bounding box center [74, 308] width 149 height 75
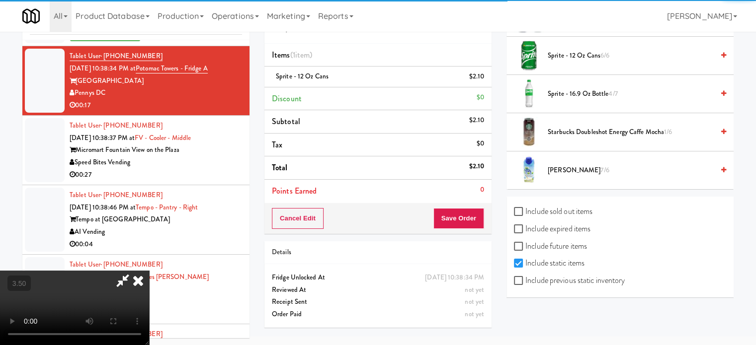
click at [149, 271] on video at bounding box center [74, 308] width 149 height 75
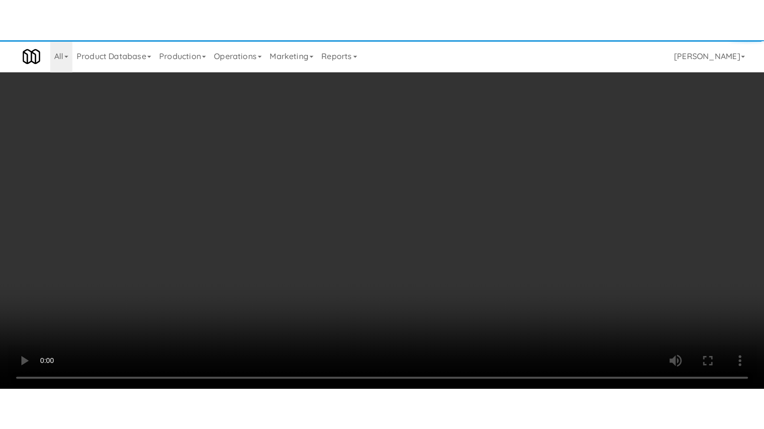
scroll to position [4595, 0]
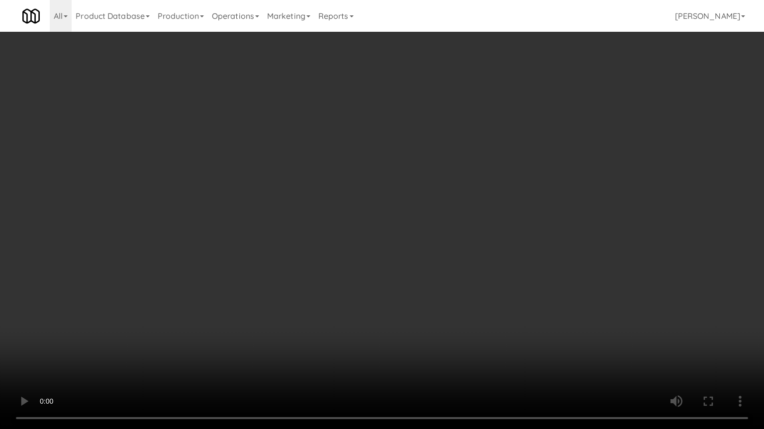
drag, startPoint x: 365, startPoint y: 221, endPoint x: 371, endPoint y: 216, distance: 8.2
click at [368, 220] on video at bounding box center [382, 214] width 764 height 429
drag, startPoint x: 371, startPoint y: 216, endPoint x: 415, endPoint y: 118, distance: 107.1
click at [375, 215] on video at bounding box center [382, 214] width 764 height 429
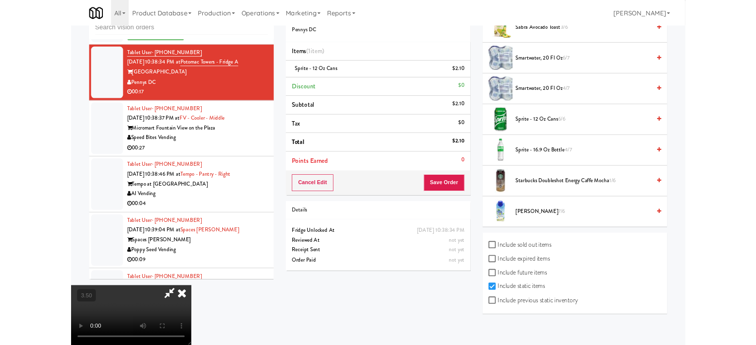
scroll to position [4607, 0]
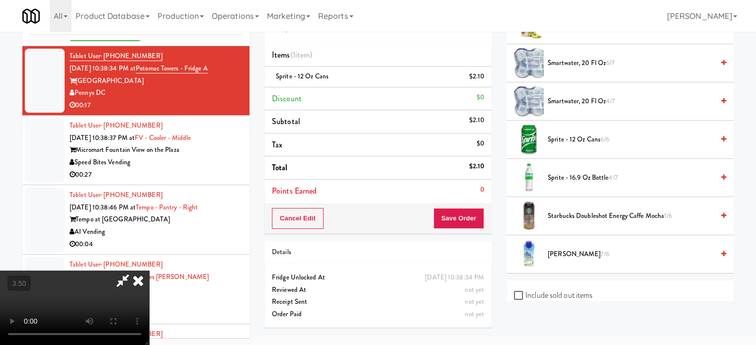
click at [149, 271] on icon at bounding box center [138, 281] width 22 height 20
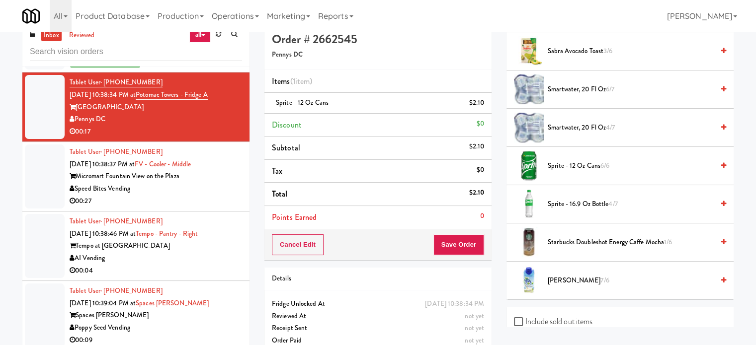
scroll to position [0, 0]
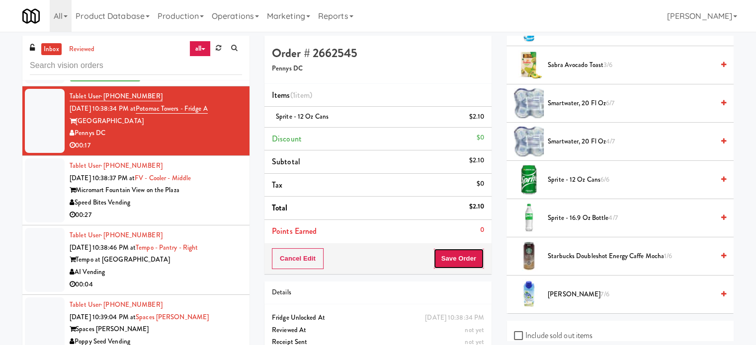
click at [457, 252] on button "Save Order" at bounding box center [458, 259] width 51 height 21
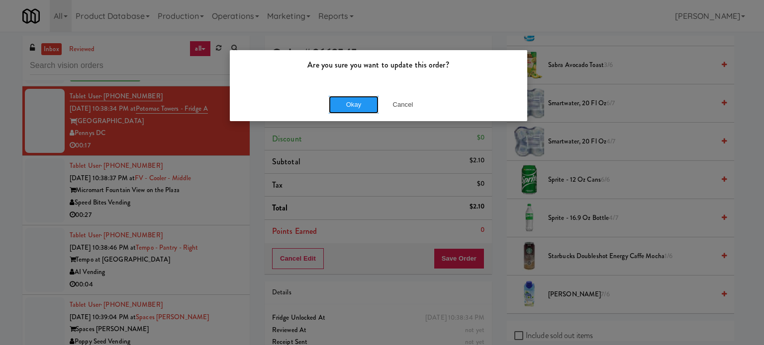
click at [346, 105] on button "Okay" at bounding box center [354, 105] width 50 height 18
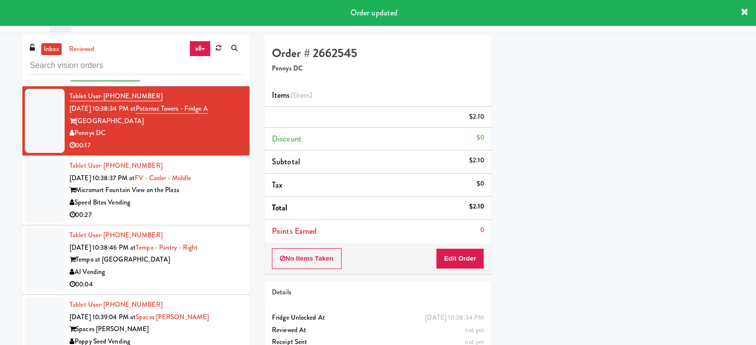
scroll to position [93, 0]
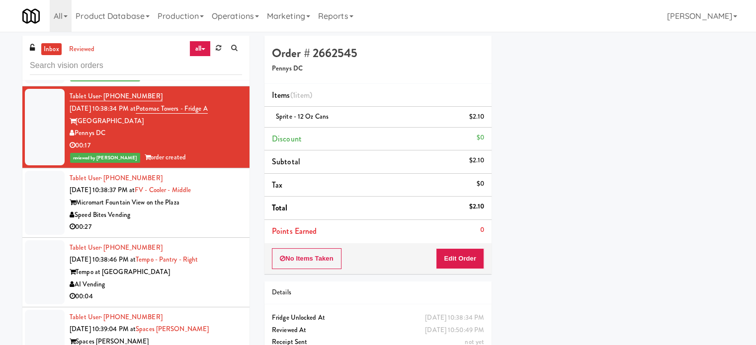
click at [197, 218] on li "Tablet User · (858) 744-0950 Oct 13, 2025 10:38:37 PM at FV - Cooler - Middle M…" at bounding box center [135, 204] width 227 height 70
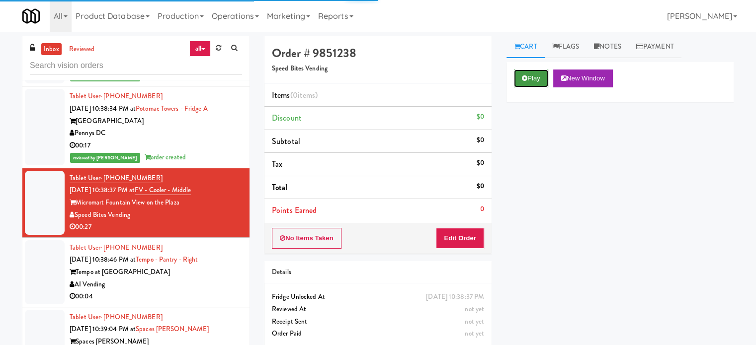
click at [539, 77] on button "Play" at bounding box center [531, 79] width 34 height 18
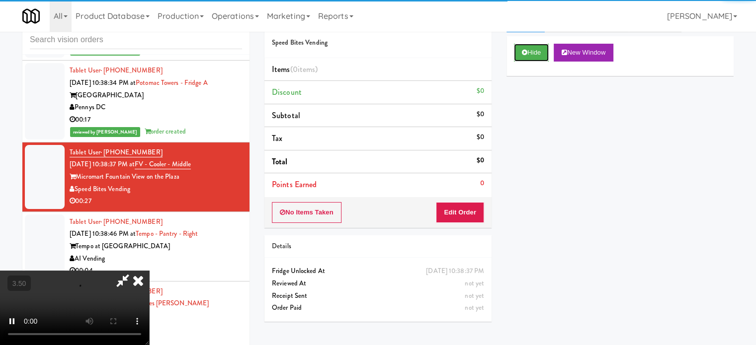
scroll to position [40, 0]
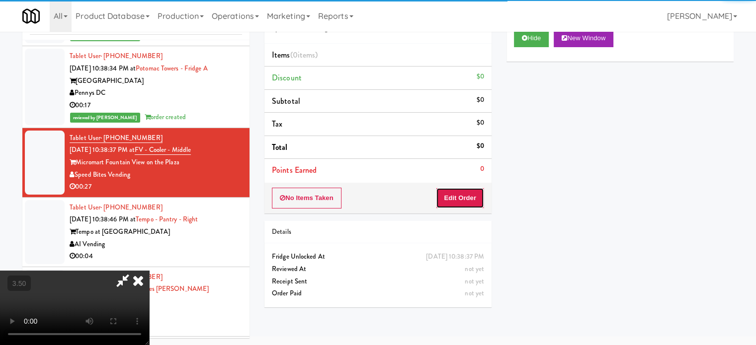
click at [460, 196] on button "Edit Order" at bounding box center [460, 198] width 48 height 21
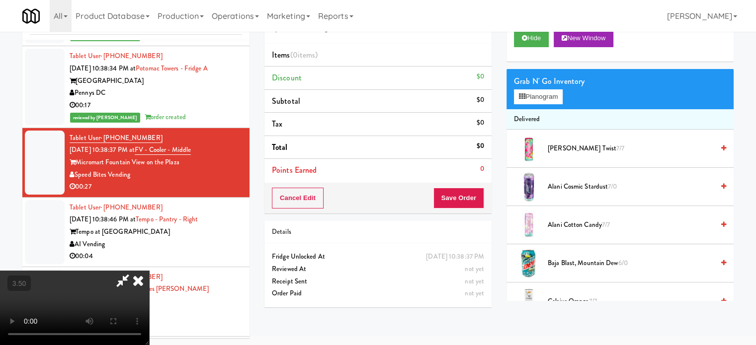
drag, startPoint x: 287, startPoint y: 224, endPoint x: 284, endPoint y: 218, distance: 7.1
click at [149, 271] on video at bounding box center [74, 308] width 149 height 75
drag, startPoint x: 284, startPoint y: 217, endPoint x: 335, endPoint y: 169, distance: 70.3
click at [149, 271] on video at bounding box center [74, 308] width 149 height 75
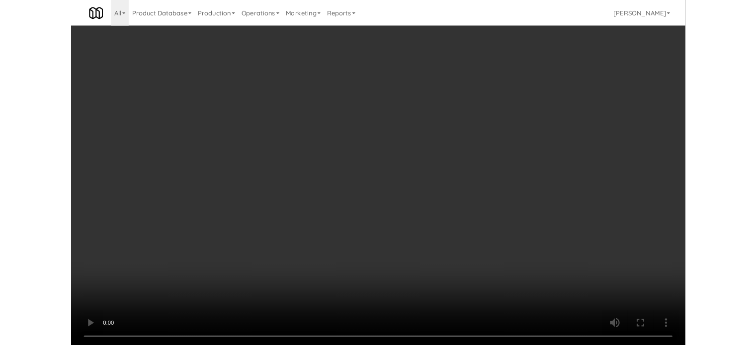
scroll to position [4595, 0]
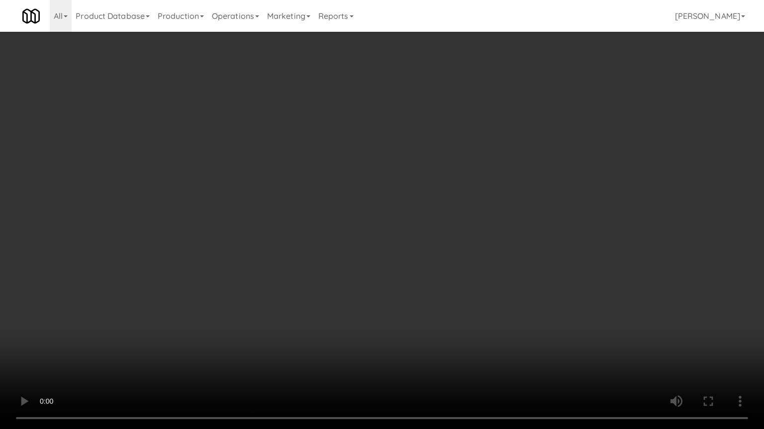
click at [334, 197] on video at bounding box center [382, 214] width 764 height 429
click at [333, 192] on video at bounding box center [382, 214] width 764 height 429
drag, startPoint x: 201, startPoint y: 310, endPoint x: 216, endPoint y: 266, distance: 45.7
click at [202, 306] on video at bounding box center [382, 214] width 764 height 429
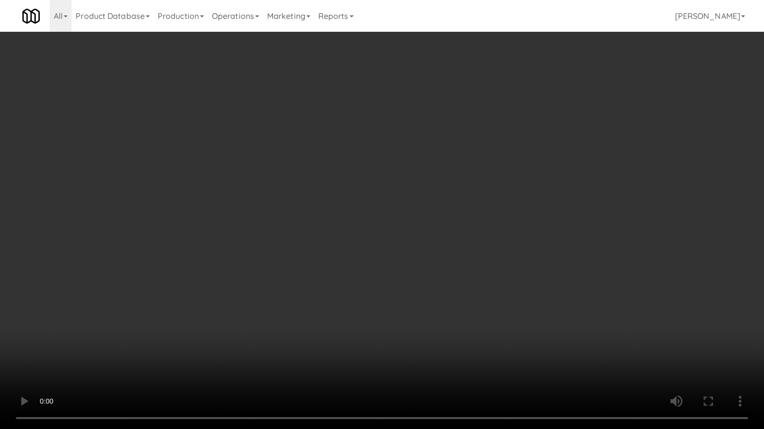
click at [221, 226] on video at bounding box center [382, 214] width 764 height 429
click at [235, 225] on video at bounding box center [382, 214] width 764 height 429
click at [240, 226] on video at bounding box center [382, 214] width 764 height 429
click at [238, 227] on video at bounding box center [382, 214] width 764 height 429
click at [241, 233] on video at bounding box center [382, 214] width 764 height 429
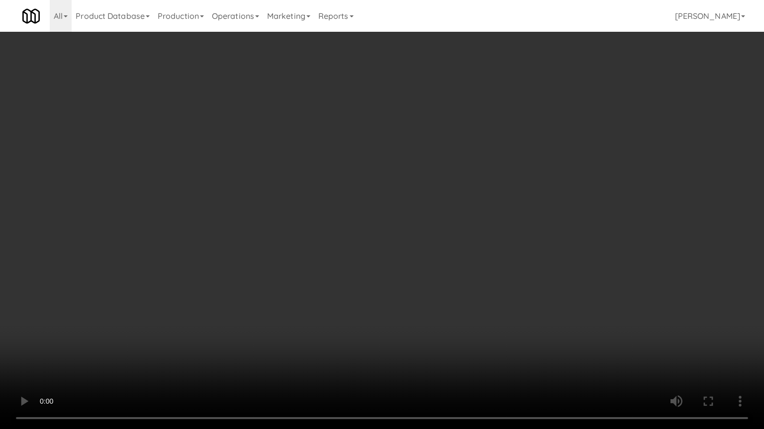
click at [247, 244] on video at bounding box center [382, 214] width 764 height 429
click at [250, 241] on video at bounding box center [382, 214] width 764 height 429
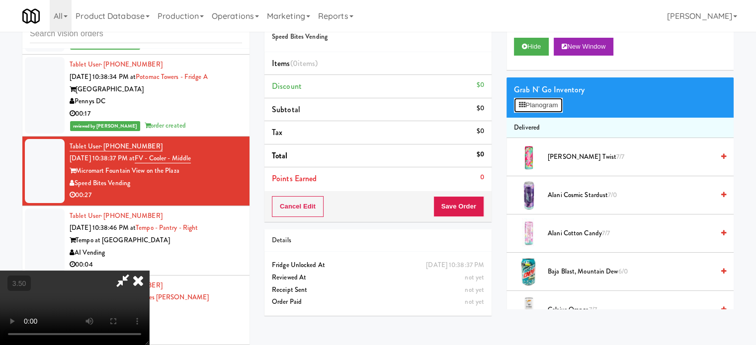
click at [540, 106] on button "Planogram" at bounding box center [538, 105] width 49 height 15
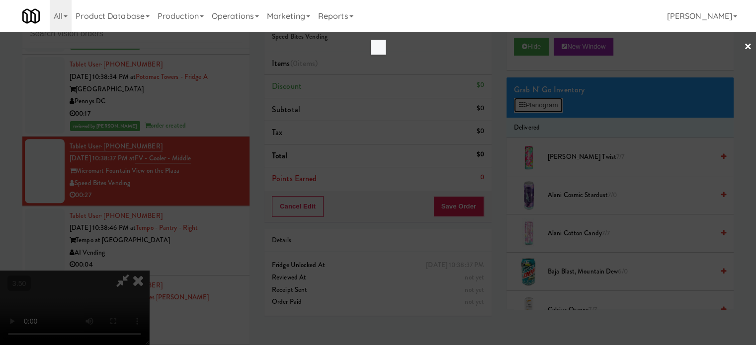
scroll to position [4595, 0]
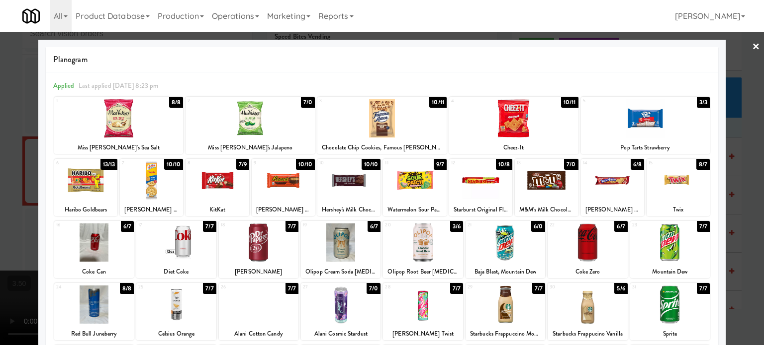
click at [237, 165] on div "7/9" at bounding box center [242, 164] width 13 height 11
click at [565, 166] on div "7/0" at bounding box center [571, 164] width 14 height 11
click at [740, 171] on div at bounding box center [382, 172] width 764 height 345
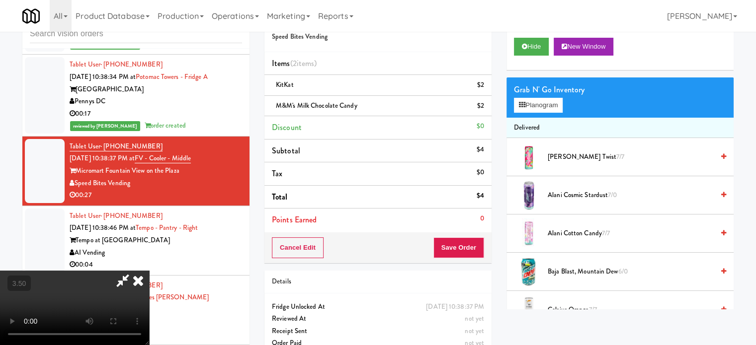
drag, startPoint x: 221, startPoint y: 177, endPoint x: 221, endPoint y: 169, distance: 8.0
click at [149, 271] on video at bounding box center [74, 308] width 149 height 75
drag, startPoint x: 221, startPoint y: 169, endPoint x: 245, endPoint y: 204, distance: 42.6
click at [149, 271] on video at bounding box center [74, 308] width 149 height 75
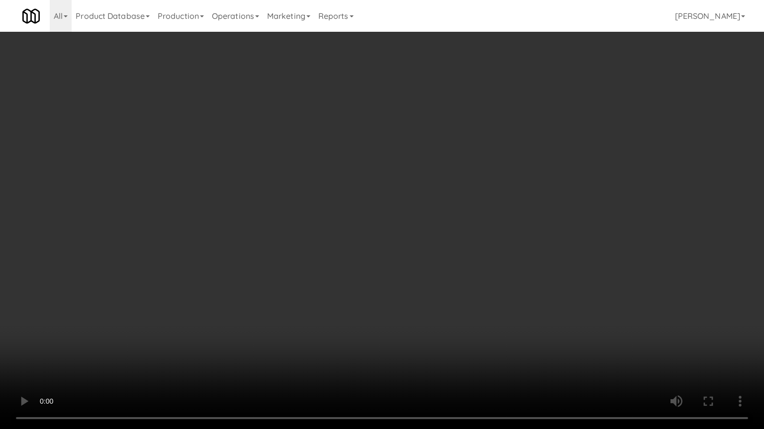
drag, startPoint x: 337, startPoint y: 188, endPoint x: 350, endPoint y: 184, distance: 14.6
click at [337, 188] on video at bounding box center [382, 214] width 764 height 429
click at [362, 178] on video at bounding box center [382, 214] width 764 height 429
click at [360, 178] on video at bounding box center [382, 214] width 764 height 429
click at [377, 183] on video at bounding box center [382, 214] width 764 height 429
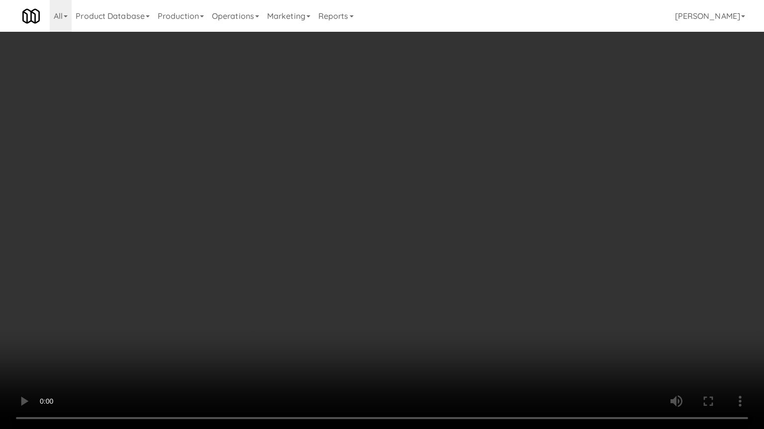
drag, startPoint x: 185, startPoint y: 296, endPoint x: 209, endPoint y: 256, distance: 46.4
click at [192, 283] on video at bounding box center [382, 214] width 764 height 429
click at [209, 238] on video at bounding box center [382, 214] width 764 height 429
click at [224, 273] on video at bounding box center [382, 214] width 764 height 429
click at [263, 204] on video at bounding box center [382, 214] width 764 height 429
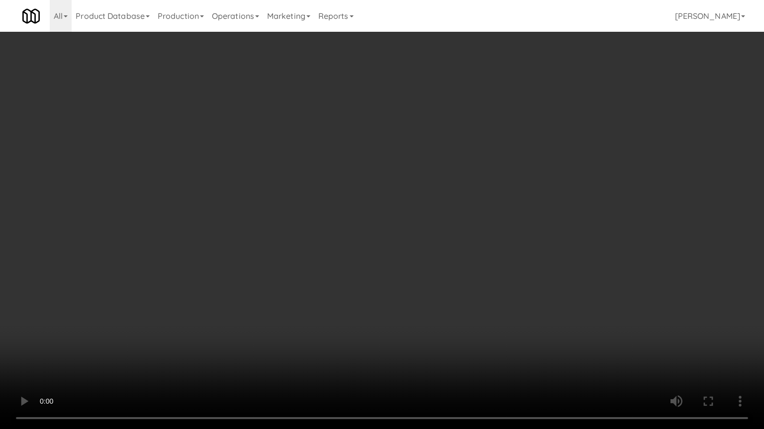
click at [263, 204] on video at bounding box center [382, 214] width 764 height 429
click at [270, 201] on video at bounding box center [382, 214] width 764 height 429
click at [269, 203] on video at bounding box center [382, 214] width 764 height 429
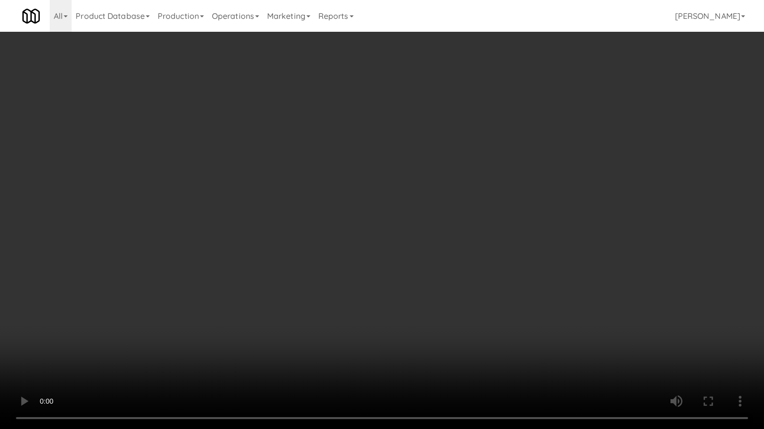
click at [281, 210] on video at bounding box center [382, 214] width 764 height 429
click at [277, 211] on video at bounding box center [382, 214] width 764 height 429
click at [284, 215] on video at bounding box center [382, 214] width 764 height 429
click at [274, 218] on video at bounding box center [382, 214] width 764 height 429
click at [289, 217] on video at bounding box center [382, 214] width 764 height 429
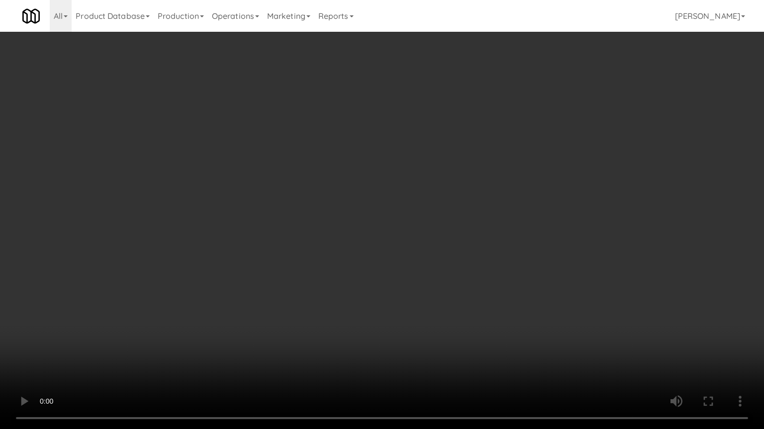
click at [288, 218] on video at bounding box center [382, 214] width 764 height 429
click at [295, 222] on video at bounding box center [382, 214] width 764 height 429
click at [294, 222] on video at bounding box center [382, 214] width 764 height 429
click at [313, 226] on video at bounding box center [382, 214] width 764 height 429
click at [301, 224] on video at bounding box center [382, 214] width 764 height 429
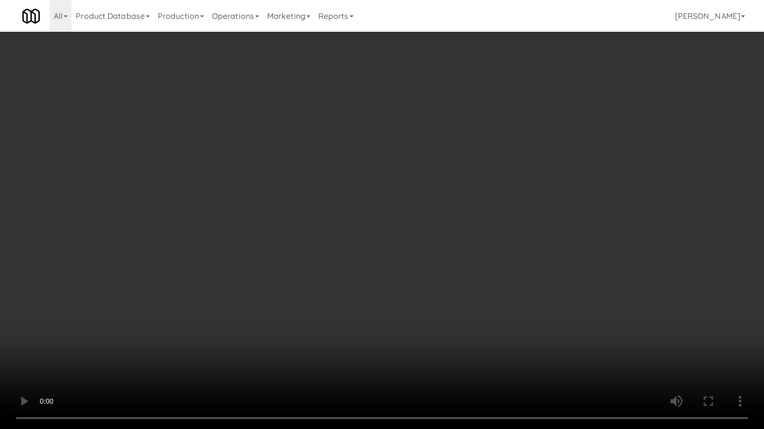
click at [308, 223] on video at bounding box center [382, 214] width 764 height 429
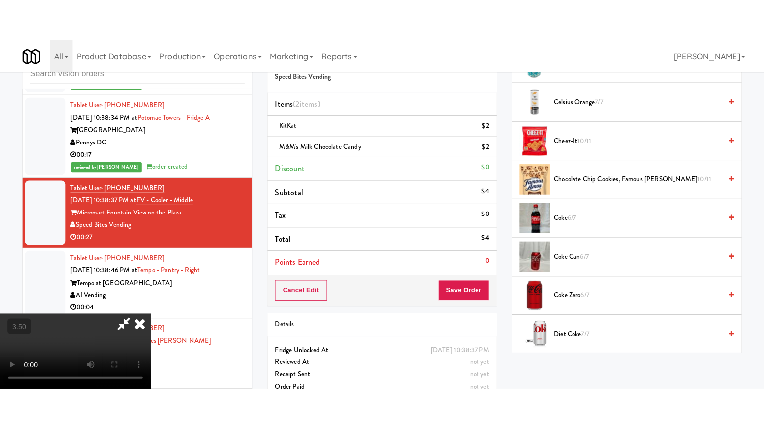
scroll to position [497, 0]
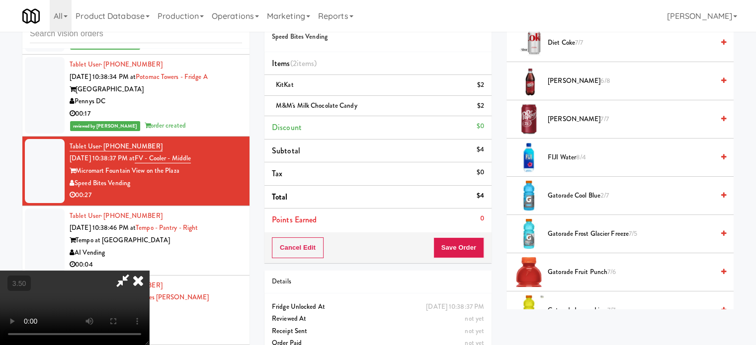
click at [576, 40] on span "7/7" at bounding box center [579, 42] width 8 height 9
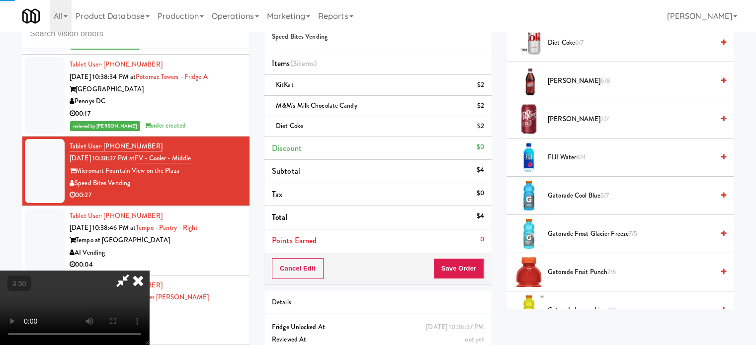
drag, startPoint x: 229, startPoint y: 237, endPoint x: 233, endPoint y: 227, distance: 10.9
click at [149, 271] on video at bounding box center [74, 308] width 149 height 75
drag, startPoint x: 233, startPoint y: 227, endPoint x: 272, endPoint y: 252, distance: 46.5
click at [149, 271] on video at bounding box center [74, 308] width 149 height 75
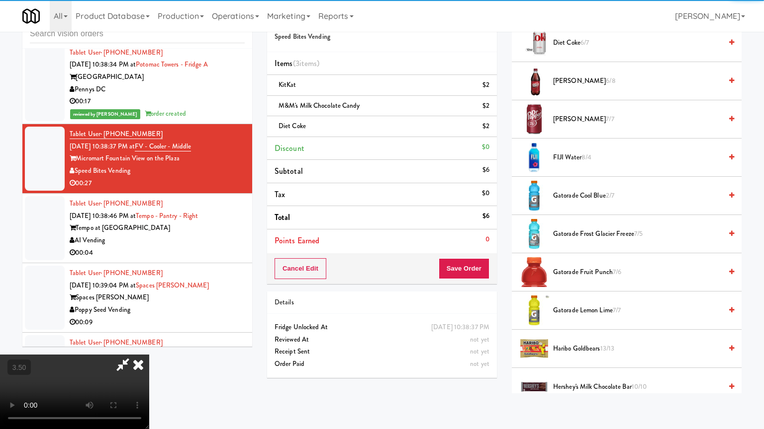
drag, startPoint x: 278, startPoint y: 247, endPoint x: 298, endPoint y: 227, distance: 28.1
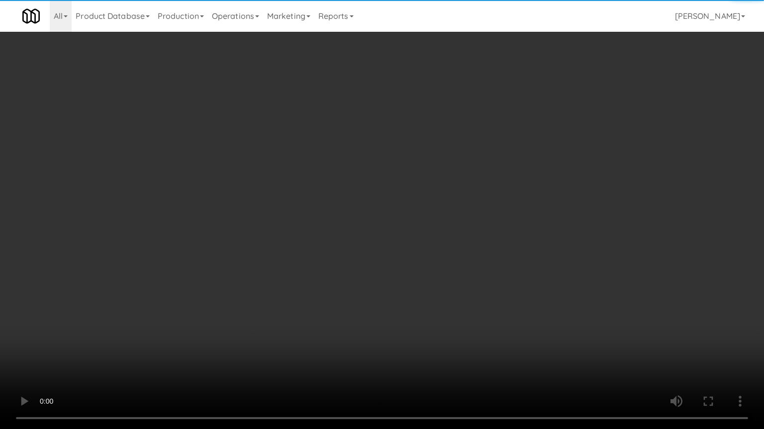
click at [279, 246] on video at bounding box center [382, 214] width 764 height 429
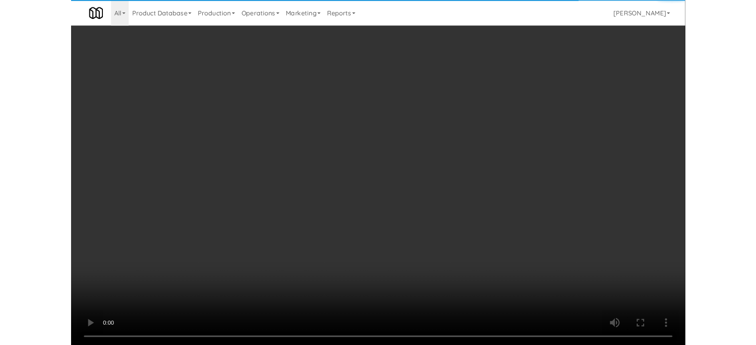
scroll to position [4595, 0]
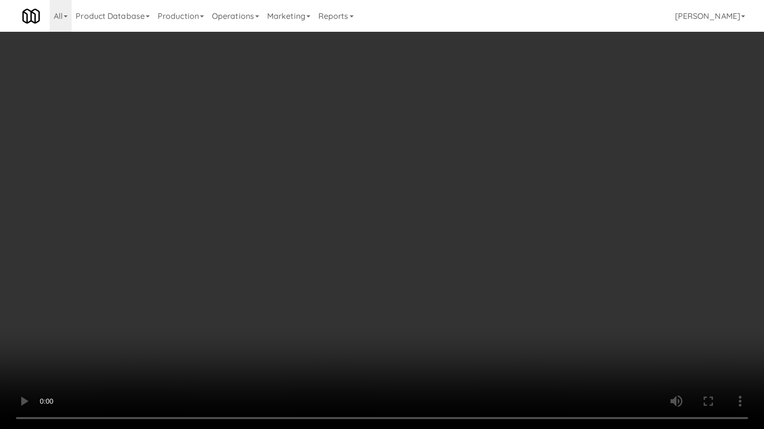
click at [322, 197] on video at bounding box center [382, 214] width 764 height 429
click at [344, 192] on video at bounding box center [382, 214] width 764 height 429
click at [351, 191] on video at bounding box center [382, 214] width 764 height 429
click at [359, 194] on video at bounding box center [382, 214] width 764 height 429
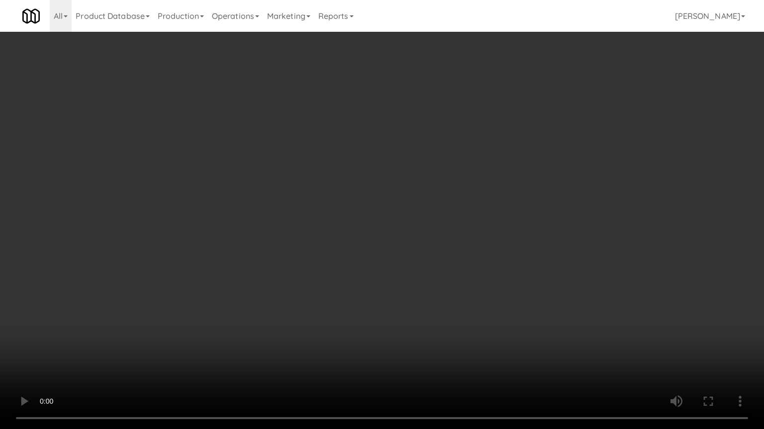
click at [362, 194] on video at bounding box center [382, 214] width 764 height 429
click at [427, 199] on video at bounding box center [382, 214] width 764 height 429
click at [427, 206] on video at bounding box center [382, 214] width 764 height 429
click at [429, 206] on video at bounding box center [382, 214] width 764 height 429
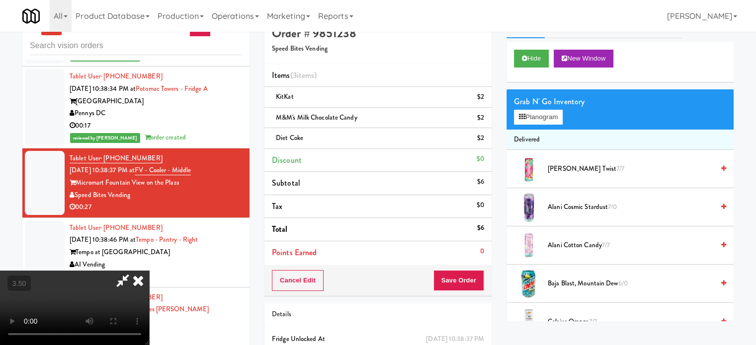
scroll to position [0, 0]
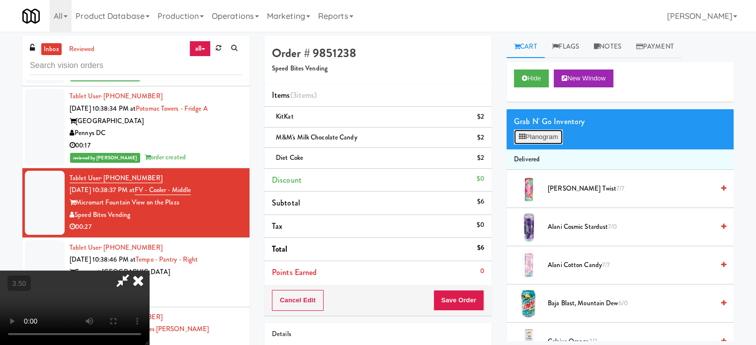
click at [560, 136] on button "Planogram" at bounding box center [538, 137] width 49 height 15
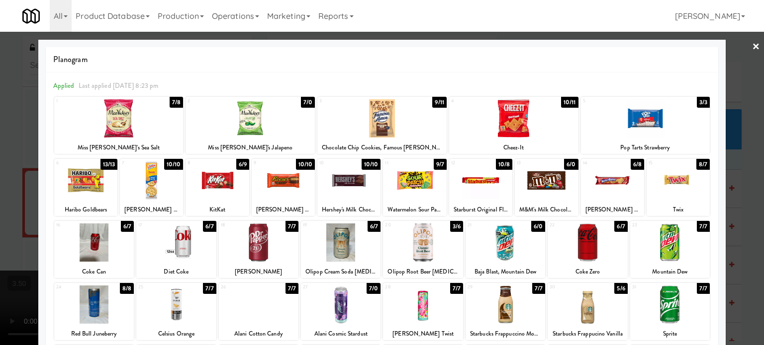
click at [434, 104] on div "9/11" at bounding box center [439, 102] width 14 height 11
click at [172, 103] on div "7/8" at bounding box center [176, 102] width 13 height 11
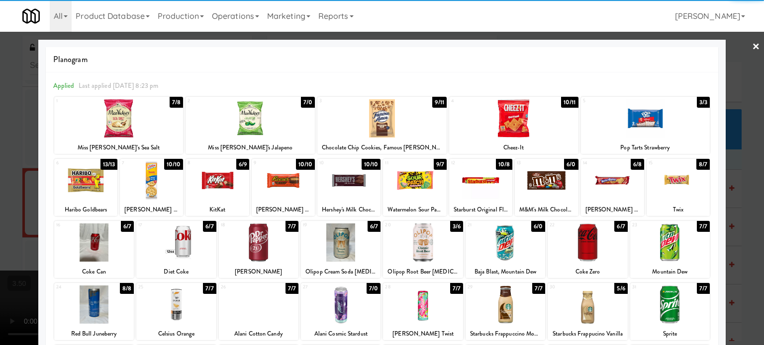
click at [742, 172] on div at bounding box center [382, 172] width 764 height 345
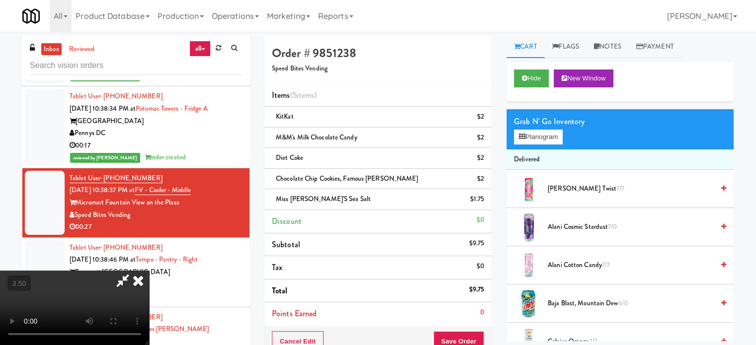
drag, startPoint x: 240, startPoint y: 233, endPoint x: 240, endPoint y: 224, distance: 8.5
click at [149, 271] on video at bounding box center [74, 308] width 149 height 75
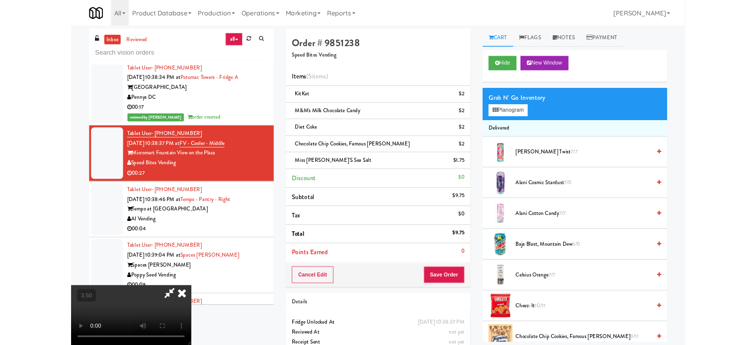
scroll to position [4595, 0]
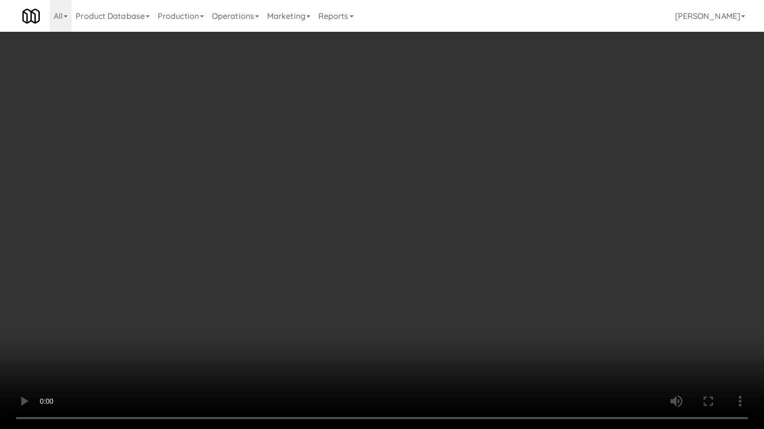
drag, startPoint x: 286, startPoint y: 267, endPoint x: 292, endPoint y: 264, distance: 7.1
click at [289, 266] on video at bounding box center [382, 214] width 764 height 429
click at [340, 274] on video at bounding box center [382, 214] width 764 height 429
click at [341, 268] on video at bounding box center [382, 214] width 764 height 429
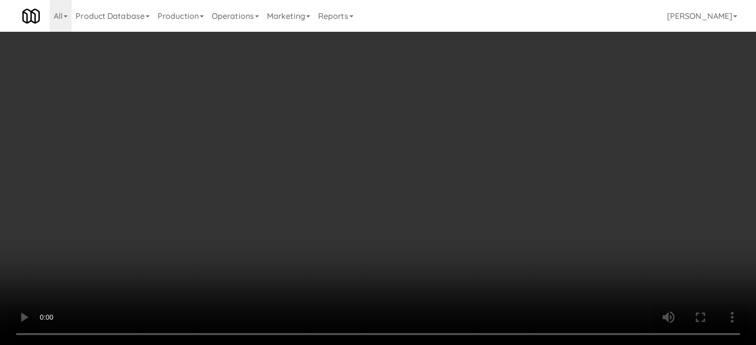
click at [338, 177] on video at bounding box center [378, 172] width 756 height 345
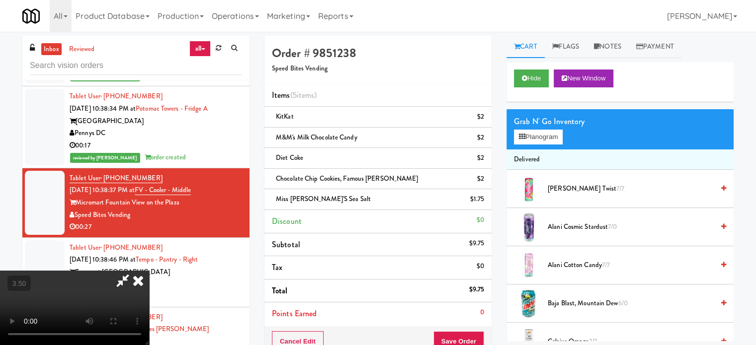
drag, startPoint x: 338, startPoint y: 175, endPoint x: 339, endPoint y: 224, distance: 48.7
click at [149, 271] on video at bounding box center [74, 308] width 149 height 75
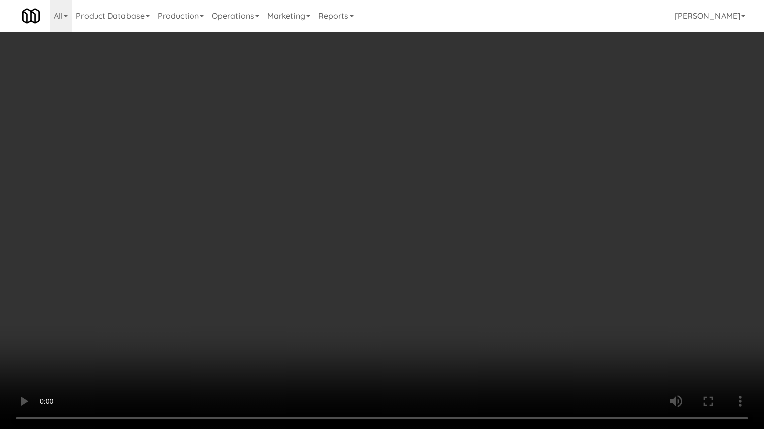
click at [338, 229] on video at bounding box center [382, 214] width 764 height 429
click at [371, 220] on video at bounding box center [382, 214] width 764 height 429
click at [379, 257] on video at bounding box center [382, 214] width 764 height 429
click at [376, 244] on video at bounding box center [382, 214] width 764 height 429
click at [368, 235] on video at bounding box center [382, 214] width 764 height 429
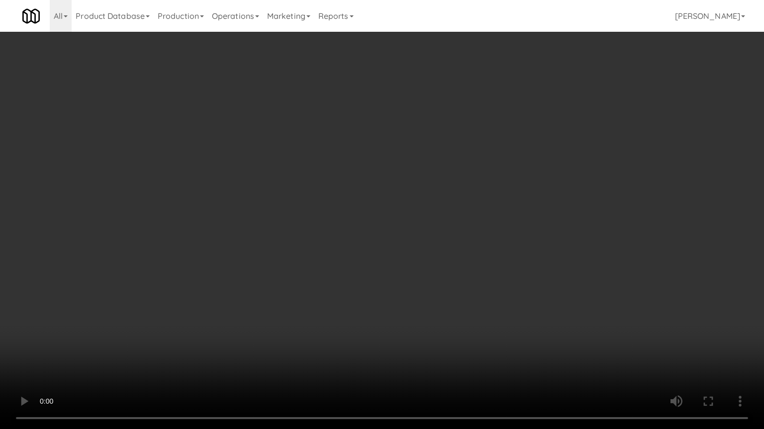
click at [376, 225] on video at bounding box center [382, 214] width 764 height 429
click at [358, 267] on video at bounding box center [382, 214] width 764 height 429
click at [350, 266] on video at bounding box center [382, 214] width 764 height 429
click at [351, 260] on video at bounding box center [382, 214] width 764 height 429
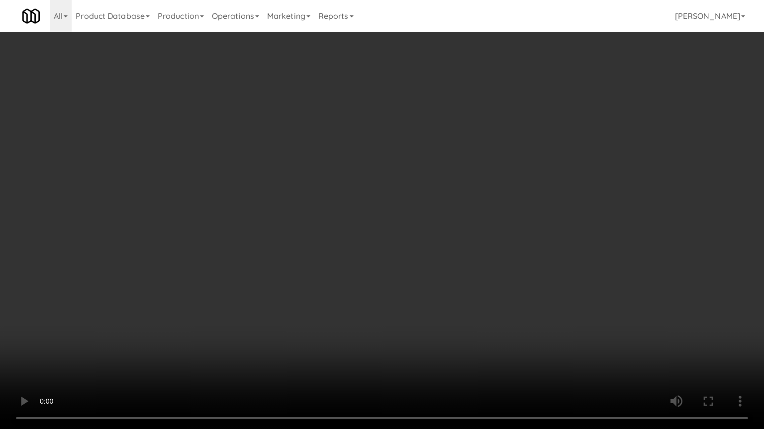
click at [369, 261] on video at bounding box center [382, 214] width 764 height 429
click at [370, 262] on video at bounding box center [382, 214] width 764 height 429
click at [504, 262] on video at bounding box center [382, 214] width 764 height 429
click at [366, 280] on video at bounding box center [382, 214] width 764 height 429
click at [421, 246] on video at bounding box center [382, 214] width 764 height 429
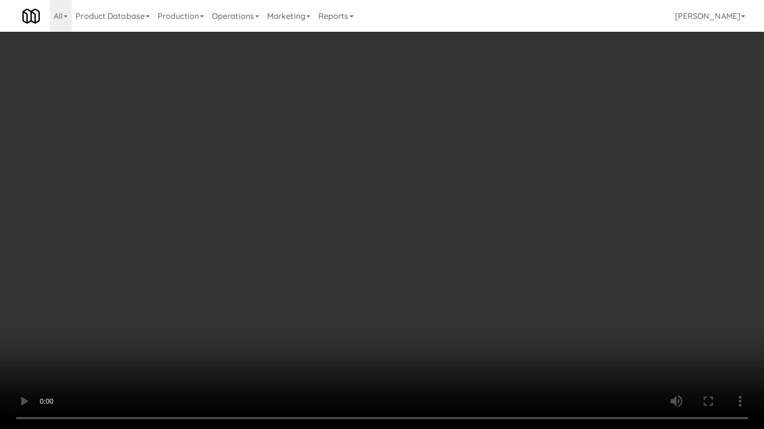
click at [385, 249] on video at bounding box center [382, 214] width 764 height 429
click at [348, 215] on video at bounding box center [382, 214] width 764 height 429
click at [427, 126] on video at bounding box center [382, 214] width 764 height 429
click at [431, 124] on video at bounding box center [382, 214] width 764 height 429
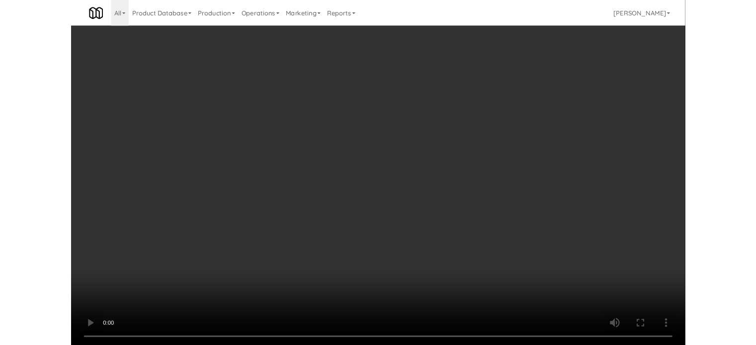
scroll to position [4607, 0]
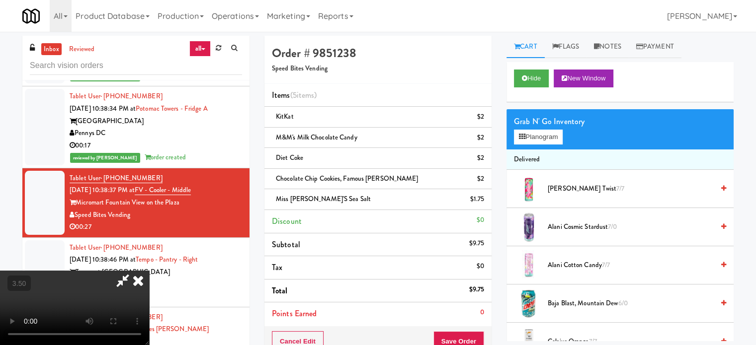
click at [149, 271] on icon at bounding box center [138, 281] width 22 height 20
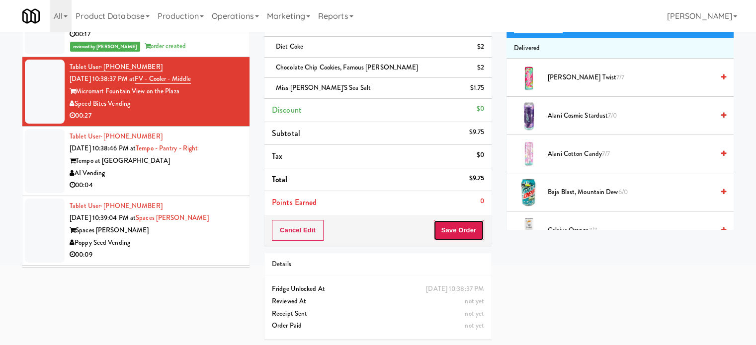
click at [461, 228] on button "Save Order" at bounding box center [458, 230] width 51 height 21
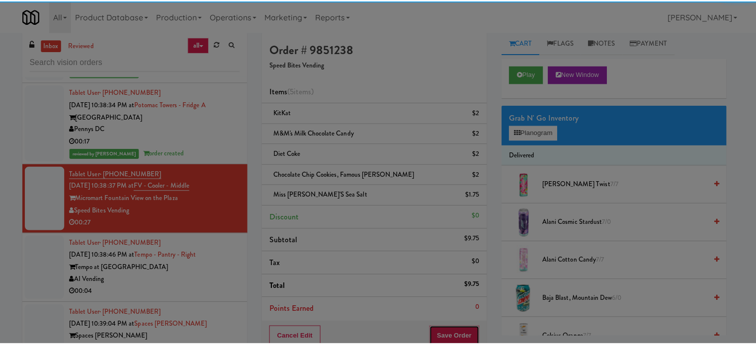
scroll to position [0, 0]
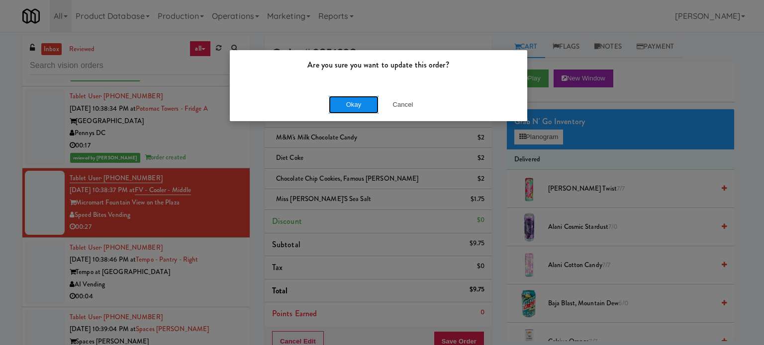
click at [351, 101] on button "Okay" at bounding box center [354, 105] width 50 height 18
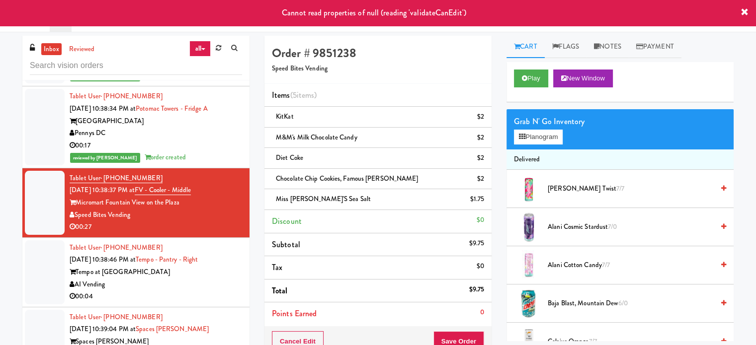
click at [211, 152] on div "reviewed by Jenet R order created" at bounding box center [156, 158] width 172 height 12
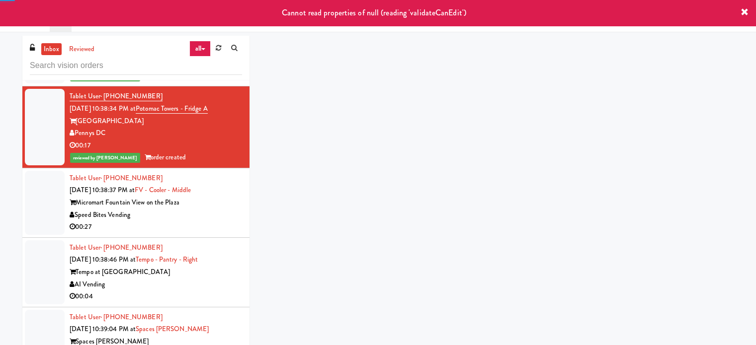
click at [213, 197] on div "Micromart Fountain View on the Plaza" at bounding box center [156, 203] width 172 height 12
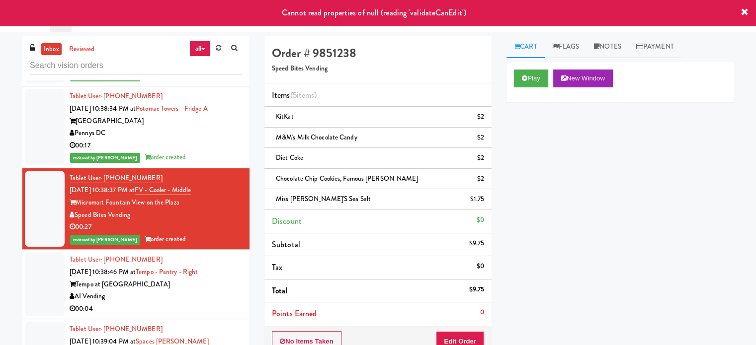
click at [207, 279] on div "Tempo at Nine Mile Station" at bounding box center [156, 285] width 172 height 12
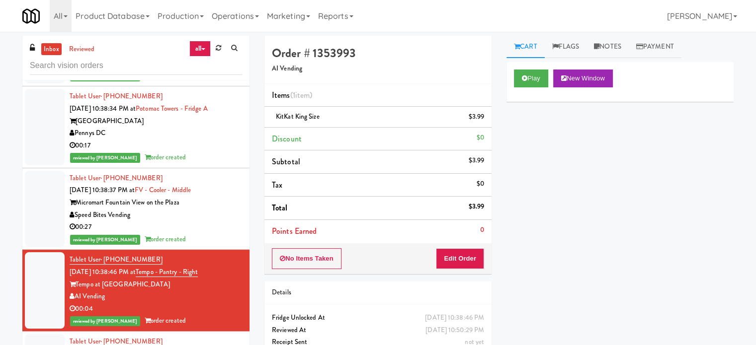
scroll to position [5602, 0]
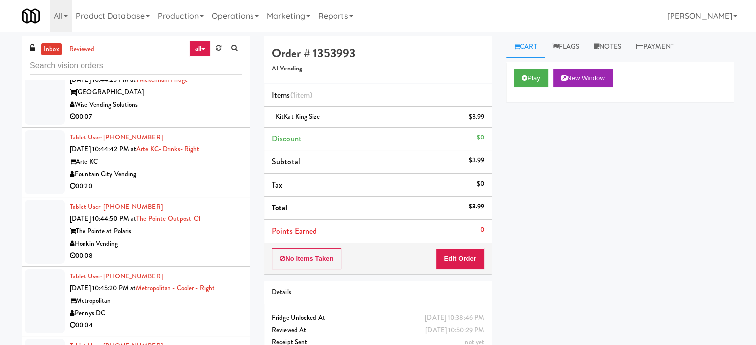
click at [219, 180] on div "Fountain City Vending" at bounding box center [156, 175] width 172 height 12
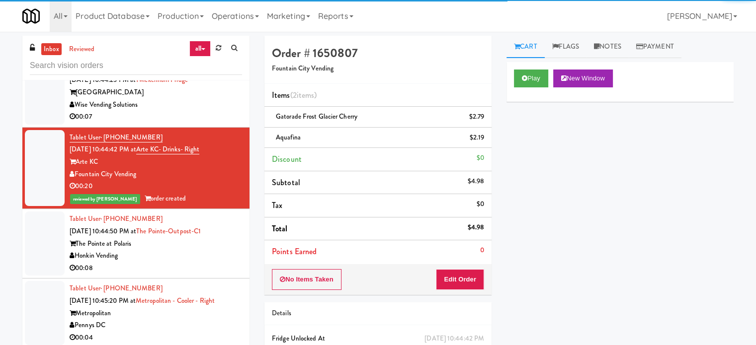
click at [213, 123] on div "00:07" at bounding box center [156, 117] width 172 height 12
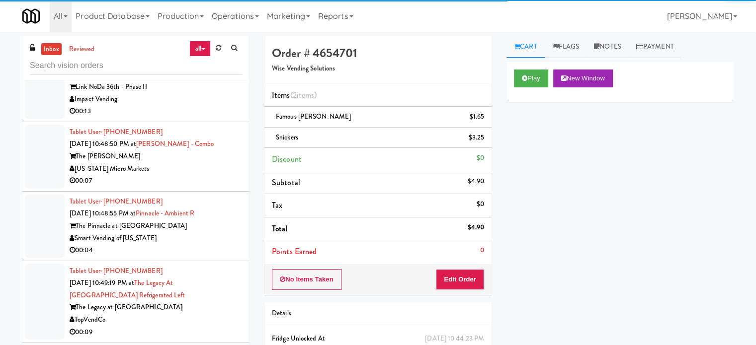
scroll to position [6437, 0]
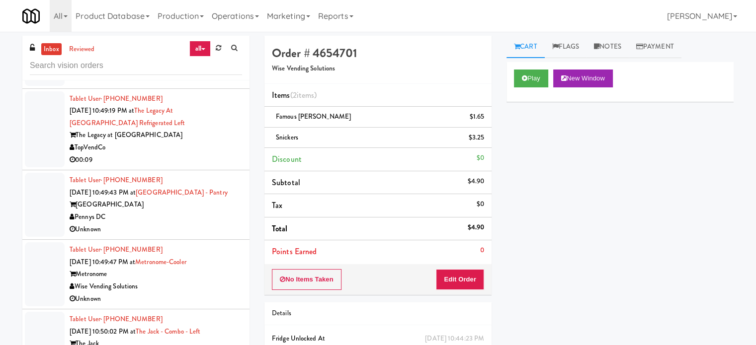
click at [208, 241] on li "Tablet User · (256) 651-4447 Oct 13, 2025 10:49:47 PM at Metronome-Cooler Metro…" at bounding box center [135, 275] width 227 height 70
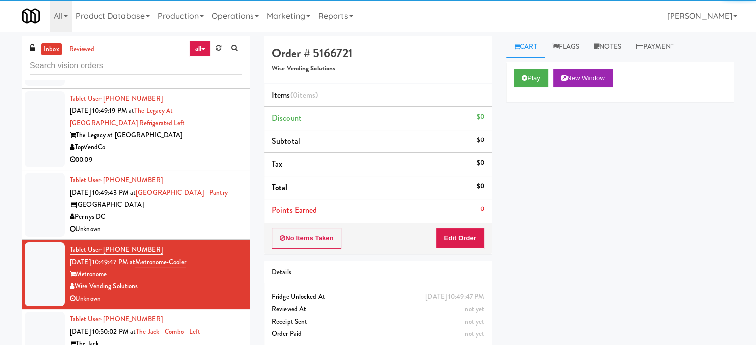
click at [209, 229] on div "Unknown" at bounding box center [156, 230] width 172 height 12
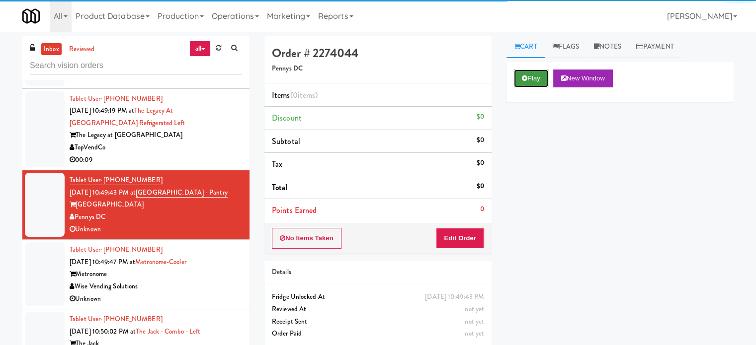
click at [532, 72] on button "Play" at bounding box center [531, 79] width 34 height 18
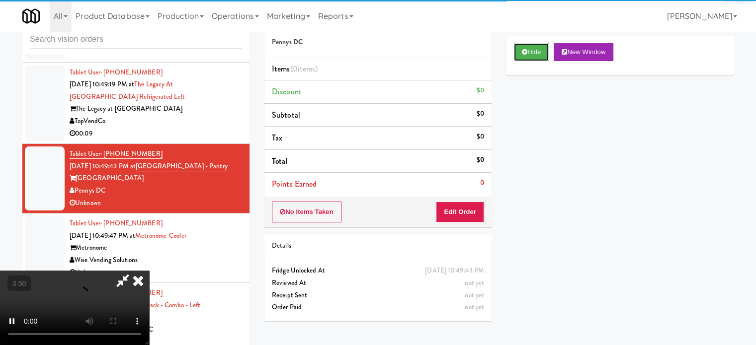
scroll to position [40, 0]
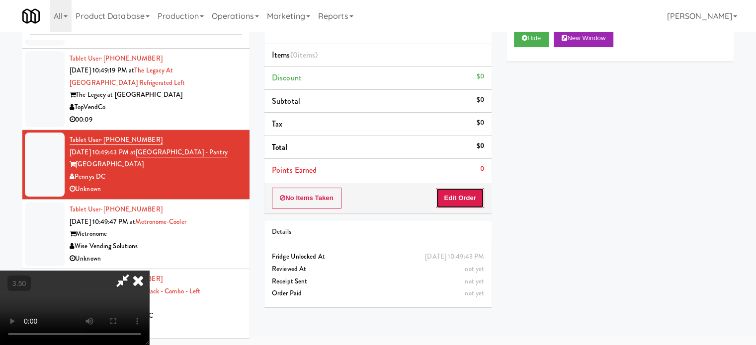
click at [460, 195] on button "Edit Order" at bounding box center [460, 198] width 48 height 21
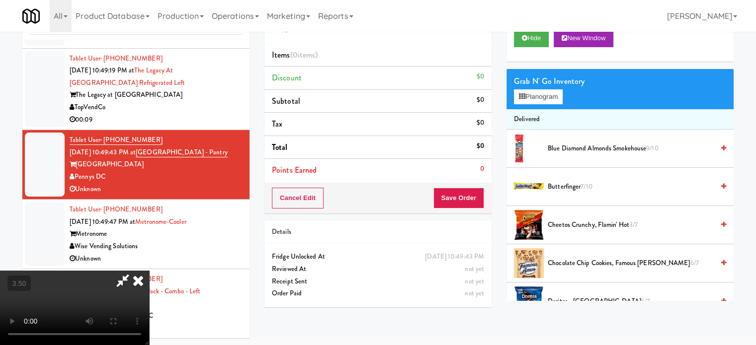
drag, startPoint x: 326, startPoint y: 227, endPoint x: 330, endPoint y: 212, distance: 15.9
click at [149, 271] on video at bounding box center [74, 308] width 149 height 75
drag, startPoint x: 330, startPoint y: 212, endPoint x: 384, endPoint y: 198, distance: 55.5
click at [149, 271] on video at bounding box center [74, 308] width 149 height 75
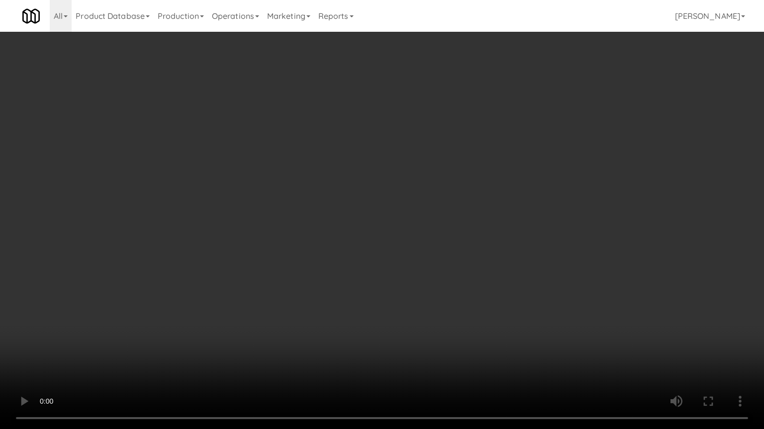
scroll to position [6425, 0]
click at [360, 230] on video at bounding box center [382, 214] width 764 height 429
click at [368, 231] on video at bounding box center [382, 214] width 764 height 429
click at [378, 236] on video at bounding box center [382, 214] width 764 height 429
click at [395, 230] on video at bounding box center [382, 214] width 764 height 429
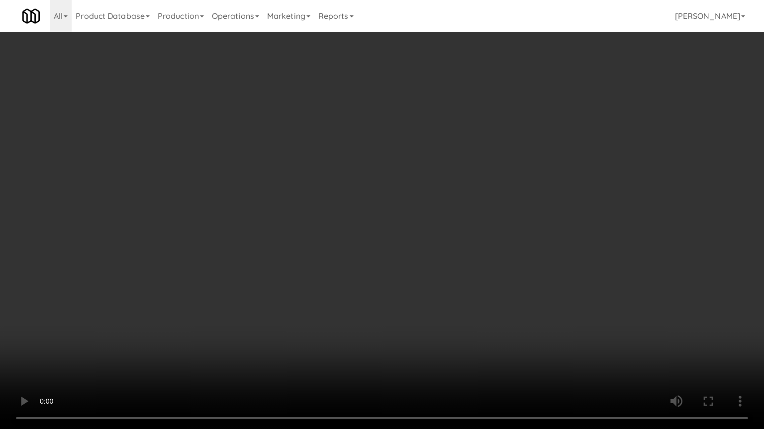
drag, startPoint x: 398, startPoint y: 228, endPoint x: 581, endPoint y: 123, distance: 210.7
click at [399, 228] on video at bounding box center [382, 214] width 764 height 429
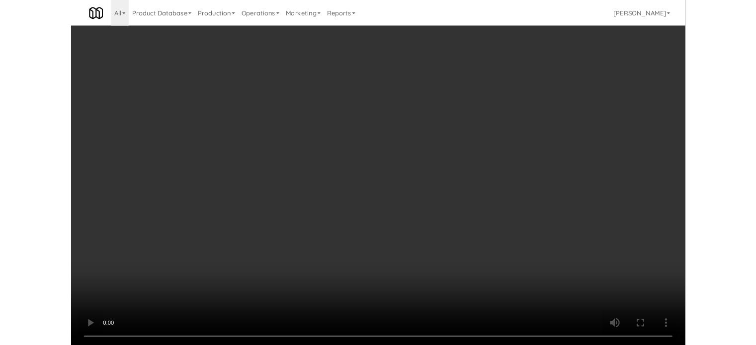
scroll to position [40, 0]
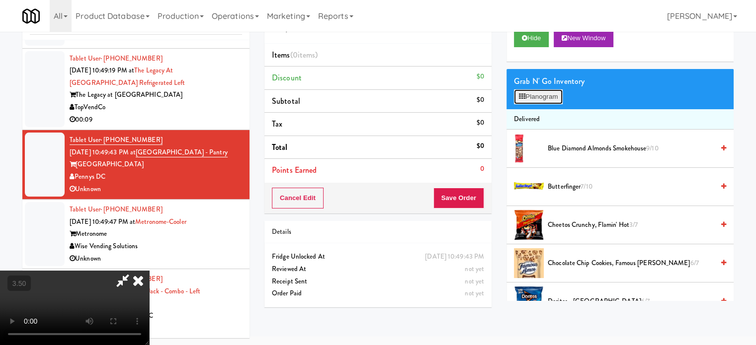
click at [545, 93] on button "Planogram" at bounding box center [538, 96] width 49 height 15
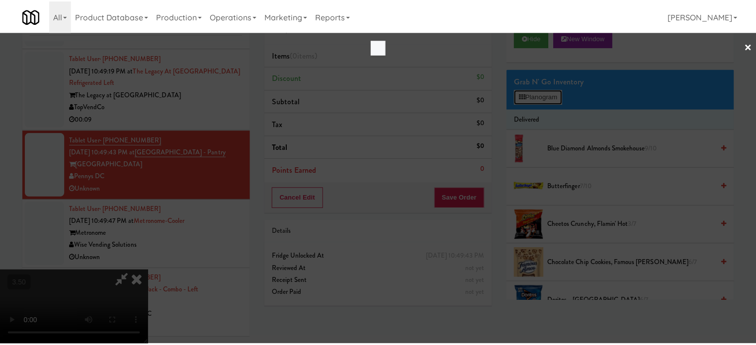
scroll to position [6425, 0]
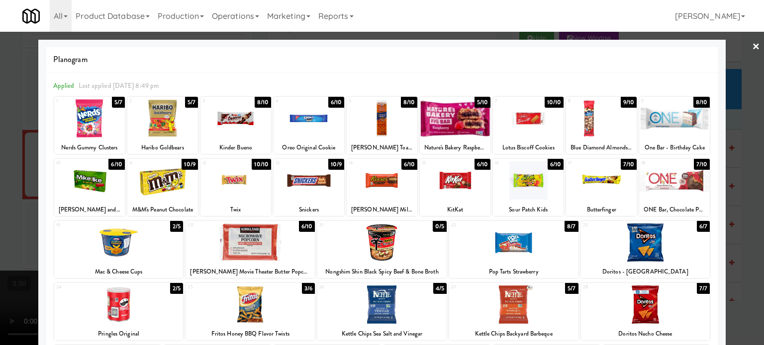
click at [115, 166] on div "6/10" at bounding box center [116, 164] width 16 height 11
click at [32, 200] on div at bounding box center [382, 172] width 764 height 345
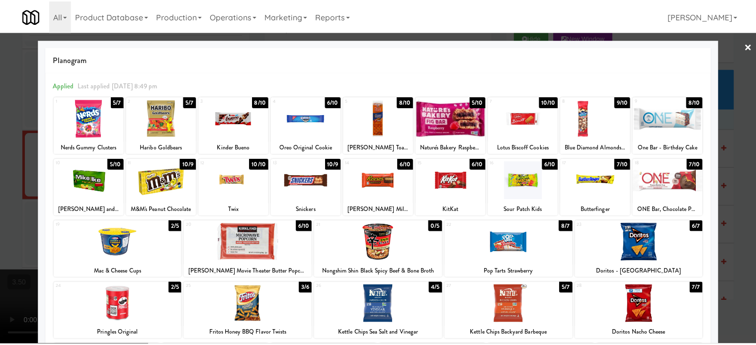
scroll to position [6437, 0]
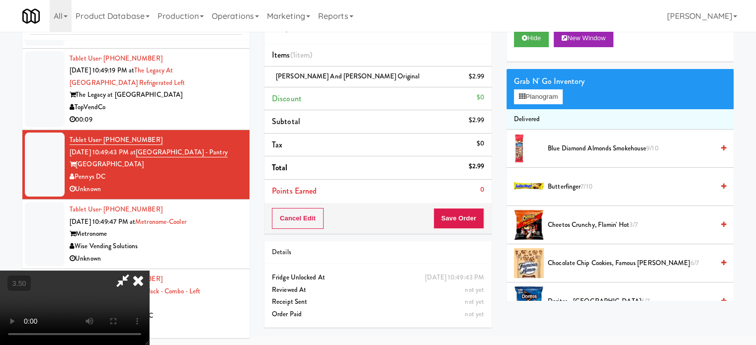
click at [149, 271] on video at bounding box center [74, 308] width 149 height 75
drag, startPoint x: 280, startPoint y: 188, endPoint x: 321, endPoint y: 223, distance: 53.6
click at [149, 271] on video at bounding box center [74, 308] width 149 height 75
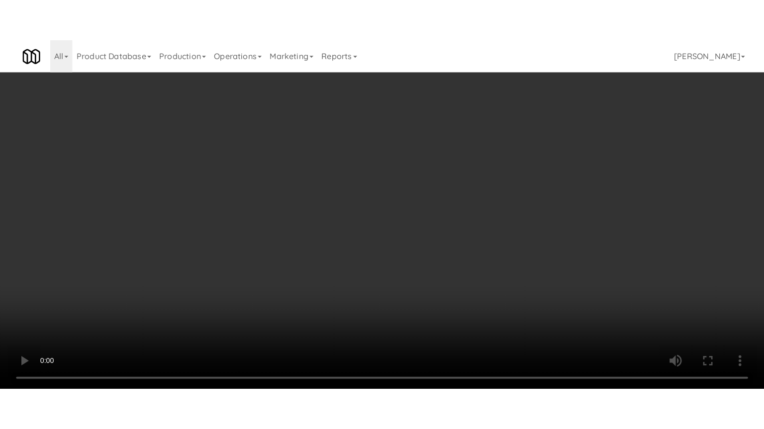
scroll to position [6425, 0]
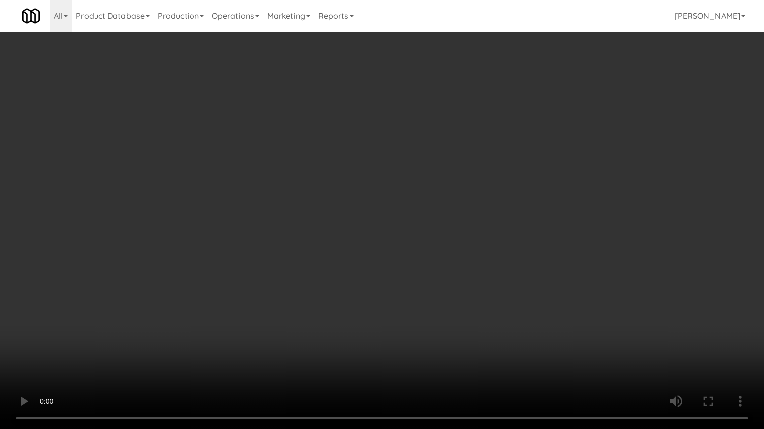
drag, startPoint x: 332, startPoint y: 219, endPoint x: 351, endPoint y: 206, distance: 23.4
click at [332, 219] on video at bounding box center [382, 214] width 764 height 429
drag, startPoint x: 358, startPoint y: 238, endPoint x: 381, endPoint y: 227, distance: 24.7
click at [363, 236] on video at bounding box center [382, 214] width 764 height 429
click at [381, 227] on video at bounding box center [382, 214] width 764 height 429
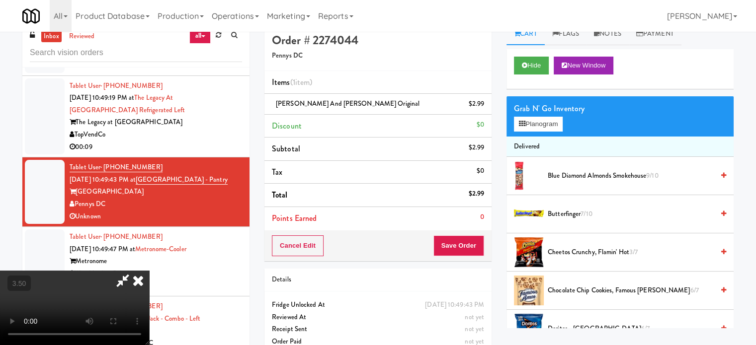
scroll to position [0, 0]
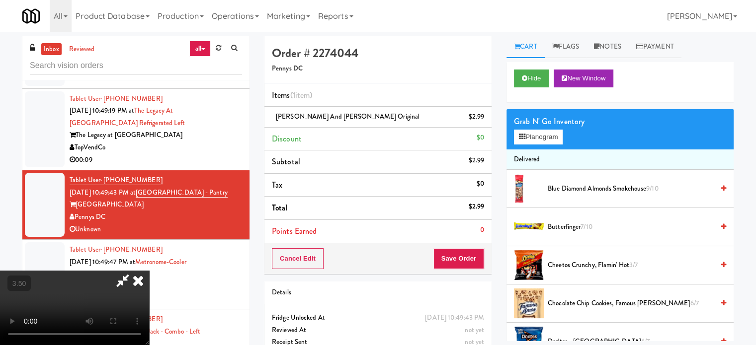
click at [149, 271] on icon at bounding box center [138, 281] width 22 height 20
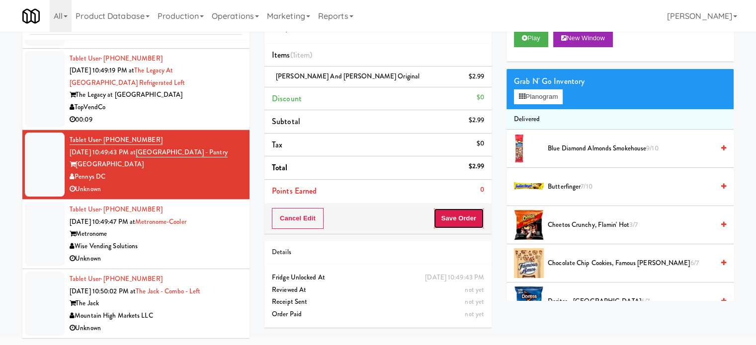
click at [467, 221] on button "Save Order" at bounding box center [458, 218] width 51 height 21
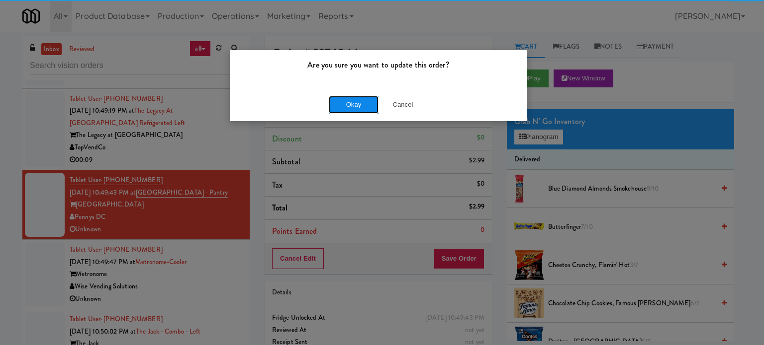
click at [348, 106] on button "Okay" at bounding box center [354, 105] width 50 height 18
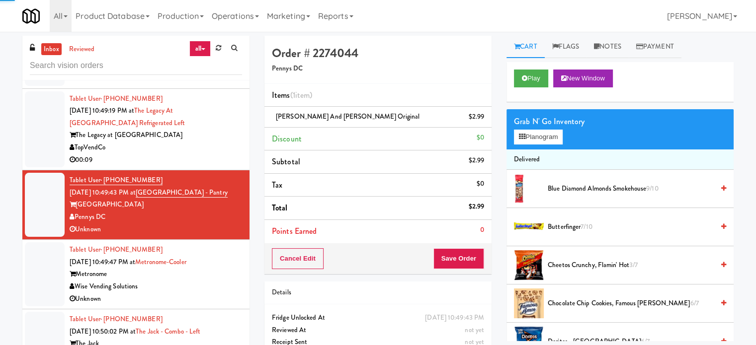
click at [215, 292] on div "Tablet User · (256) 651-4447 Oct 13, 2025 10:49:47 PM at Metronome-Cooler Metro…" at bounding box center [156, 274] width 172 height 61
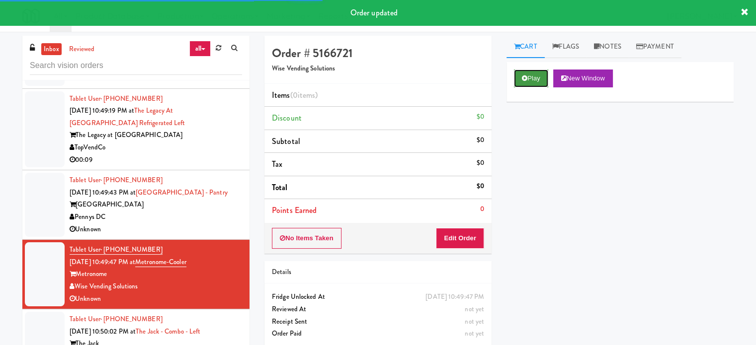
click at [537, 77] on button "Play" at bounding box center [531, 79] width 34 height 18
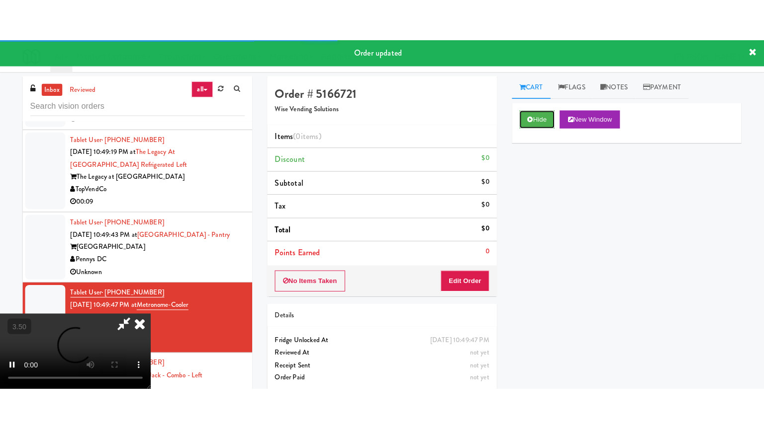
scroll to position [93, 0]
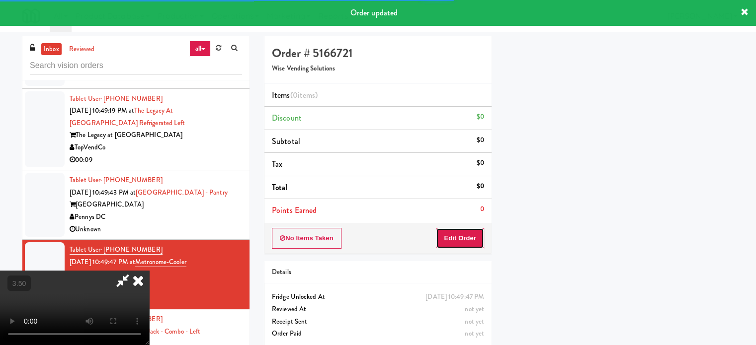
click at [480, 234] on button "Edit Order" at bounding box center [460, 238] width 48 height 21
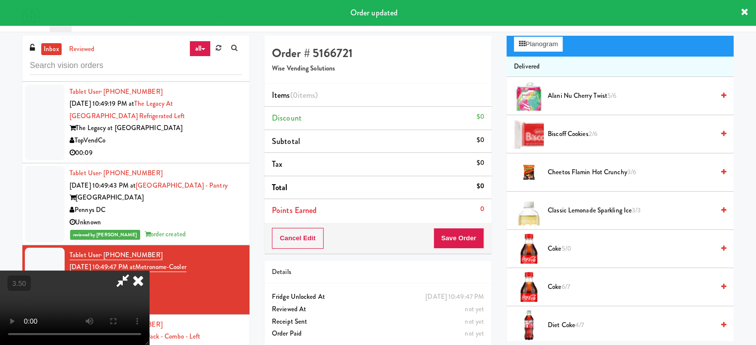
click at [149, 271] on video at bounding box center [74, 308] width 149 height 75
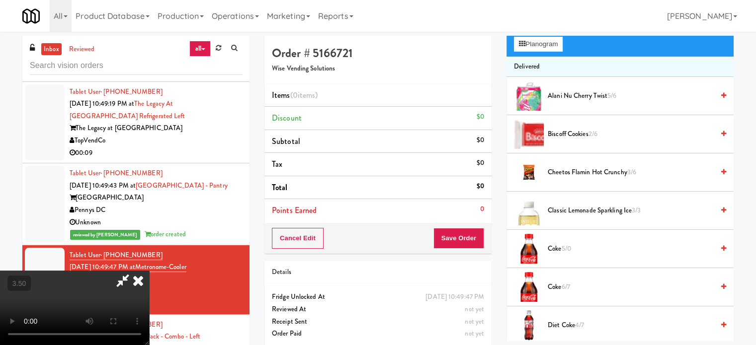
scroll to position [6425, 0]
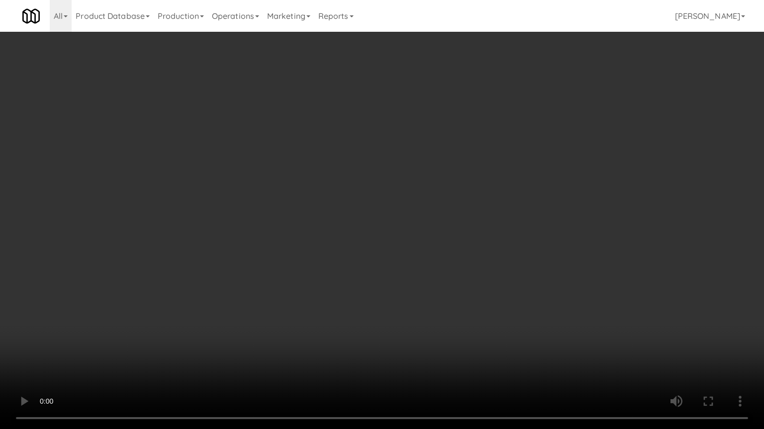
click at [329, 227] on video at bounding box center [382, 214] width 764 height 429
click at [323, 232] on video at bounding box center [382, 214] width 764 height 429
click at [327, 229] on video at bounding box center [382, 214] width 764 height 429
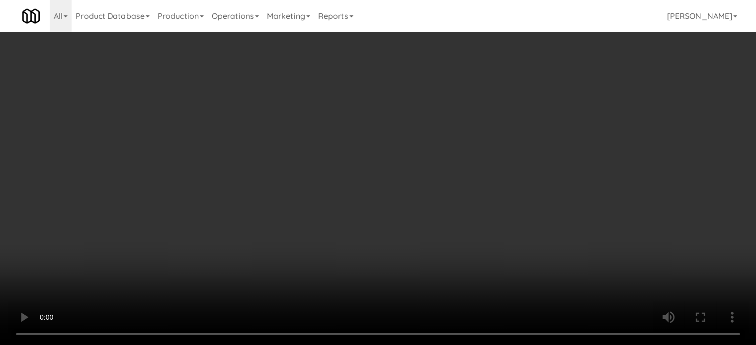
scroll to position [6437, 0]
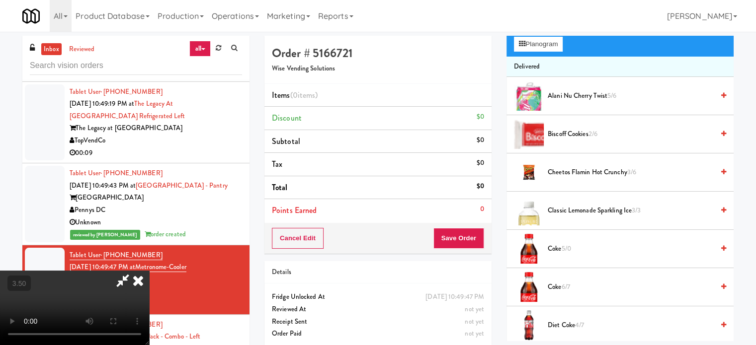
click at [149, 271] on video at bounding box center [74, 308] width 149 height 75
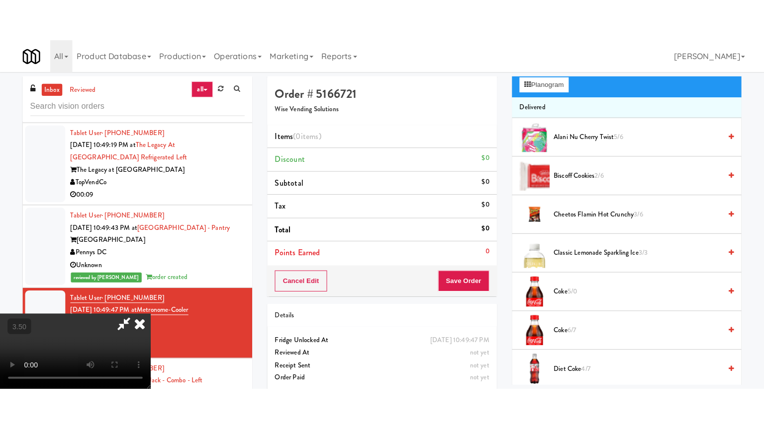
scroll to position [341, 0]
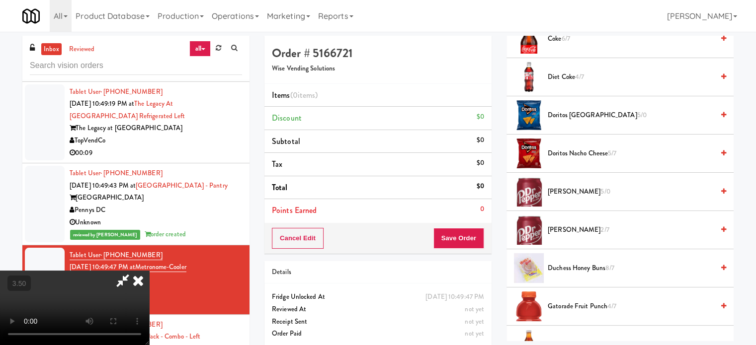
click at [569, 80] on span "Diet Coke 4/7" at bounding box center [631, 77] width 166 height 12
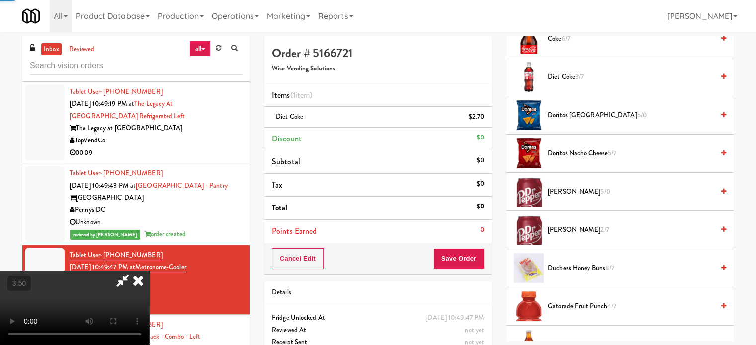
click at [149, 271] on video at bounding box center [74, 308] width 149 height 75
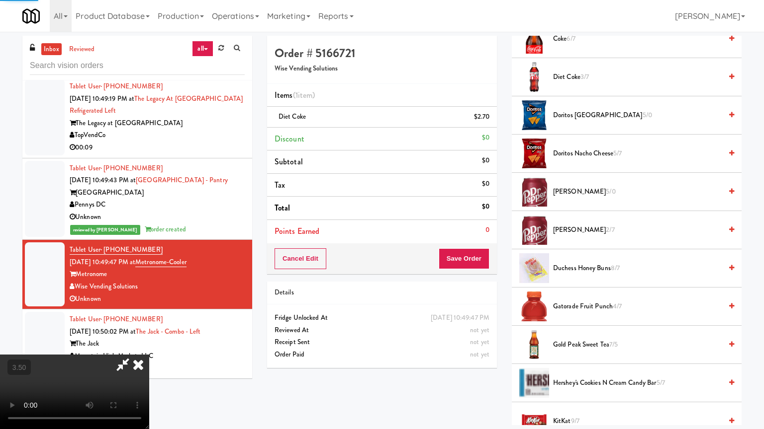
drag, startPoint x: 328, startPoint y: 225, endPoint x: 341, endPoint y: 209, distance: 20.8
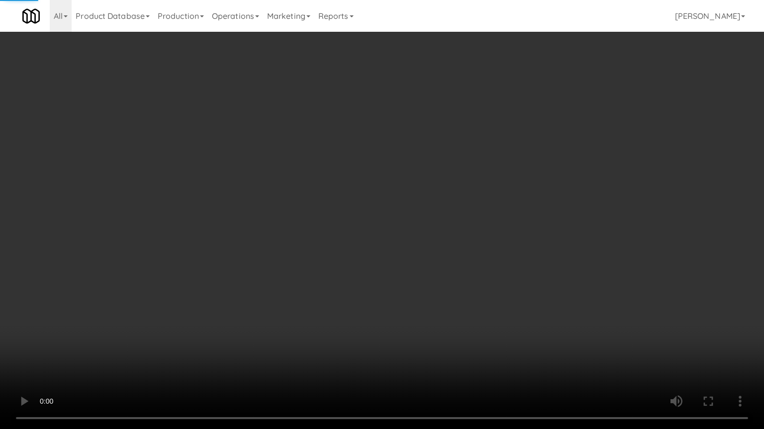
click at [328, 224] on video at bounding box center [382, 214] width 764 height 429
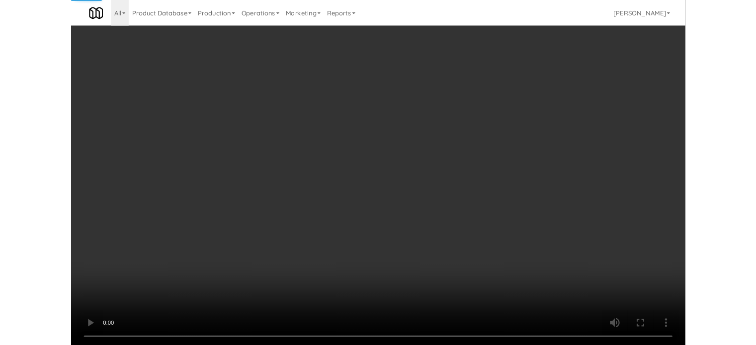
scroll to position [6425, 0]
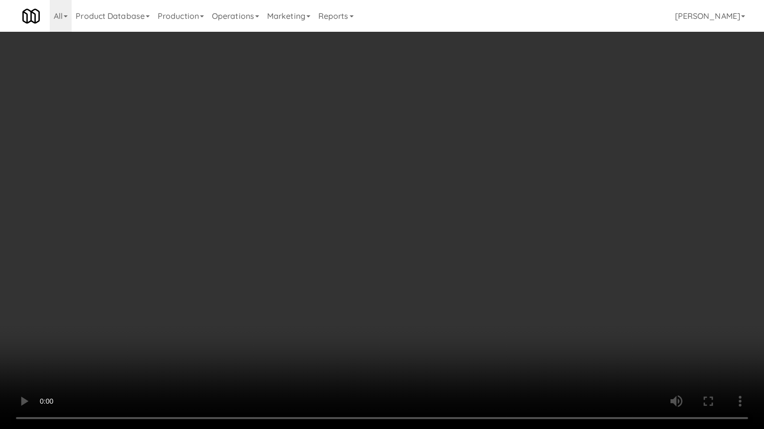
click at [352, 223] on video at bounding box center [382, 214] width 764 height 429
click at [357, 221] on video at bounding box center [382, 214] width 764 height 429
click at [384, 227] on video at bounding box center [382, 214] width 764 height 429
click at [381, 229] on video at bounding box center [382, 214] width 764 height 429
click at [402, 233] on video at bounding box center [382, 214] width 764 height 429
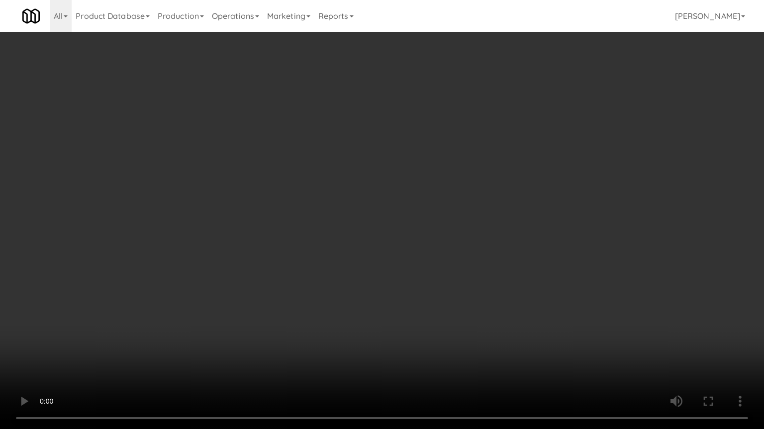
click at [402, 234] on video at bounding box center [382, 214] width 764 height 429
click at [410, 233] on video at bounding box center [382, 214] width 764 height 429
click at [443, 242] on video at bounding box center [382, 214] width 764 height 429
click at [443, 240] on video at bounding box center [382, 214] width 764 height 429
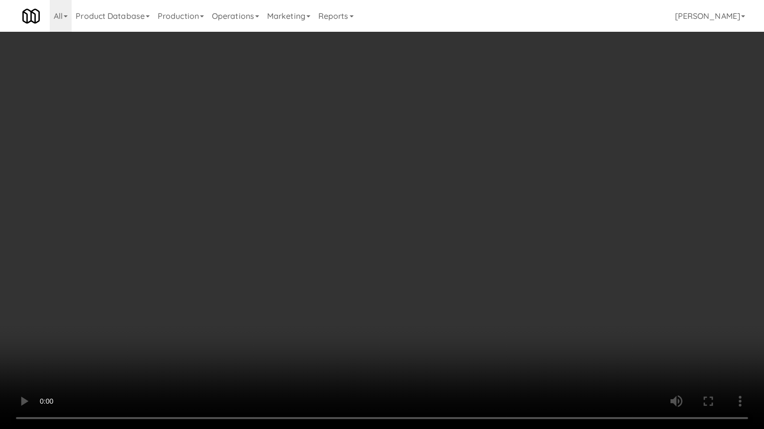
drag, startPoint x: 445, startPoint y: 238, endPoint x: 592, endPoint y: 149, distance: 171.5
click at [446, 237] on video at bounding box center [382, 214] width 764 height 429
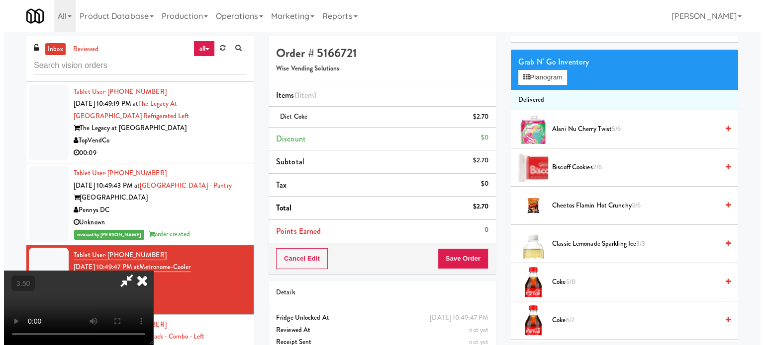
scroll to position [0, 0]
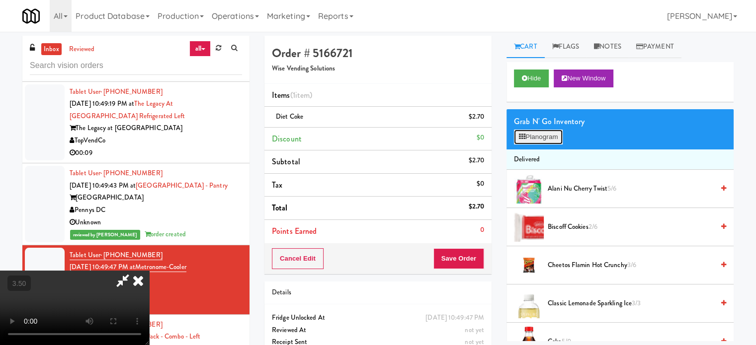
click at [552, 137] on button "Planogram" at bounding box center [538, 137] width 49 height 15
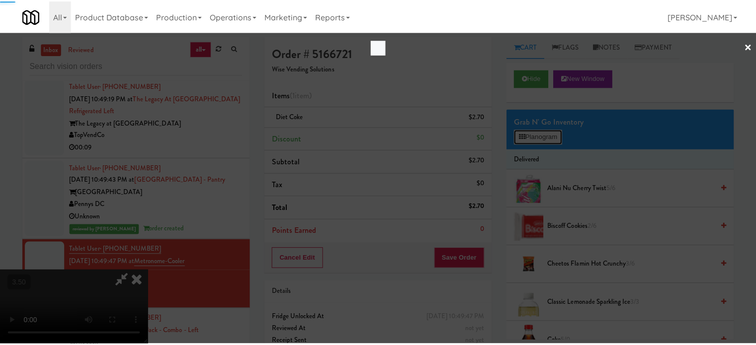
scroll to position [6425, 0]
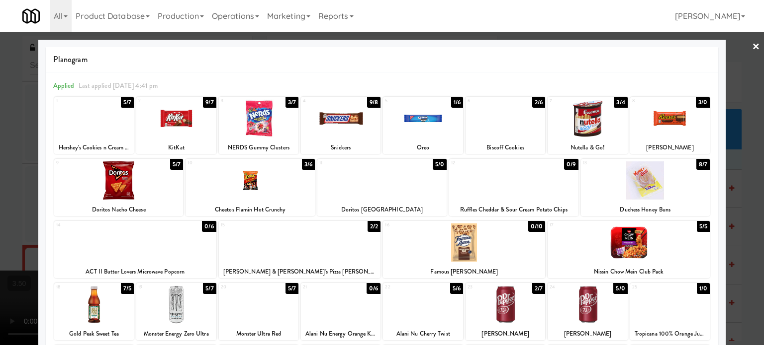
click at [370, 101] on div "9/8" at bounding box center [373, 102] width 13 height 11
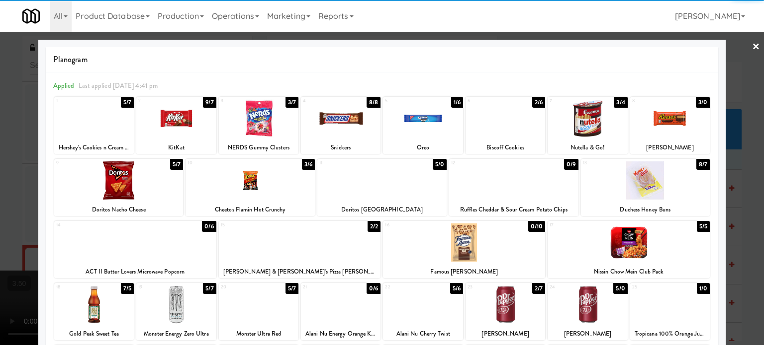
click at [730, 186] on div at bounding box center [382, 172] width 764 height 345
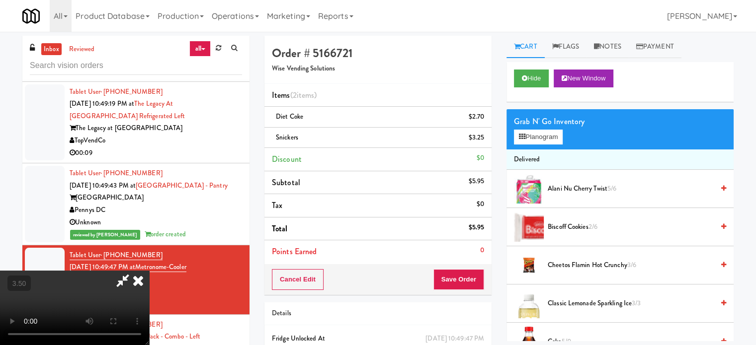
click at [149, 271] on video at bounding box center [74, 308] width 149 height 75
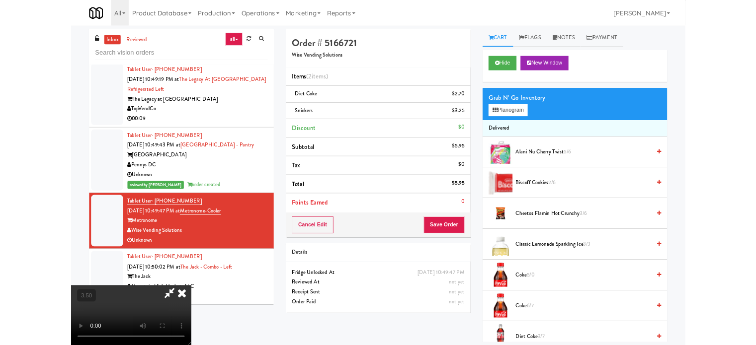
scroll to position [6425, 0]
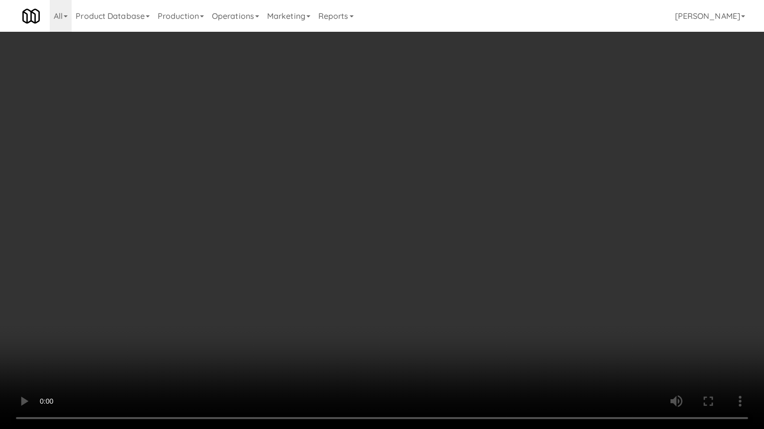
click at [279, 306] on video at bounding box center [382, 214] width 764 height 429
click at [322, 226] on video at bounding box center [382, 214] width 764 height 429
click at [323, 226] on video at bounding box center [382, 214] width 764 height 429
click at [323, 222] on video at bounding box center [382, 214] width 764 height 429
click at [332, 223] on video at bounding box center [382, 214] width 764 height 429
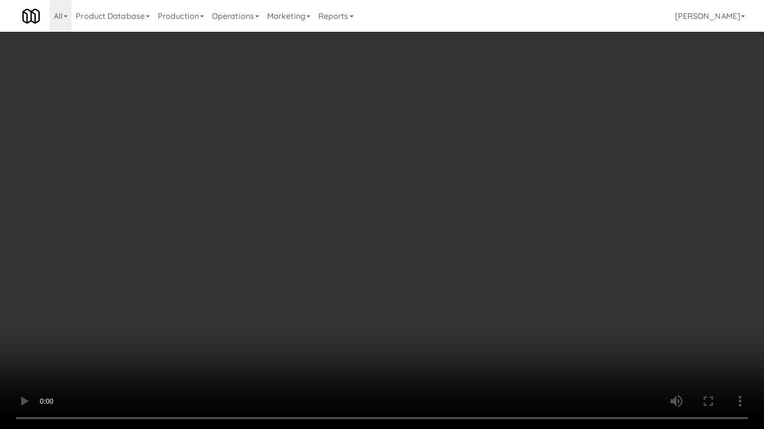
click at [351, 228] on video at bounding box center [382, 214] width 764 height 429
drag, startPoint x: 346, startPoint y: 231, endPoint x: 389, endPoint y: 204, distance: 50.2
click at [347, 231] on video at bounding box center [382, 214] width 764 height 429
click at [388, 206] on video at bounding box center [382, 214] width 764 height 429
click at [391, 209] on video at bounding box center [382, 214] width 764 height 429
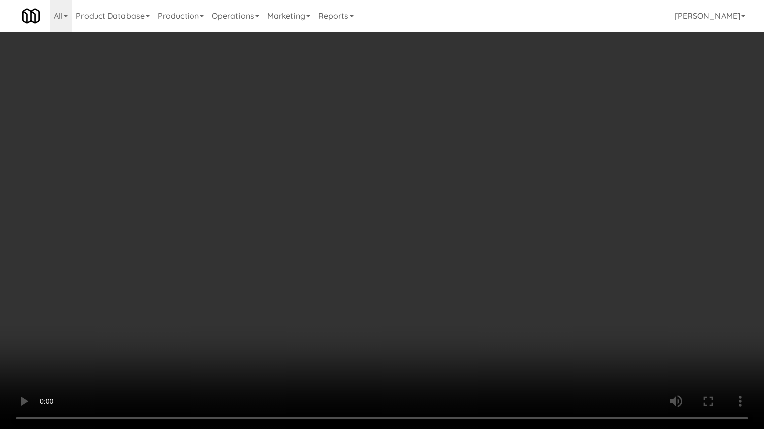
click at [393, 209] on video at bounding box center [382, 214] width 764 height 429
click at [397, 212] on video at bounding box center [382, 214] width 764 height 429
click at [398, 214] on video at bounding box center [382, 214] width 764 height 429
drag, startPoint x: 416, startPoint y: 213, endPoint x: 651, endPoint y: 144, distance: 245.4
click at [419, 212] on video at bounding box center [382, 214] width 764 height 429
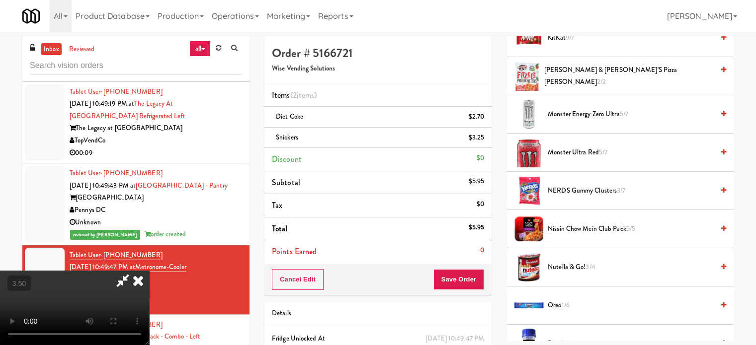
scroll to position [477, 0]
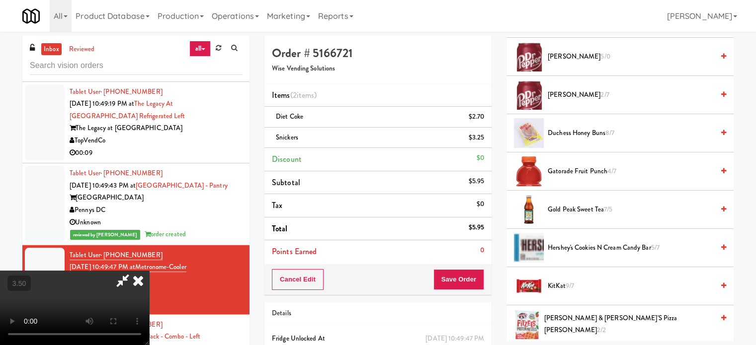
click at [576, 246] on span "Hershey's Cookies n Cream Candy Bar 5/7" at bounding box center [631, 248] width 166 height 12
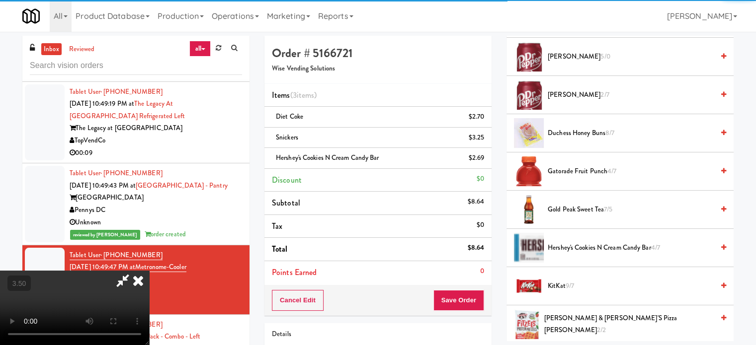
drag, startPoint x: 290, startPoint y: 227, endPoint x: 324, endPoint y: 182, distance: 56.8
click at [149, 271] on video at bounding box center [74, 308] width 149 height 75
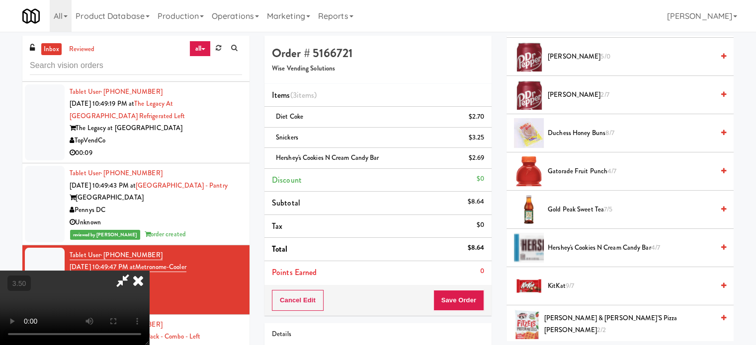
click at [149, 271] on icon at bounding box center [138, 281] width 22 height 20
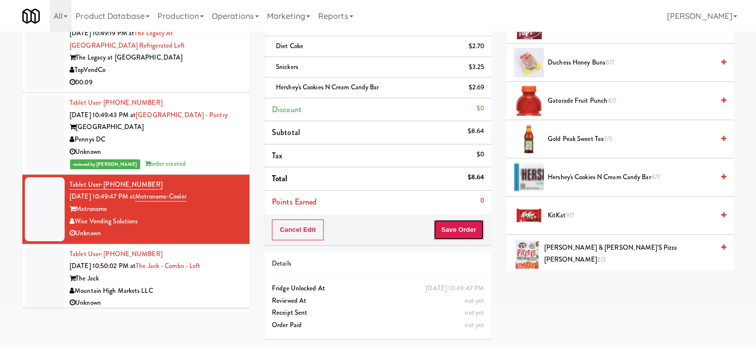
drag, startPoint x: 456, startPoint y: 230, endPoint x: 446, endPoint y: 199, distance: 32.9
click at [457, 227] on button "Save Order" at bounding box center [458, 230] width 51 height 21
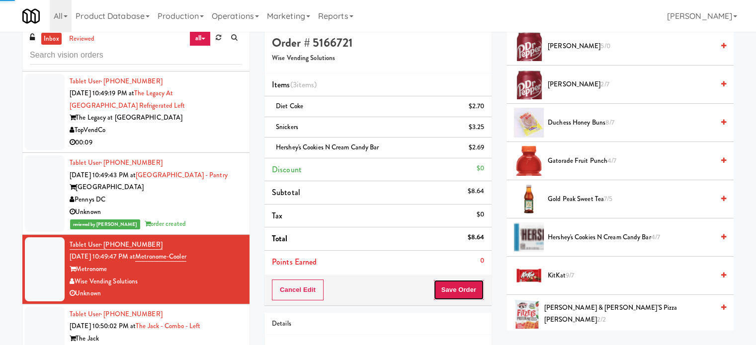
scroll to position [0, 0]
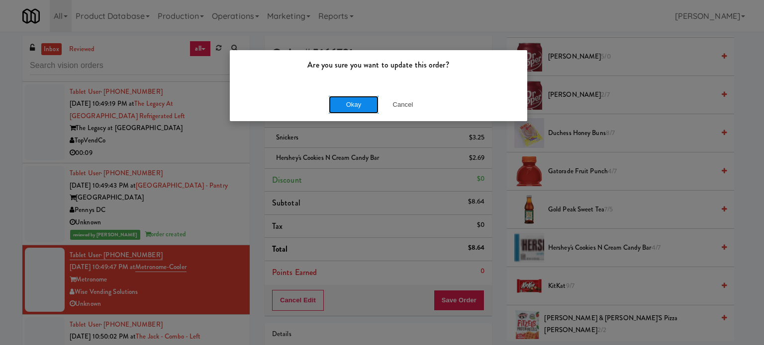
click at [340, 104] on button "Okay" at bounding box center [354, 105] width 50 height 18
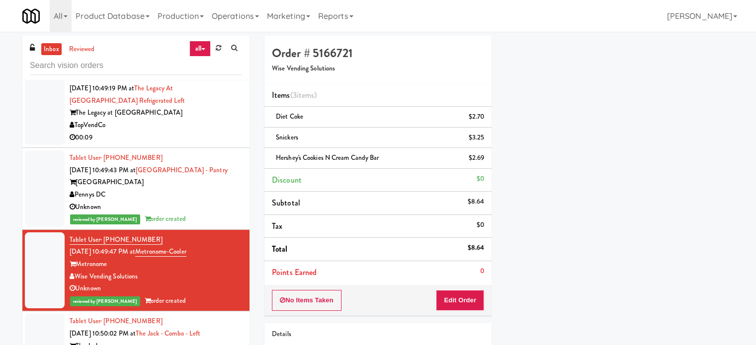
scroll to position [6462, 0]
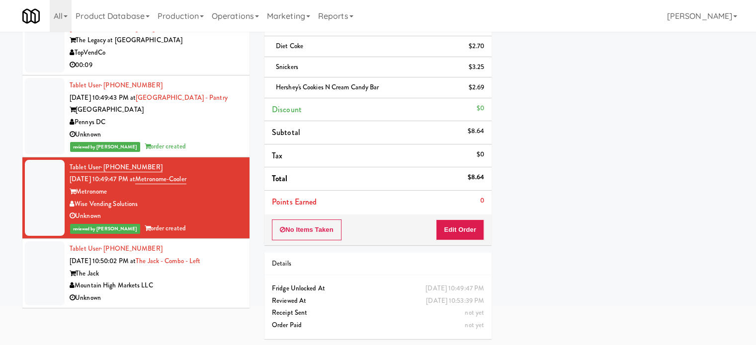
click at [213, 288] on div "Mountain High Markets LLC" at bounding box center [156, 286] width 172 height 12
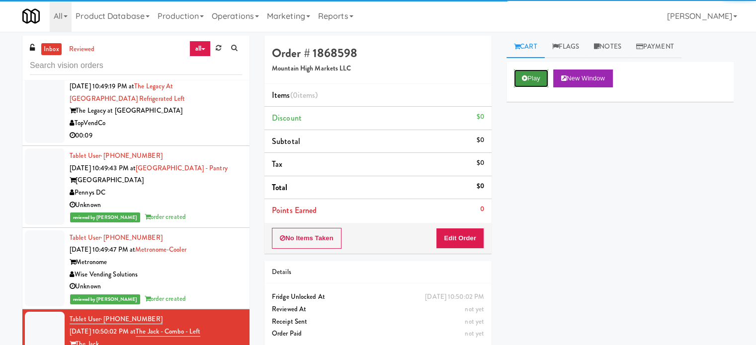
click at [530, 73] on button "Play" at bounding box center [531, 79] width 34 height 18
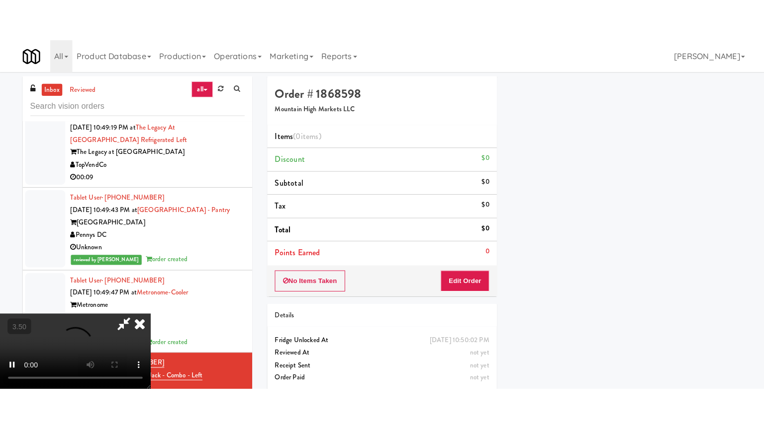
scroll to position [93, 0]
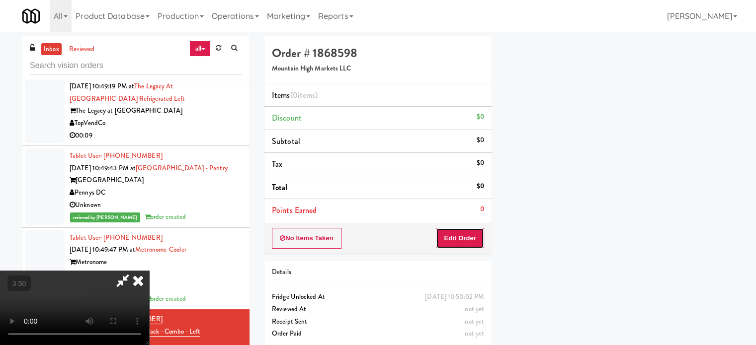
drag, startPoint x: 474, startPoint y: 232, endPoint x: 475, endPoint y: 227, distance: 5.5
click at [475, 227] on div "No Items Taken Edit Order" at bounding box center [377, 238] width 227 height 31
click at [149, 271] on video at bounding box center [74, 308] width 149 height 75
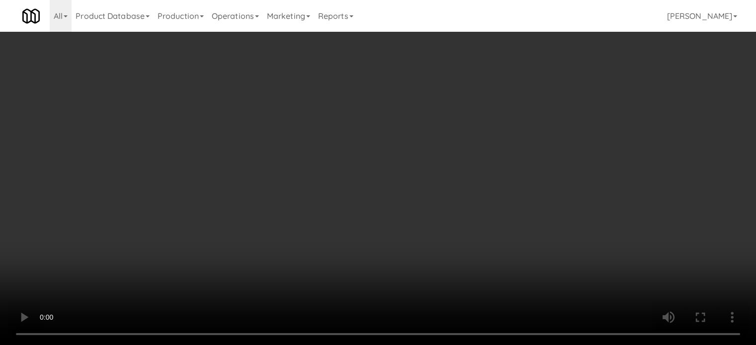
scroll to position [9, 0]
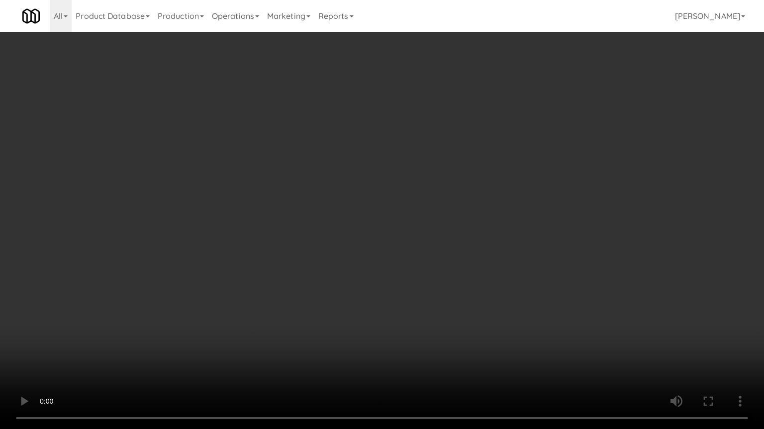
click at [407, 181] on video at bounding box center [382, 214] width 764 height 429
click at [407, 183] on video at bounding box center [382, 214] width 764 height 429
click at [459, 186] on video at bounding box center [382, 214] width 764 height 429
click at [463, 185] on video at bounding box center [382, 214] width 764 height 429
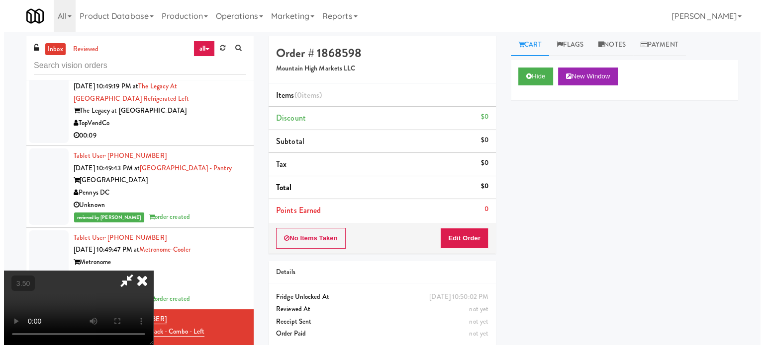
scroll to position [0, 0]
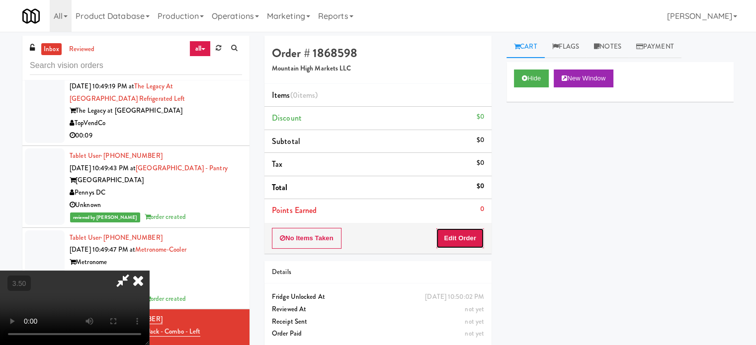
click at [480, 232] on button "Edit Order" at bounding box center [460, 238] width 48 height 21
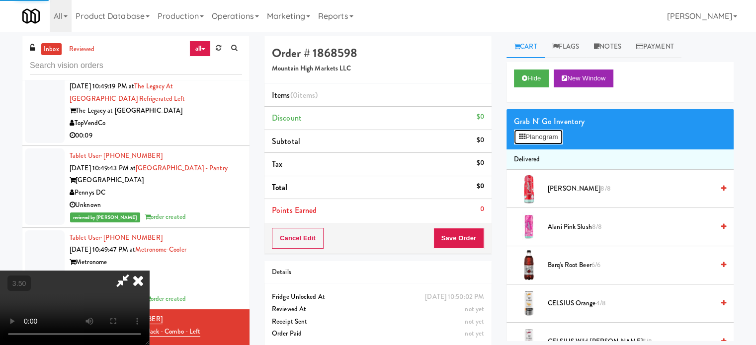
drag, startPoint x: 532, startPoint y: 134, endPoint x: 509, endPoint y: 136, distance: 23.0
click at [532, 134] on button "Planogram" at bounding box center [538, 137] width 49 height 15
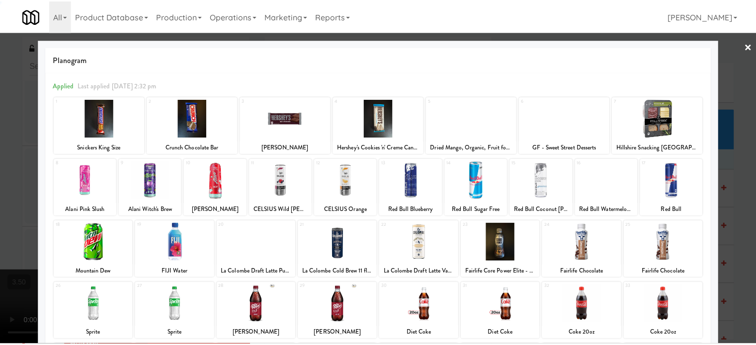
scroll to position [142, 0]
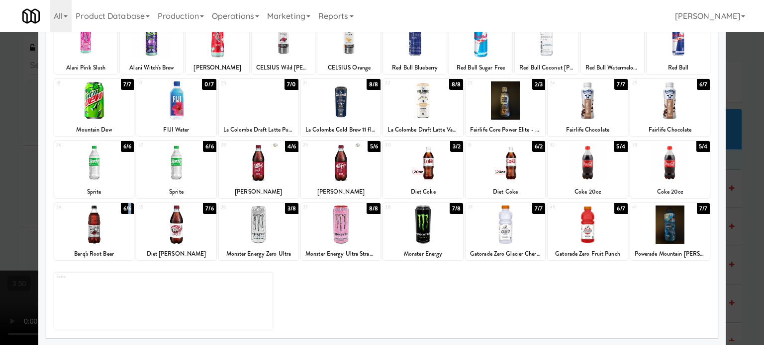
click at [129, 206] on div "6/6" at bounding box center [127, 208] width 13 height 11
click at [10, 248] on div at bounding box center [382, 172] width 764 height 345
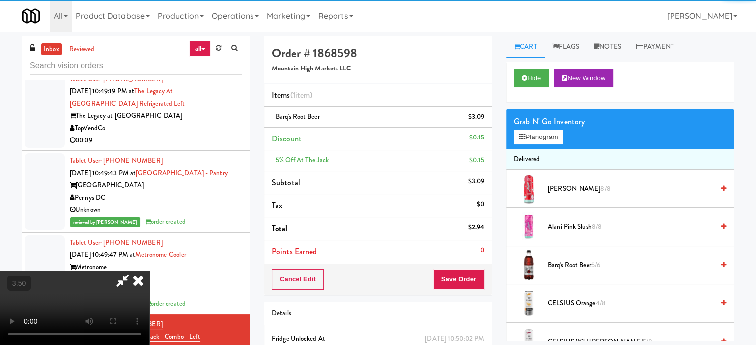
scroll to position [6462, 0]
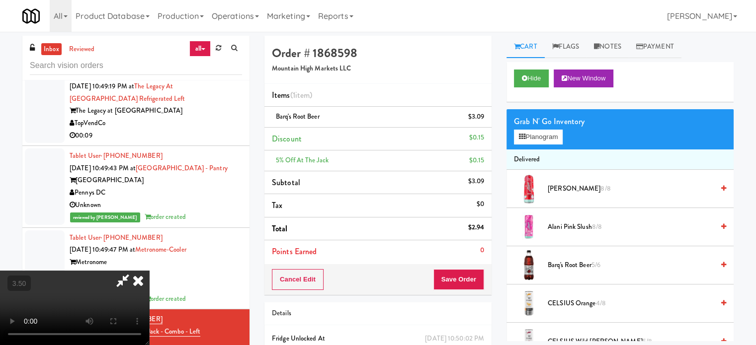
click at [149, 271] on icon at bounding box center [138, 281] width 22 height 20
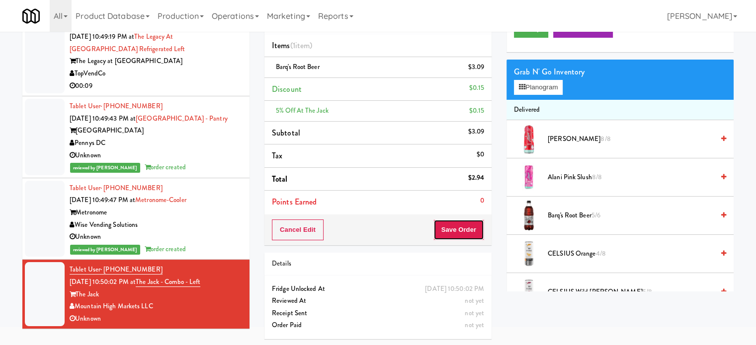
click at [457, 229] on button "Save Order" at bounding box center [458, 230] width 51 height 21
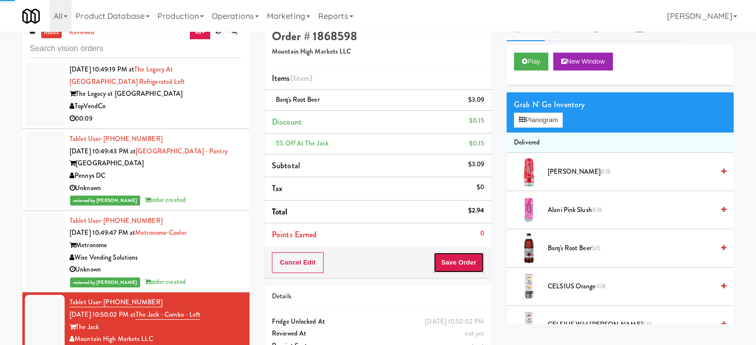
scroll to position [0, 0]
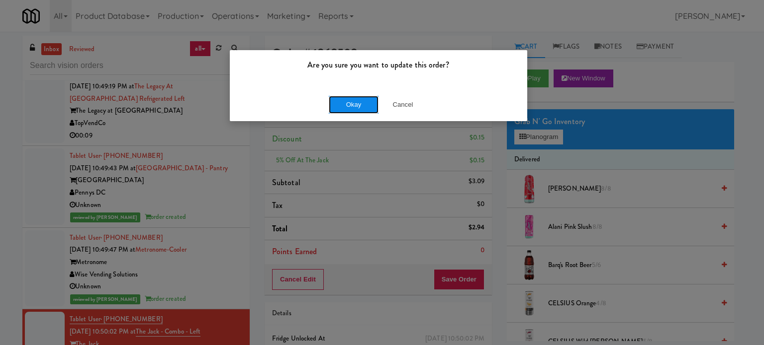
click at [358, 102] on button "Okay" at bounding box center [354, 105] width 50 height 18
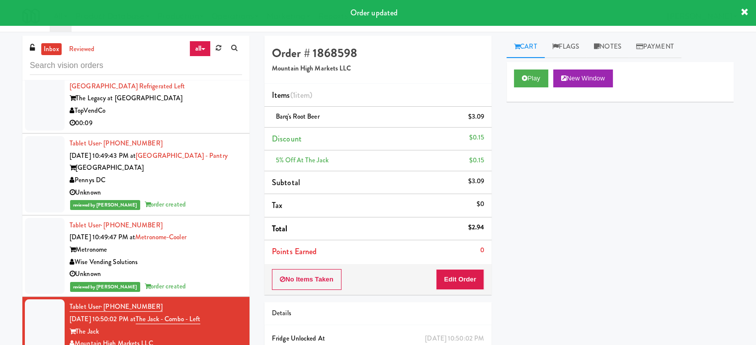
scroll to position [6474, 0]
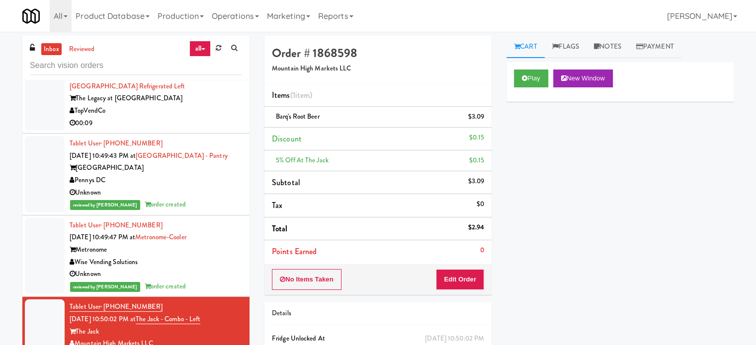
drag, startPoint x: 195, startPoint y: 125, endPoint x: 212, endPoint y: 124, distance: 16.4
click at [197, 124] on div "00:09" at bounding box center [156, 123] width 172 height 12
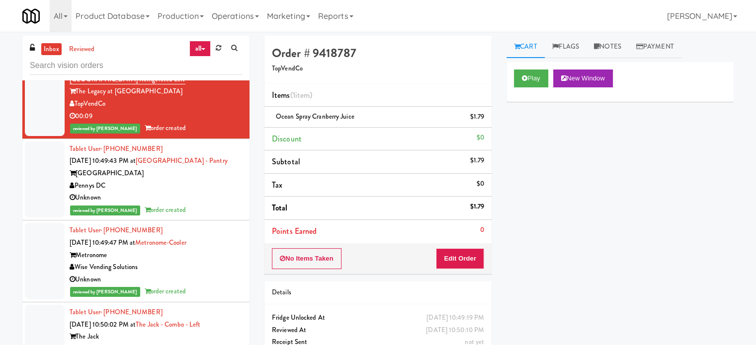
scroll to position [6226, 0]
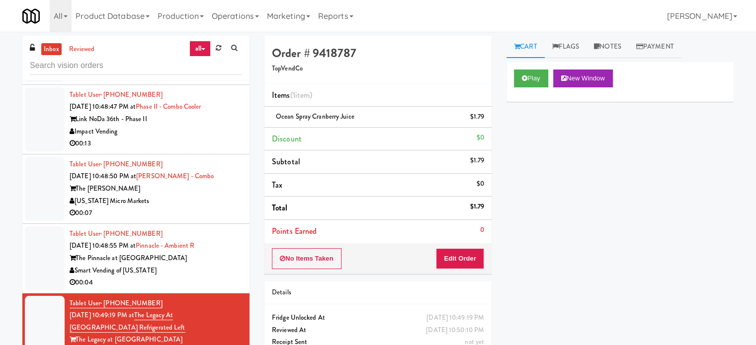
click at [208, 273] on div "Smart Vending of [US_STATE]" at bounding box center [156, 271] width 172 height 12
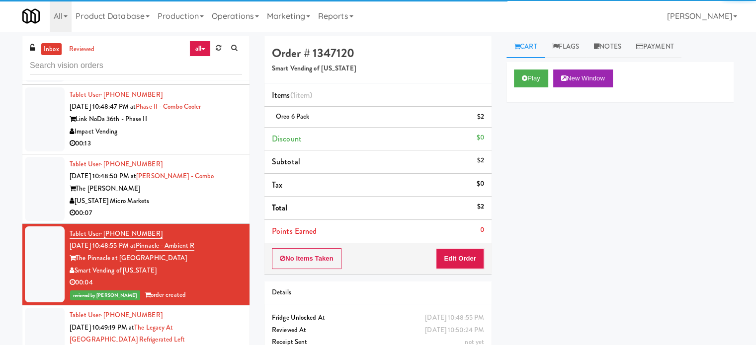
click at [207, 214] on div "00:07" at bounding box center [156, 213] width 172 height 12
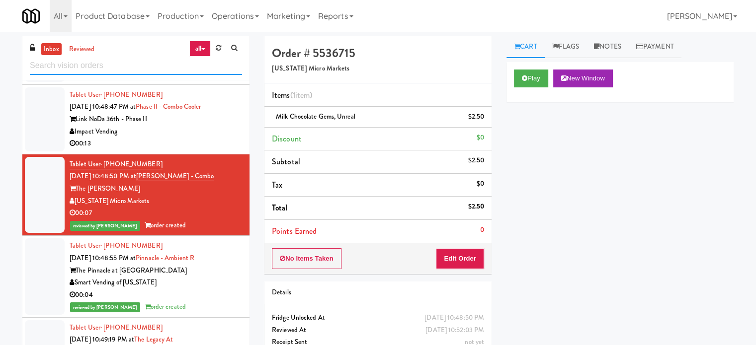
click at [162, 64] on input "text" at bounding box center [136, 66] width 212 height 18
click at [162, 63] on input "text" at bounding box center [136, 66] width 212 height 18
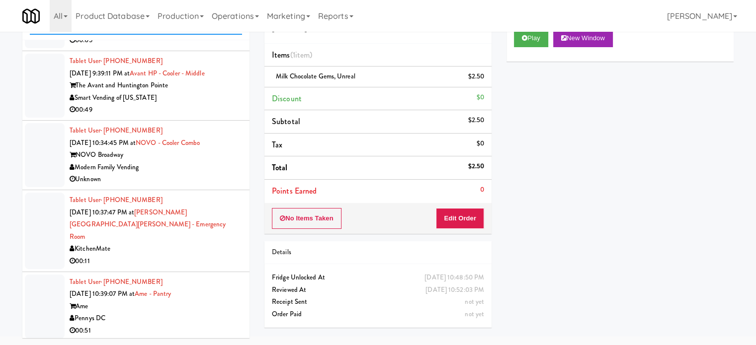
scroll to position [3879, 0]
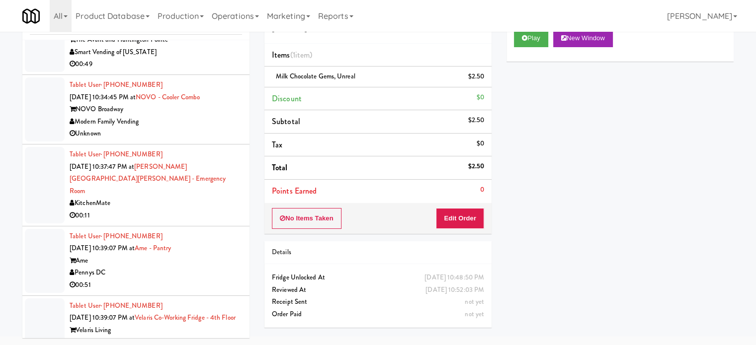
click at [209, 210] on div "00:11" at bounding box center [156, 216] width 172 height 12
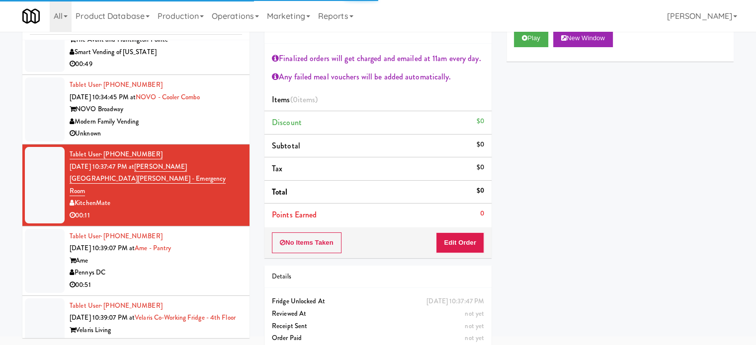
click at [195, 128] on div "Unknown" at bounding box center [156, 134] width 172 height 12
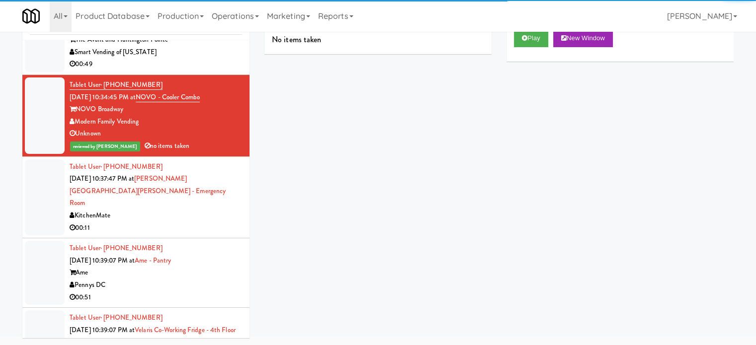
click at [207, 222] on div "00:11" at bounding box center [156, 228] width 172 height 12
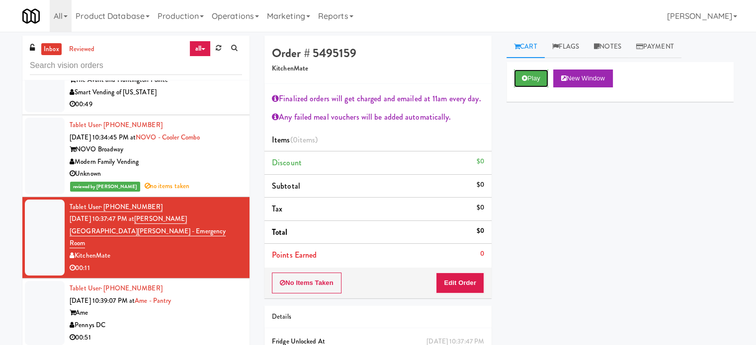
drag, startPoint x: 538, startPoint y: 77, endPoint x: 475, endPoint y: 125, distance: 79.8
click at [538, 78] on button "Play" at bounding box center [531, 79] width 34 height 18
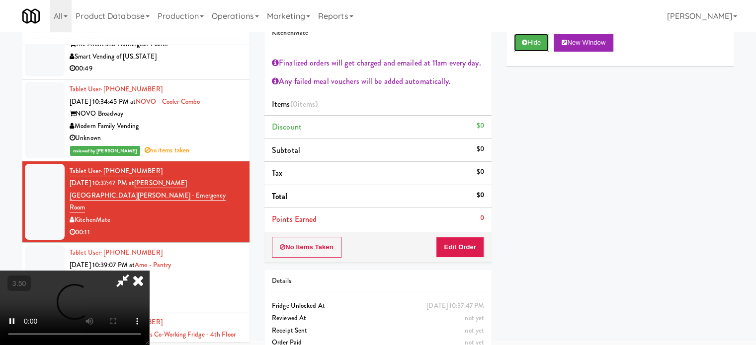
scroll to position [54, 0]
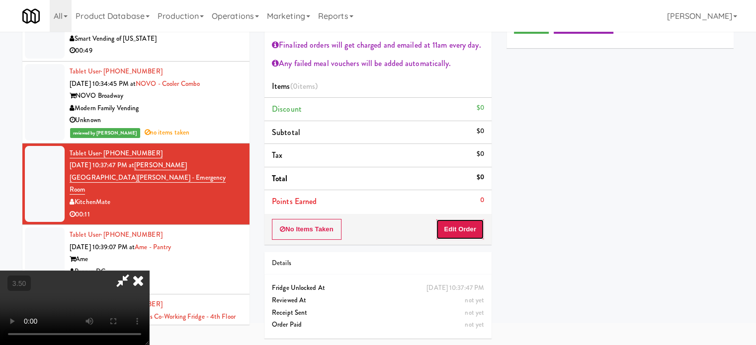
click at [460, 232] on button "Edit Order" at bounding box center [460, 229] width 48 height 21
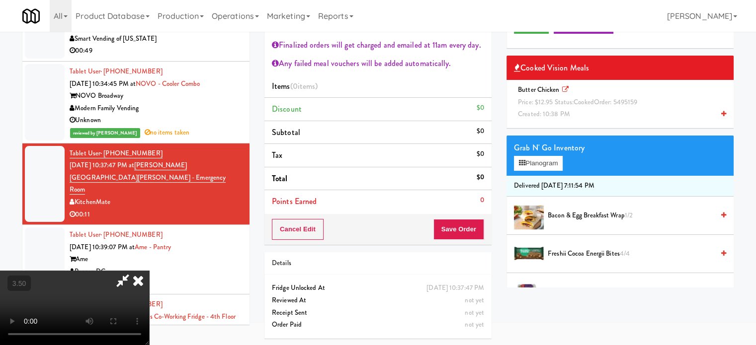
click at [149, 271] on video at bounding box center [74, 308] width 149 height 75
drag, startPoint x: 266, startPoint y: 209, endPoint x: 272, endPoint y: 202, distance: 9.1
click at [149, 271] on video at bounding box center [74, 308] width 149 height 75
drag, startPoint x: 272, startPoint y: 202, endPoint x: 288, endPoint y: 219, distance: 22.9
click at [149, 271] on video at bounding box center [74, 308] width 149 height 75
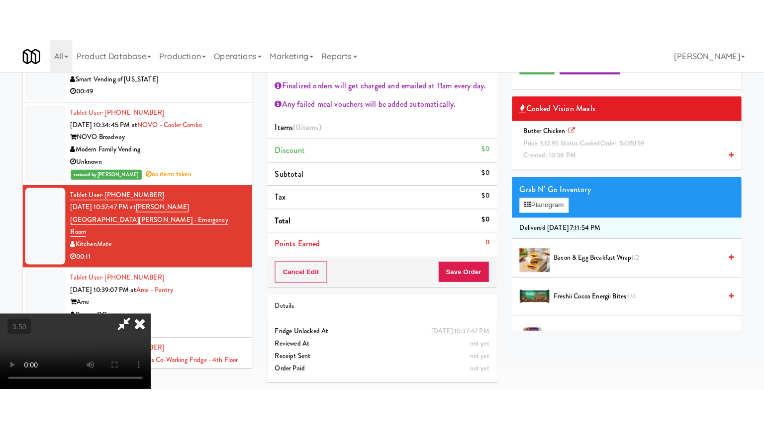
scroll to position [32, 0]
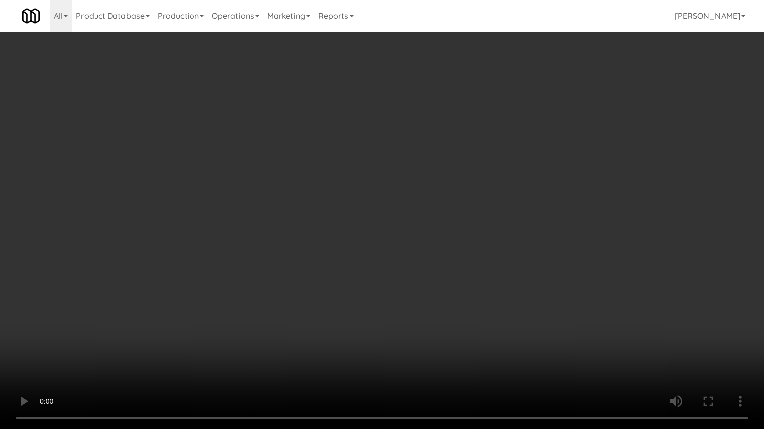
click at [342, 233] on video at bounding box center [382, 214] width 764 height 429
click at [349, 227] on video at bounding box center [382, 214] width 764 height 429
click at [352, 227] on video at bounding box center [382, 214] width 764 height 429
click at [362, 219] on video at bounding box center [382, 214] width 764 height 429
drag, startPoint x: 366, startPoint y: 218, endPoint x: 418, endPoint y: 122, distance: 109.2
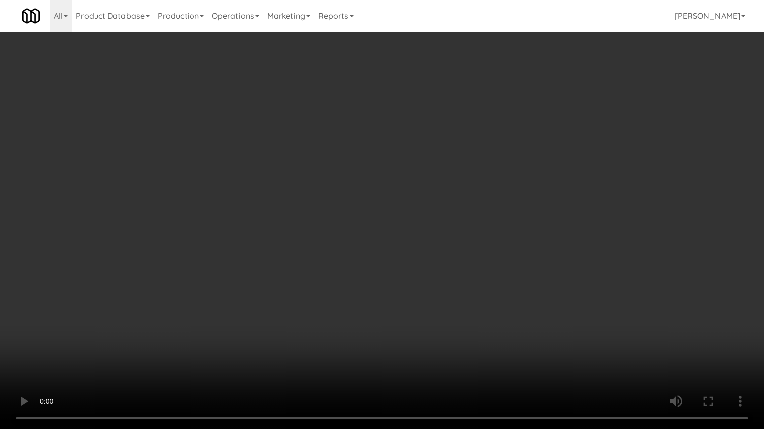
click at [366, 217] on video at bounding box center [382, 214] width 764 height 429
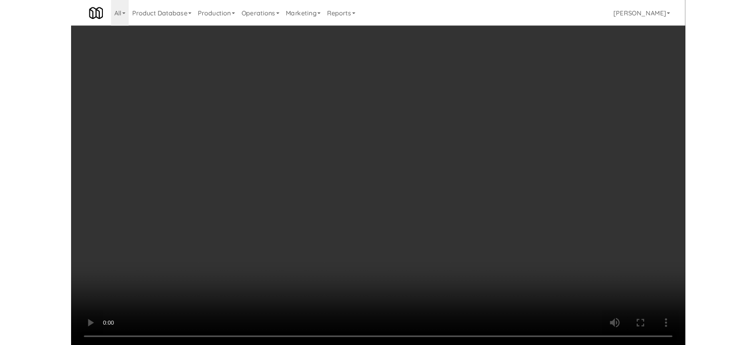
scroll to position [54, 0]
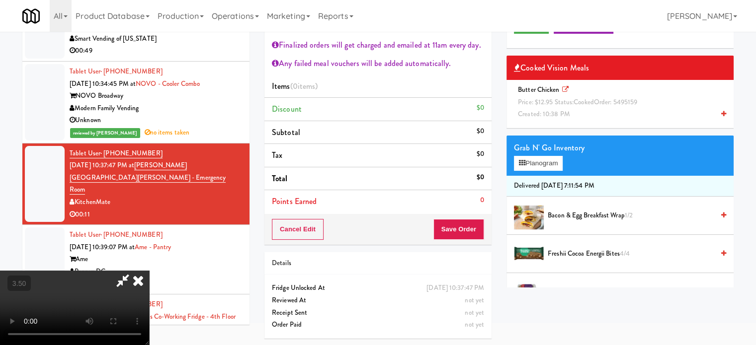
click at [149, 271] on icon at bounding box center [138, 281] width 22 height 20
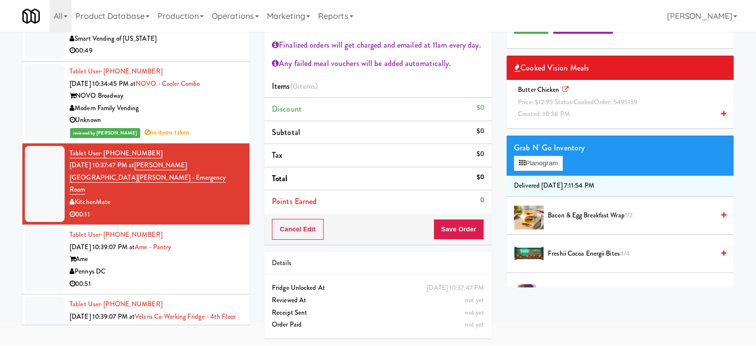
click at [539, 109] on span "Created: 10:38 PM" at bounding box center [544, 113] width 52 height 9
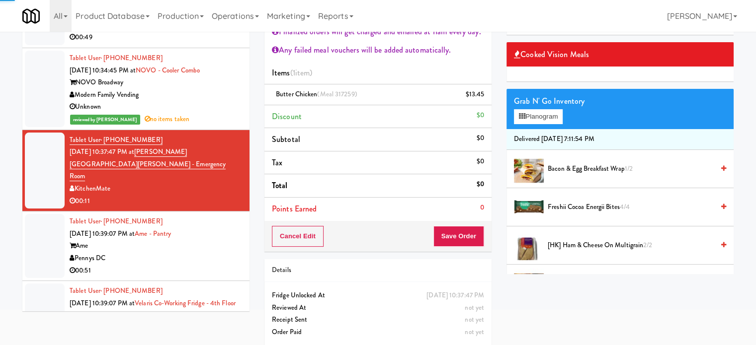
scroll to position [74, 0]
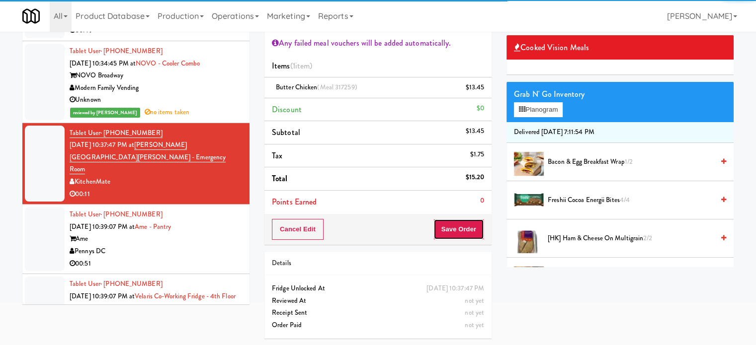
click at [449, 221] on button "Save Order" at bounding box center [458, 229] width 51 height 21
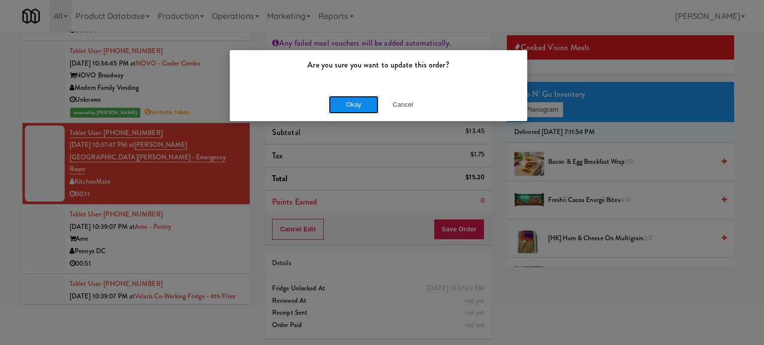
click at [355, 108] on button "Okay" at bounding box center [354, 105] width 50 height 18
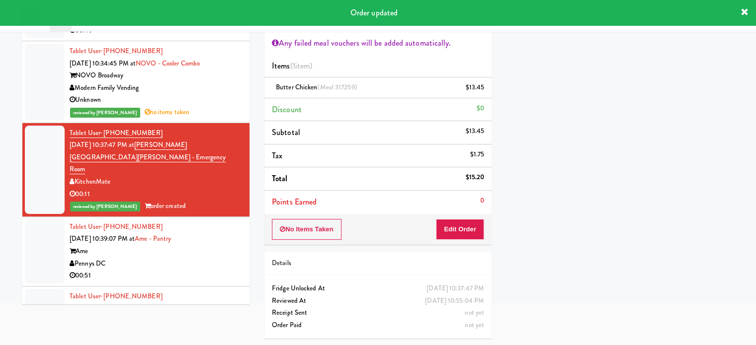
click at [190, 270] on div "00:51" at bounding box center [156, 276] width 172 height 12
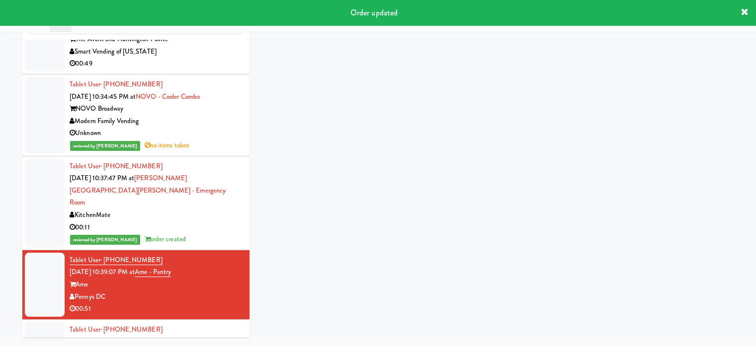
scroll to position [40, 0]
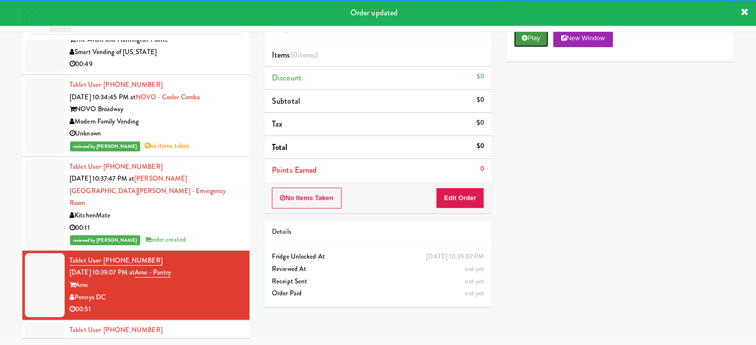
click at [532, 46] on button "Play" at bounding box center [531, 38] width 34 height 18
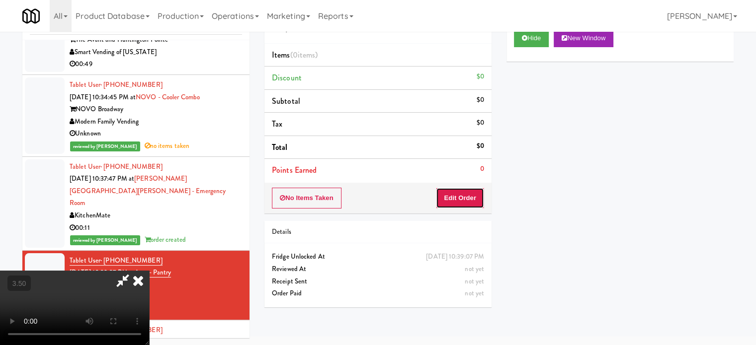
click at [459, 200] on button "Edit Order" at bounding box center [460, 198] width 48 height 21
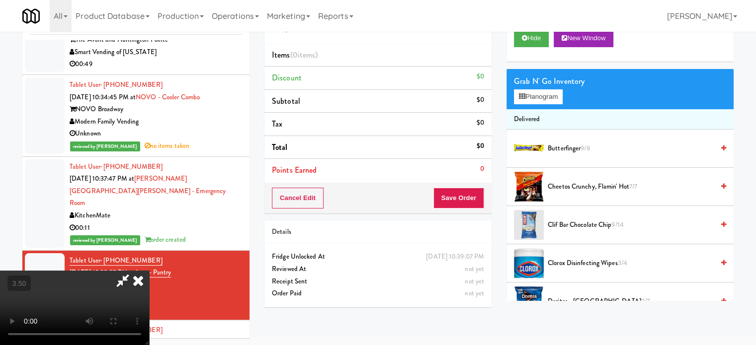
drag, startPoint x: 195, startPoint y: 210, endPoint x: 200, endPoint y: 183, distance: 27.4
click at [149, 271] on video at bounding box center [74, 308] width 149 height 75
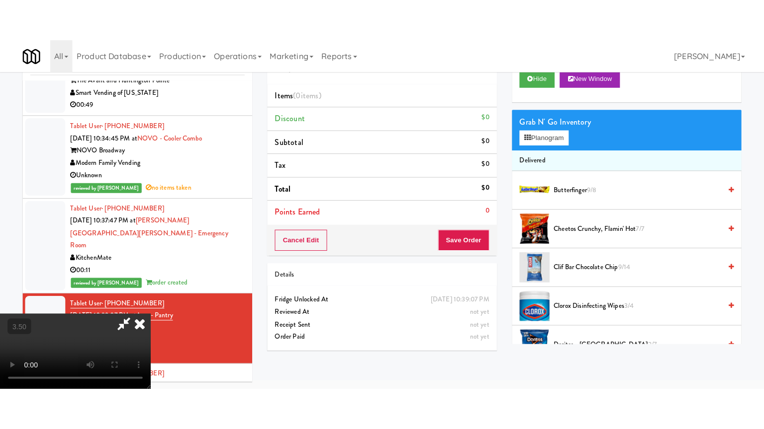
scroll to position [32, 0]
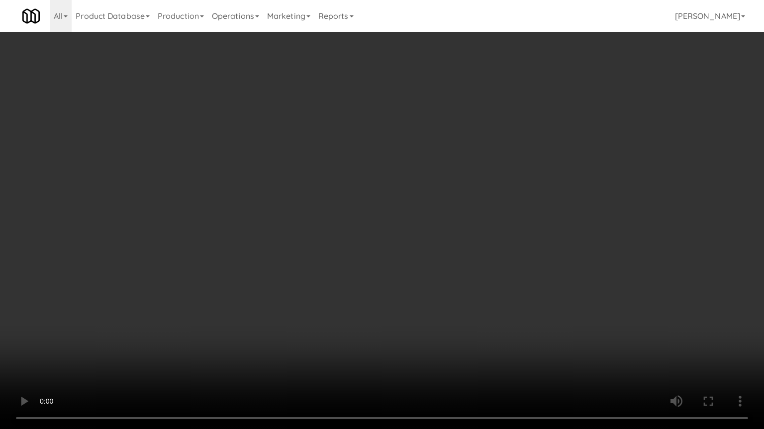
click at [236, 218] on video at bounding box center [382, 214] width 764 height 429
click at [239, 216] on video at bounding box center [382, 214] width 764 height 429
click at [241, 217] on video at bounding box center [382, 214] width 764 height 429
click at [324, 212] on video at bounding box center [382, 214] width 764 height 429
click at [262, 207] on video at bounding box center [382, 214] width 764 height 429
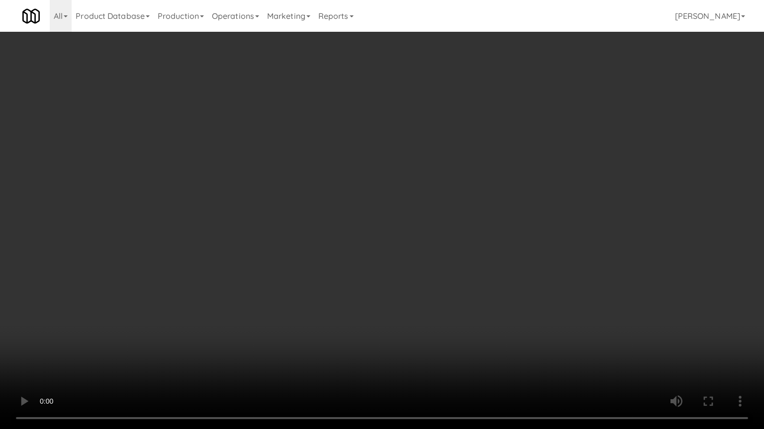
click at [273, 209] on video at bounding box center [382, 214] width 764 height 429
drag, startPoint x: 282, startPoint y: 208, endPoint x: 445, endPoint y: 121, distance: 185.0
click at [283, 208] on video at bounding box center [382, 214] width 764 height 429
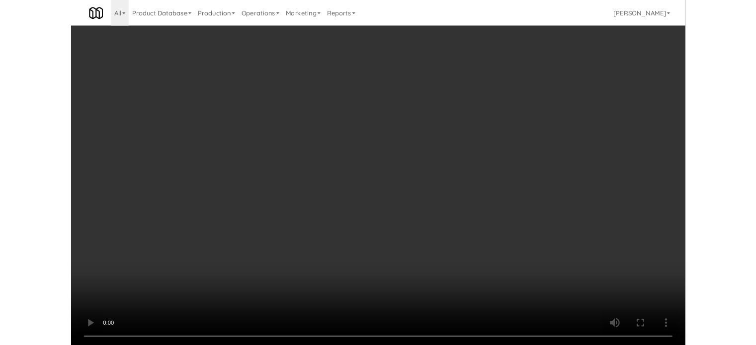
scroll to position [40, 0]
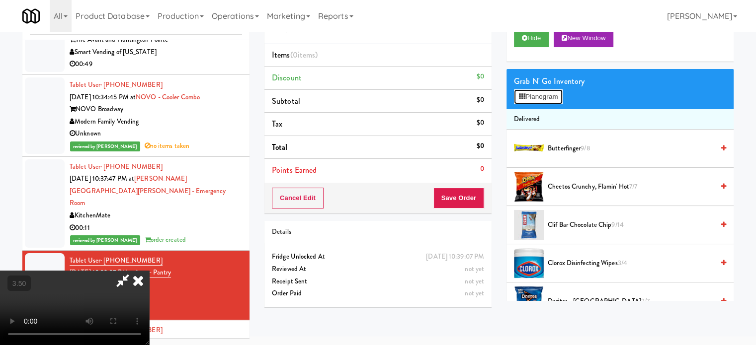
click at [539, 92] on button "Planogram" at bounding box center [538, 96] width 49 height 15
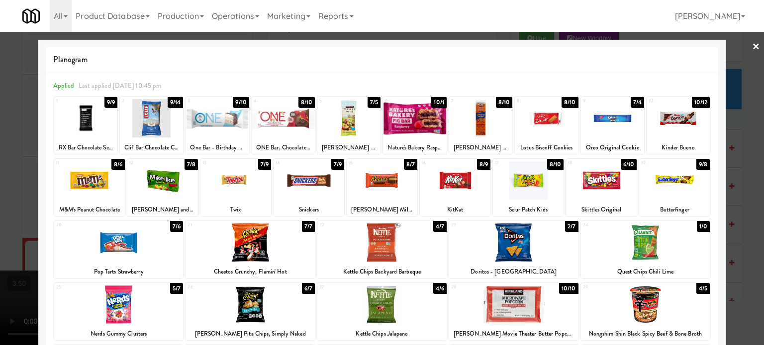
click at [698, 227] on div "1/0" at bounding box center [702, 226] width 13 height 11
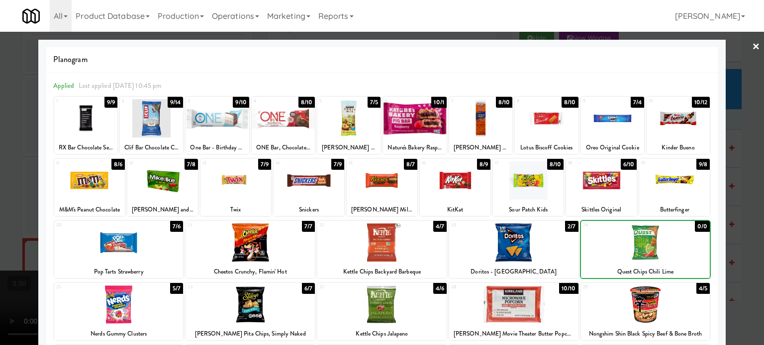
click at [729, 237] on div at bounding box center [382, 172] width 764 height 345
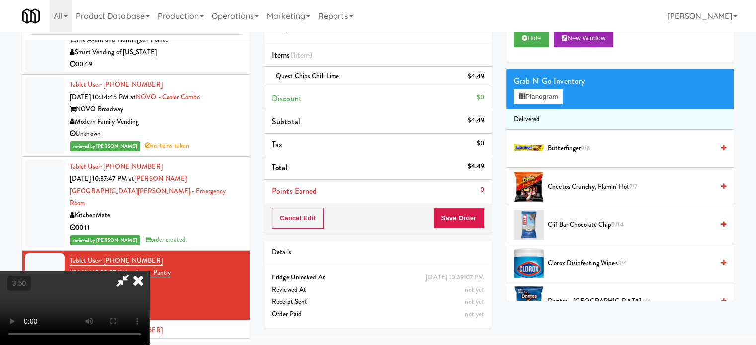
click at [149, 271] on video at bounding box center [74, 308] width 149 height 75
drag, startPoint x: 276, startPoint y: 256, endPoint x: 315, endPoint y: 193, distance: 73.2
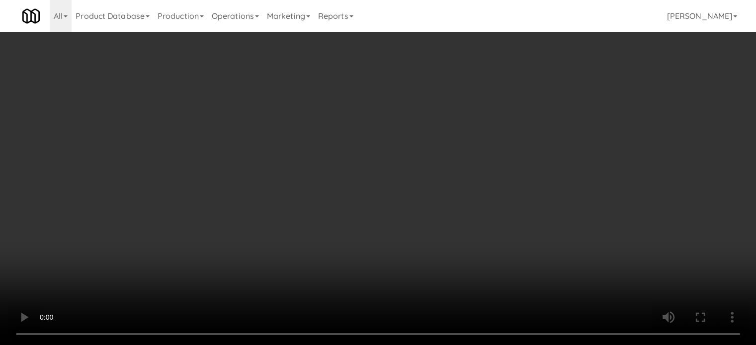
click at [276, 251] on video at bounding box center [378, 172] width 756 height 345
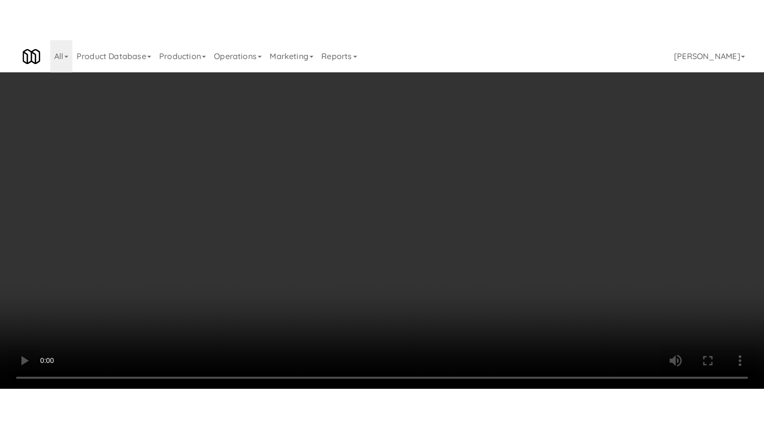
scroll to position [32, 0]
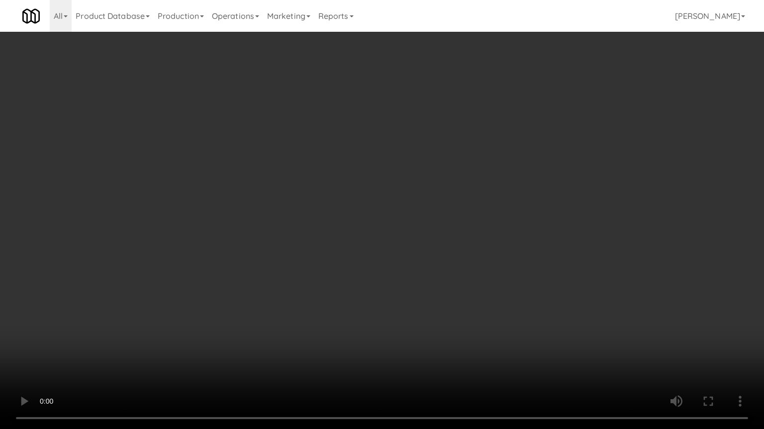
click at [376, 199] on video at bounding box center [382, 214] width 764 height 429
click at [388, 199] on video at bounding box center [382, 214] width 764 height 429
click at [404, 207] on video at bounding box center [382, 214] width 764 height 429
click at [414, 205] on video at bounding box center [382, 214] width 764 height 429
click at [428, 204] on video at bounding box center [382, 214] width 764 height 429
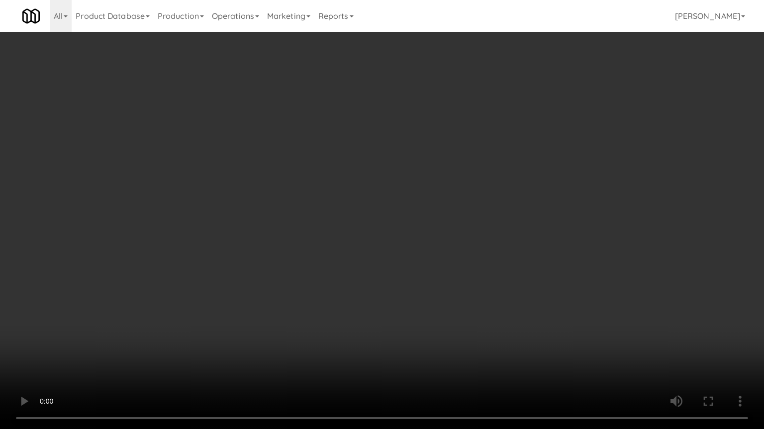
click at [429, 205] on video at bounding box center [382, 214] width 764 height 429
click at [437, 209] on video at bounding box center [382, 214] width 764 height 429
drag, startPoint x: 436, startPoint y: 208, endPoint x: 438, endPoint y: 203, distance: 6.0
click at [436, 209] on video at bounding box center [382, 214] width 764 height 429
click at [432, 201] on video at bounding box center [382, 214] width 764 height 429
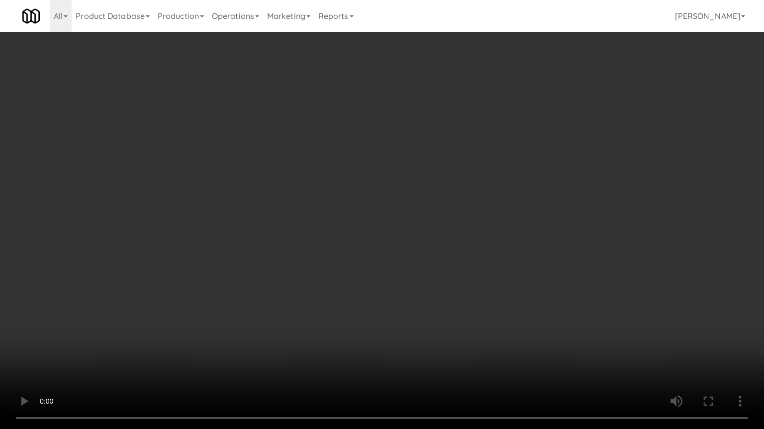
drag, startPoint x: 450, startPoint y: 205, endPoint x: 457, endPoint y: 205, distance: 6.5
click at [453, 205] on video at bounding box center [382, 214] width 764 height 429
click at [457, 205] on video at bounding box center [382, 214] width 764 height 429
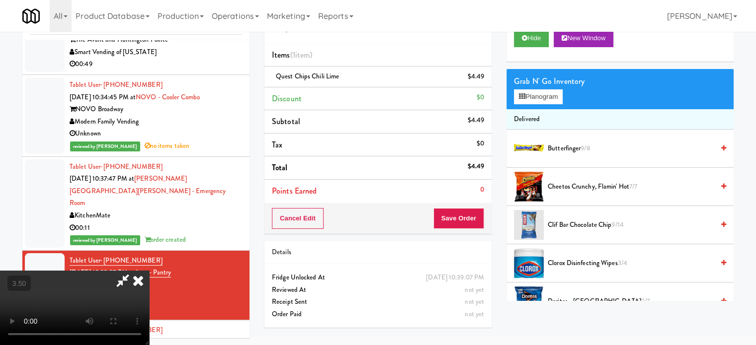
scroll to position [249, 0]
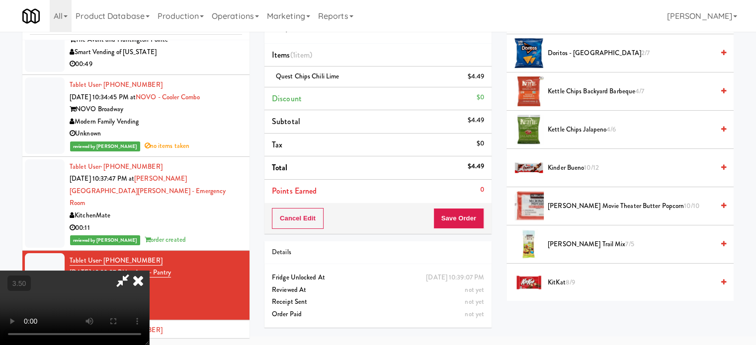
click at [574, 283] on span "8/9" at bounding box center [570, 282] width 9 height 9
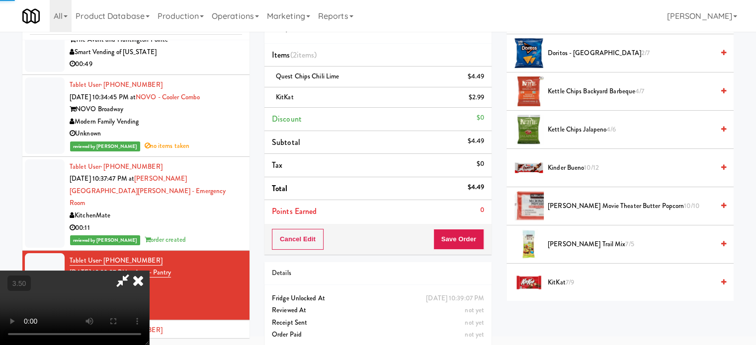
click at [149, 271] on video at bounding box center [74, 308] width 149 height 75
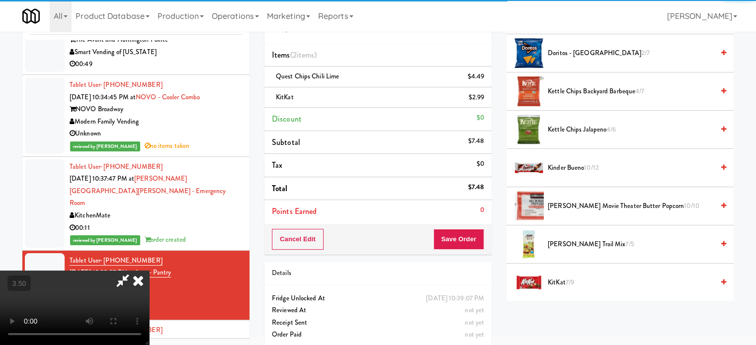
drag, startPoint x: 251, startPoint y: 225, endPoint x: 271, endPoint y: 247, distance: 30.2
click at [149, 271] on video at bounding box center [74, 308] width 149 height 75
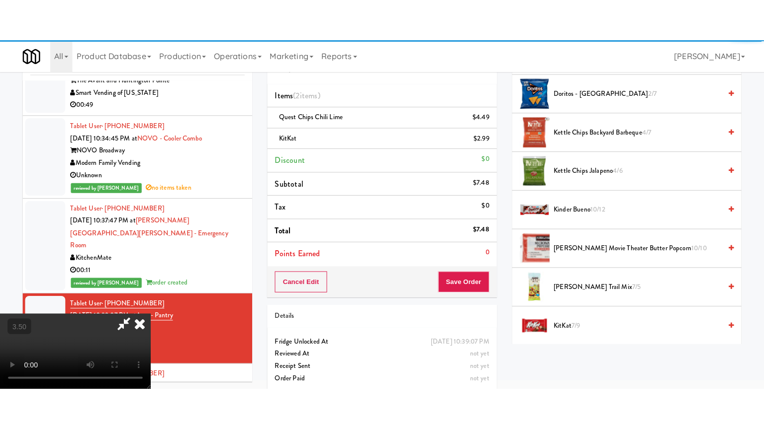
scroll to position [32, 0]
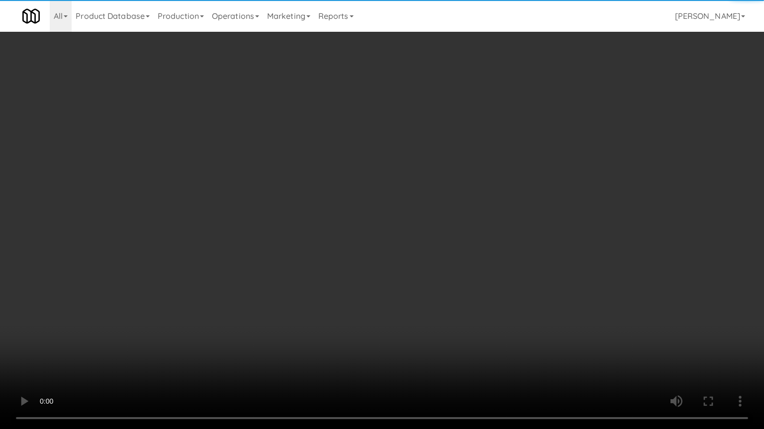
drag, startPoint x: 310, startPoint y: 195, endPoint x: 319, endPoint y: 179, distance: 18.3
click at [311, 194] on video at bounding box center [382, 214] width 764 height 429
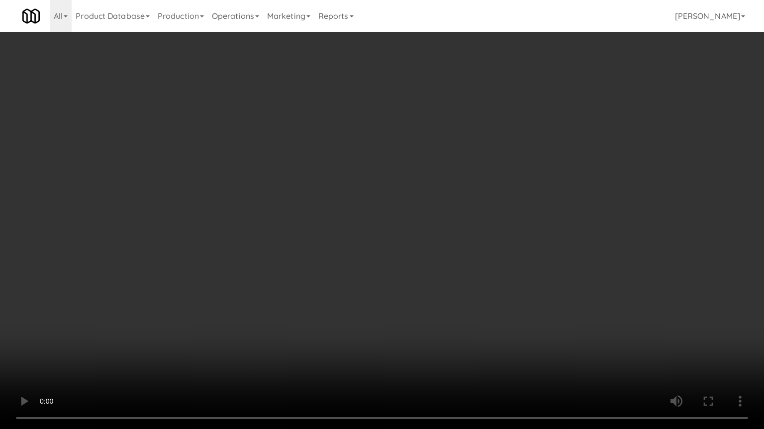
click at [319, 177] on video at bounding box center [382, 214] width 764 height 429
drag, startPoint x: 329, startPoint y: 172, endPoint x: 331, endPoint y: 112, distance: 60.2
click at [330, 172] on video at bounding box center [382, 214] width 764 height 429
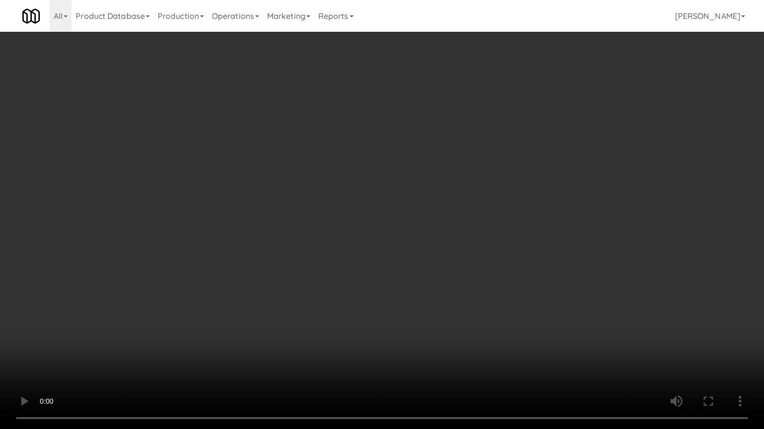
click at [331, 112] on video at bounding box center [382, 214] width 764 height 429
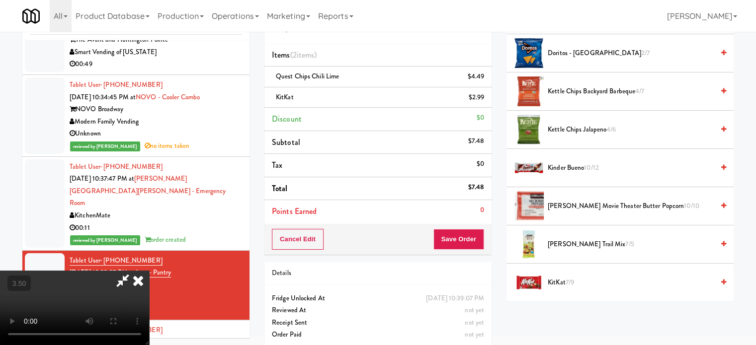
scroll to position [0, 0]
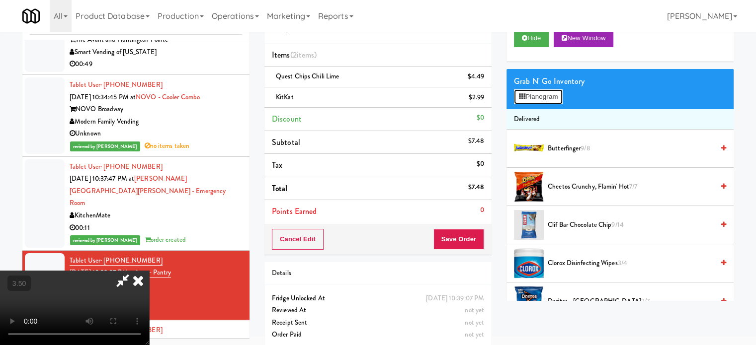
click at [534, 97] on button "Planogram" at bounding box center [538, 96] width 49 height 15
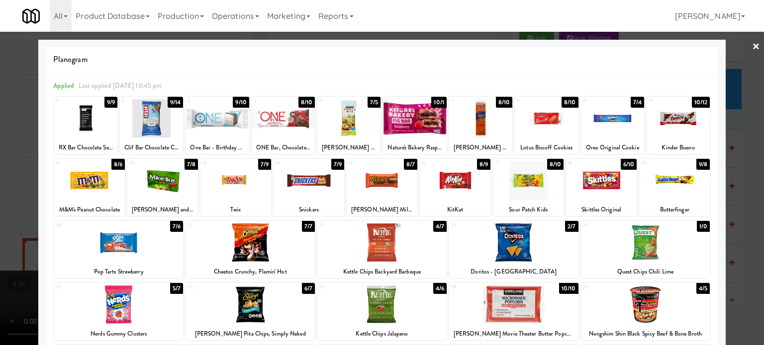
click at [240, 101] on div "9/10" at bounding box center [241, 102] width 16 height 11
click at [21, 209] on div at bounding box center [382, 172] width 764 height 345
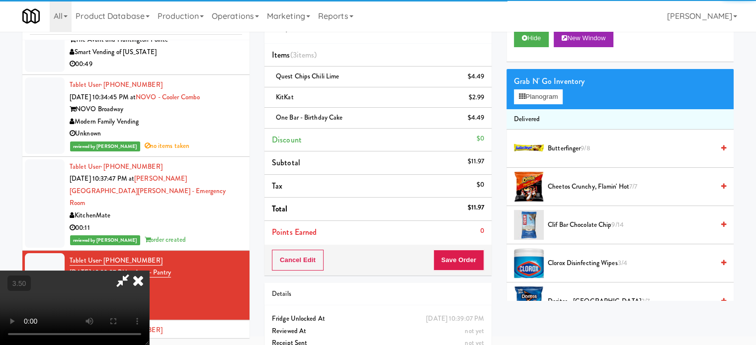
click at [149, 271] on video at bounding box center [74, 308] width 149 height 75
drag, startPoint x: 259, startPoint y: 188, endPoint x: 278, endPoint y: 219, distance: 36.4
click at [149, 271] on video at bounding box center [74, 308] width 149 height 75
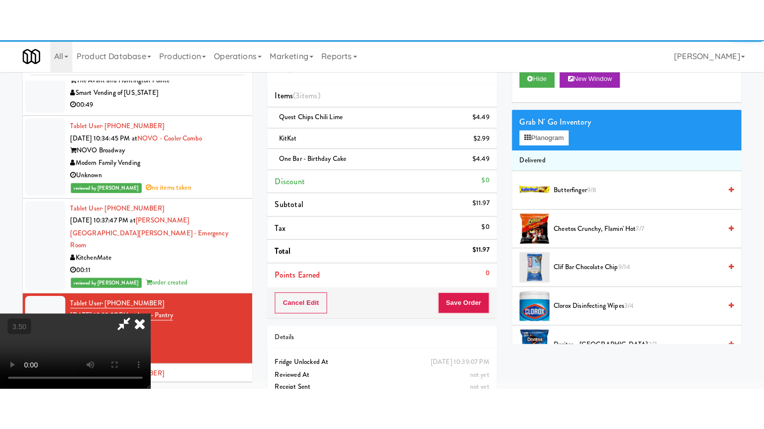
scroll to position [32, 0]
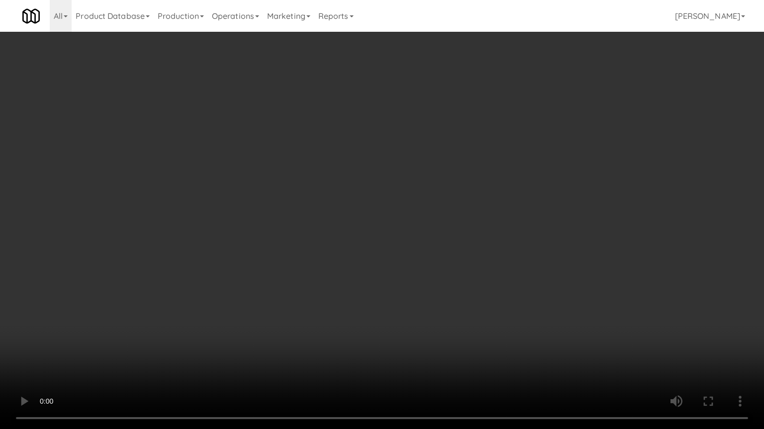
click at [341, 164] on video at bounding box center [382, 214] width 764 height 429
click at [341, 173] on video at bounding box center [382, 214] width 764 height 429
click at [347, 173] on video at bounding box center [382, 214] width 764 height 429
click at [426, 196] on video at bounding box center [382, 214] width 764 height 429
click at [417, 191] on video at bounding box center [382, 214] width 764 height 429
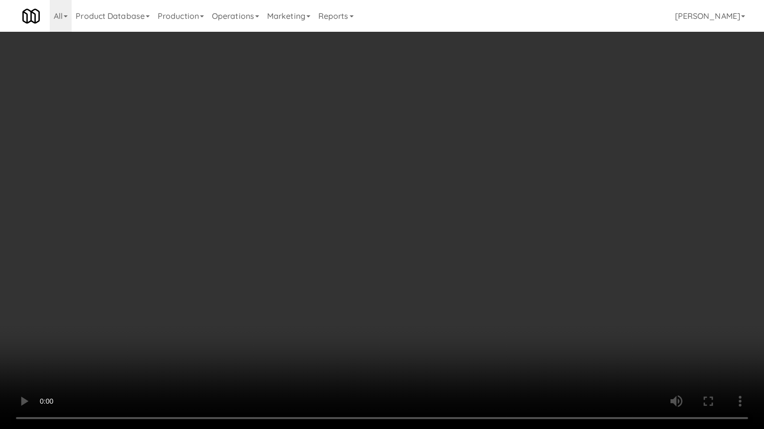
drag, startPoint x: 420, startPoint y: 188, endPoint x: 531, endPoint y: 96, distance: 144.8
click at [422, 187] on video at bounding box center [382, 214] width 764 height 429
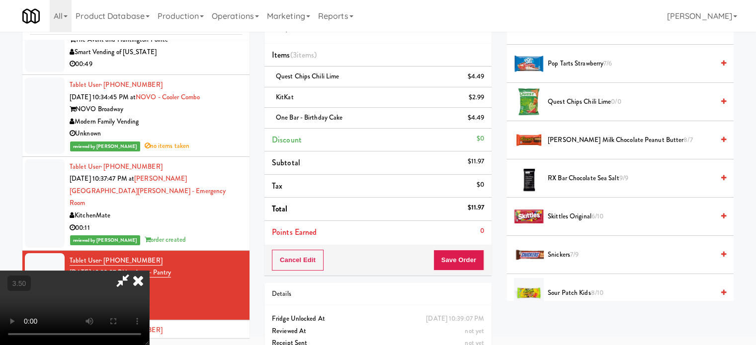
scroll to position [1203, 0]
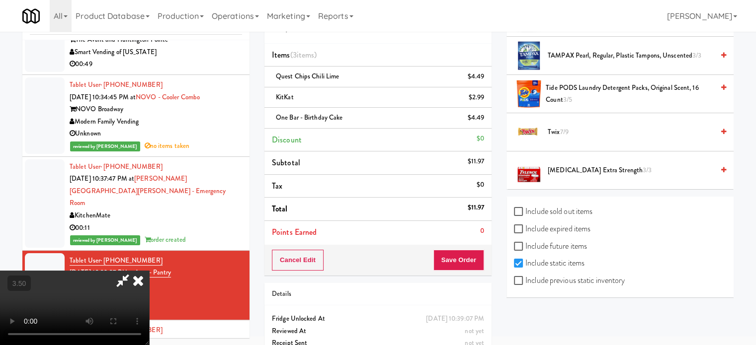
click at [567, 129] on span "7/9" at bounding box center [564, 131] width 8 height 9
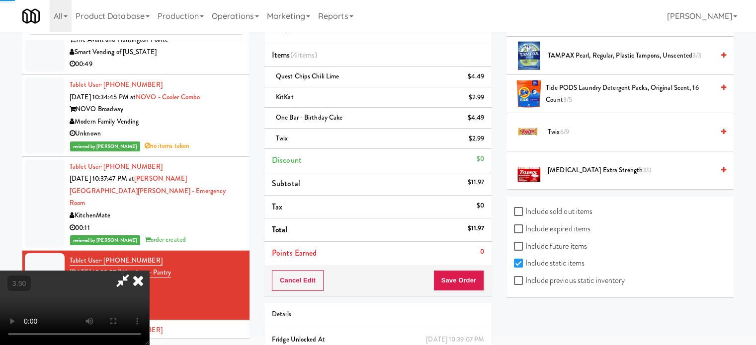
click at [149, 271] on video at bounding box center [74, 308] width 149 height 75
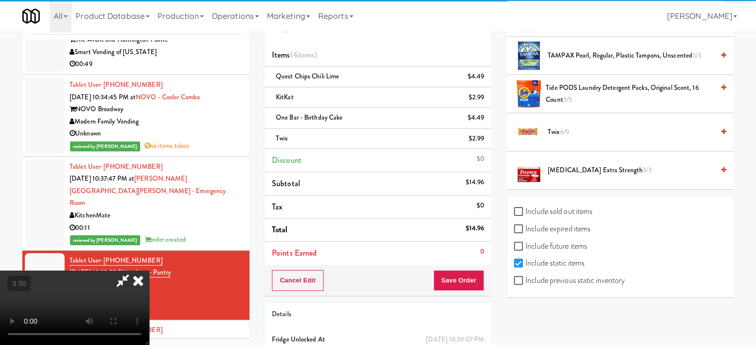
drag, startPoint x: 270, startPoint y: 182, endPoint x: 288, endPoint y: 199, distance: 24.3
click at [149, 271] on video at bounding box center [74, 308] width 149 height 75
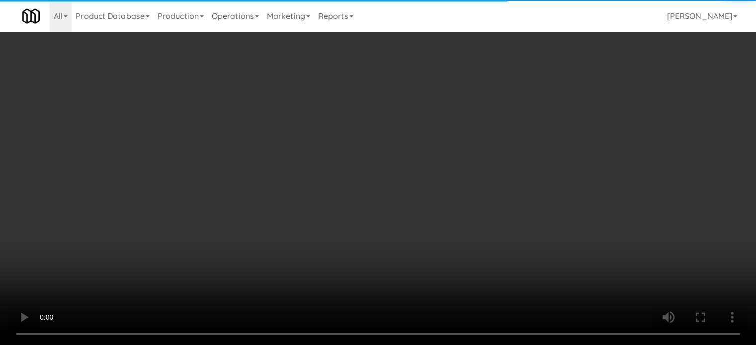
scroll to position [1119, 0]
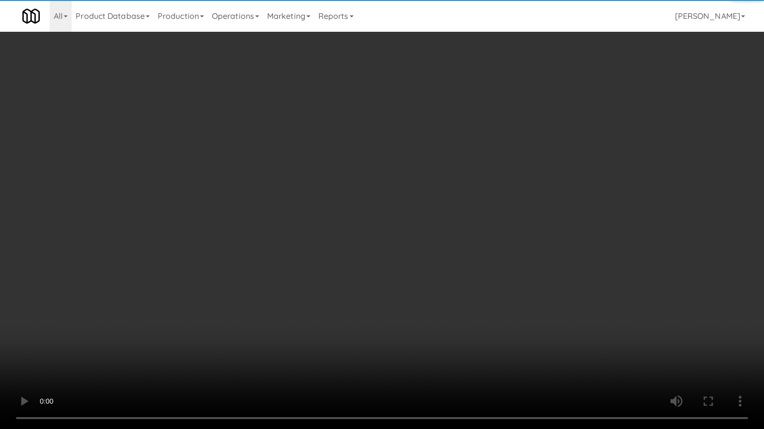
click at [293, 190] on video at bounding box center [382, 214] width 764 height 429
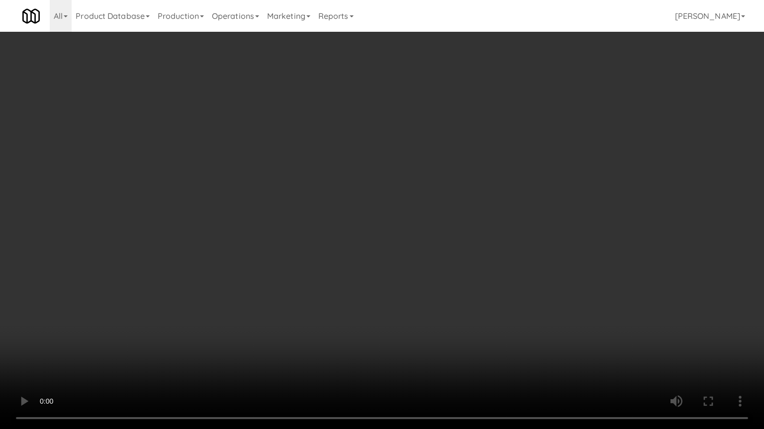
click at [204, 258] on video at bounding box center [382, 214] width 764 height 429
click at [296, 207] on video at bounding box center [382, 214] width 764 height 429
click at [324, 201] on video at bounding box center [382, 214] width 764 height 429
click at [364, 209] on video at bounding box center [382, 214] width 764 height 429
click at [364, 210] on video at bounding box center [382, 214] width 764 height 429
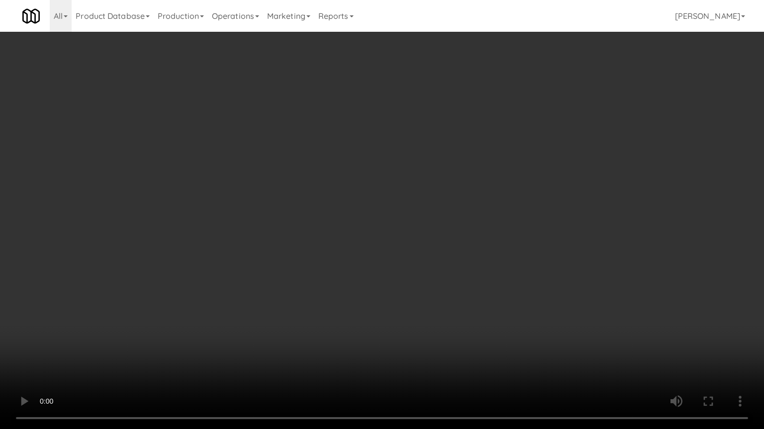
click at [369, 207] on video at bounding box center [382, 214] width 764 height 429
click at [373, 175] on video at bounding box center [382, 214] width 764 height 429
click at [377, 172] on video at bounding box center [382, 214] width 764 height 429
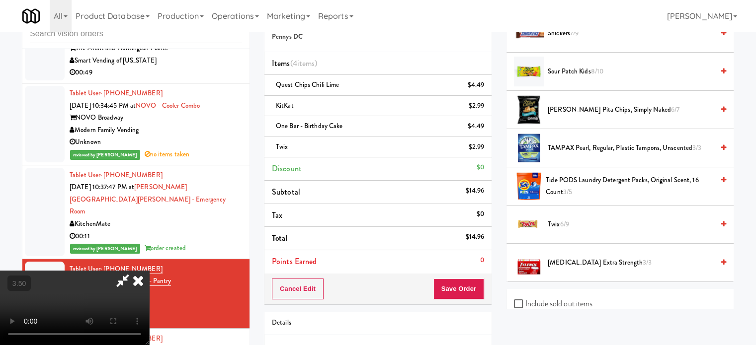
click at [149, 271] on icon at bounding box center [138, 281] width 22 height 20
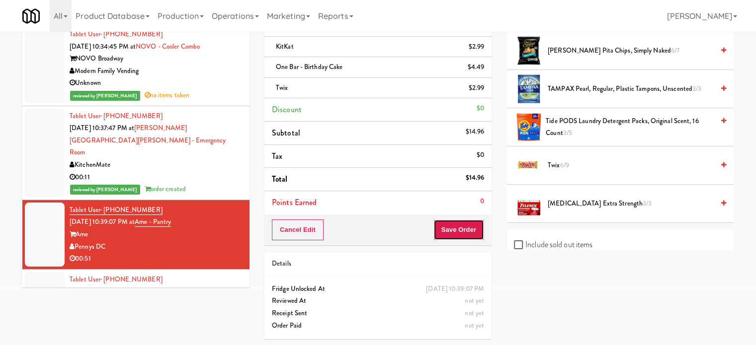
drag, startPoint x: 464, startPoint y: 230, endPoint x: 336, endPoint y: 159, distance: 146.9
click at [464, 230] on button "Save Order" at bounding box center [458, 230] width 51 height 21
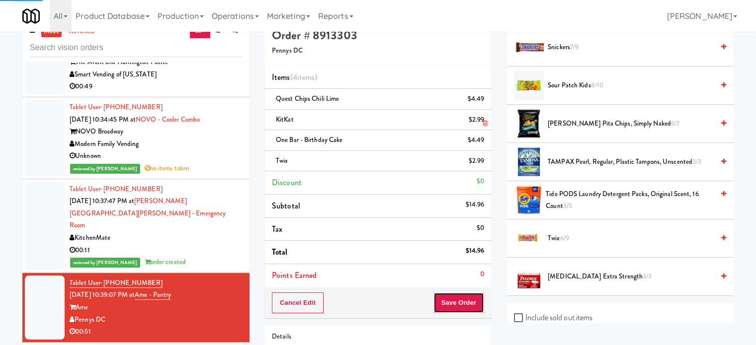
scroll to position [0, 0]
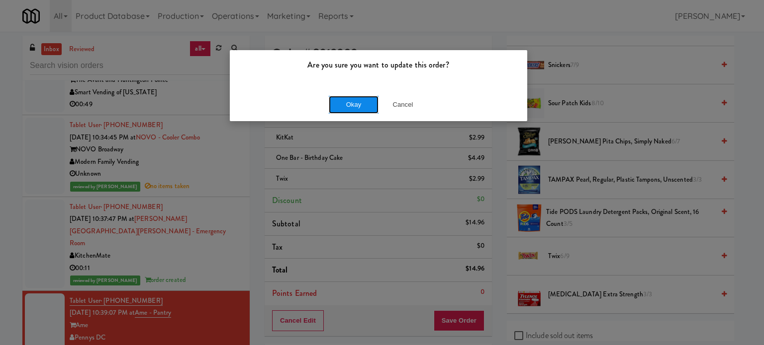
click at [357, 106] on button "Okay" at bounding box center [354, 105] width 50 height 18
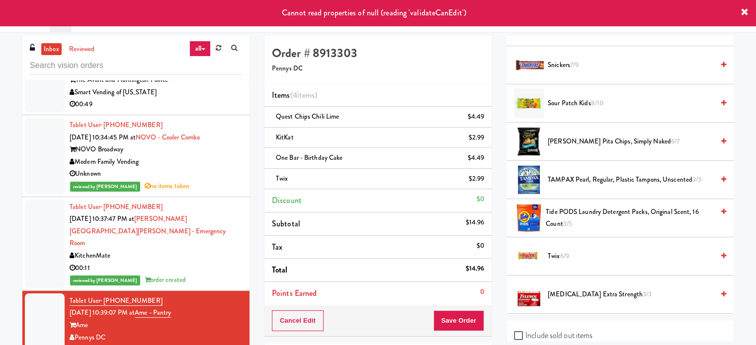
drag, startPoint x: 204, startPoint y: 244, endPoint x: 214, endPoint y: 231, distance: 16.3
click at [204, 250] on div "KitchenMate" at bounding box center [156, 256] width 172 height 12
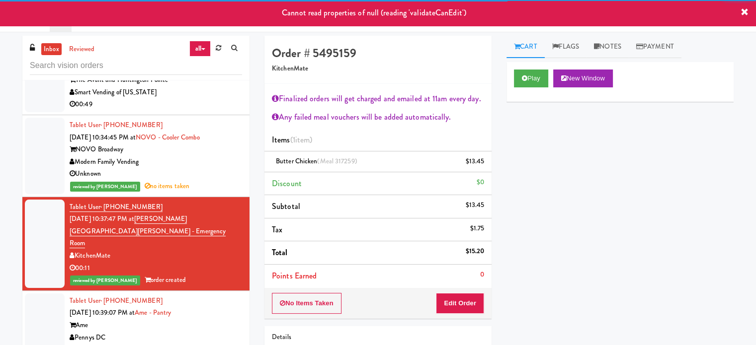
drag, startPoint x: 211, startPoint y: 307, endPoint x: 211, endPoint y: 298, distance: 8.9
click at [210, 320] on div "Ame" at bounding box center [156, 326] width 172 height 12
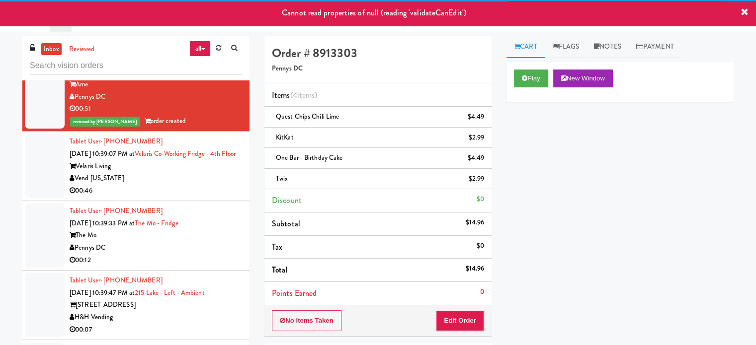
scroll to position [4128, 0]
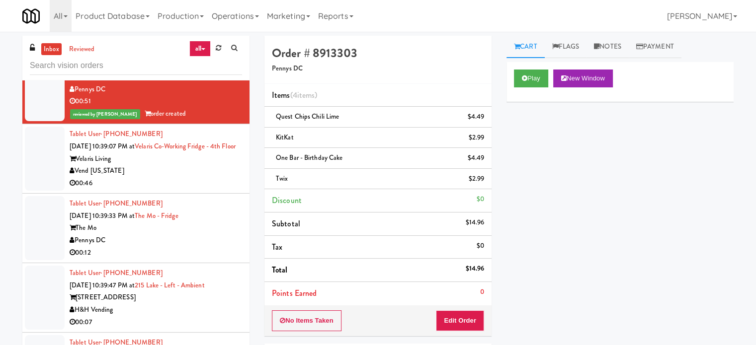
drag, startPoint x: 188, startPoint y: 175, endPoint x: 196, endPoint y: 174, distance: 8.6
click at [189, 177] on div "00:46" at bounding box center [156, 183] width 172 height 12
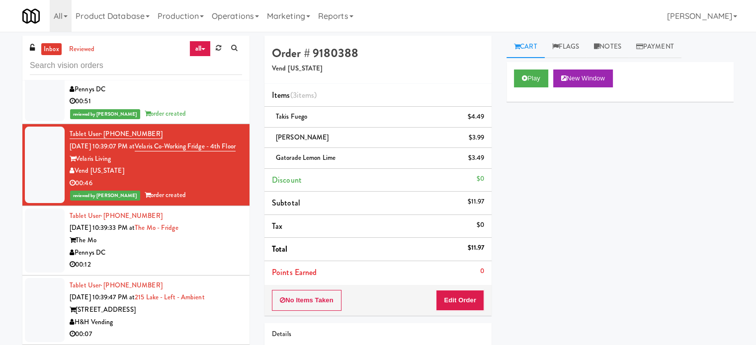
click at [204, 242] on div "The Mo" at bounding box center [156, 241] width 172 height 12
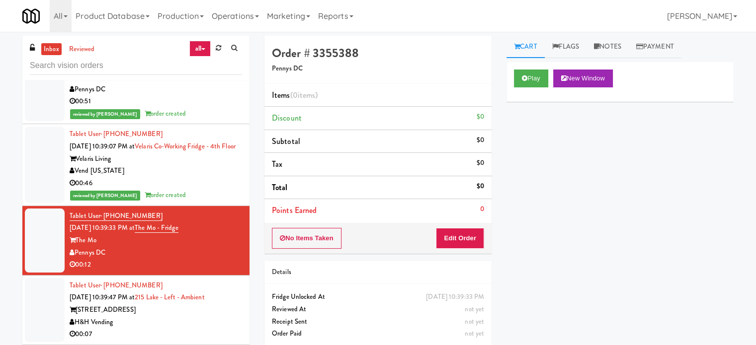
click at [528, 87] on div "Play New Window" at bounding box center [620, 82] width 227 height 40
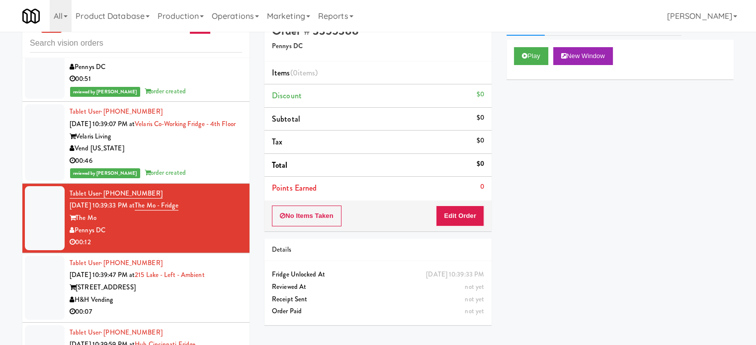
scroll to position [40, 0]
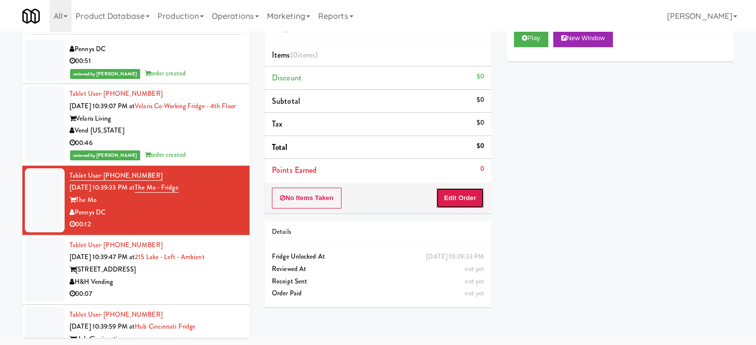
click at [460, 197] on button "Edit Order" at bounding box center [460, 198] width 48 height 21
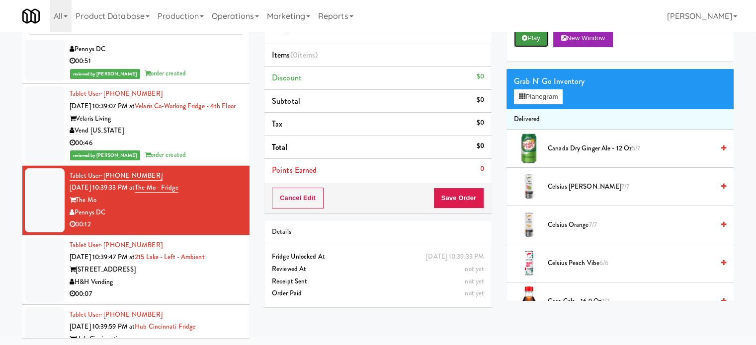
click at [533, 38] on button "Play" at bounding box center [531, 38] width 34 height 18
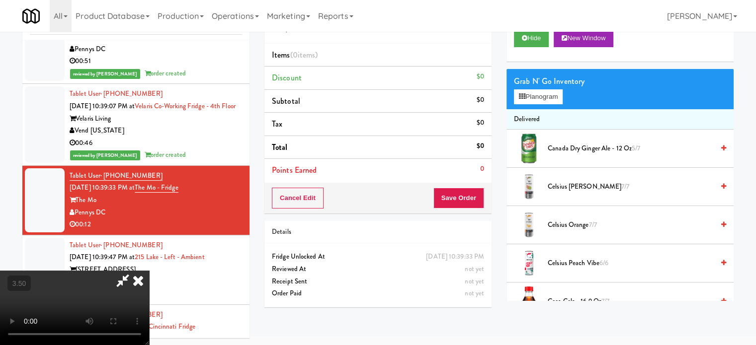
drag, startPoint x: 322, startPoint y: 218, endPoint x: 329, endPoint y: 214, distance: 7.3
click at [149, 271] on video at bounding box center [74, 308] width 149 height 75
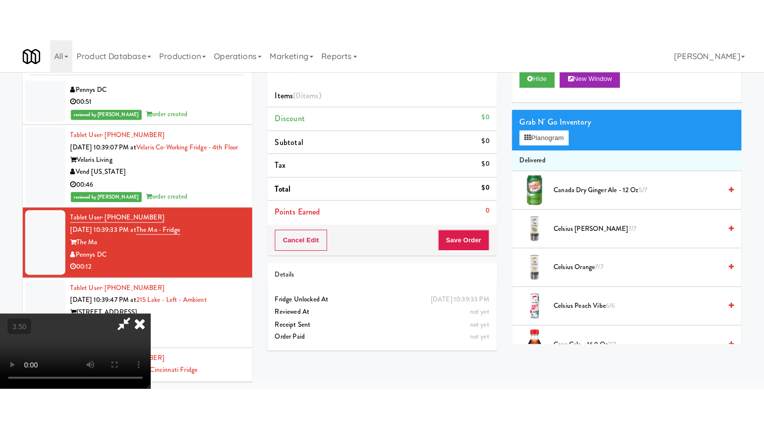
scroll to position [32, 0]
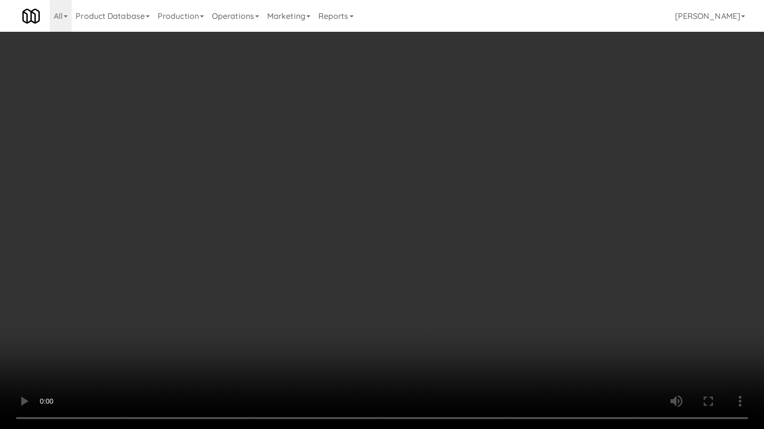
click at [369, 244] on video at bounding box center [382, 214] width 764 height 429
click at [370, 244] on video at bounding box center [382, 214] width 764 height 429
click at [394, 248] on video at bounding box center [382, 214] width 764 height 429
drag, startPoint x: 397, startPoint y: 246, endPoint x: 635, endPoint y: 108, distance: 275.7
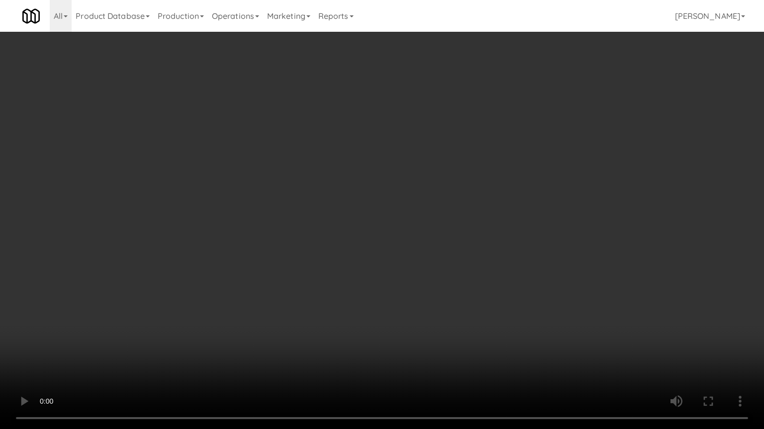
click at [406, 240] on video at bounding box center [382, 214] width 764 height 429
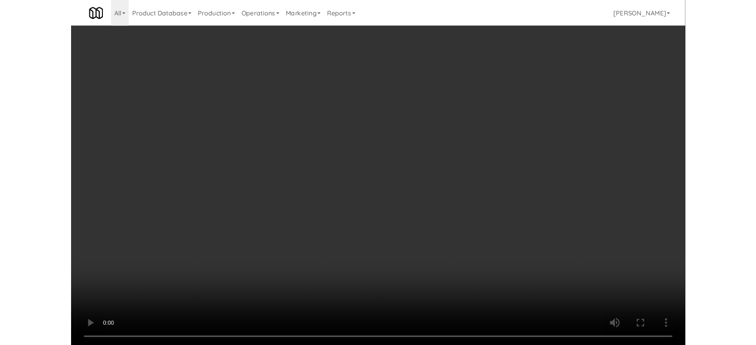
scroll to position [40, 0]
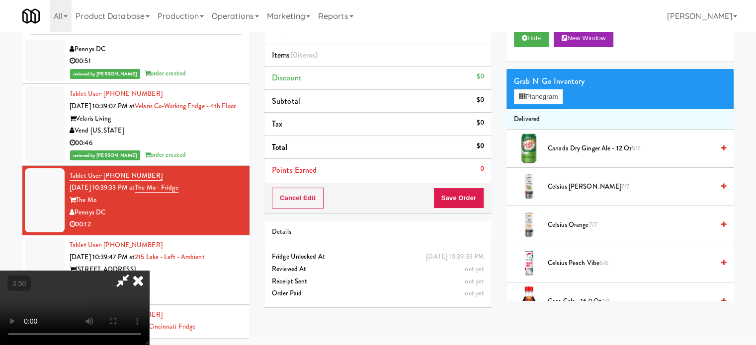
click at [591, 145] on span "Canada Dry Ginger Ale - 12 oz 5/7" at bounding box center [631, 149] width 166 height 12
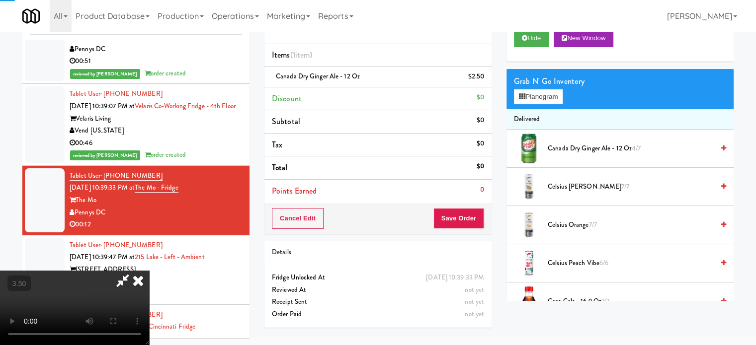
click at [149, 271] on video at bounding box center [74, 308] width 149 height 75
drag, startPoint x: 304, startPoint y: 171, endPoint x: 309, endPoint y: 224, distance: 53.4
click at [149, 271] on video at bounding box center [74, 308] width 149 height 75
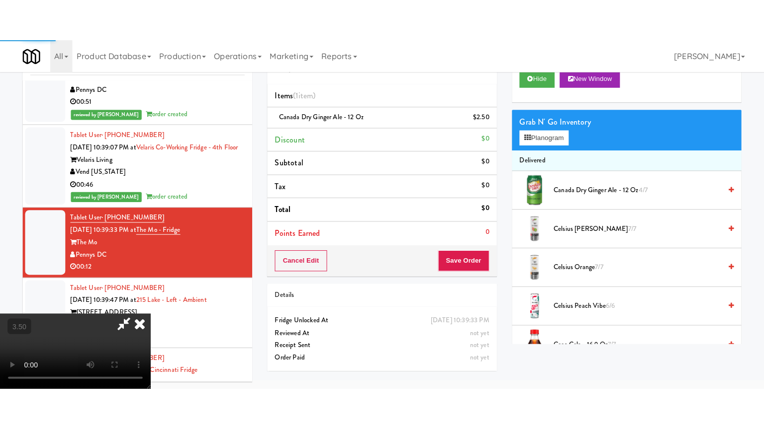
scroll to position [32, 0]
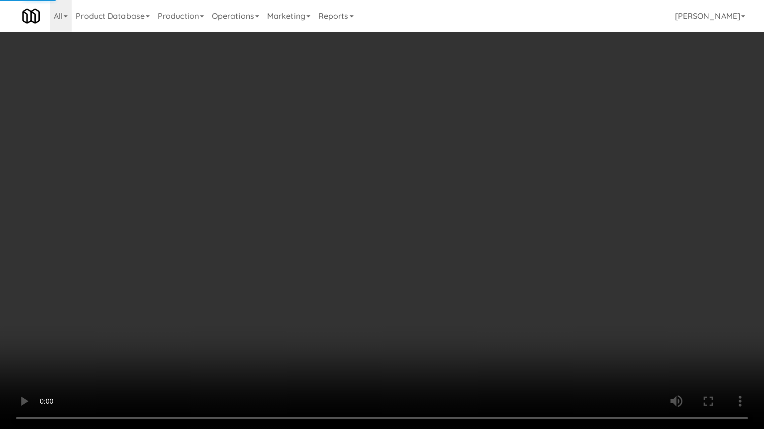
drag, startPoint x: 309, startPoint y: 224, endPoint x: 332, endPoint y: 188, distance: 42.5
click at [310, 223] on video at bounding box center [382, 214] width 764 height 429
click at [329, 191] on video at bounding box center [382, 214] width 764 height 429
click at [330, 191] on video at bounding box center [382, 214] width 764 height 429
click at [336, 198] on video at bounding box center [382, 214] width 764 height 429
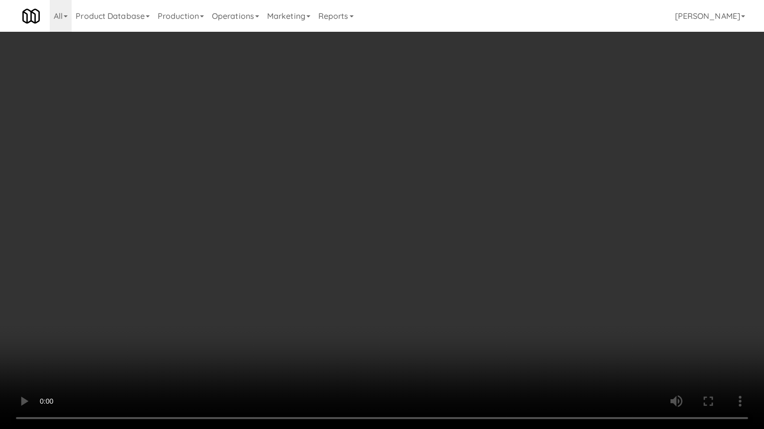
click at [340, 197] on video at bounding box center [382, 214] width 764 height 429
click at [342, 198] on video at bounding box center [382, 214] width 764 height 429
click at [350, 203] on video at bounding box center [382, 214] width 764 height 429
click at [359, 198] on video at bounding box center [382, 214] width 764 height 429
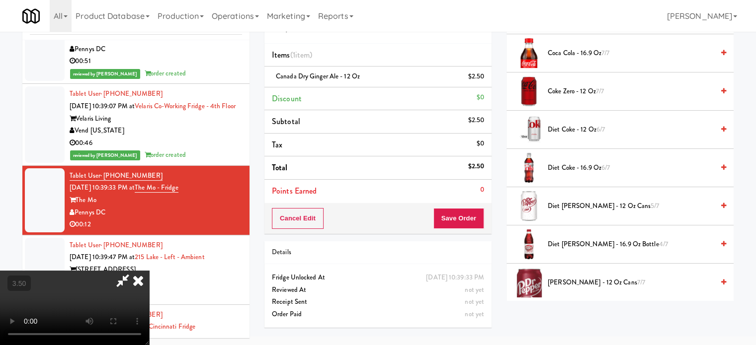
scroll to position [497, 0]
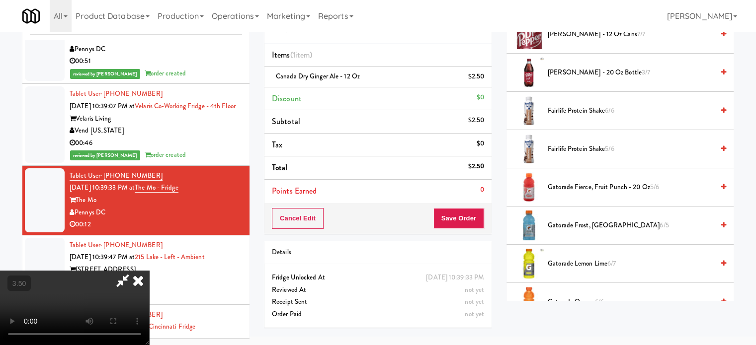
click at [575, 227] on span "Gatorade Frost, Glacier Freeze 6/5" at bounding box center [631, 226] width 166 height 12
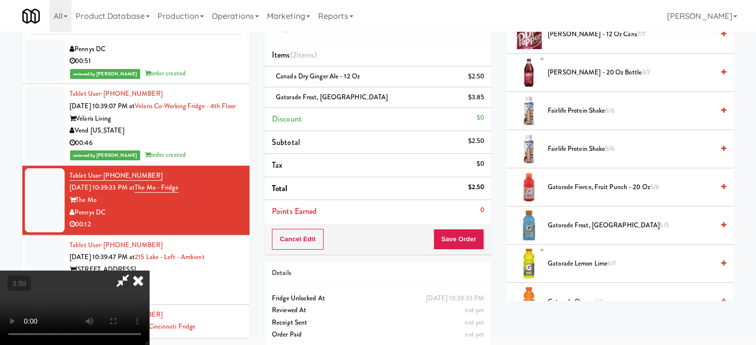
click at [149, 271] on video at bounding box center [74, 308] width 149 height 75
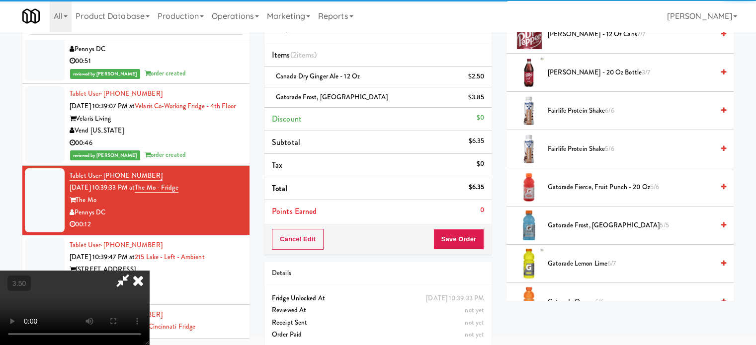
click at [149, 271] on video at bounding box center [74, 308] width 149 height 75
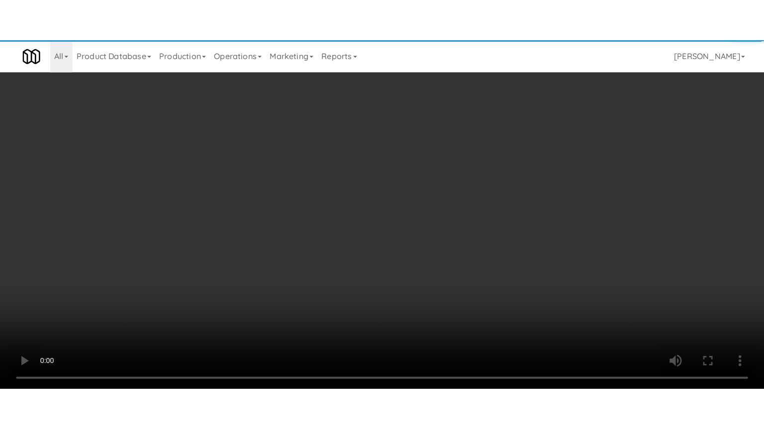
scroll to position [32, 0]
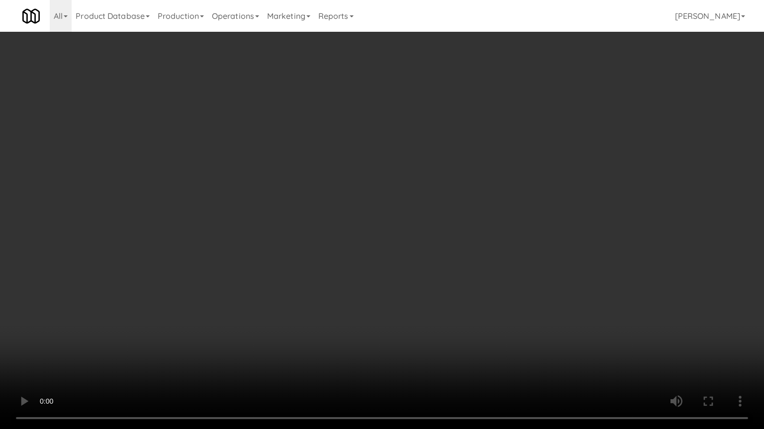
click at [370, 216] on video at bounding box center [382, 214] width 764 height 429
click at [376, 214] on video at bounding box center [382, 214] width 764 height 429
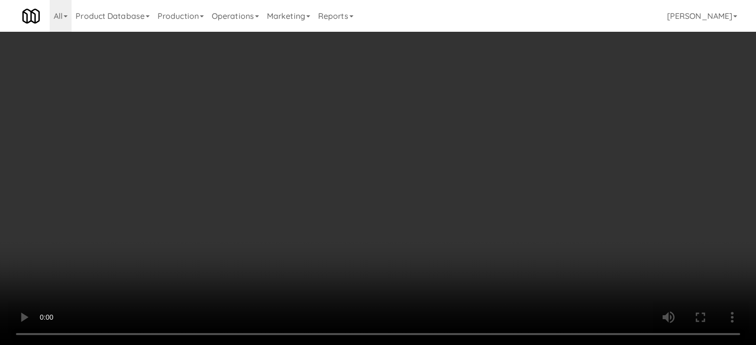
scroll to position [0, 0]
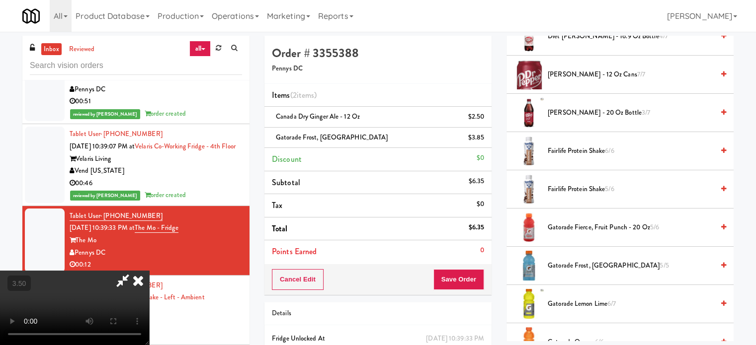
click at [149, 271] on icon at bounding box center [138, 281] width 22 height 20
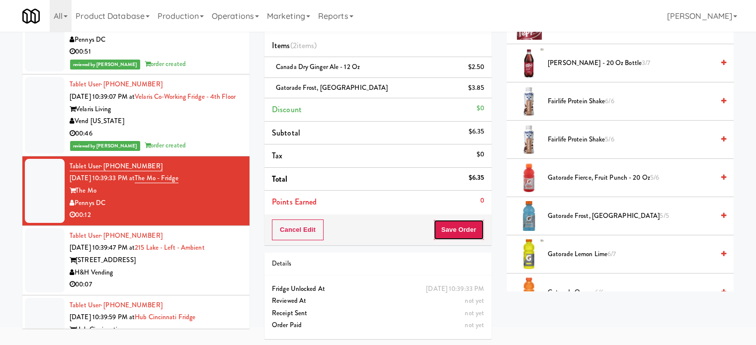
drag, startPoint x: 450, startPoint y: 228, endPoint x: 433, endPoint y: 205, distance: 29.1
click at [450, 225] on button "Save Order" at bounding box center [458, 230] width 51 height 21
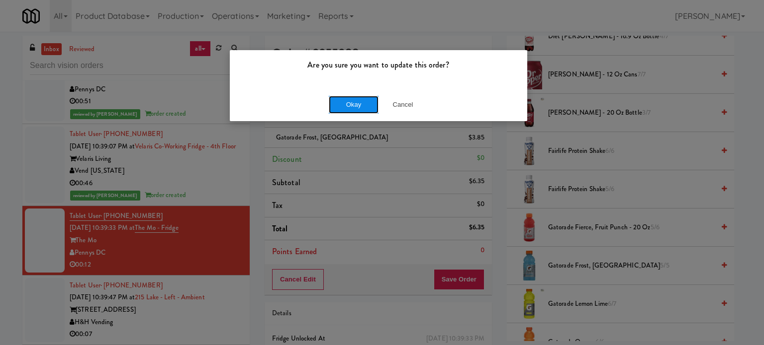
click at [341, 106] on button "Okay" at bounding box center [354, 105] width 50 height 18
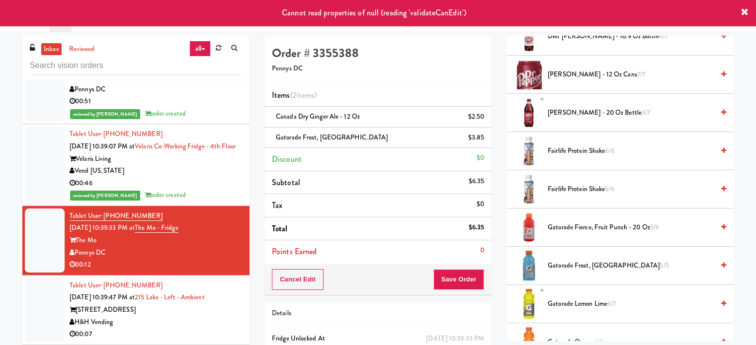
click at [221, 177] on div "00:46" at bounding box center [156, 183] width 172 height 12
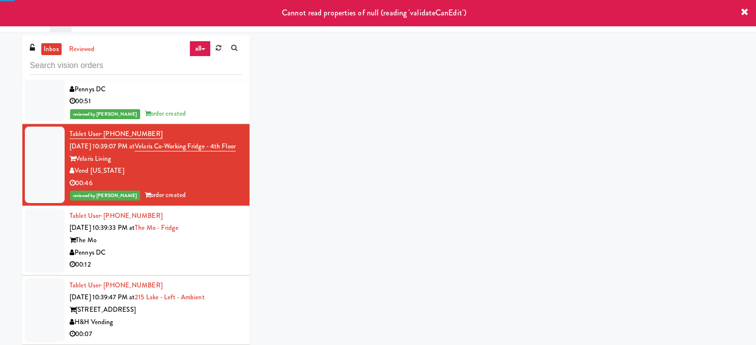
click at [226, 247] on div "Pennys DC" at bounding box center [156, 253] width 172 height 12
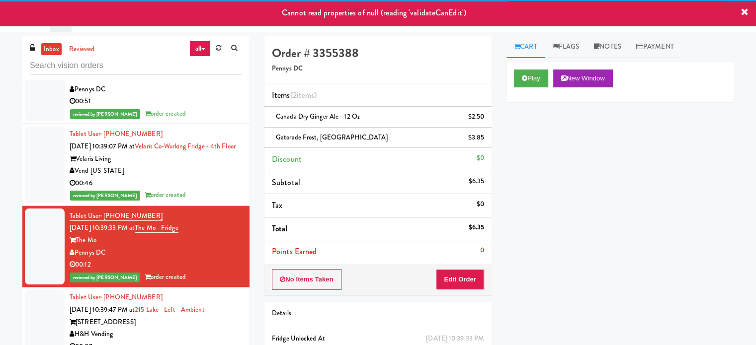
click at [207, 329] on div "H&H Vending" at bounding box center [156, 335] width 172 height 12
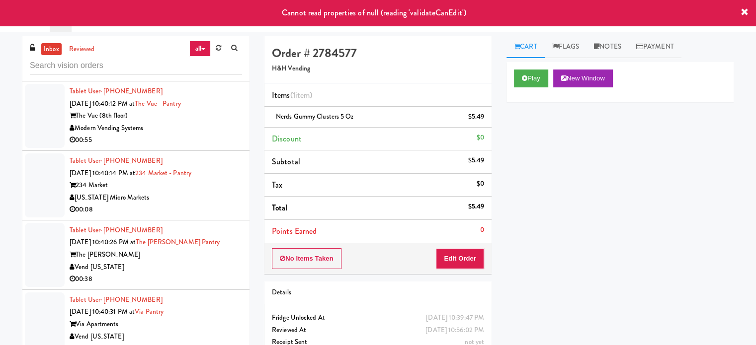
scroll to position [4873, 0]
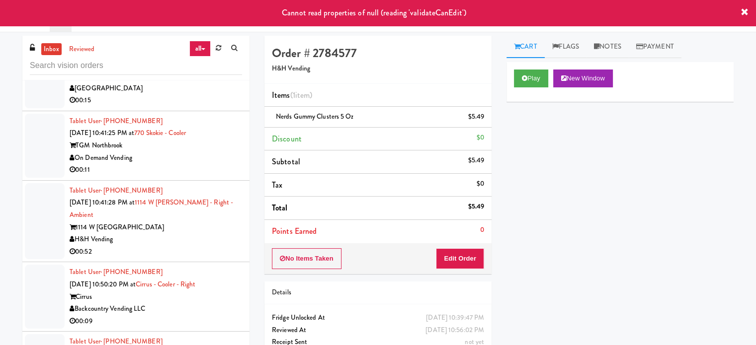
drag, startPoint x: 197, startPoint y: 157, endPoint x: 215, endPoint y: 156, distance: 17.4
click at [199, 156] on div "On Demand Vending" at bounding box center [156, 158] width 172 height 12
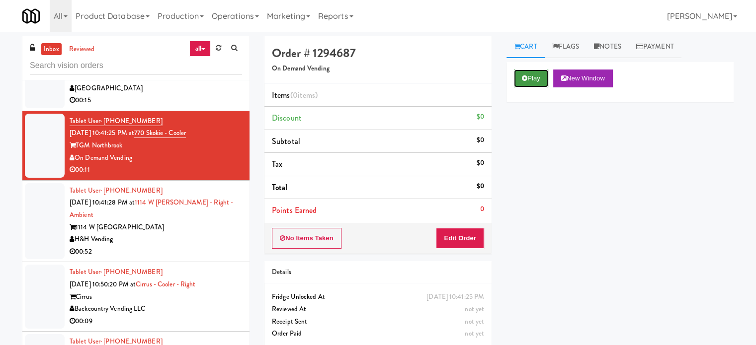
click at [518, 81] on button "Play" at bounding box center [531, 79] width 34 height 18
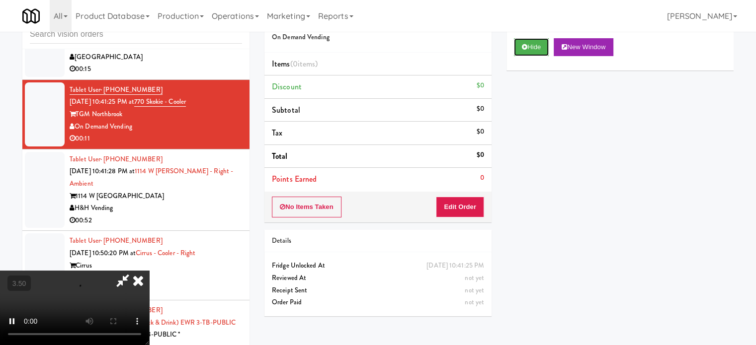
scroll to position [40, 0]
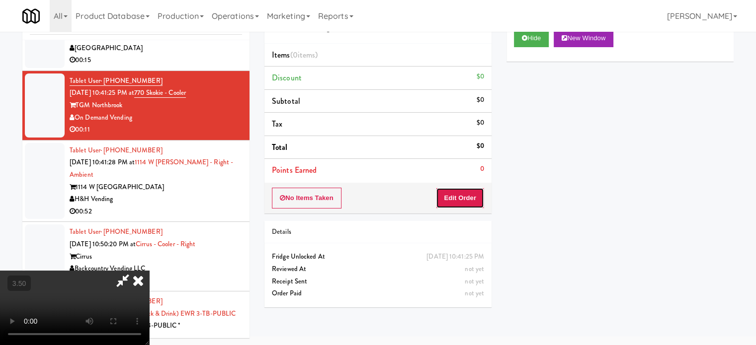
click at [465, 201] on button "Edit Order" at bounding box center [460, 198] width 48 height 21
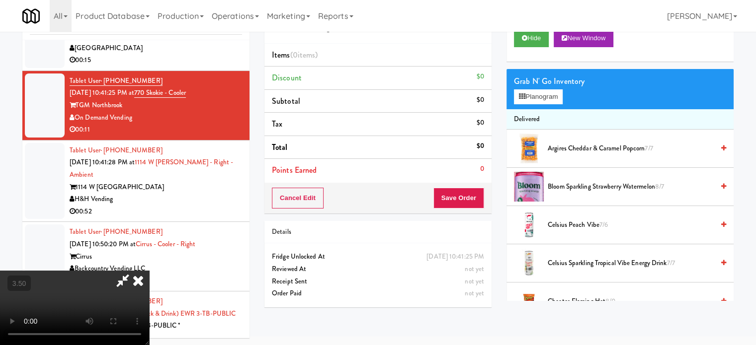
drag, startPoint x: 278, startPoint y: 187, endPoint x: 431, endPoint y: 133, distance: 162.4
click at [149, 271] on video at bounding box center [74, 308] width 149 height 75
drag, startPoint x: 248, startPoint y: 259, endPoint x: 252, endPoint y: 255, distance: 5.6
click at [149, 271] on video at bounding box center [74, 308] width 149 height 75
drag, startPoint x: 252, startPoint y: 255, endPoint x: 259, endPoint y: 246, distance: 11.6
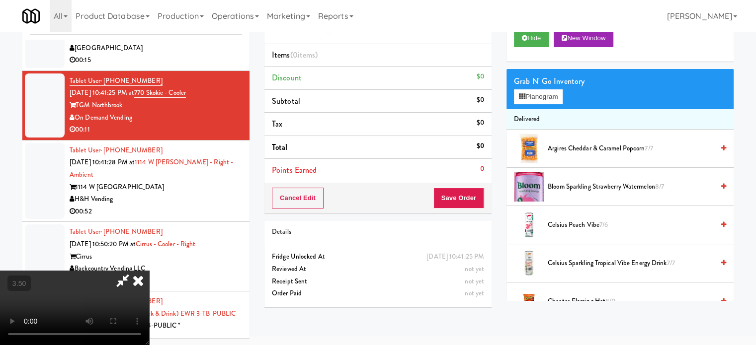
click at [149, 271] on video at bounding box center [74, 308] width 149 height 75
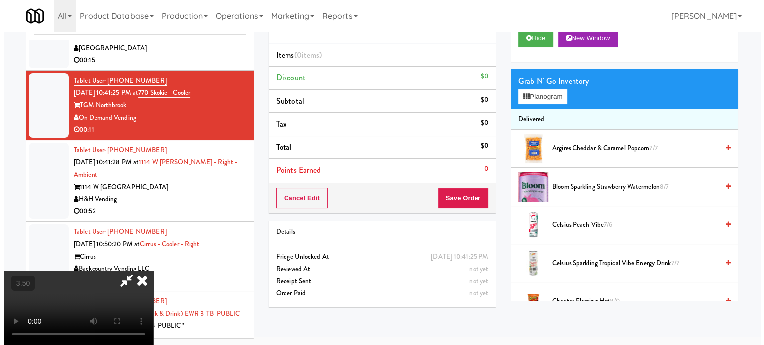
scroll to position [32, 0]
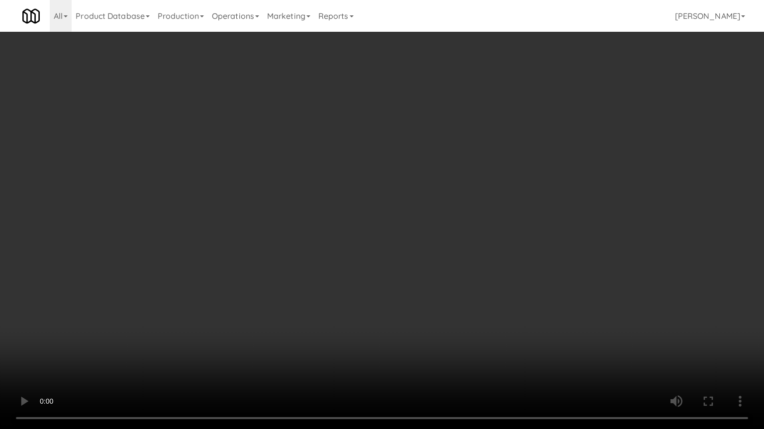
click at [284, 270] on video at bounding box center [382, 214] width 764 height 429
click at [213, 178] on video at bounding box center [382, 214] width 764 height 429
click at [262, 193] on video at bounding box center [382, 214] width 764 height 429
click at [336, 214] on video at bounding box center [382, 214] width 764 height 429
click at [339, 211] on video at bounding box center [382, 214] width 764 height 429
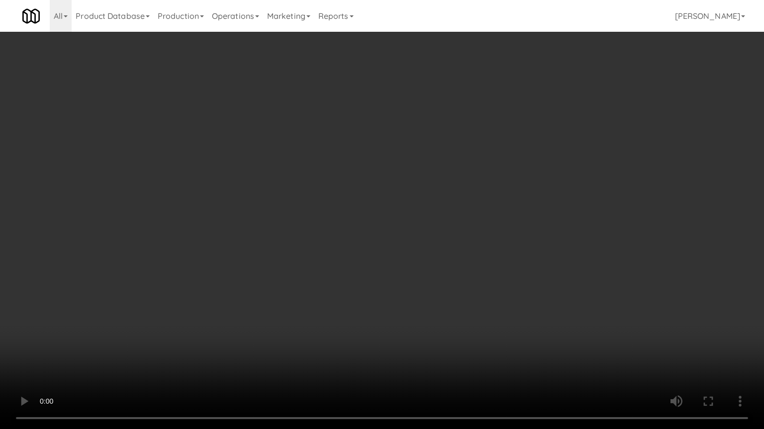
click at [396, 214] on video at bounding box center [382, 214] width 764 height 429
click at [361, 213] on video at bounding box center [382, 214] width 764 height 429
drag, startPoint x: 388, startPoint y: 220, endPoint x: 382, endPoint y: 217, distance: 6.5
click at [388, 221] on video at bounding box center [382, 214] width 764 height 429
click at [359, 218] on video at bounding box center [382, 214] width 764 height 429
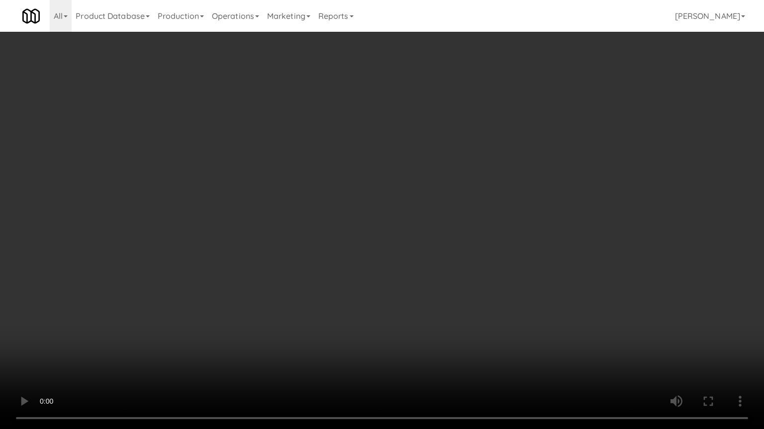
click at [360, 218] on video at bounding box center [382, 214] width 764 height 429
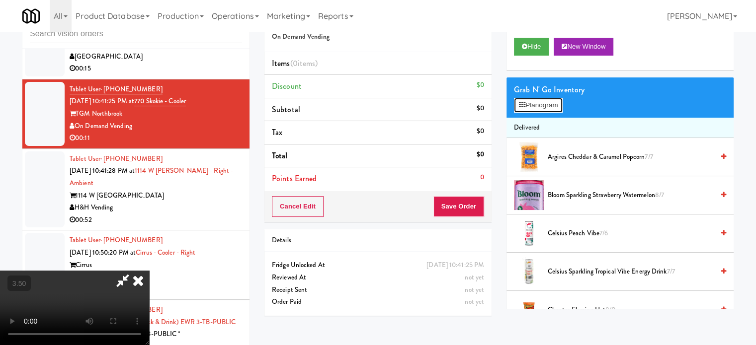
click at [541, 105] on button "Planogram" at bounding box center [538, 105] width 49 height 15
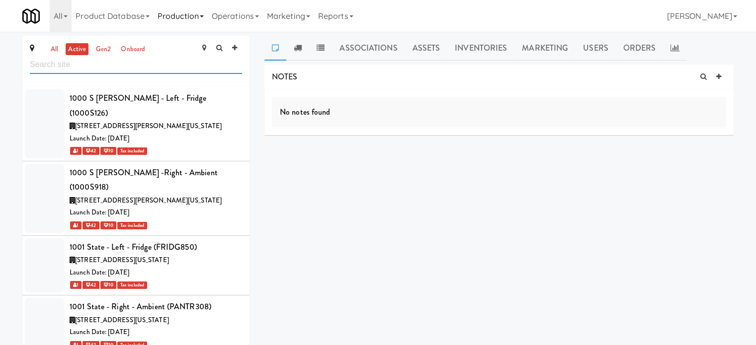
scroll to position [36221, 0]
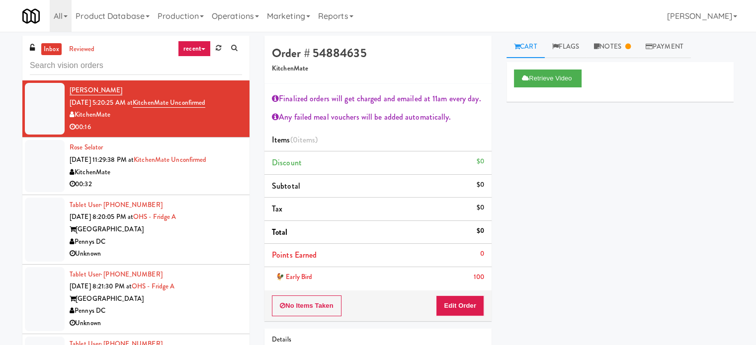
drag, startPoint x: 179, startPoint y: 48, endPoint x: 182, endPoint y: 64, distance: 16.7
click at [180, 49] on link "recent" at bounding box center [194, 49] width 33 height 16
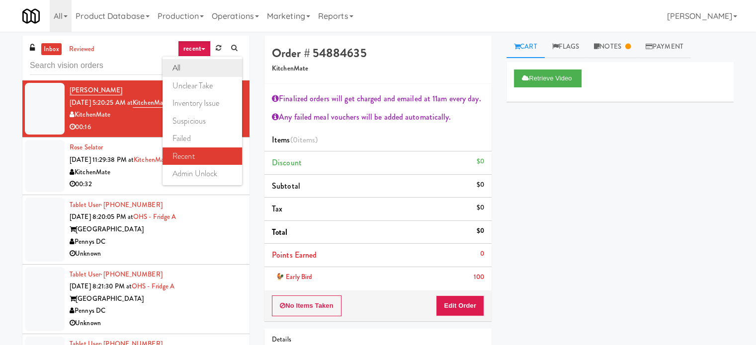
click at [185, 68] on link "all" at bounding box center [203, 68] width 80 height 18
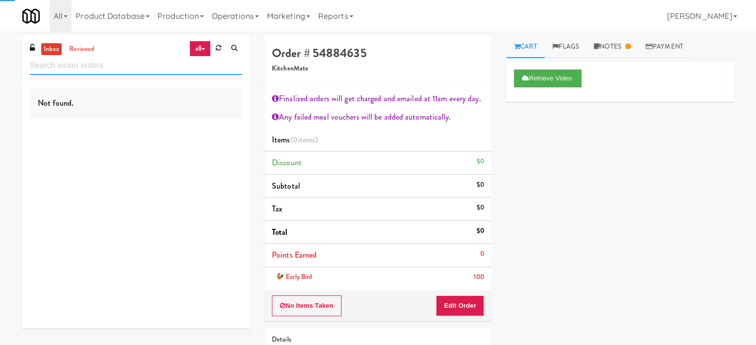
click at [136, 67] on input "text" at bounding box center [136, 66] width 212 height 18
paste input "OHS - Fridge A"
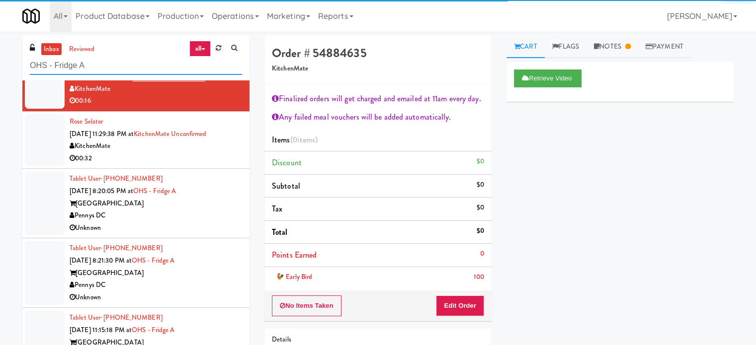
scroll to position [1408, 0]
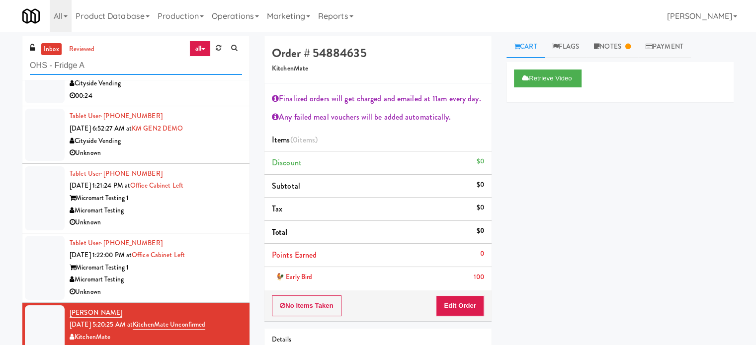
click at [153, 69] on input "OHS - Fridge A" at bounding box center [136, 66] width 212 height 18
click at [153, 70] on input "OHS - Fridge A" at bounding box center [136, 66] width 212 height 18
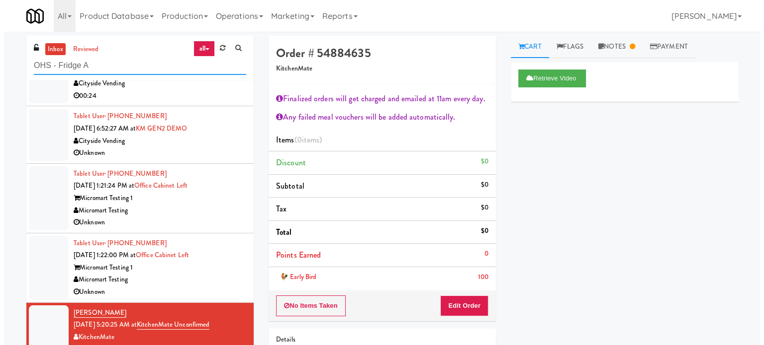
scroll to position [0, 0]
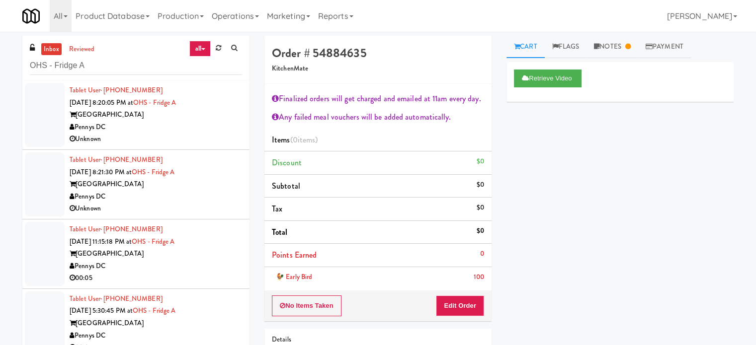
click at [174, 129] on div "Pennys DC" at bounding box center [156, 127] width 172 height 12
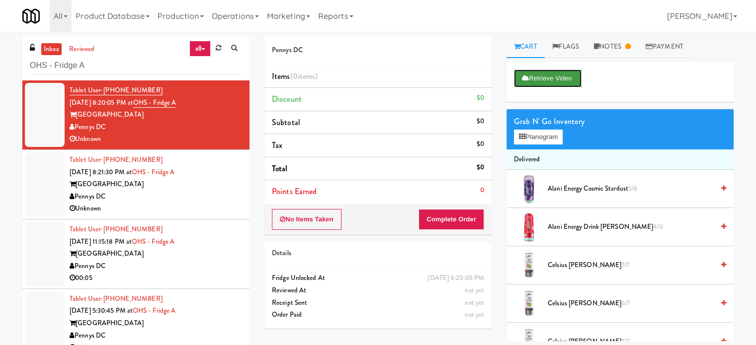
click at [554, 77] on button "Retrieve Video" at bounding box center [548, 79] width 68 height 18
click at [122, 66] on input "OHS - Fridge A" at bounding box center [136, 66] width 212 height 18
paste input "(Food, Snack & Drink) Piscataway Police Department"
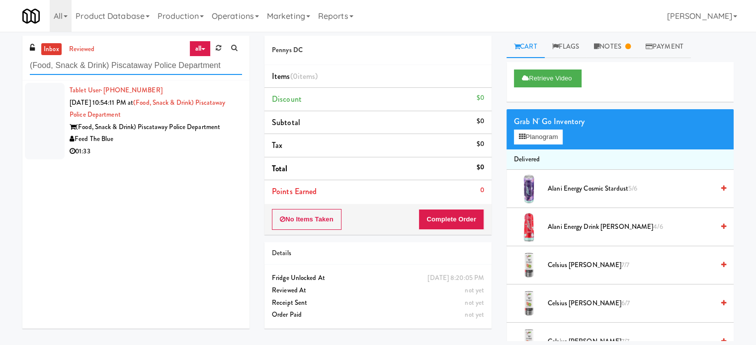
click at [145, 69] on input "(Food, Snack & Drink) Piscataway Police Department" at bounding box center [136, 66] width 212 height 18
click at [156, 151] on div "01:33" at bounding box center [156, 152] width 172 height 12
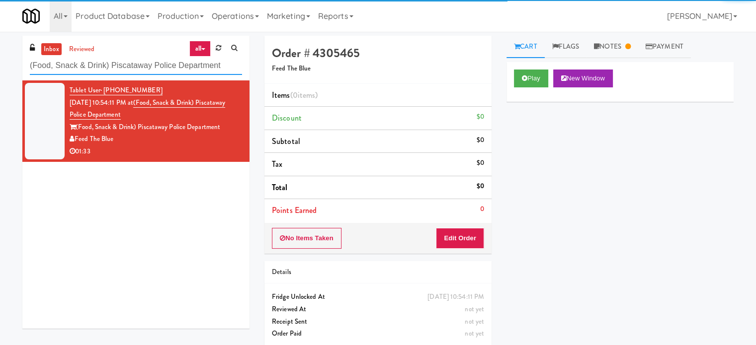
click at [125, 66] on input "(Food, Snack & Drink) Piscataway Police Department" at bounding box center [136, 66] width 212 height 18
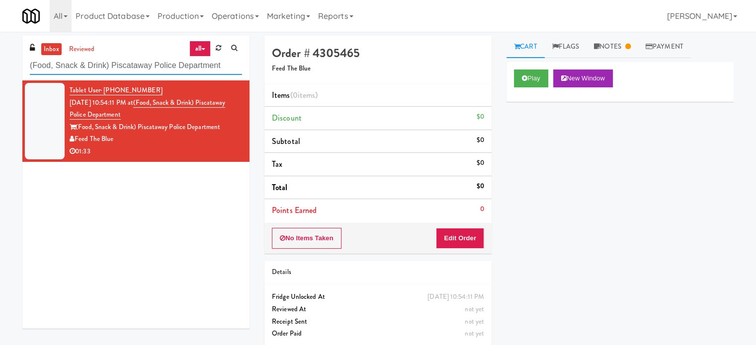
paste input "Spaces - 15th"
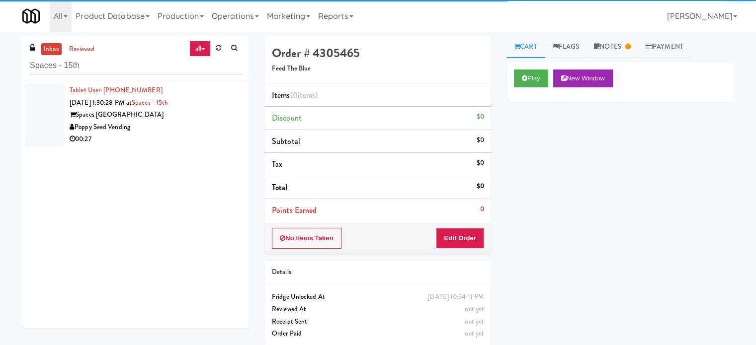
click at [188, 114] on div "Spaces 15th Street" at bounding box center [156, 115] width 172 height 12
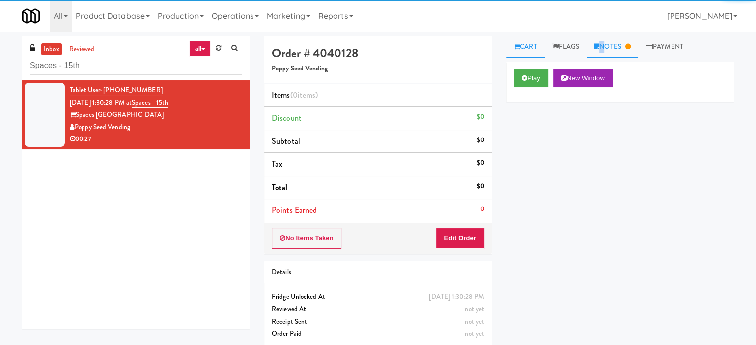
click at [604, 51] on link "Notes" at bounding box center [613, 47] width 52 height 22
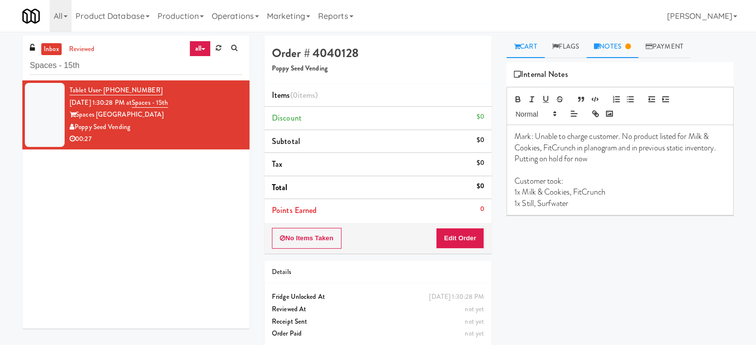
click at [529, 48] on link "Cart" at bounding box center [526, 47] width 38 height 22
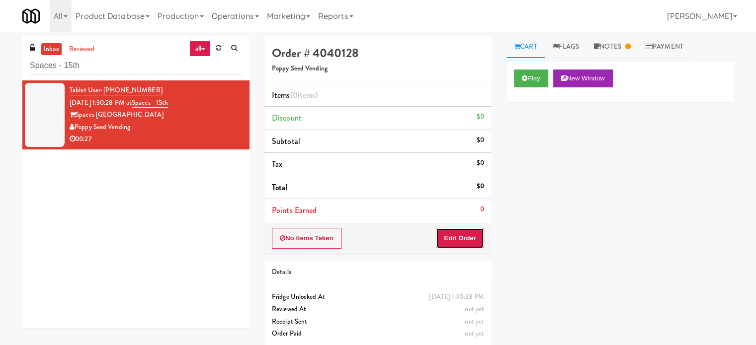
click at [457, 236] on button "Edit Order" at bounding box center [460, 238] width 48 height 21
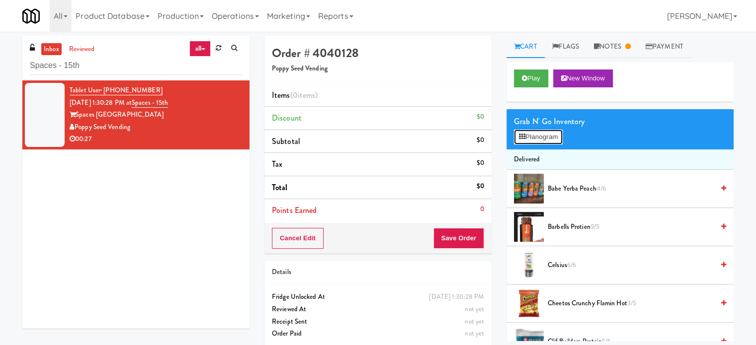
click at [541, 139] on button "Planogram" at bounding box center [538, 137] width 49 height 15
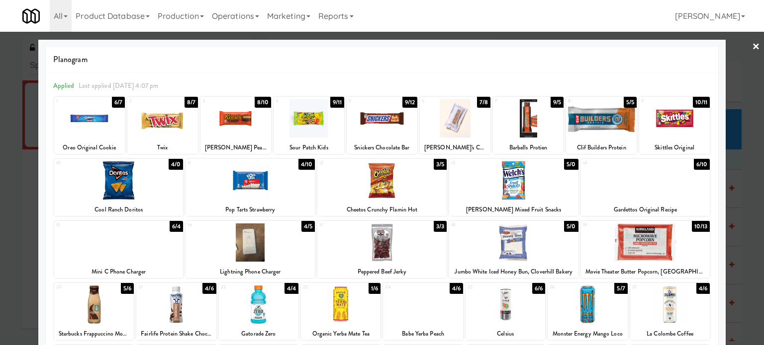
click at [745, 180] on div at bounding box center [382, 172] width 764 height 345
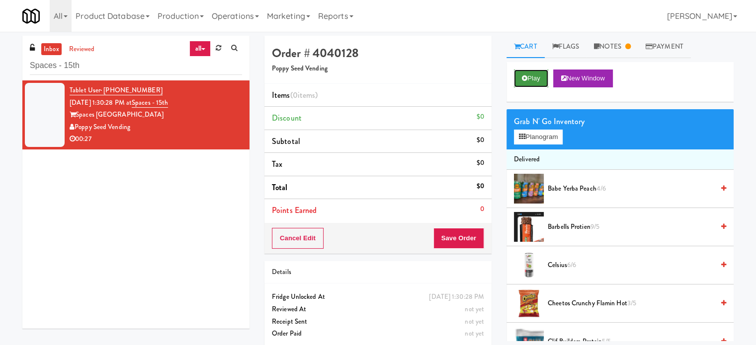
click at [527, 84] on button "Play" at bounding box center [531, 79] width 34 height 18
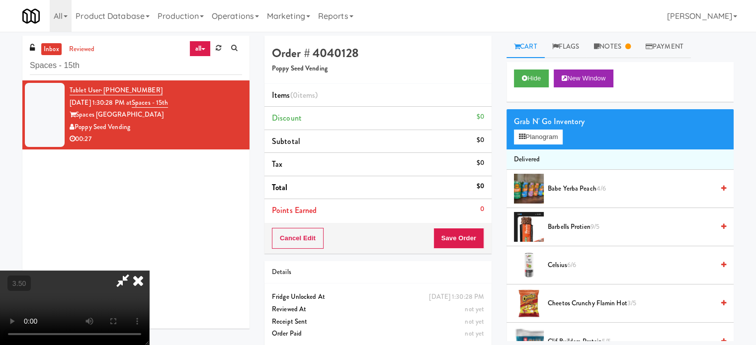
drag, startPoint x: 274, startPoint y: 249, endPoint x: 315, endPoint y: 213, distance: 53.5
click at [149, 271] on video at bounding box center [74, 308] width 149 height 75
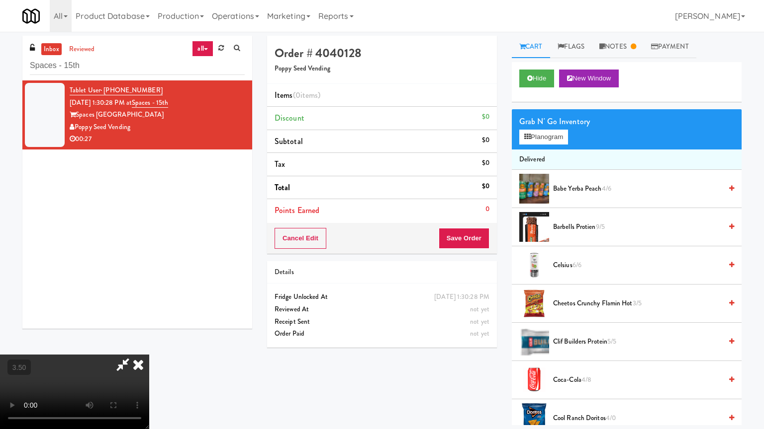
click at [149, 345] on video at bounding box center [74, 392] width 149 height 75
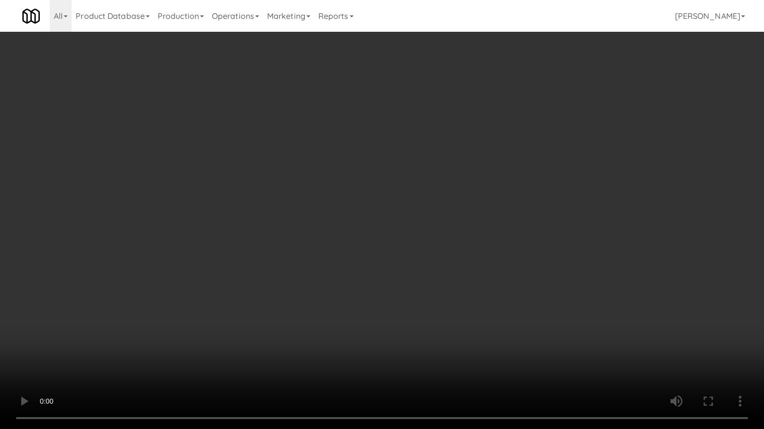
click at [332, 235] on video at bounding box center [382, 214] width 764 height 429
click at [353, 234] on video at bounding box center [382, 214] width 764 height 429
click at [352, 233] on video at bounding box center [382, 214] width 764 height 429
click at [359, 242] on video at bounding box center [382, 214] width 764 height 429
click at [368, 244] on video at bounding box center [382, 214] width 764 height 429
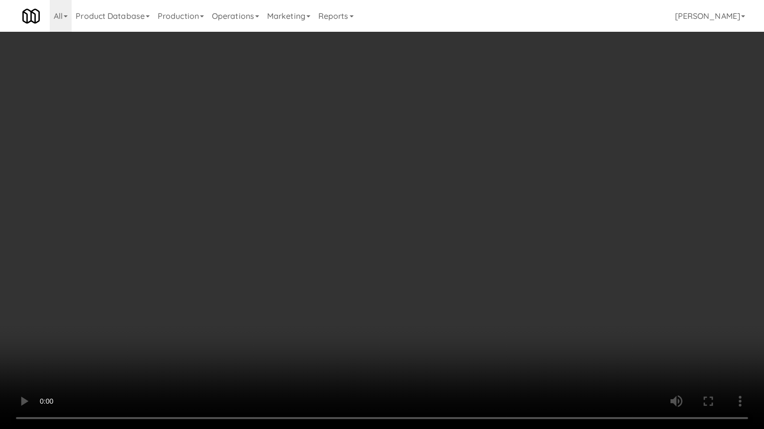
click at [384, 248] on video at bounding box center [382, 214] width 764 height 429
click at [388, 247] on video at bounding box center [382, 214] width 764 height 429
click at [407, 247] on video at bounding box center [382, 214] width 764 height 429
click at [408, 249] on video at bounding box center [382, 214] width 764 height 429
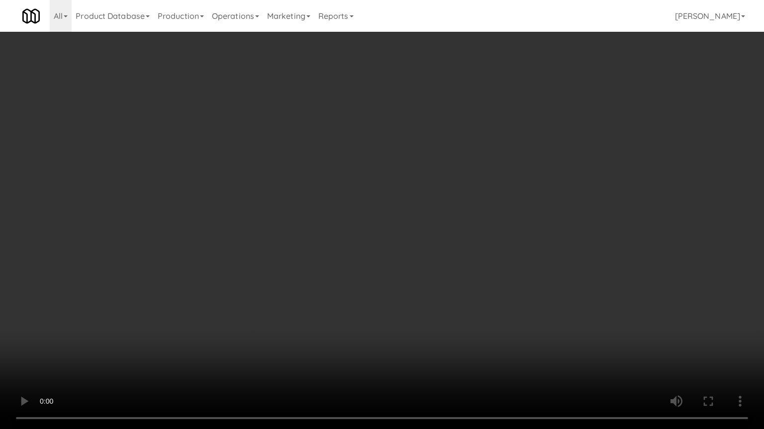
click at [408, 249] on video at bounding box center [382, 214] width 764 height 429
click at [435, 264] on video at bounding box center [382, 214] width 764 height 429
drag, startPoint x: 412, startPoint y: 261, endPoint x: 416, endPoint y: 258, distance: 5.7
click at [412, 261] on video at bounding box center [382, 214] width 764 height 429
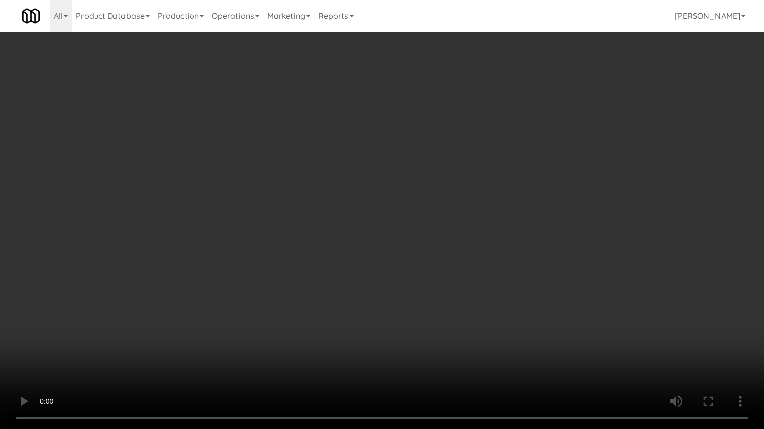
drag, startPoint x: 416, startPoint y: 258, endPoint x: 459, endPoint y: 179, distance: 89.4
click at [419, 256] on video at bounding box center [382, 214] width 764 height 429
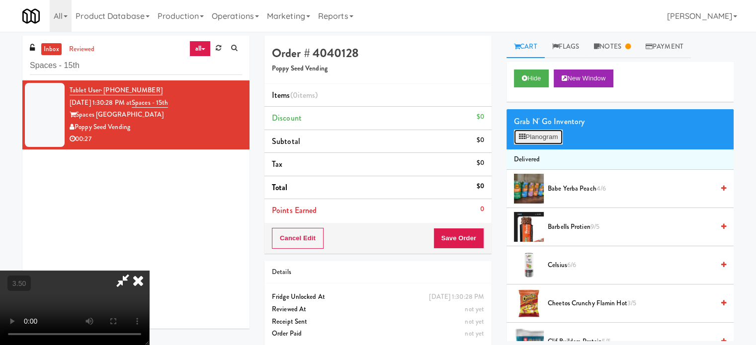
click at [554, 136] on button "Planogram" at bounding box center [538, 137] width 49 height 15
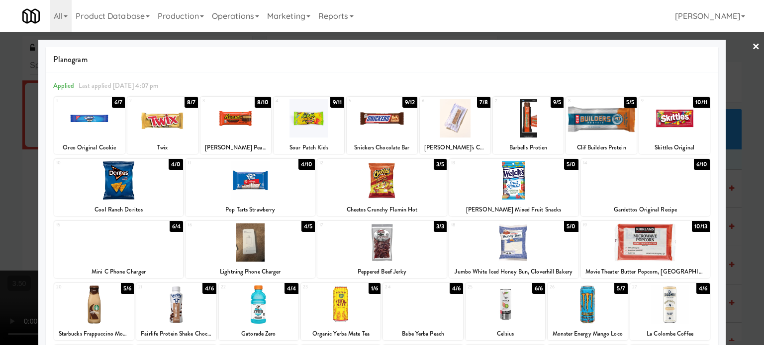
click at [552, 100] on div "9/5" at bounding box center [556, 102] width 13 height 11
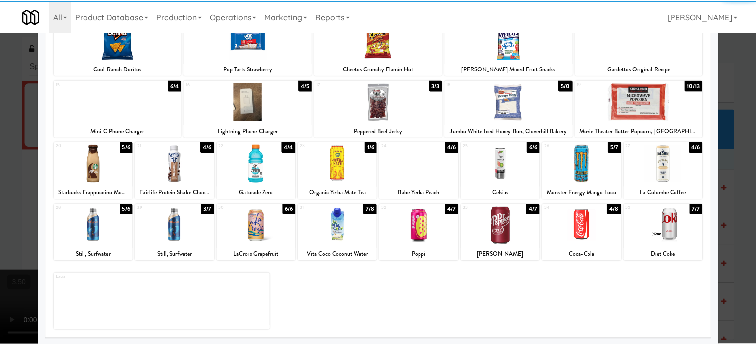
scroll to position [142, 0]
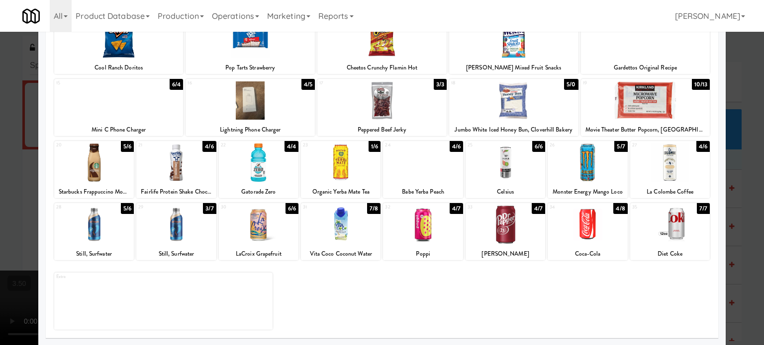
click at [207, 209] on div "3/7" at bounding box center [209, 208] width 13 height 11
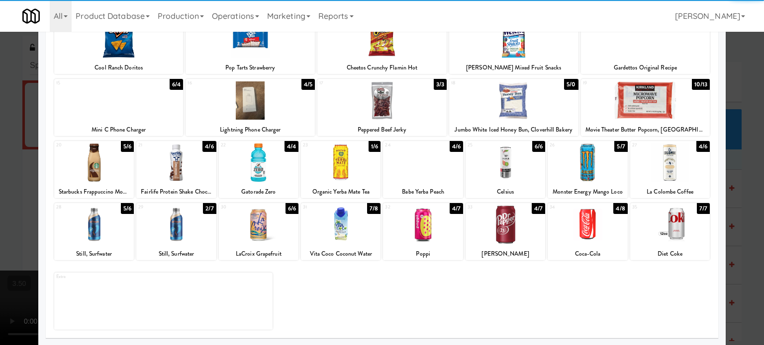
click at [741, 178] on div at bounding box center [382, 172] width 764 height 345
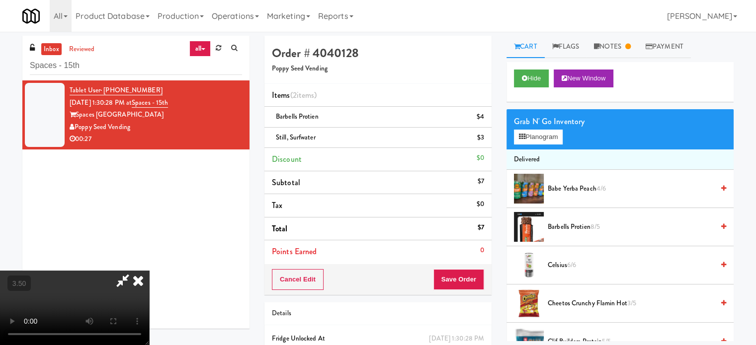
click at [149, 271] on video at bounding box center [74, 308] width 149 height 75
drag, startPoint x: 352, startPoint y: 173, endPoint x: 358, endPoint y: 207, distance: 34.3
click at [149, 271] on video at bounding box center [74, 308] width 149 height 75
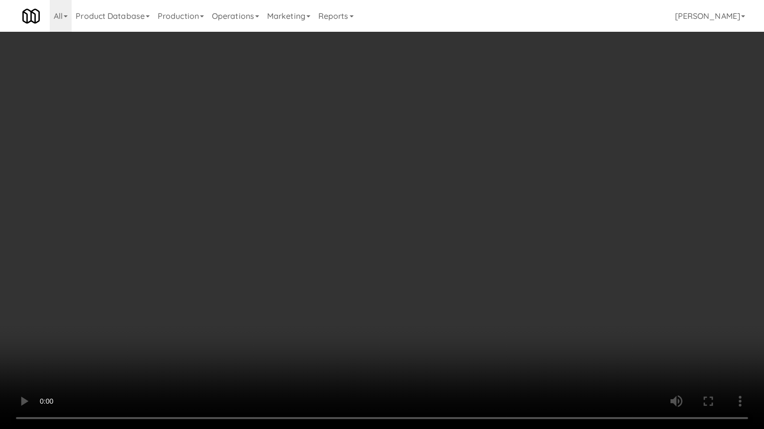
click at [344, 209] on video at bounding box center [382, 214] width 764 height 429
drag, startPoint x: 338, startPoint y: 227, endPoint x: 343, endPoint y: 221, distance: 8.1
click at [340, 226] on video at bounding box center [382, 214] width 764 height 429
drag, startPoint x: 343, startPoint y: 221, endPoint x: 374, endPoint y: 130, distance: 95.9
click at [346, 217] on video at bounding box center [382, 214] width 764 height 429
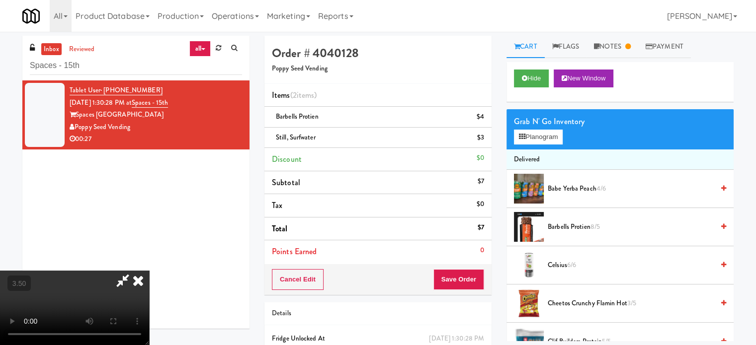
drag, startPoint x: 439, startPoint y: 43, endPoint x: 435, endPoint y: 49, distance: 6.8
click at [149, 271] on icon at bounding box center [138, 281] width 22 height 20
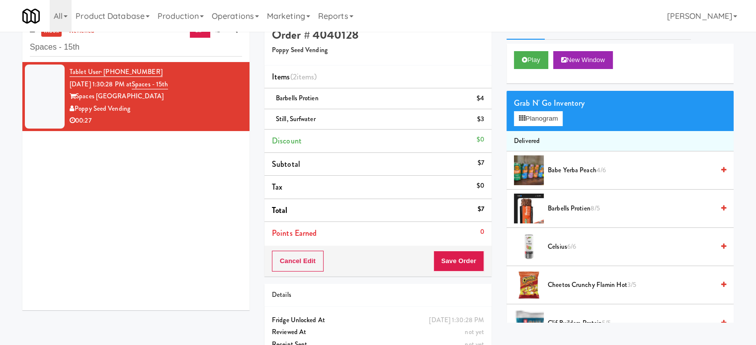
scroll to position [50, 0]
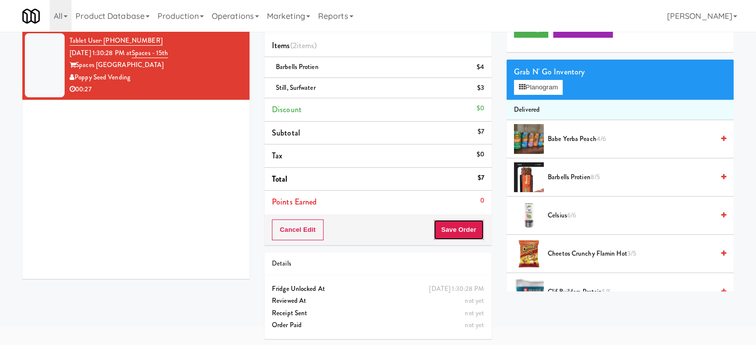
drag, startPoint x: 459, startPoint y: 237, endPoint x: 443, endPoint y: 221, distance: 22.5
click at [459, 236] on button "Save Order" at bounding box center [458, 230] width 51 height 21
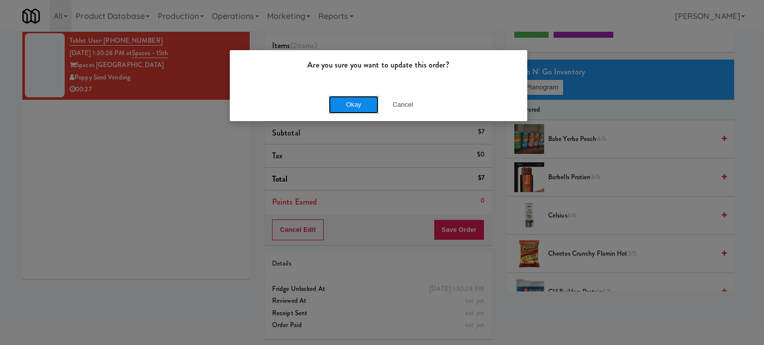
click at [365, 99] on button "Okay" at bounding box center [354, 105] width 50 height 18
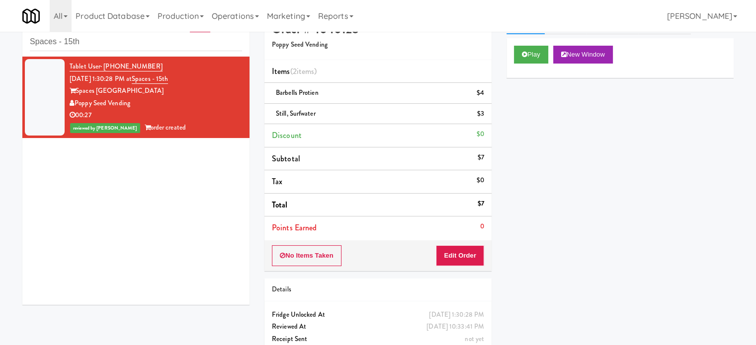
scroll to position [0, 0]
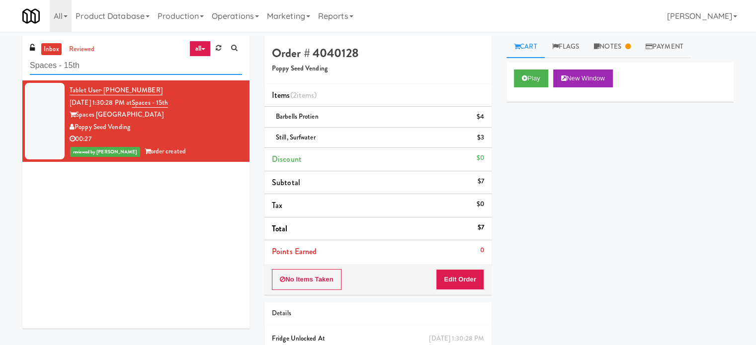
click at [120, 65] on input "Spaces - 15th" at bounding box center [136, 66] width 212 height 18
click at [120, 66] on input "Spaces - 15th" at bounding box center [136, 66] width 212 height 18
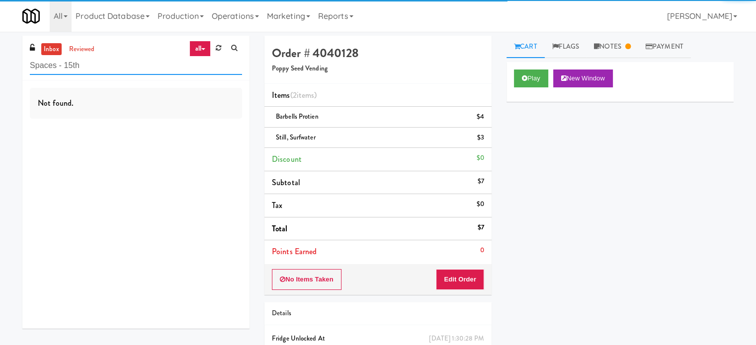
paste input "(Food, Snack & Drink) Piscataway Police Department"
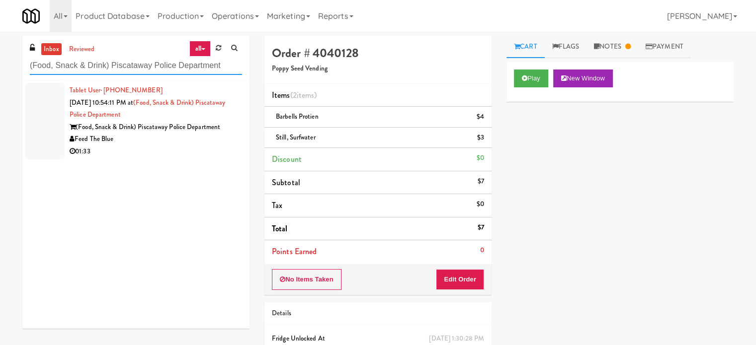
type input "(Food, Snack & Drink) Piscataway Police Department"
click at [181, 157] on div "01:33" at bounding box center [156, 152] width 172 height 12
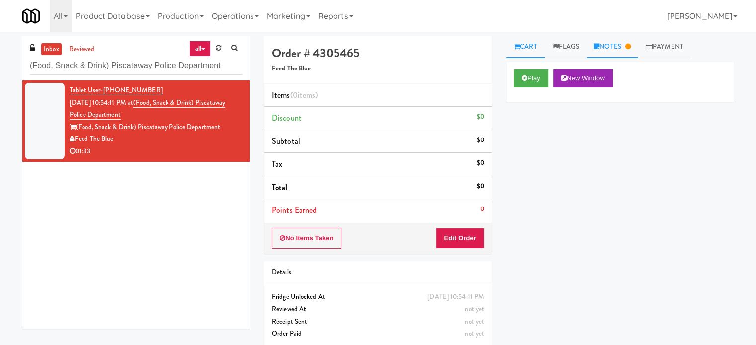
click at [624, 49] on link "Notes" at bounding box center [613, 47] width 52 height 22
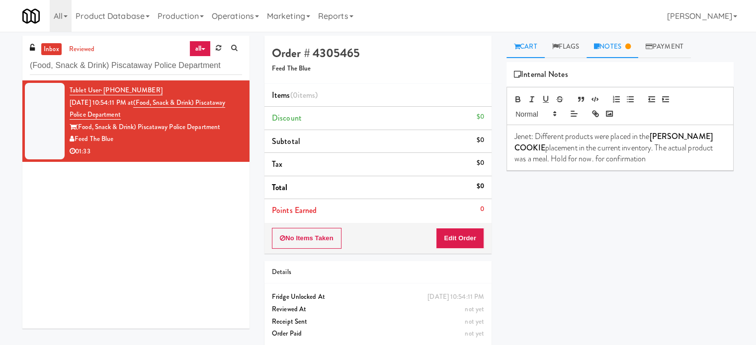
click at [519, 45] on icon at bounding box center [517, 46] width 6 height 6
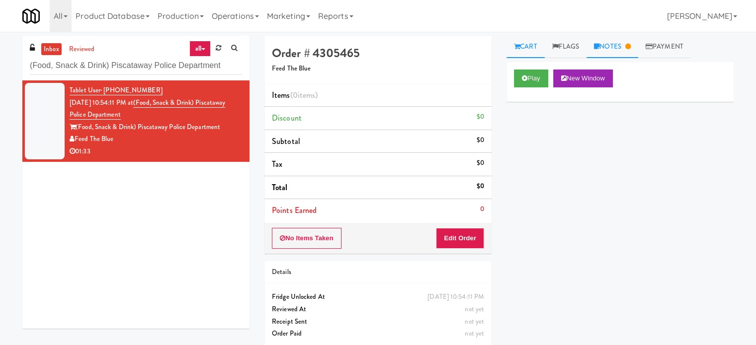
click at [624, 43] on link "Notes" at bounding box center [613, 47] width 52 height 22
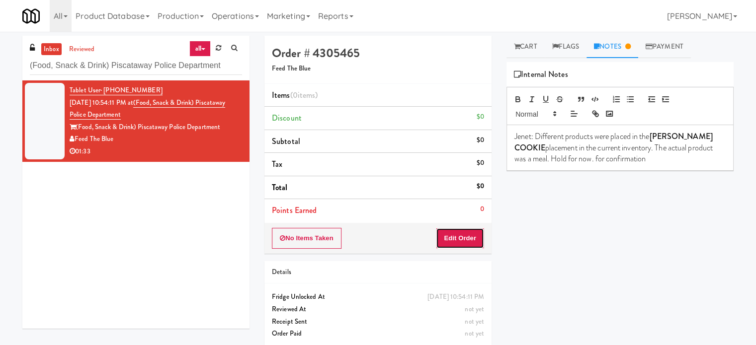
click at [462, 239] on button "Edit Order" at bounding box center [460, 238] width 48 height 21
click at [532, 47] on link "Cart" at bounding box center [526, 47] width 38 height 22
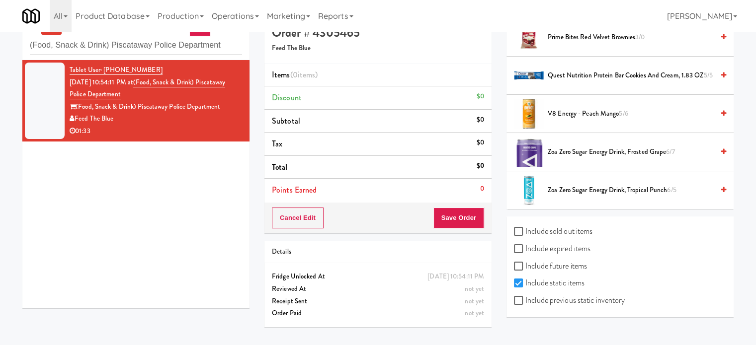
scroll to position [32, 0]
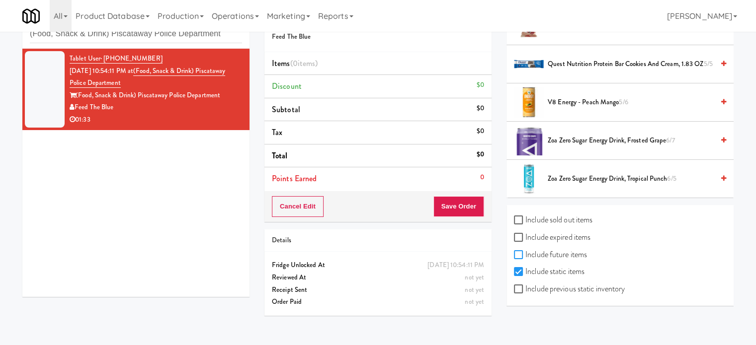
click at [520, 252] on input "Include future items" at bounding box center [519, 256] width 11 height 8
checkbox input "true"
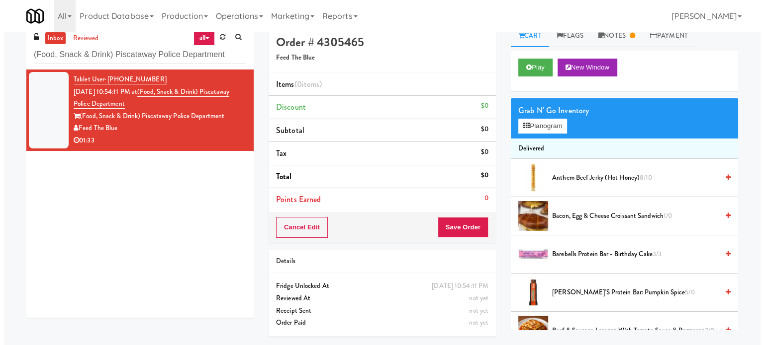
scroll to position [0, 0]
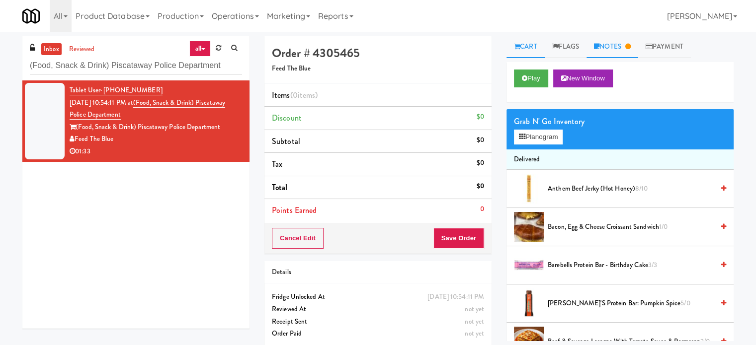
click at [625, 46] on link "Notes" at bounding box center [613, 47] width 52 height 22
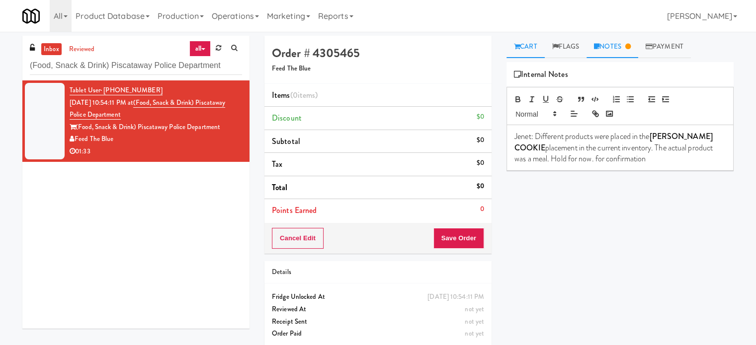
click at [522, 47] on link "Cart" at bounding box center [526, 47] width 38 height 22
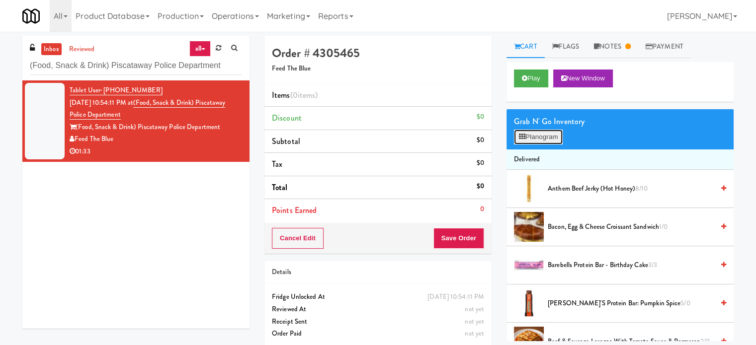
click at [532, 138] on button "Planogram" at bounding box center [538, 137] width 49 height 15
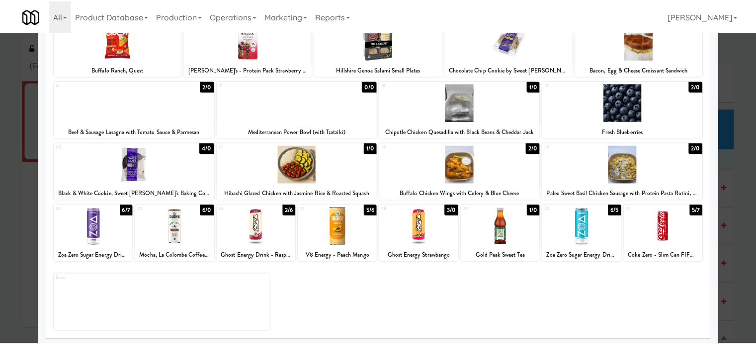
scroll to position [142, 0]
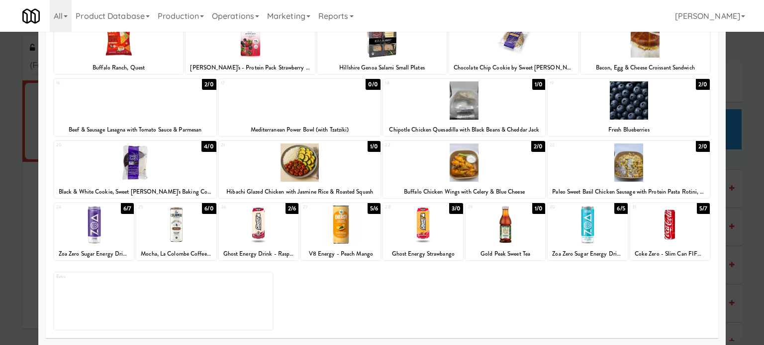
click at [732, 164] on div at bounding box center [382, 172] width 764 height 345
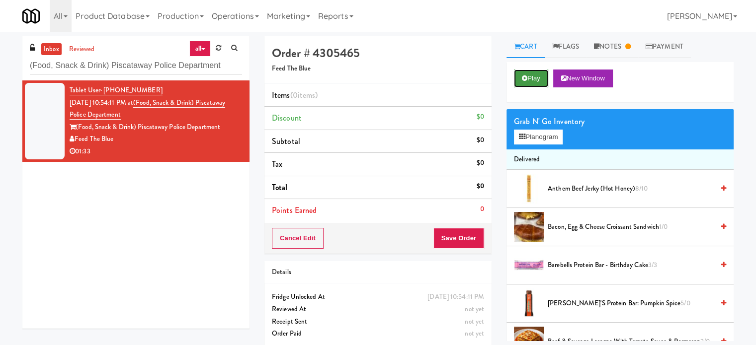
click at [532, 73] on button "Play" at bounding box center [531, 79] width 34 height 18
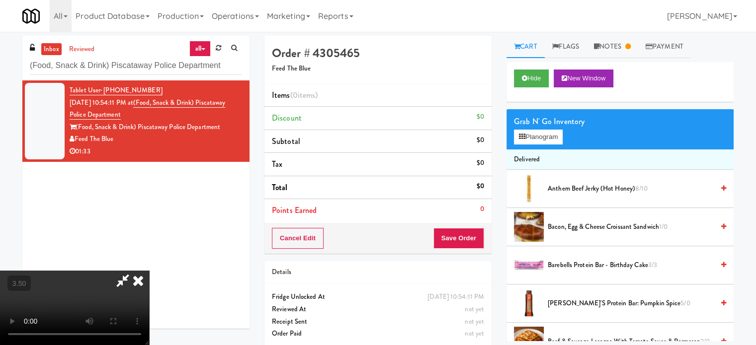
drag, startPoint x: 241, startPoint y: 221, endPoint x: 256, endPoint y: 214, distance: 16.3
click at [149, 271] on video at bounding box center [74, 308] width 149 height 75
drag, startPoint x: 256, startPoint y: 214, endPoint x: 405, endPoint y: 144, distance: 164.5
click at [149, 271] on video at bounding box center [74, 308] width 149 height 75
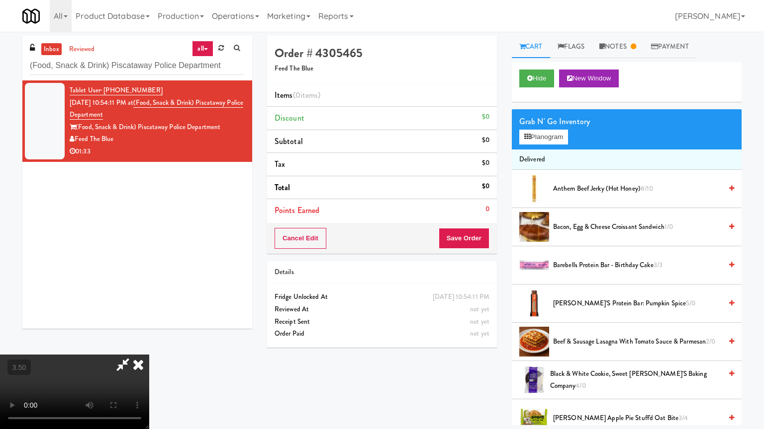
click at [149, 345] on video at bounding box center [74, 392] width 149 height 75
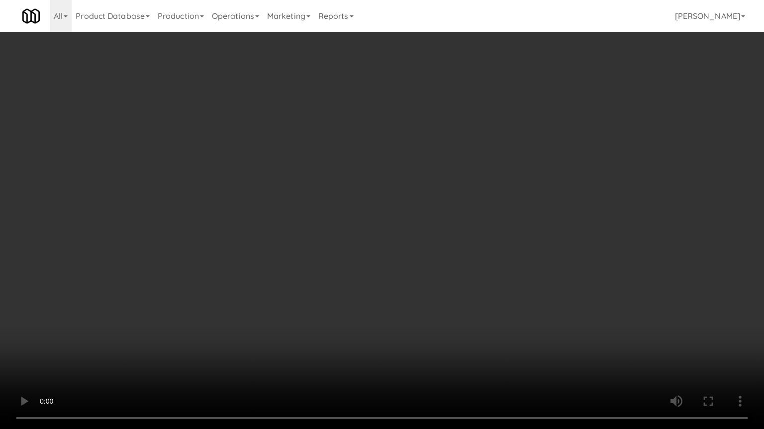
click at [384, 162] on video at bounding box center [382, 214] width 764 height 429
drag, startPoint x: 400, startPoint y: 169, endPoint x: 390, endPoint y: 177, distance: 13.1
click at [401, 170] on video at bounding box center [382, 214] width 764 height 429
click at [376, 180] on video at bounding box center [382, 214] width 764 height 429
click at [408, 184] on video at bounding box center [382, 214] width 764 height 429
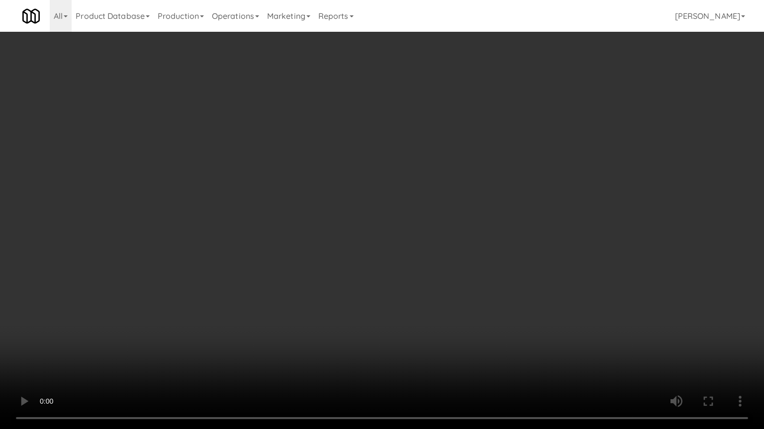
click at [365, 188] on video at bounding box center [382, 214] width 764 height 429
click at [401, 190] on video at bounding box center [382, 214] width 764 height 429
click at [366, 194] on video at bounding box center [382, 214] width 764 height 429
click at [443, 209] on video at bounding box center [382, 214] width 764 height 429
click at [361, 217] on video at bounding box center [382, 214] width 764 height 429
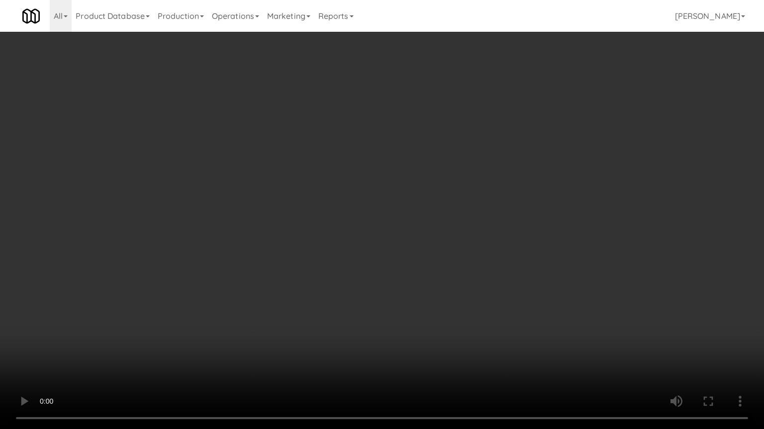
click at [391, 211] on video at bounding box center [382, 214] width 764 height 429
click at [382, 213] on video at bounding box center [382, 214] width 764 height 429
click at [403, 214] on video at bounding box center [382, 214] width 764 height 429
click at [402, 209] on video at bounding box center [382, 214] width 764 height 429
click at [394, 198] on video at bounding box center [382, 214] width 764 height 429
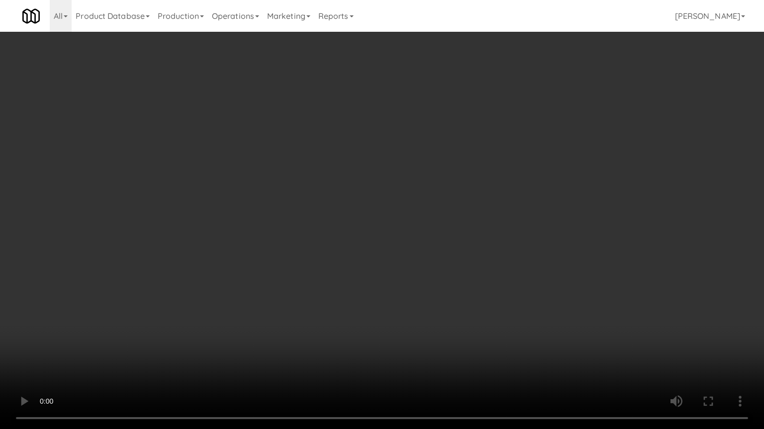
click at [394, 199] on video at bounding box center [382, 214] width 764 height 429
click at [398, 194] on video at bounding box center [382, 214] width 764 height 429
click at [405, 192] on video at bounding box center [382, 214] width 764 height 429
click at [398, 189] on video at bounding box center [382, 214] width 764 height 429
click at [400, 187] on video at bounding box center [382, 214] width 764 height 429
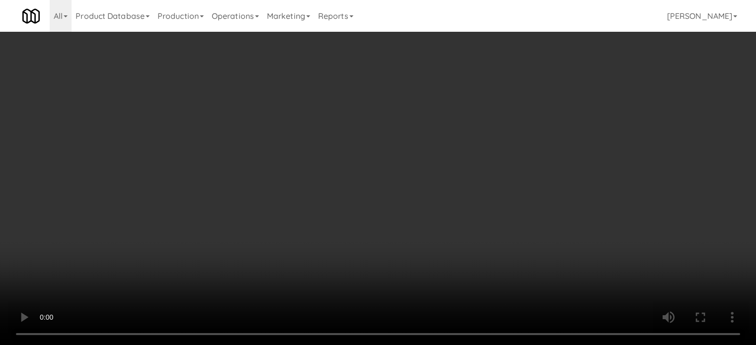
scroll to position [304, 0]
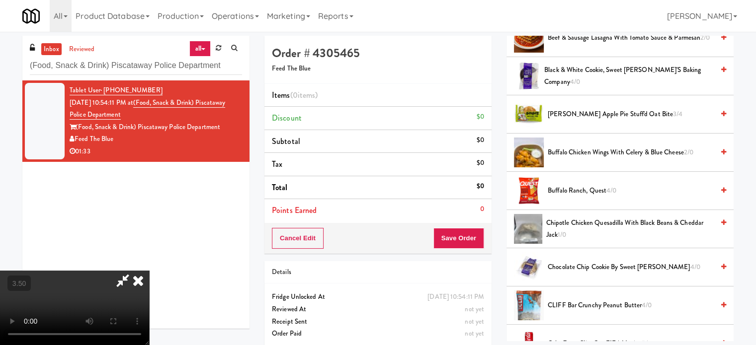
click at [616, 188] on span "4/0" at bounding box center [611, 190] width 10 height 9
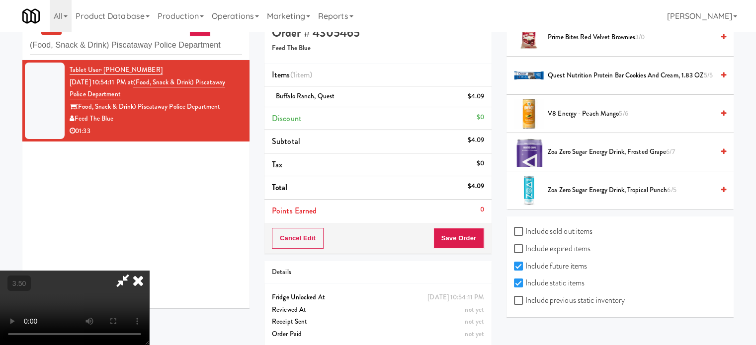
scroll to position [32, 0]
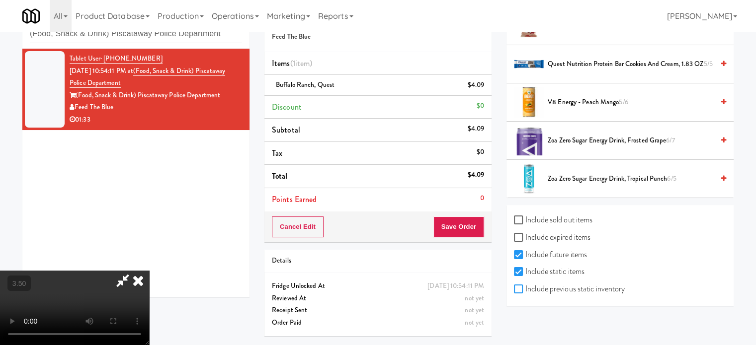
click at [522, 288] on input "Include previous static inventory" at bounding box center [519, 290] width 11 height 8
checkbox input "true"
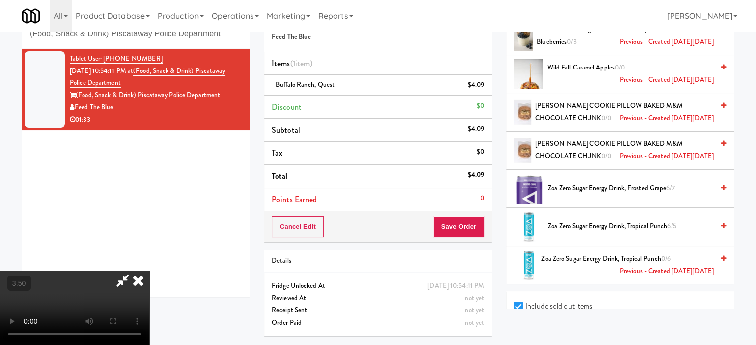
scroll to position [8290, 0]
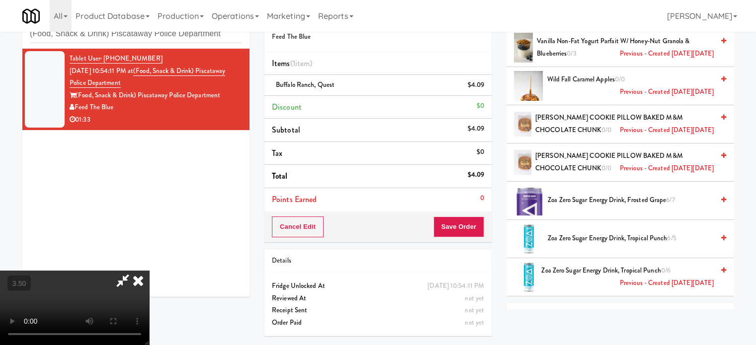
click at [601, 164] on span "0/0" at bounding box center [606, 168] width 10 height 9
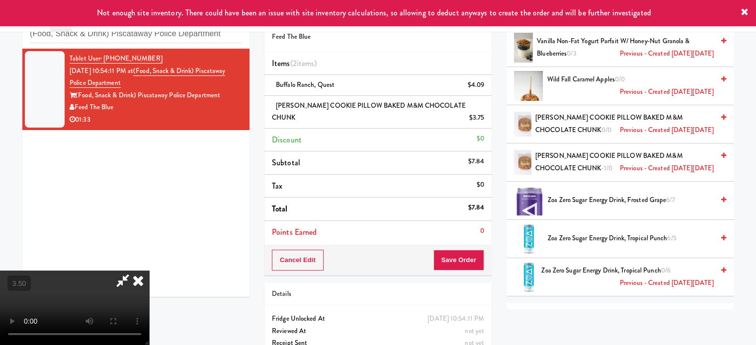
click at [149, 271] on video at bounding box center [74, 308] width 149 height 75
drag, startPoint x: 348, startPoint y: 174, endPoint x: 355, endPoint y: 208, distance: 34.1
click at [149, 271] on video at bounding box center [74, 308] width 149 height 75
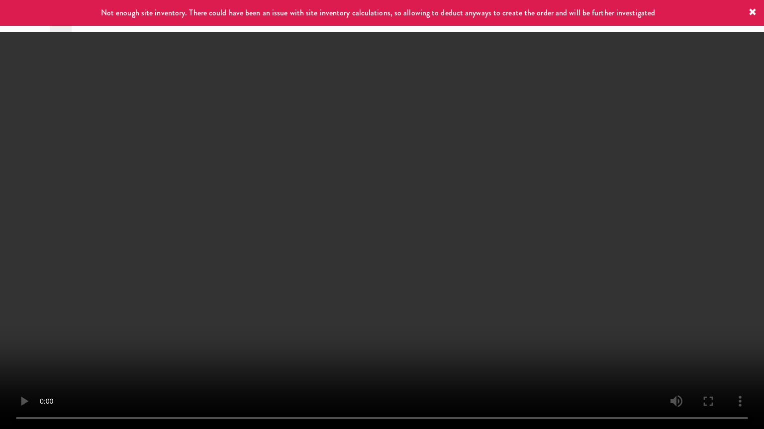
click at [357, 199] on video at bounding box center [382, 214] width 764 height 429
click at [357, 194] on video at bounding box center [382, 214] width 764 height 429
click at [361, 189] on video at bounding box center [382, 214] width 764 height 429
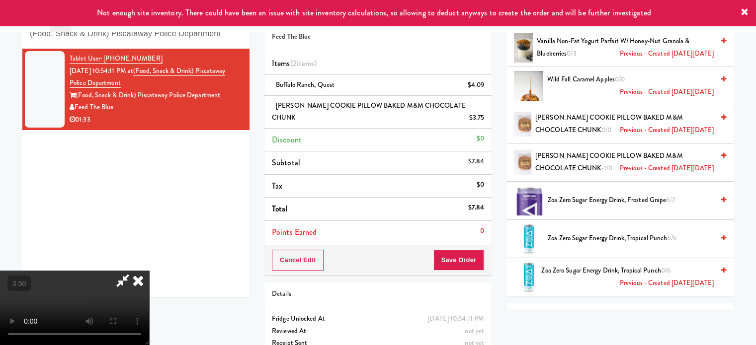
click at [149, 271] on icon at bounding box center [138, 281] width 22 height 20
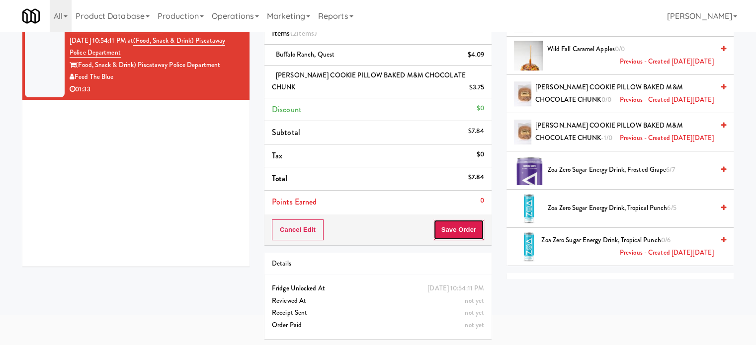
click at [458, 225] on button "Save Order" at bounding box center [458, 230] width 51 height 21
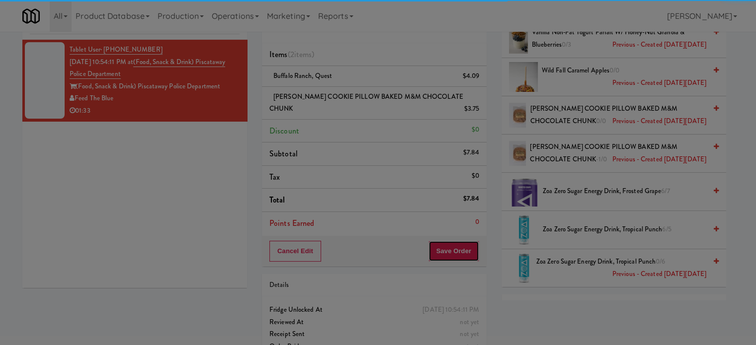
scroll to position [0, 0]
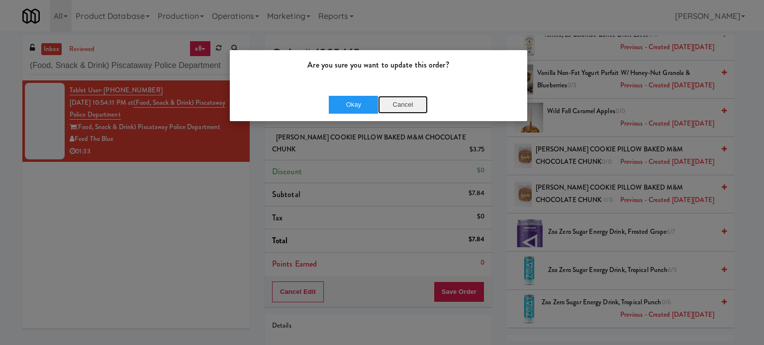
click at [404, 103] on button "Cancel" at bounding box center [403, 105] width 50 height 18
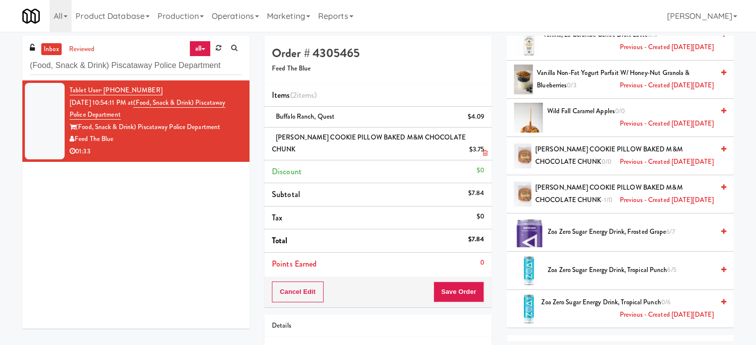
click at [485, 121] on icon at bounding box center [485, 120] width 5 height 6
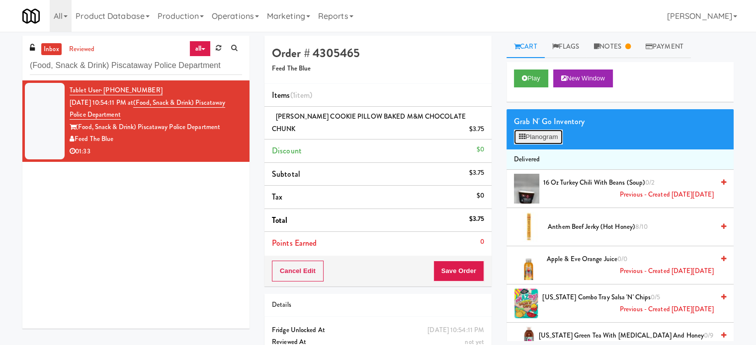
click at [552, 136] on button "Planogram" at bounding box center [538, 137] width 49 height 15
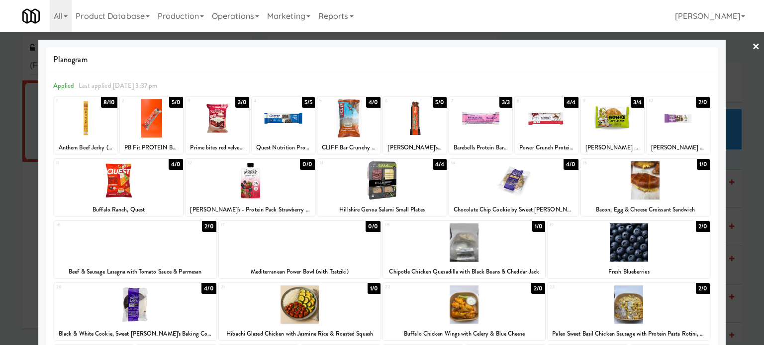
click at [171, 165] on div "4/0" at bounding box center [176, 164] width 14 height 11
click at [750, 197] on div at bounding box center [382, 172] width 764 height 345
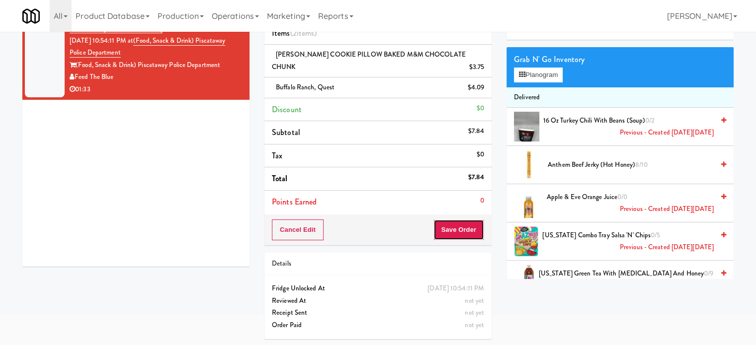
click at [454, 227] on button "Save Order" at bounding box center [458, 230] width 51 height 21
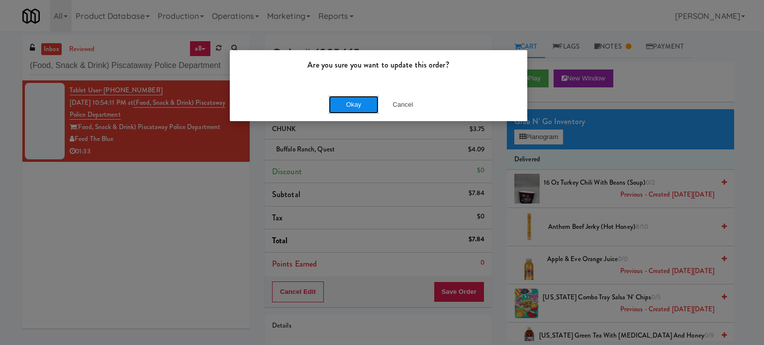
click at [341, 107] on button "Okay" at bounding box center [354, 105] width 50 height 18
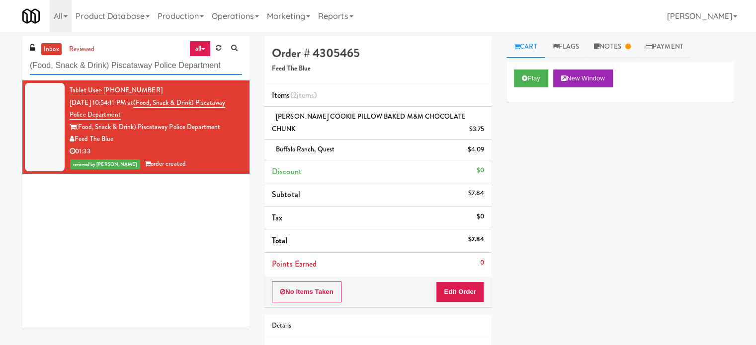
click at [139, 63] on input "(Food, Snack & Drink) Piscataway Police Department" at bounding box center [136, 66] width 212 height 18
paste input "Salt Box 1 Fridge 2"
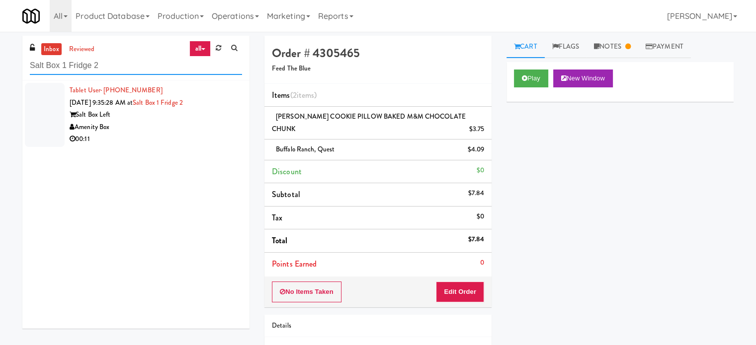
type input "Salt Box 1 Fridge 2"
drag, startPoint x: 202, startPoint y: 139, endPoint x: 206, endPoint y: 135, distance: 5.3
click at [205, 136] on div "00:11" at bounding box center [156, 139] width 172 height 12
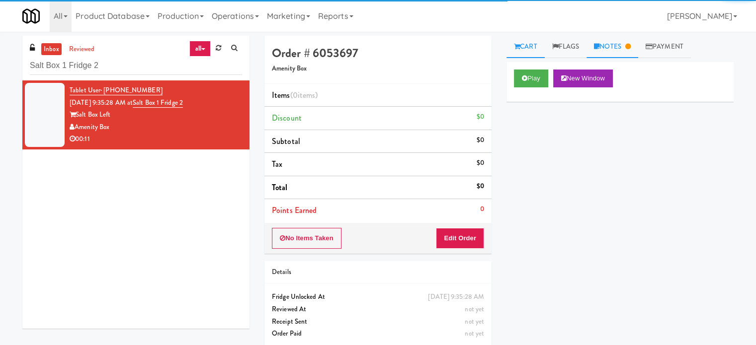
click at [604, 47] on link "Notes" at bounding box center [613, 47] width 52 height 22
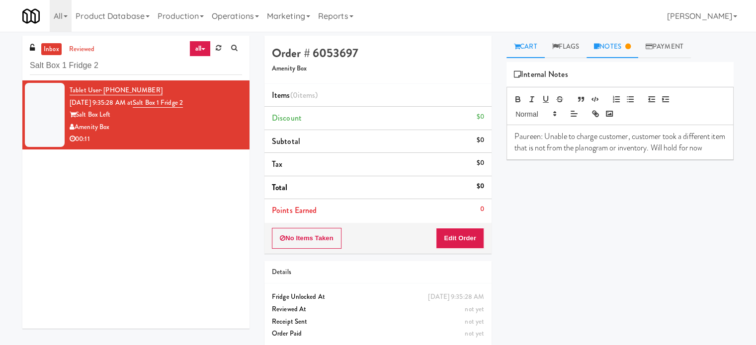
click at [530, 45] on link "Cart" at bounding box center [526, 47] width 38 height 22
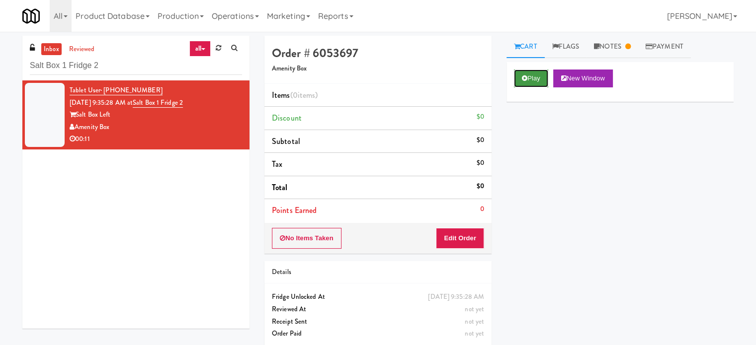
click at [537, 81] on button "Play" at bounding box center [531, 79] width 34 height 18
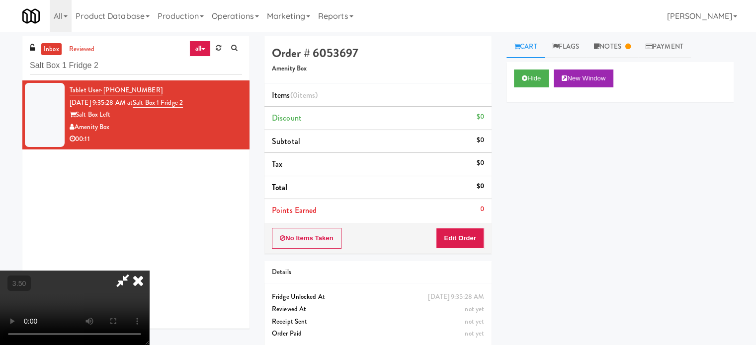
drag, startPoint x: 345, startPoint y: 229, endPoint x: 348, endPoint y: 223, distance: 6.5
click at [149, 271] on video at bounding box center [74, 308] width 149 height 75
drag, startPoint x: 348, startPoint y: 221, endPoint x: 342, endPoint y: 227, distance: 8.1
click at [149, 271] on video at bounding box center [74, 308] width 149 height 75
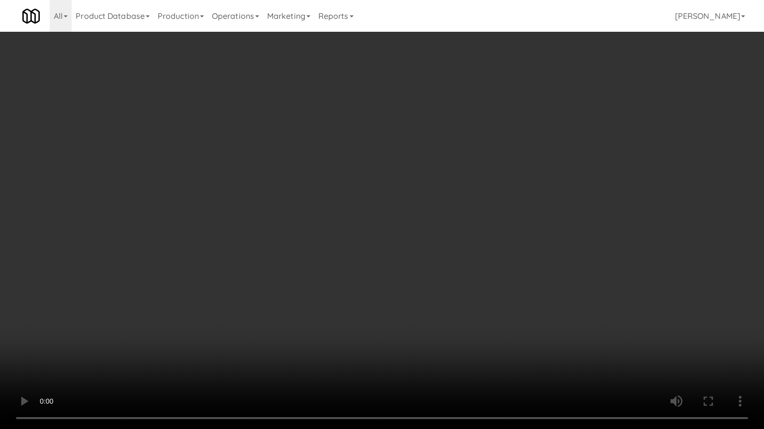
click at [414, 203] on video at bounding box center [382, 214] width 764 height 429
click at [241, 249] on video at bounding box center [382, 214] width 764 height 429
click at [320, 214] on video at bounding box center [382, 214] width 764 height 429
click at [320, 215] on video at bounding box center [382, 214] width 764 height 429
click at [346, 217] on video at bounding box center [382, 214] width 764 height 429
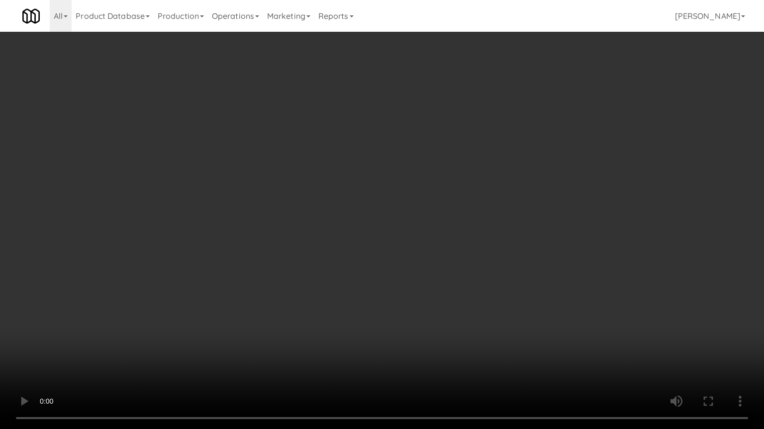
click at [340, 214] on video at bounding box center [382, 214] width 764 height 429
click at [338, 194] on video at bounding box center [382, 214] width 764 height 429
click at [340, 195] on video at bounding box center [382, 214] width 764 height 429
click at [344, 188] on video at bounding box center [382, 214] width 764 height 429
drag, startPoint x: 344, startPoint y: 188, endPoint x: 396, endPoint y: 97, distance: 104.6
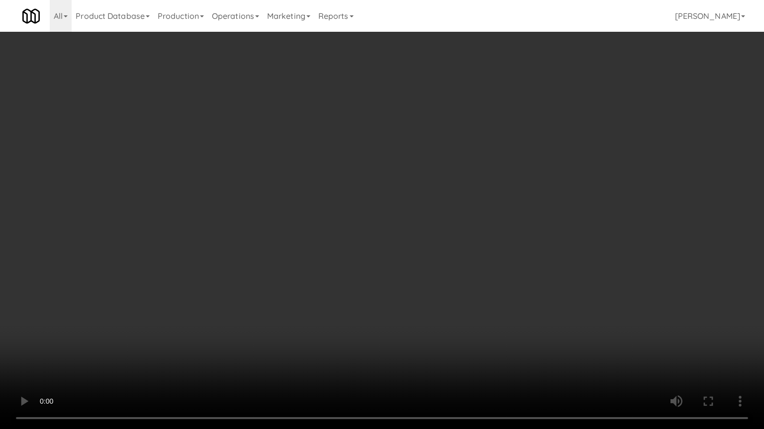
click at [346, 185] on video at bounding box center [382, 214] width 764 height 429
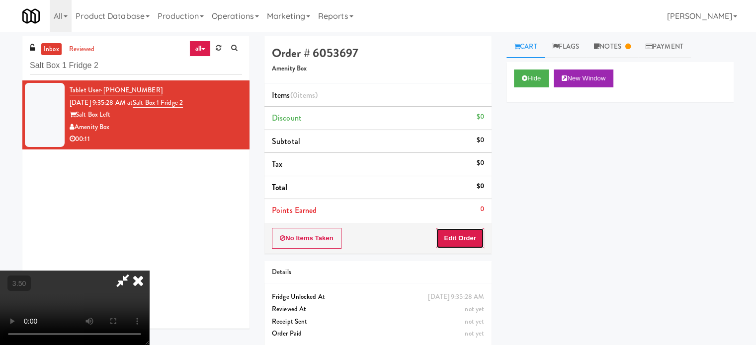
click at [472, 241] on button "Edit Order" at bounding box center [460, 238] width 48 height 21
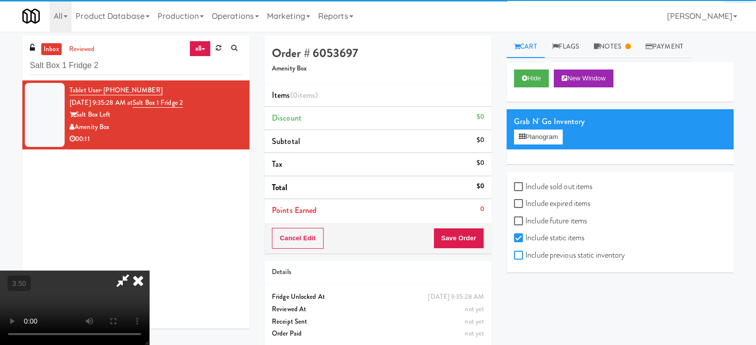
click at [523, 256] on input "Include previous static inventory" at bounding box center [519, 256] width 11 height 8
checkbox input "true"
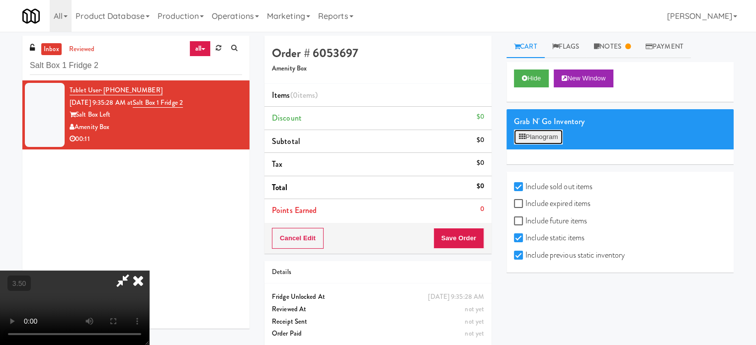
click at [552, 135] on button "Planogram" at bounding box center [538, 137] width 49 height 15
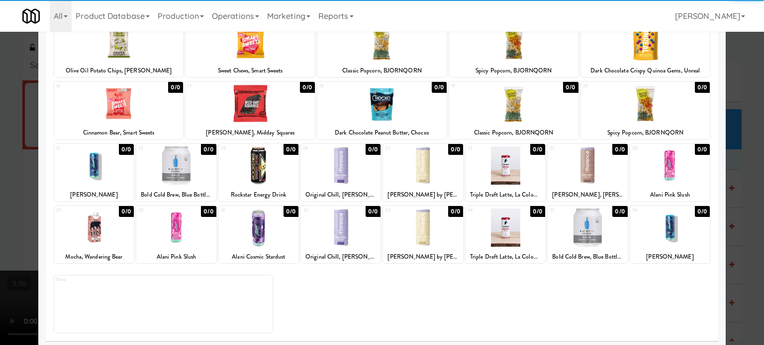
scroll to position [142, 0]
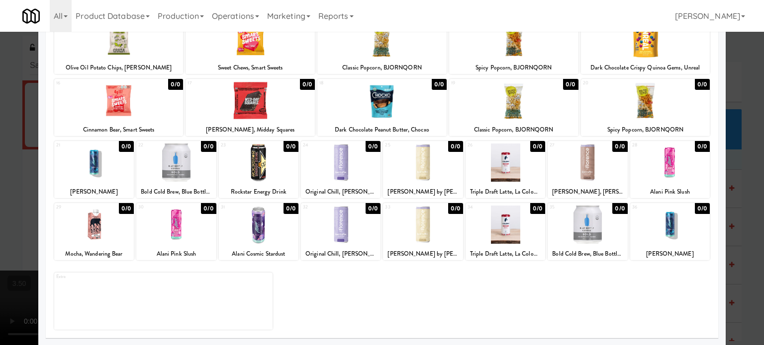
click at [698, 207] on div "0/0" at bounding box center [701, 208] width 15 height 11
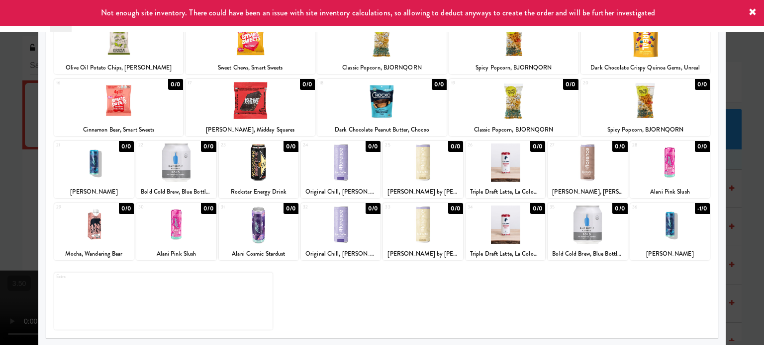
click at [736, 209] on div at bounding box center [382, 172] width 764 height 345
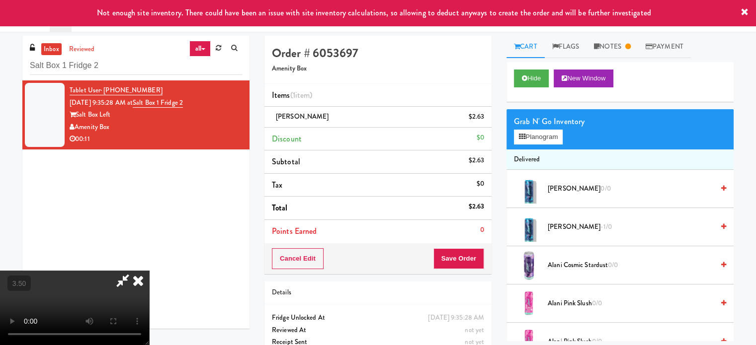
click at [149, 271] on video at bounding box center [74, 308] width 149 height 75
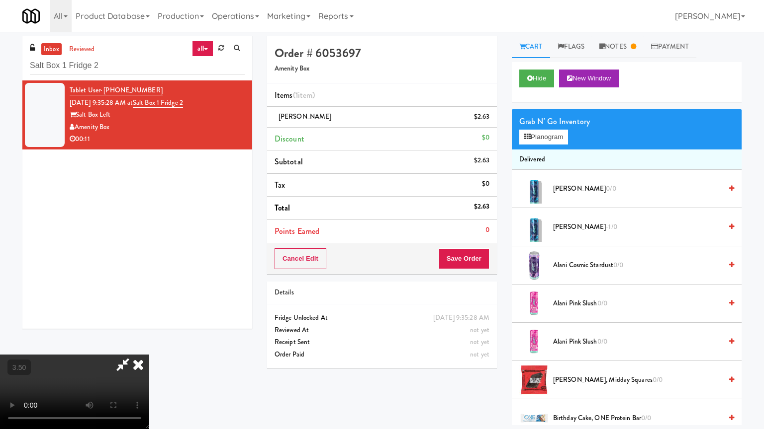
click at [149, 345] on video at bounding box center [74, 392] width 149 height 75
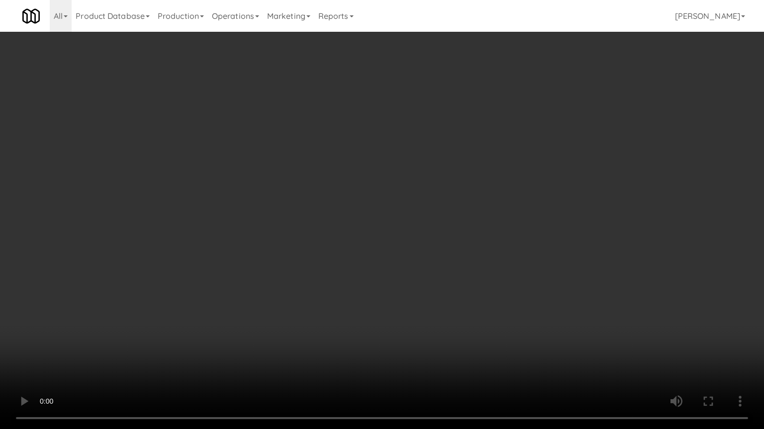
click at [300, 274] on video at bounding box center [382, 214] width 764 height 429
click at [329, 280] on video at bounding box center [382, 214] width 764 height 429
click at [330, 279] on video at bounding box center [382, 214] width 764 height 429
click at [340, 282] on video at bounding box center [382, 214] width 764 height 429
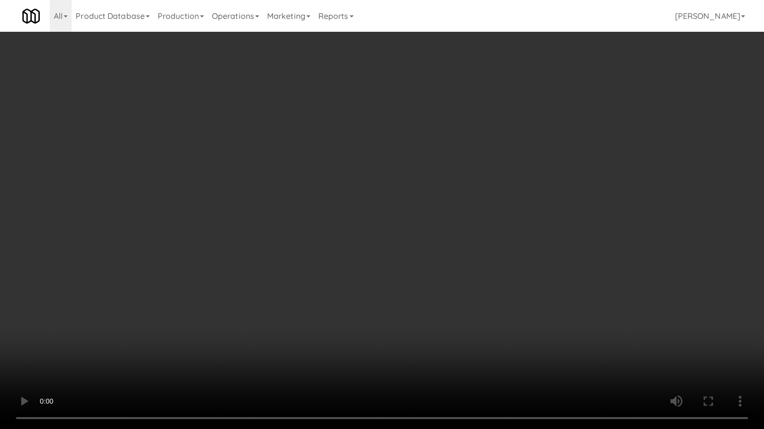
click at [341, 280] on video at bounding box center [382, 214] width 764 height 429
click at [365, 283] on video at bounding box center [382, 214] width 764 height 429
click at [354, 276] on video at bounding box center [382, 214] width 764 height 429
click at [356, 266] on video at bounding box center [382, 214] width 764 height 429
click at [357, 268] on video at bounding box center [382, 214] width 764 height 429
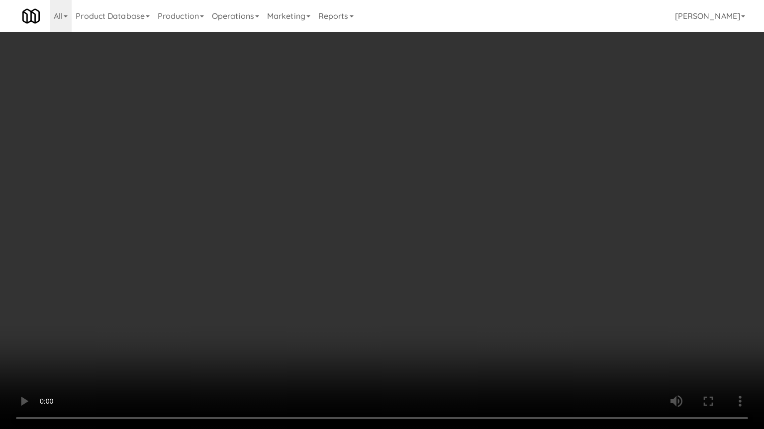
click at [358, 268] on video at bounding box center [382, 214] width 764 height 429
click at [356, 266] on video at bounding box center [382, 214] width 764 height 429
click at [358, 269] on video at bounding box center [382, 214] width 764 height 429
click at [359, 269] on video at bounding box center [382, 214] width 764 height 429
click at [362, 263] on video at bounding box center [382, 214] width 764 height 429
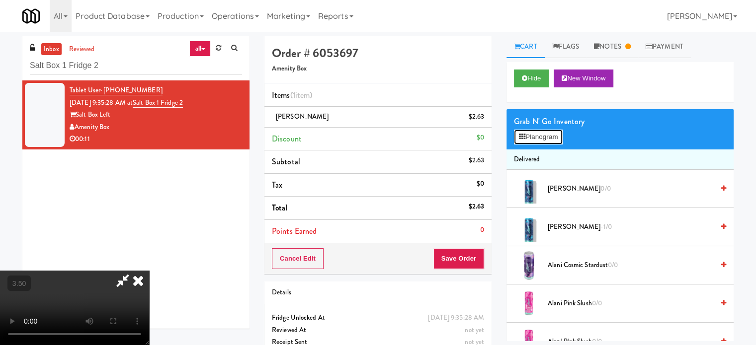
click at [549, 136] on button "Planogram" at bounding box center [538, 137] width 49 height 15
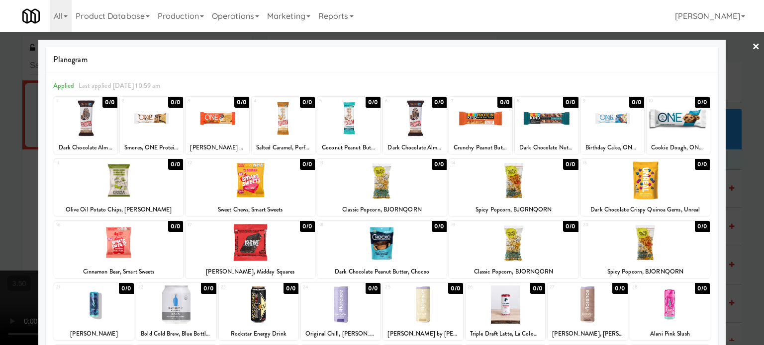
scroll to position [142, 0]
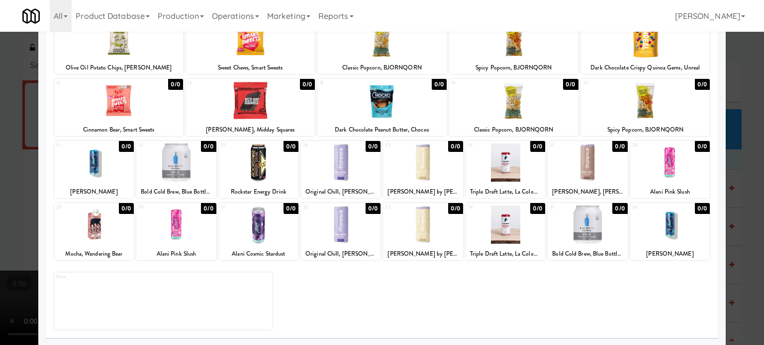
click at [612, 147] on div "0/0" at bounding box center [619, 146] width 15 height 11
click at [743, 212] on div at bounding box center [382, 172] width 764 height 345
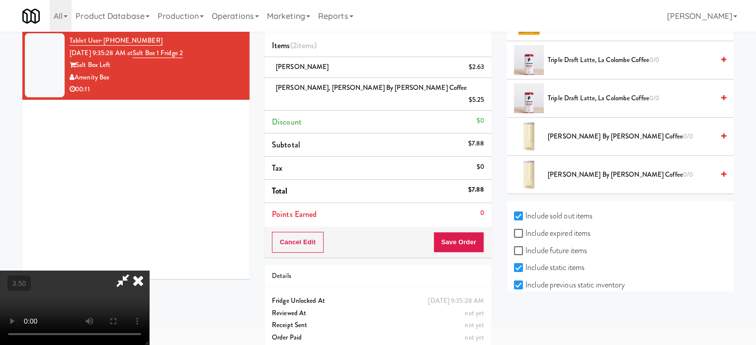
scroll to position [1356, 0]
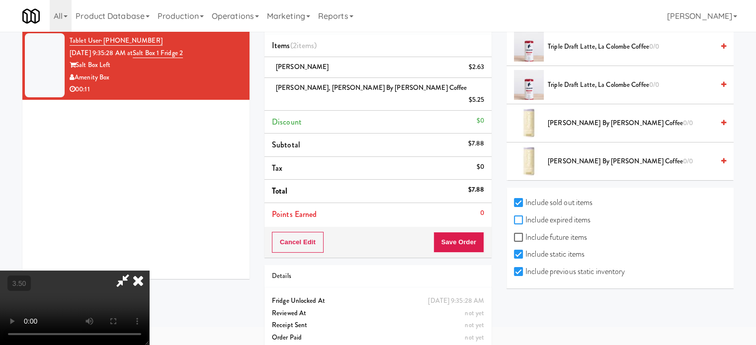
click at [515, 217] on input "Include expired items" at bounding box center [519, 221] width 11 height 8
checkbox input "true"
click at [522, 234] on input "Include future items" at bounding box center [519, 238] width 11 height 8
checkbox input "true"
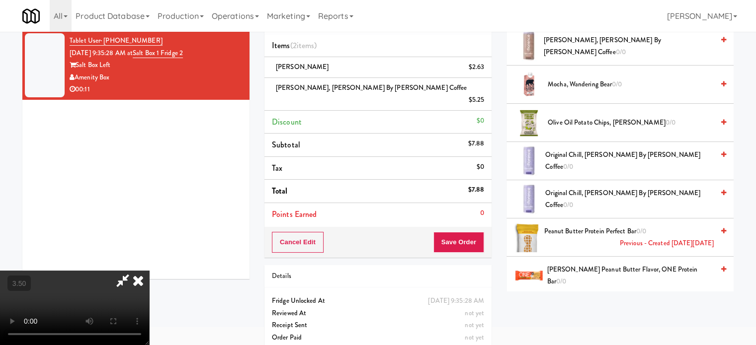
scroll to position [610, 0]
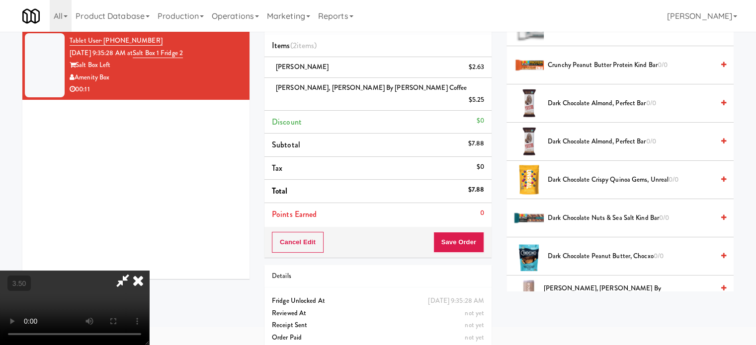
click at [149, 271] on video at bounding box center [74, 308] width 149 height 75
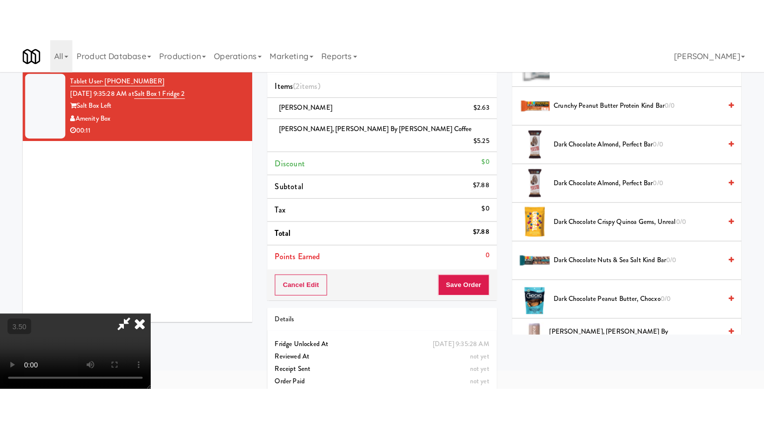
scroll to position [32, 0]
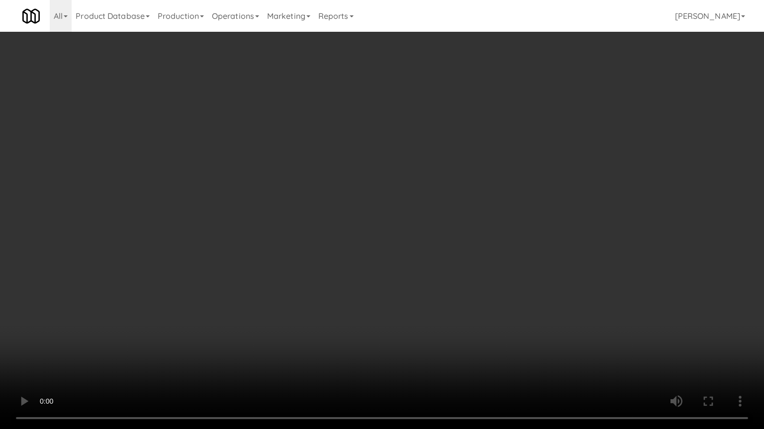
drag, startPoint x: 410, startPoint y: 310, endPoint x: 408, endPoint y: 297, distance: 13.6
click at [408, 304] on video at bounding box center [382, 214] width 764 height 429
click at [408, 294] on video at bounding box center [382, 214] width 764 height 429
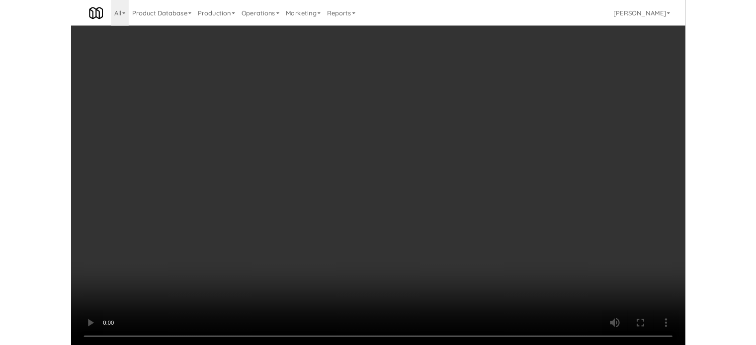
scroll to position [50, 0]
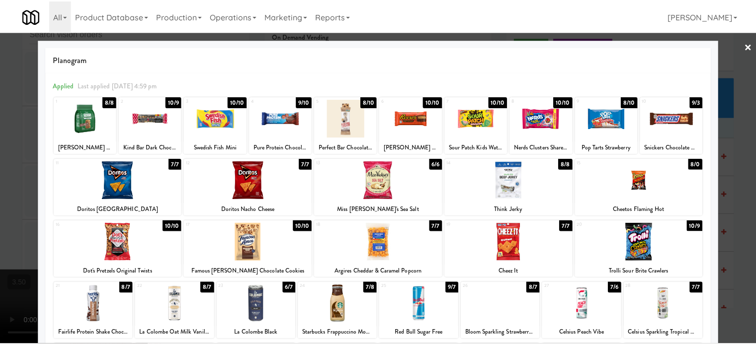
scroll to position [4873, 0]
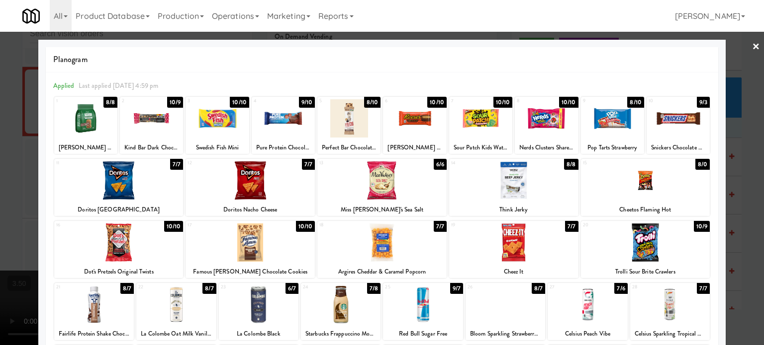
click at [109, 100] on div "8/8" at bounding box center [110, 102] width 14 height 11
click at [14, 204] on div at bounding box center [382, 172] width 764 height 345
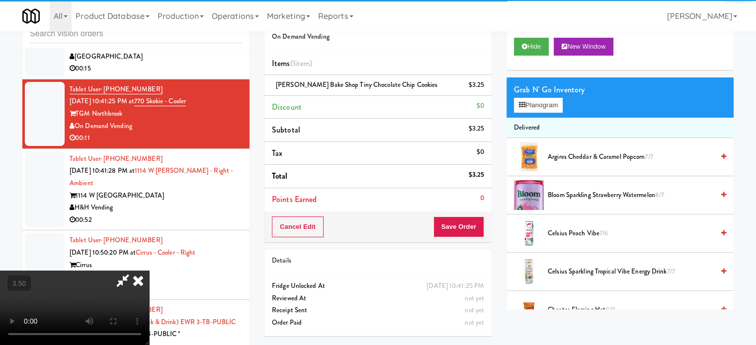
click at [149, 271] on video at bounding box center [74, 308] width 149 height 75
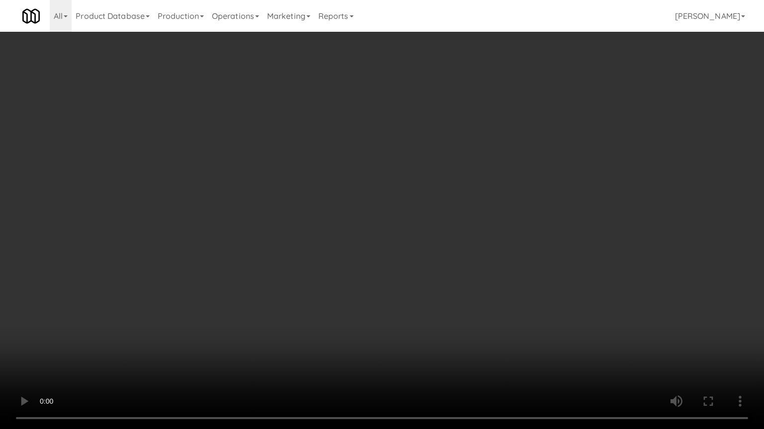
click at [384, 188] on video at bounding box center [382, 214] width 764 height 429
click at [381, 195] on video at bounding box center [382, 214] width 764 height 429
click at [395, 207] on video at bounding box center [382, 214] width 764 height 429
click at [436, 226] on video at bounding box center [382, 214] width 764 height 429
click at [405, 224] on video at bounding box center [382, 214] width 764 height 429
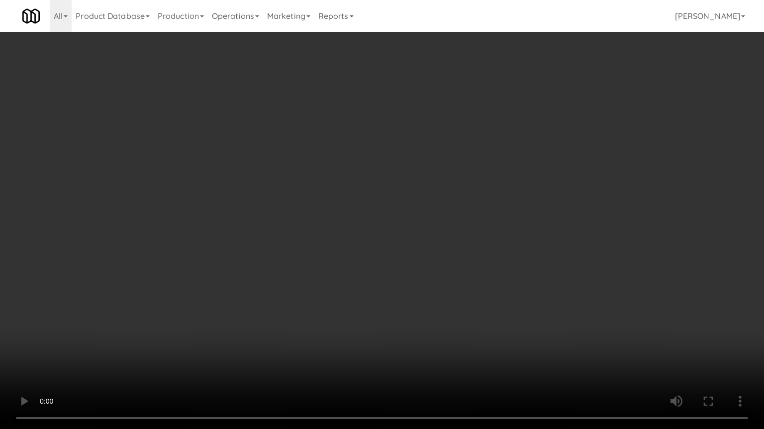
click at [505, 233] on video at bounding box center [382, 214] width 764 height 429
click at [449, 231] on video at bounding box center [382, 214] width 764 height 429
click at [492, 233] on video at bounding box center [382, 214] width 764 height 429
click at [392, 233] on video at bounding box center [382, 214] width 764 height 429
click at [427, 231] on video at bounding box center [382, 214] width 764 height 429
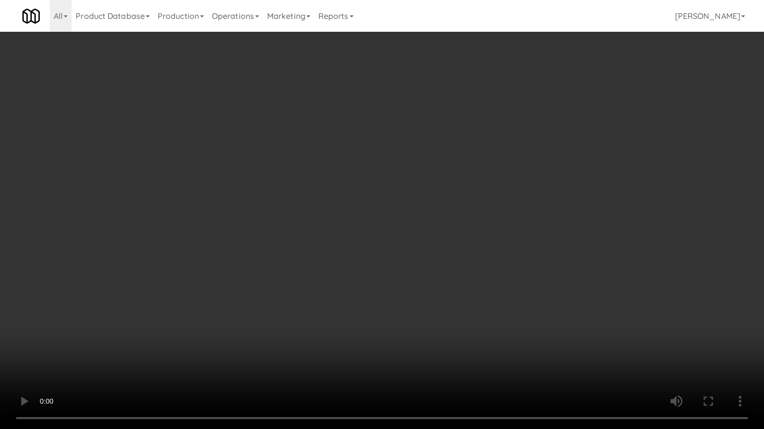
click at [322, 235] on video at bounding box center [382, 214] width 764 height 429
click at [407, 231] on video at bounding box center [382, 214] width 764 height 429
click at [332, 233] on video at bounding box center [382, 214] width 764 height 429
drag, startPoint x: 409, startPoint y: 228, endPoint x: 394, endPoint y: 229, distance: 15.4
click at [410, 229] on video at bounding box center [382, 214] width 764 height 429
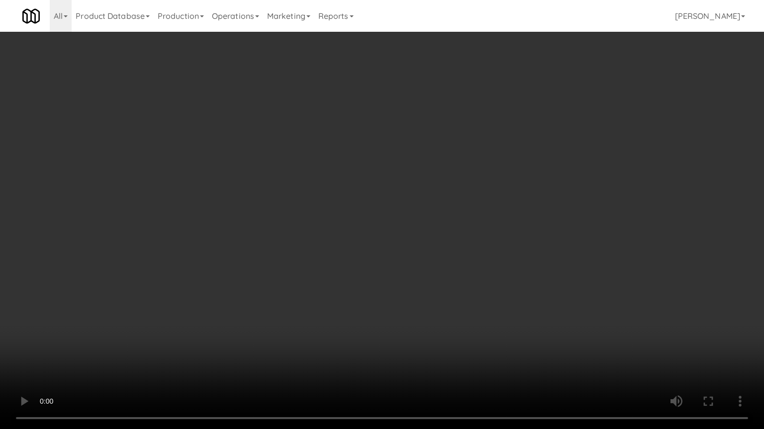
click at [359, 231] on video at bounding box center [382, 214] width 764 height 429
click at [433, 221] on video at bounding box center [382, 214] width 764 height 429
click at [421, 217] on video at bounding box center [382, 214] width 764 height 429
click at [426, 215] on video at bounding box center [382, 214] width 764 height 429
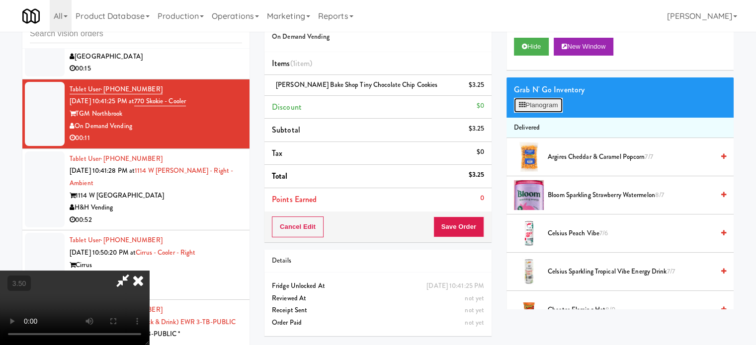
click at [553, 108] on button "Planogram" at bounding box center [538, 105] width 49 height 15
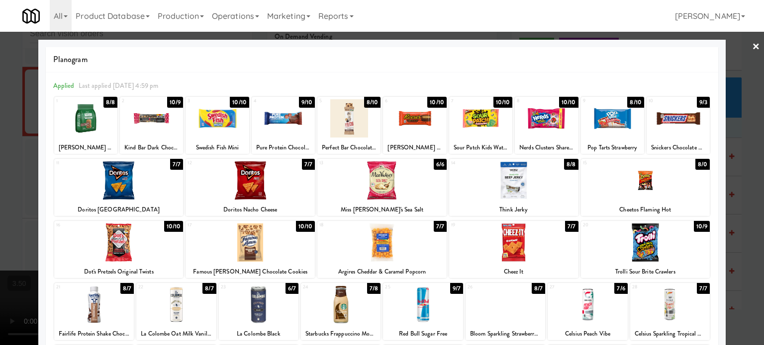
click at [696, 229] on div "10/9" at bounding box center [701, 226] width 16 height 11
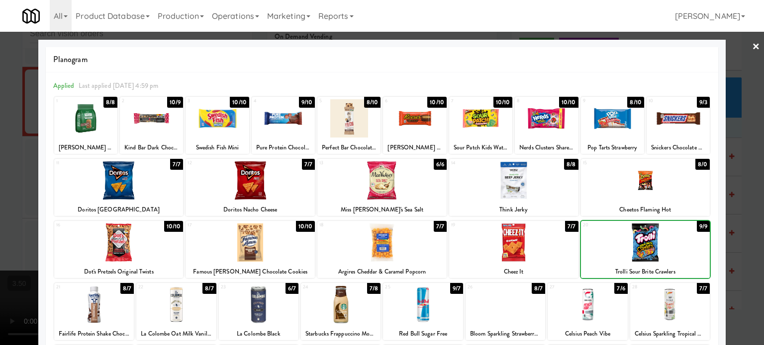
click at [739, 226] on div at bounding box center [382, 172] width 764 height 345
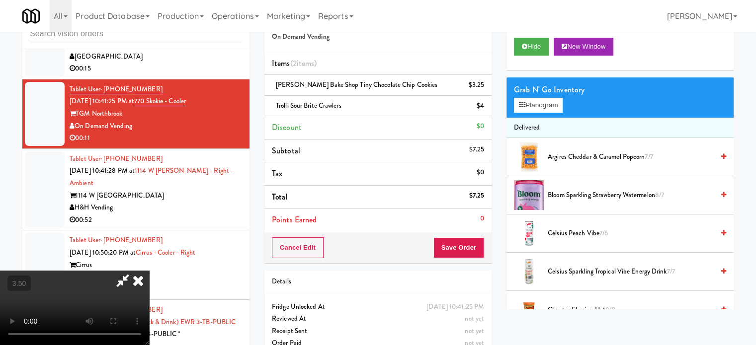
drag, startPoint x: 249, startPoint y: 238, endPoint x: 249, endPoint y: 225, distance: 13.4
click at [149, 271] on video at bounding box center [74, 308] width 149 height 75
drag, startPoint x: 249, startPoint y: 225, endPoint x: 368, endPoint y: 211, distance: 120.6
click at [149, 271] on video at bounding box center [74, 308] width 149 height 75
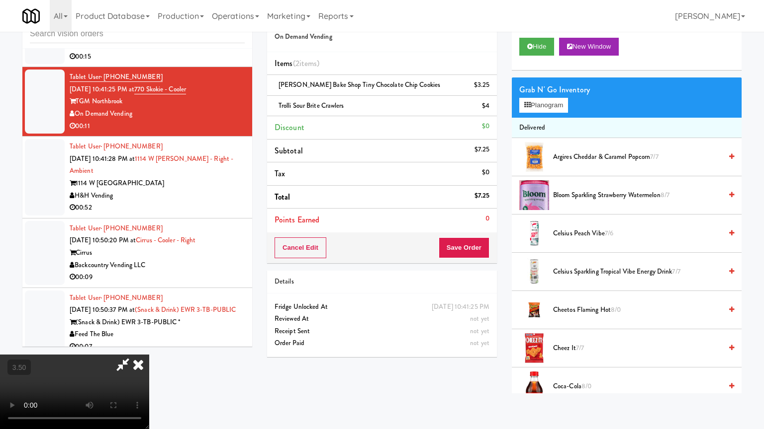
drag, startPoint x: 369, startPoint y: 211, endPoint x: 381, endPoint y: 197, distance: 18.3
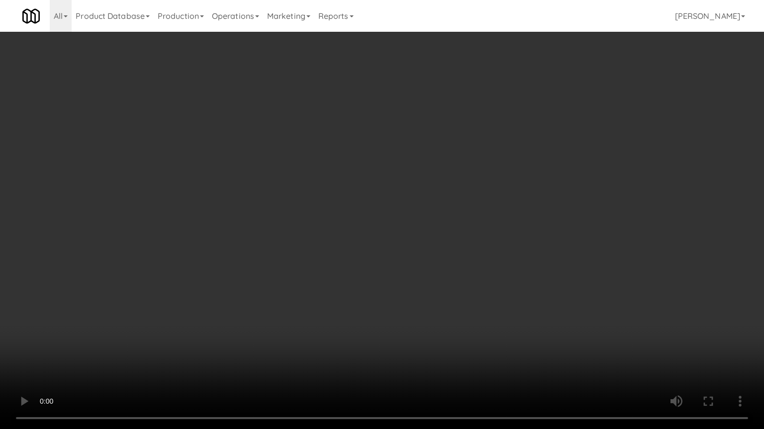
click at [372, 207] on video at bounding box center [382, 214] width 764 height 429
click at [386, 189] on video at bounding box center [382, 214] width 764 height 429
click at [388, 186] on video at bounding box center [382, 214] width 764 height 429
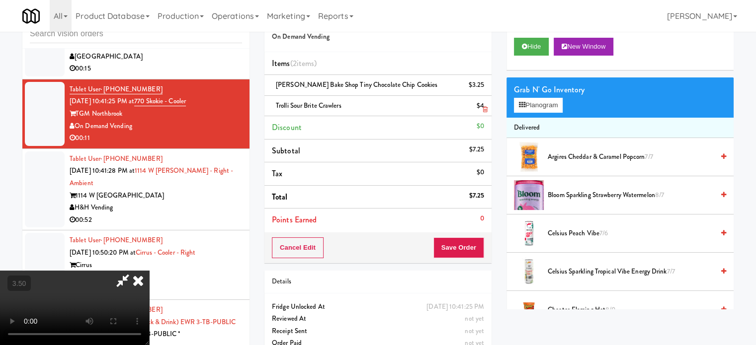
click at [149, 271] on icon at bounding box center [138, 281] width 22 height 20
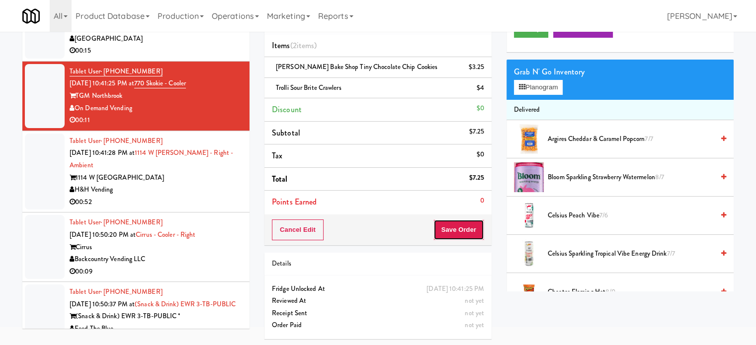
drag, startPoint x: 459, startPoint y: 232, endPoint x: 450, endPoint y: 216, distance: 18.3
click at [459, 226] on button "Save Order" at bounding box center [458, 230] width 51 height 21
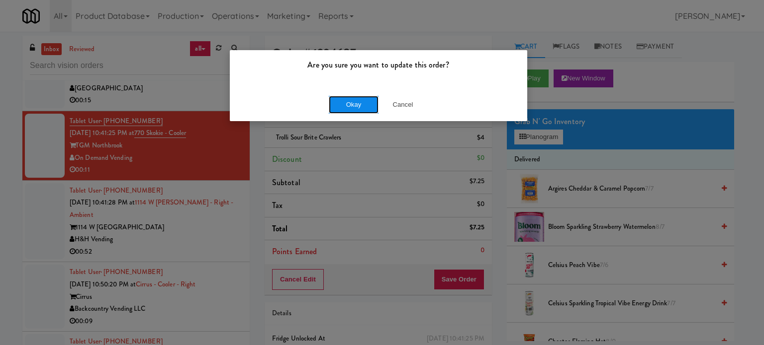
click at [346, 106] on button "Okay" at bounding box center [354, 105] width 50 height 18
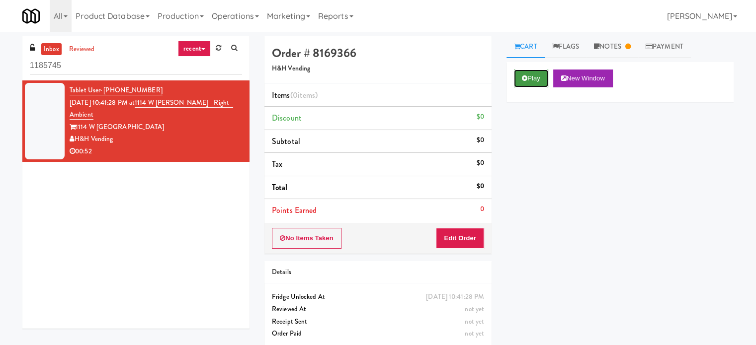
click at [538, 85] on button "Play" at bounding box center [531, 79] width 34 height 18
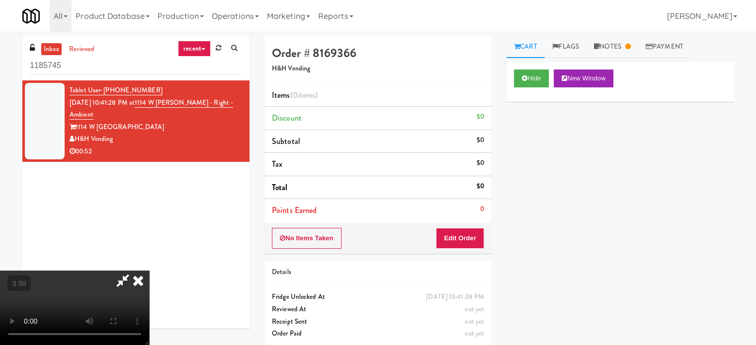
click at [149, 271] on video at bounding box center [74, 308] width 149 height 75
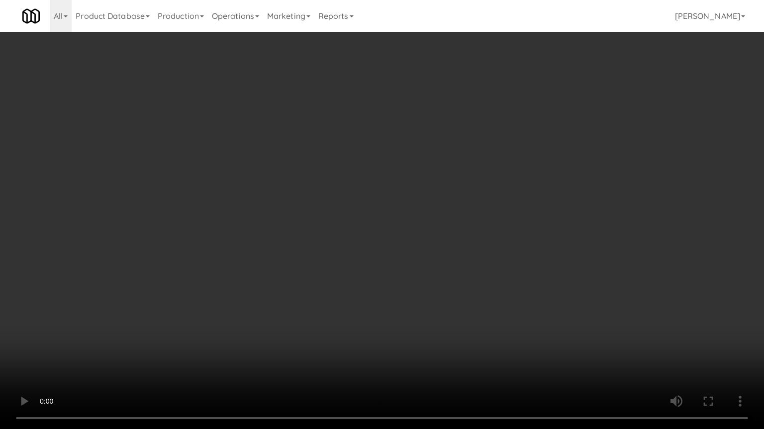
drag, startPoint x: 165, startPoint y: 245, endPoint x: 259, endPoint y: 180, distance: 114.2
click at [167, 243] on video at bounding box center [382, 214] width 764 height 429
drag, startPoint x: 306, startPoint y: 154, endPoint x: 364, endPoint y: 133, distance: 62.3
click at [307, 153] on video at bounding box center [382, 214] width 764 height 429
click at [354, 156] on video at bounding box center [382, 214] width 764 height 429
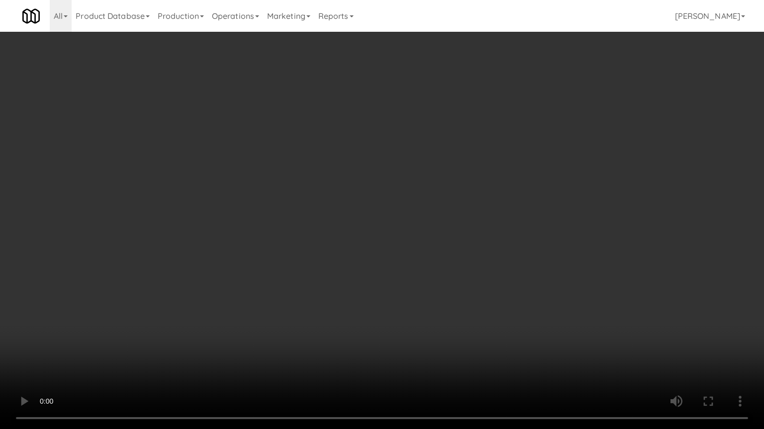
click at [354, 156] on video at bounding box center [382, 214] width 764 height 429
click at [424, 239] on video at bounding box center [382, 214] width 764 height 429
drag, startPoint x: 498, startPoint y: 322, endPoint x: 487, endPoint y: 312, distance: 15.2
click at [498, 322] on video at bounding box center [382, 214] width 764 height 429
click at [439, 295] on video at bounding box center [382, 214] width 764 height 429
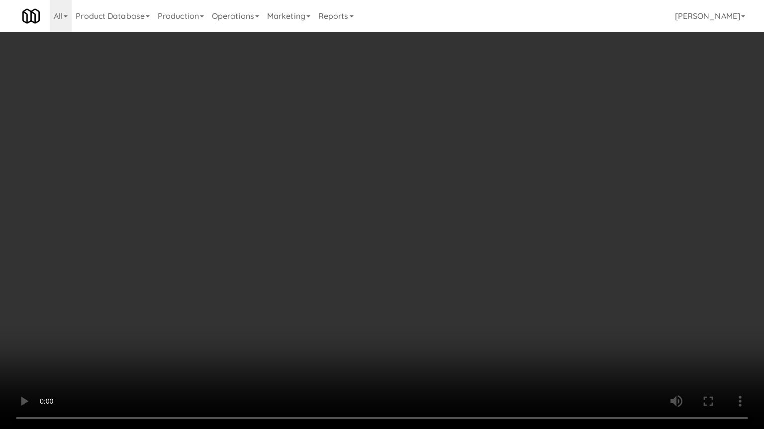
click at [370, 280] on video at bounding box center [382, 214] width 764 height 429
click at [390, 280] on video at bounding box center [382, 214] width 764 height 429
click at [397, 282] on video at bounding box center [382, 214] width 764 height 429
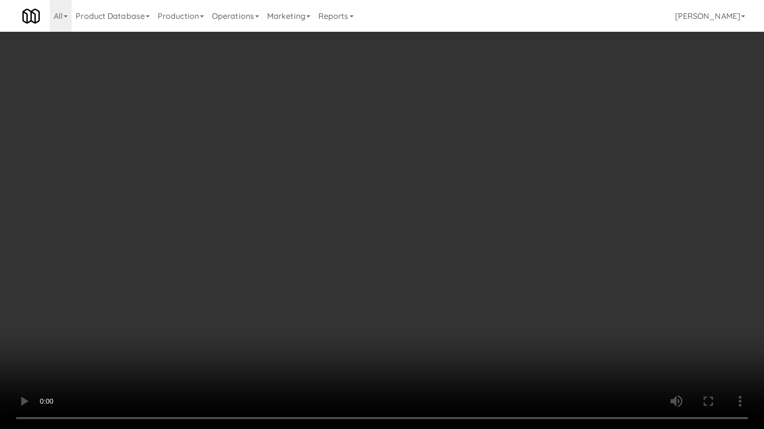
click at [416, 286] on video at bounding box center [382, 214] width 764 height 429
click at [445, 288] on video at bounding box center [382, 214] width 764 height 429
click at [303, 220] on video at bounding box center [382, 214] width 764 height 429
click at [296, 230] on video at bounding box center [382, 214] width 764 height 429
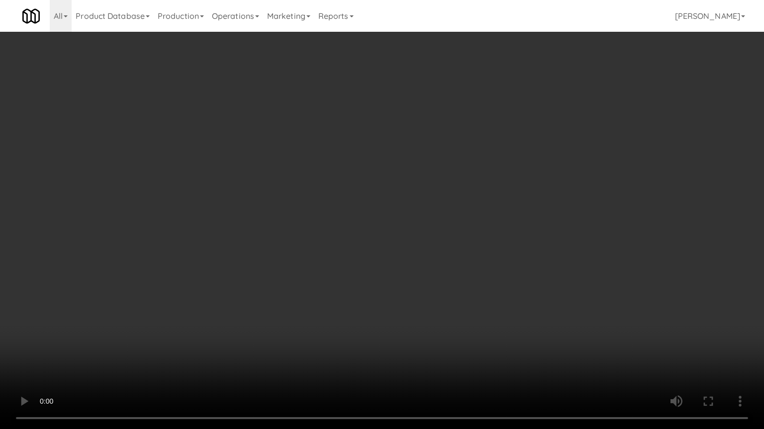
click at [171, 270] on video at bounding box center [382, 214] width 764 height 429
click at [242, 232] on video at bounding box center [382, 214] width 764 height 429
click at [255, 231] on video at bounding box center [382, 214] width 764 height 429
click at [263, 229] on video at bounding box center [382, 214] width 764 height 429
click at [264, 229] on video at bounding box center [382, 214] width 764 height 429
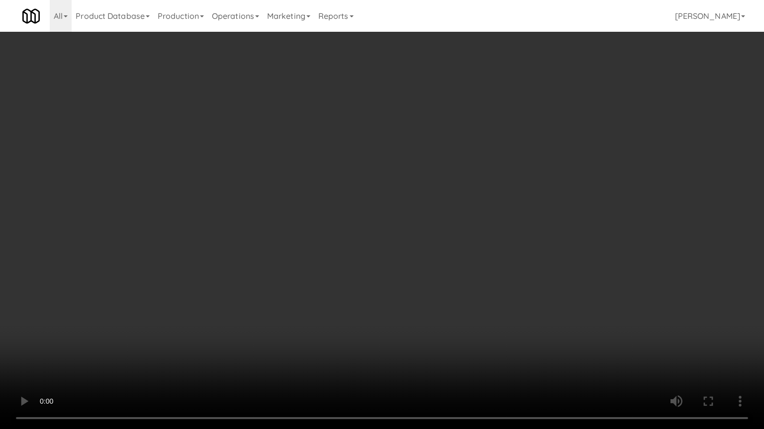
click at [269, 232] on video at bounding box center [382, 214] width 764 height 429
click at [268, 240] on video at bounding box center [382, 214] width 764 height 429
click at [515, 308] on video at bounding box center [382, 214] width 764 height 429
click at [500, 272] on video at bounding box center [382, 214] width 764 height 429
click at [523, 292] on video at bounding box center [382, 214] width 764 height 429
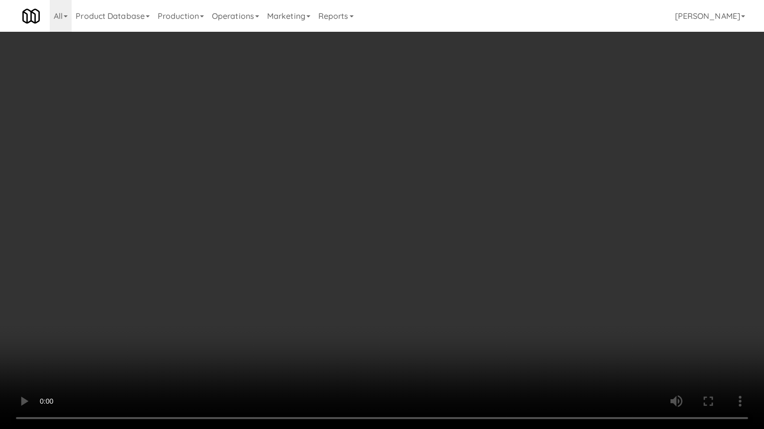
click at [520, 294] on video at bounding box center [382, 214] width 764 height 429
click at [525, 281] on video at bounding box center [382, 214] width 764 height 429
click at [528, 272] on video at bounding box center [382, 214] width 764 height 429
click at [545, 259] on video at bounding box center [382, 214] width 764 height 429
click at [193, 313] on video at bounding box center [382, 214] width 764 height 429
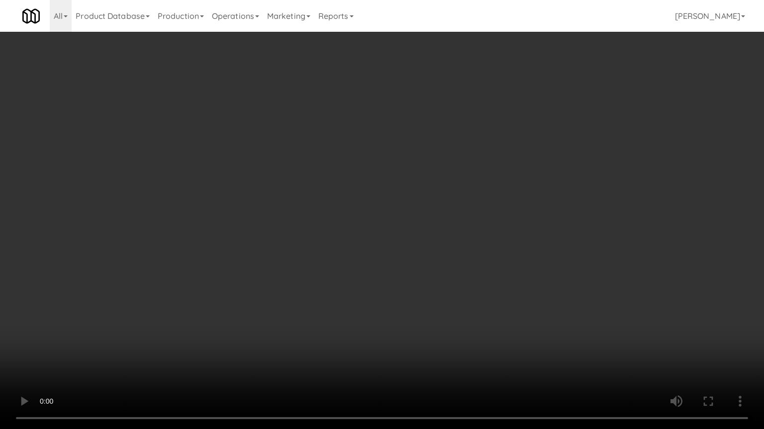
click at [245, 269] on video at bounding box center [382, 214] width 764 height 429
click at [245, 270] on video at bounding box center [382, 214] width 764 height 429
click at [245, 268] on video at bounding box center [382, 214] width 764 height 429
click at [529, 312] on video at bounding box center [382, 214] width 764 height 429
click at [513, 297] on video at bounding box center [382, 214] width 764 height 429
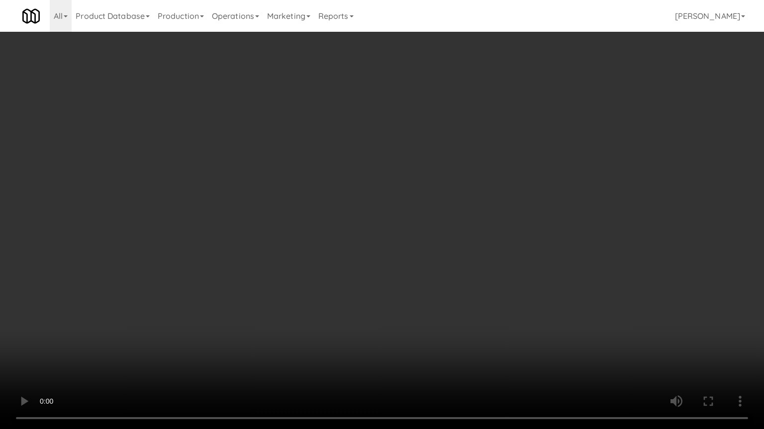
click at [469, 258] on video at bounding box center [382, 214] width 764 height 429
click at [464, 257] on video at bounding box center [382, 214] width 764 height 429
click at [455, 255] on video at bounding box center [382, 214] width 764 height 429
click at [448, 253] on video at bounding box center [382, 214] width 764 height 429
click at [443, 258] on video at bounding box center [382, 214] width 764 height 429
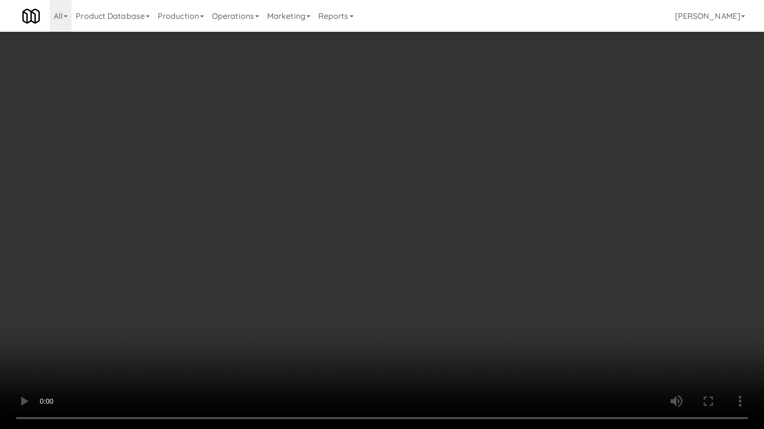
click at [442, 255] on video at bounding box center [382, 214] width 764 height 429
click at [404, 275] on video at bounding box center [382, 214] width 764 height 429
click at [404, 270] on video at bounding box center [382, 214] width 764 height 429
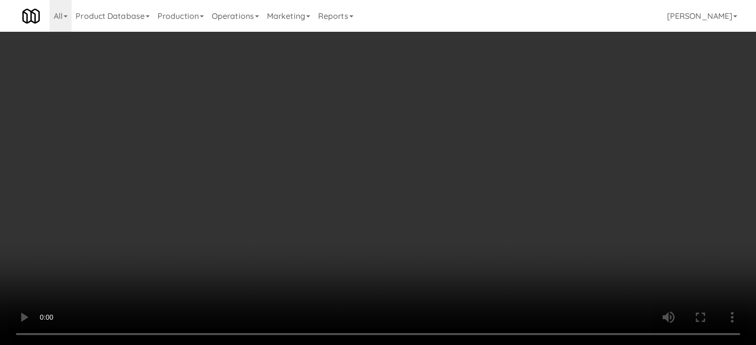
click at [620, 45] on link "Notes" at bounding box center [613, 47] width 52 height 22
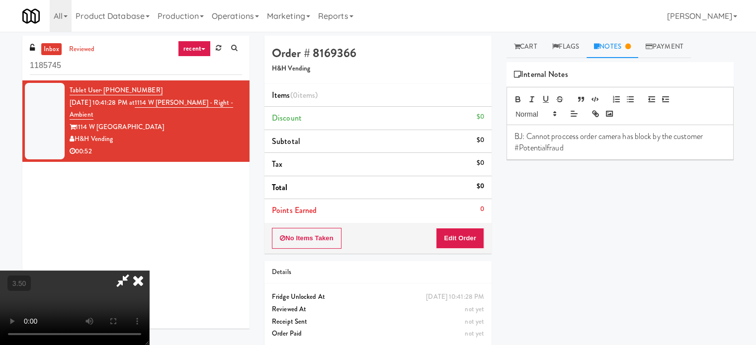
drag, startPoint x: 340, startPoint y: 214, endPoint x: 344, endPoint y: 188, distance: 26.2
click at [149, 271] on video at bounding box center [74, 308] width 149 height 75
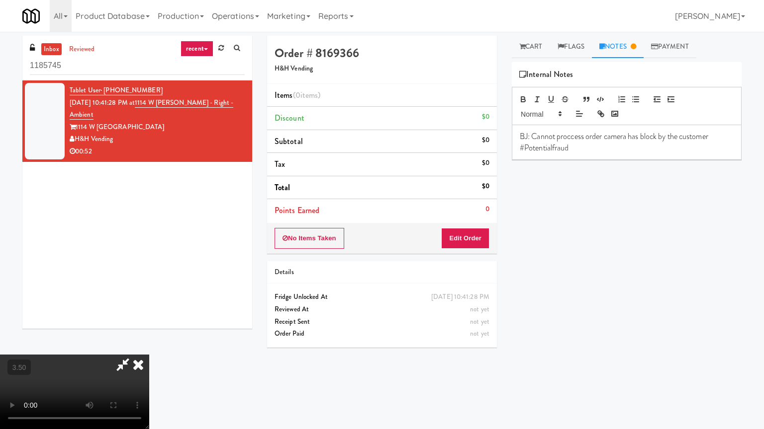
drag, startPoint x: 319, startPoint y: 249, endPoint x: 309, endPoint y: 217, distance: 33.3
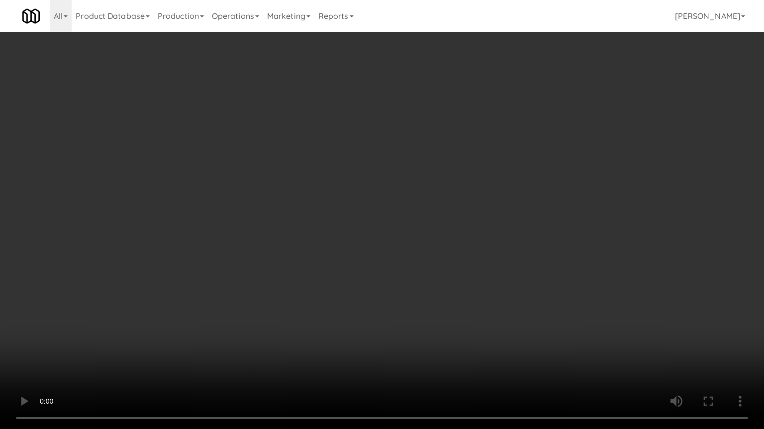
click at [319, 247] on video at bounding box center [382, 214] width 764 height 429
click at [453, 278] on video at bounding box center [382, 214] width 764 height 429
click at [364, 231] on video at bounding box center [382, 214] width 764 height 429
click at [461, 223] on video at bounding box center [382, 214] width 764 height 429
click at [495, 225] on video at bounding box center [382, 214] width 764 height 429
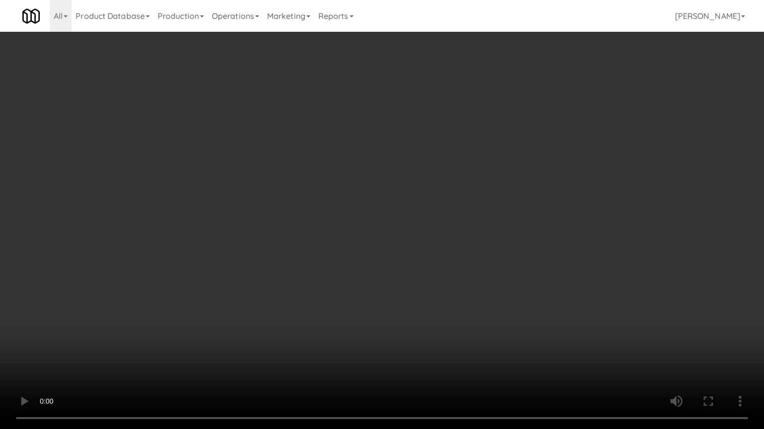
click at [485, 214] on video at bounding box center [382, 214] width 764 height 429
click at [476, 211] on video at bounding box center [382, 214] width 764 height 429
click at [476, 262] on video at bounding box center [382, 214] width 764 height 429
click at [440, 280] on video at bounding box center [382, 214] width 764 height 429
click at [426, 235] on video at bounding box center [382, 214] width 764 height 429
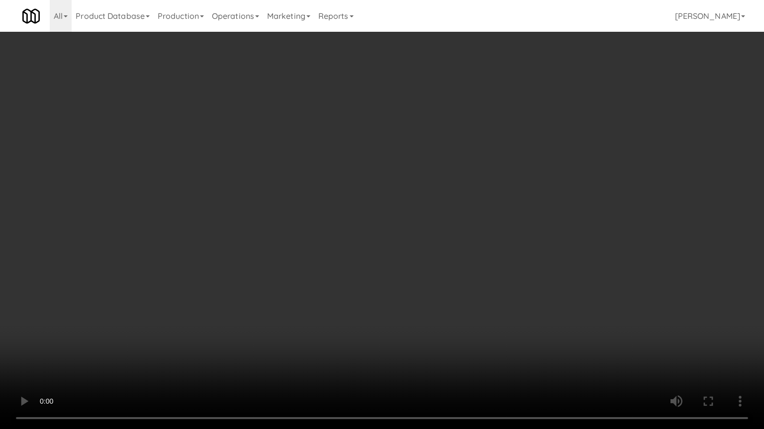
click at [387, 227] on video at bounding box center [382, 214] width 764 height 429
click at [411, 233] on video at bounding box center [382, 214] width 764 height 429
click at [410, 233] on video at bounding box center [382, 214] width 764 height 429
click at [414, 235] on video at bounding box center [382, 214] width 764 height 429
click at [421, 234] on video at bounding box center [382, 214] width 764 height 429
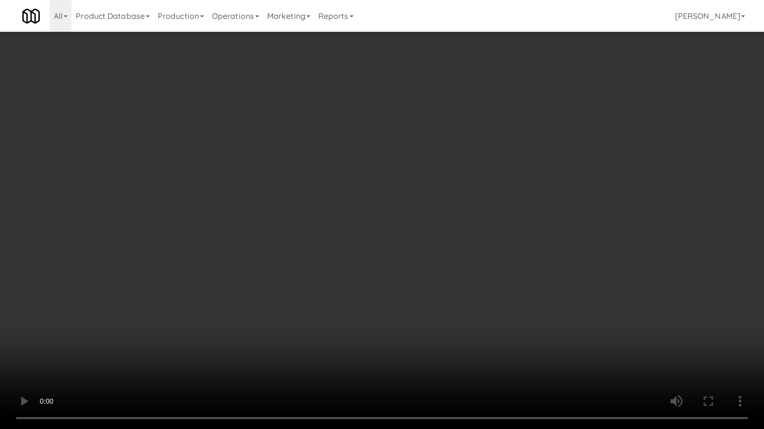
click at [422, 229] on video at bounding box center [382, 214] width 764 height 429
click at [482, 278] on video at bounding box center [382, 214] width 764 height 429
click at [491, 267] on video at bounding box center [382, 214] width 764 height 429
click at [593, 297] on video at bounding box center [382, 214] width 764 height 429
click at [597, 305] on video at bounding box center [382, 214] width 764 height 429
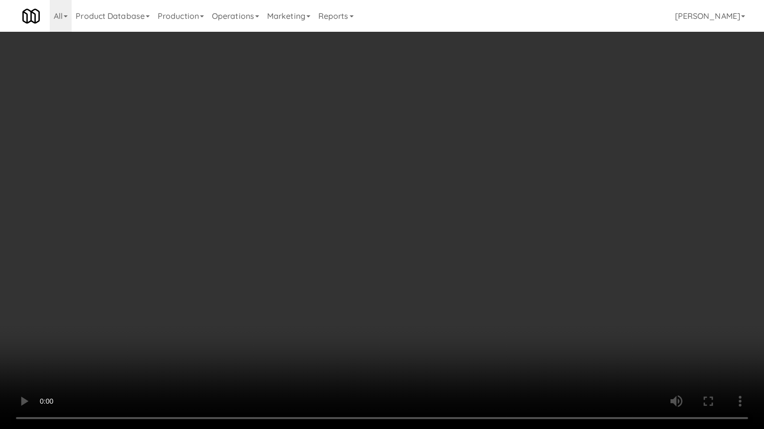
click at [608, 326] on video at bounding box center [382, 214] width 764 height 429
click at [604, 316] on video at bounding box center [382, 214] width 764 height 429
drag, startPoint x: 547, startPoint y: 338, endPoint x: 534, endPoint y: 311, distance: 30.2
click at [546, 336] on video at bounding box center [382, 214] width 764 height 429
click at [530, 295] on video at bounding box center [382, 214] width 764 height 429
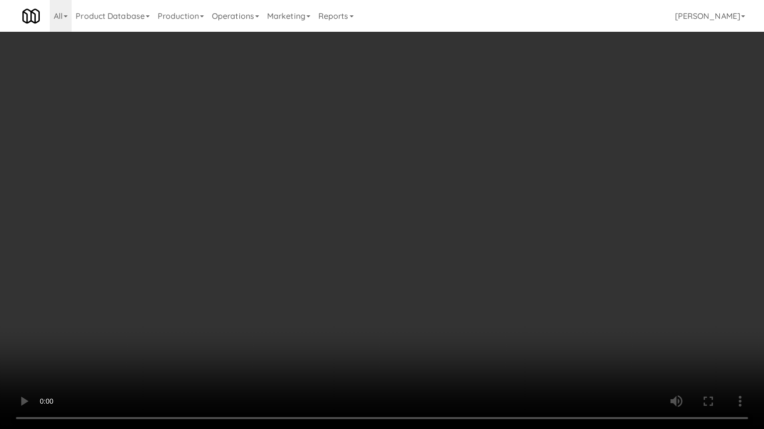
click at [526, 283] on video at bounding box center [382, 214] width 764 height 429
click at [522, 267] on video at bounding box center [382, 214] width 764 height 429
click at [527, 269] on video at bounding box center [382, 214] width 764 height 429
click at [526, 272] on video at bounding box center [382, 214] width 764 height 429
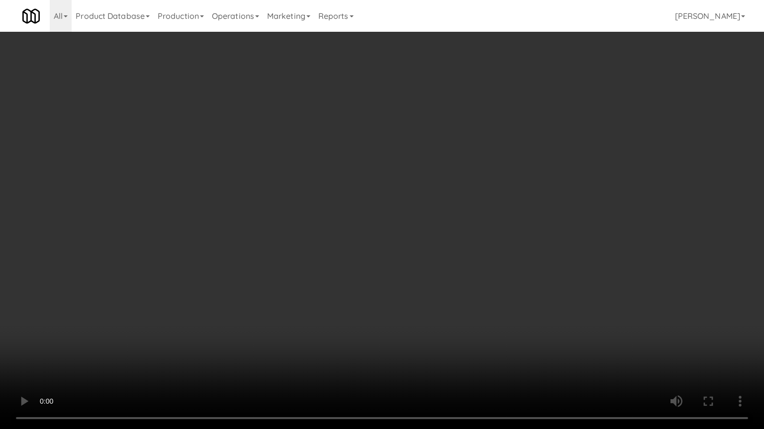
click at [529, 274] on video at bounding box center [382, 214] width 764 height 429
click at [531, 274] on video at bounding box center [382, 214] width 764 height 429
click at [535, 330] on video at bounding box center [382, 214] width 764 height 429
click at [561, 260] on video at bounding box center [382, 214] width 764 height 429
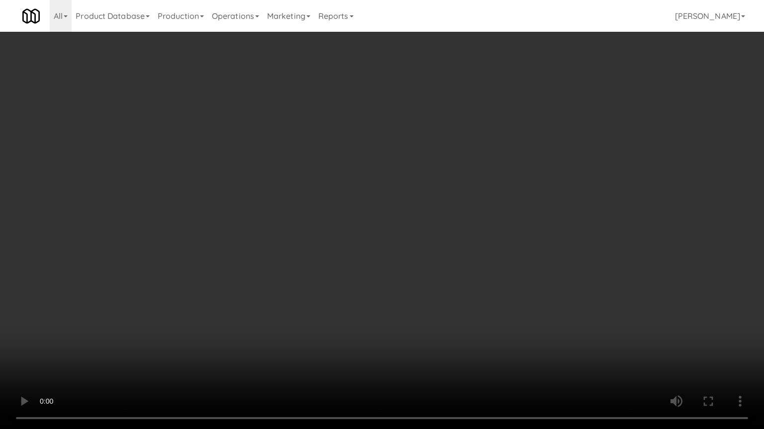
drag, startPoint x: 510, startPoint y: 266, endPoint x: 518, endPoint y: 248, distance: 20.2
click at [510, 265] on video at bounding box center [382, 214] width 764 height 429
click at [519, 251] on video at bounding box center [382, 214] width 764 height 429
click at [529, 247] on video at bounding box center [382, 214] width 764 height 429
click at [536, 244] on video at bounding box center [382, 214] width 764 height 429
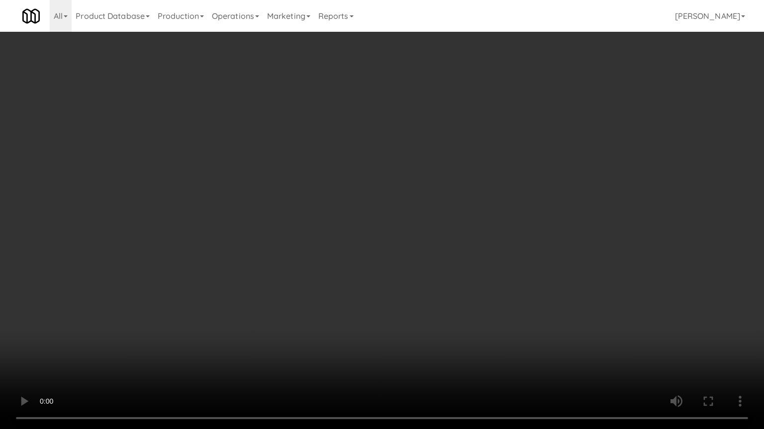
click at [537, 243] on video at bounding box center [382, 214] width 764 height 429
click at [539, 240] on video at bounding box center [382, 214] width 764 height 429
drag, startPoint x: 539, startPoint y: 240, endPoint x: 560, endPoint y: 158, distance: 84.2
click at [541, 238] on video at bounding box center [382, 214] width 764 height 429
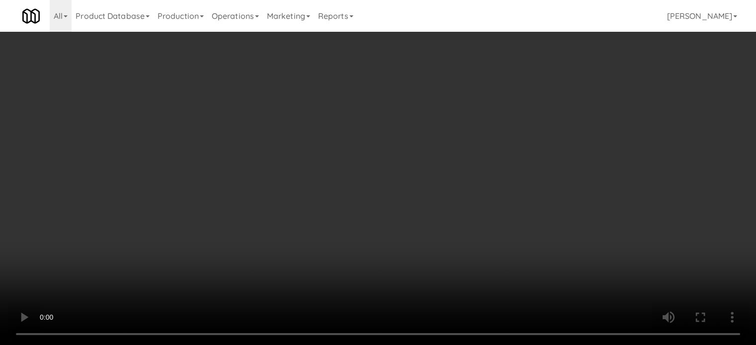
click at [523, 43] on link "Cart" at bounding box center [526, 47] width 38 height 22
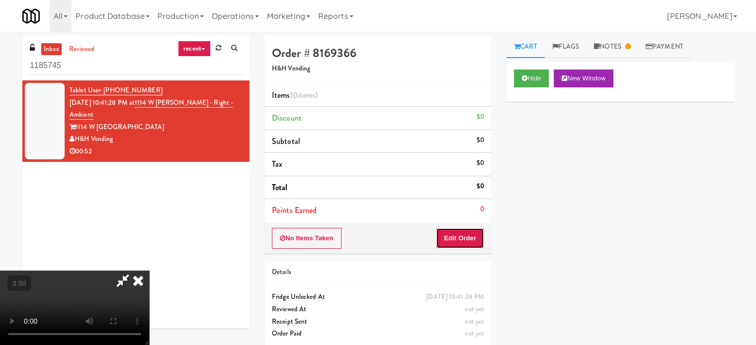
drag, startPoint x: 469, startPoint y: 242, endPoint x: 496, endPoint y: 200, distance: 49.5
click at [469, 241] on button "Edit Order" at bounding box center [460, 238] width 48 height 21
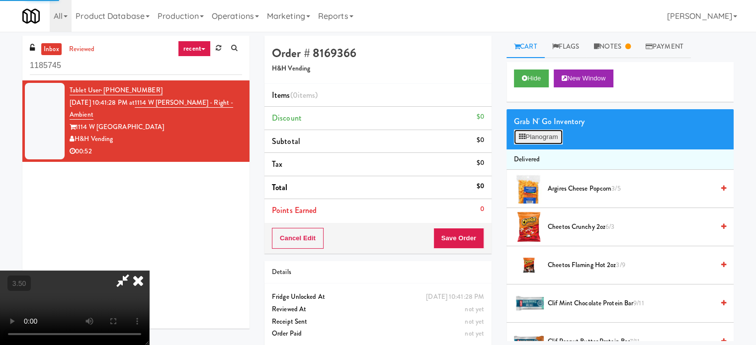
click at [541, 143] on button "Planogram" at bounding box center [538, 137] width 49 height 15
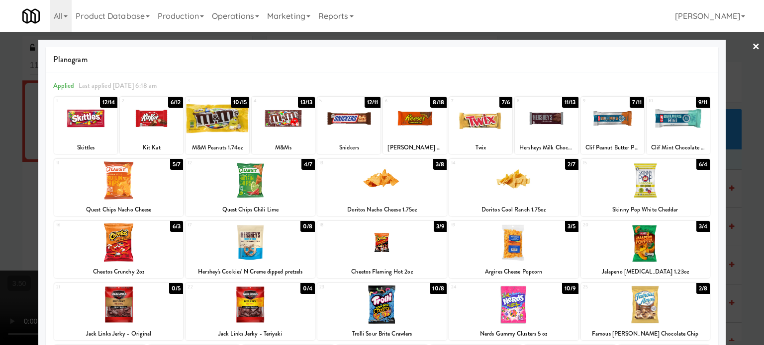
click at [742, 174] on div at bounding box center [382, 172] width 764 height 345
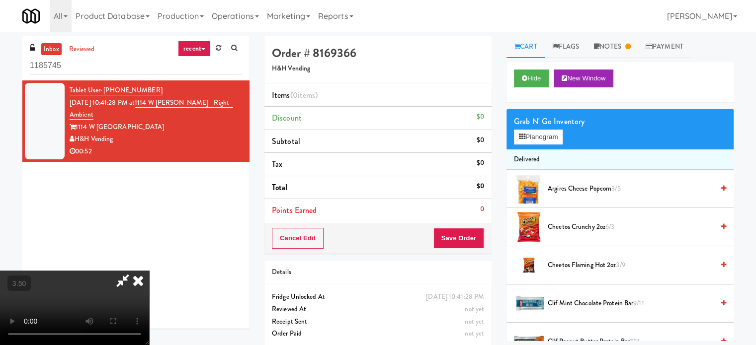
click at [149, 271] on video at bounding box center [74, 308] width 149 height 75
